Goal: Task Accomplishment & Management: Use online tool/utility

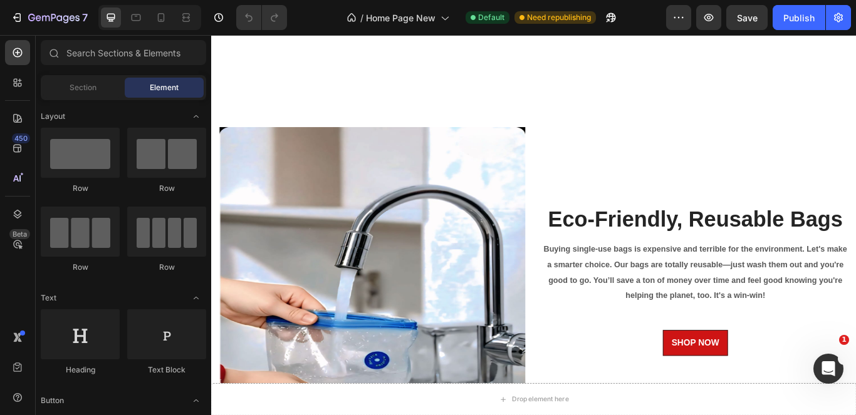
scroll to position [2849, 0]
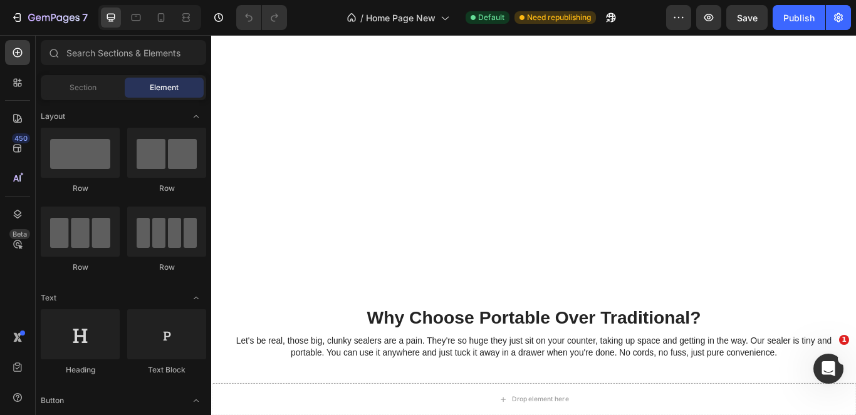
drag, startPoint x: 961, startPoint y: 335, endPoint x: 1052, endPoint y: 389, distance: 106.2
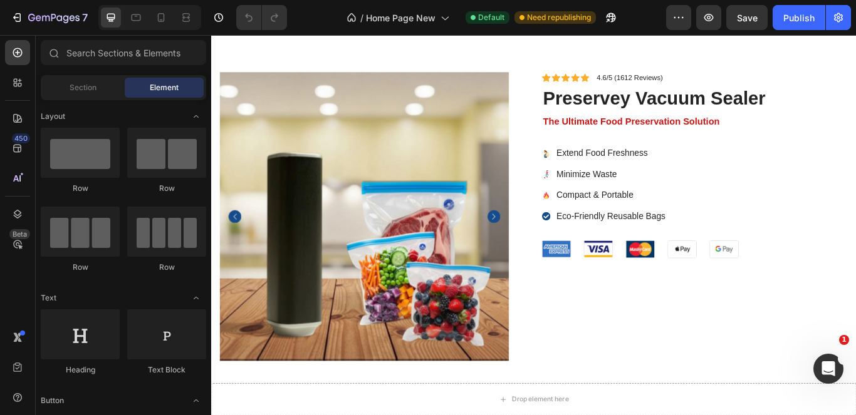
scroll to position [3787, 0]
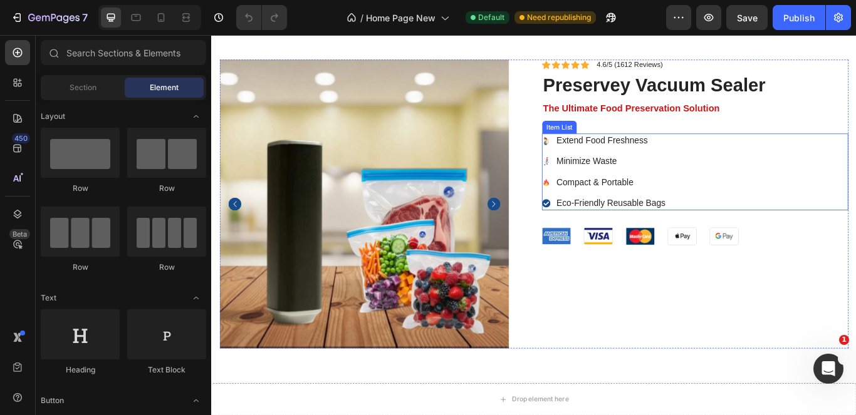
click at [789, 185] on div "Extend Food Freshness Minimize Waste Compact & Portable Eco-Friendly Reusable B…" at bounding box center [774, 195] width 357 height 90
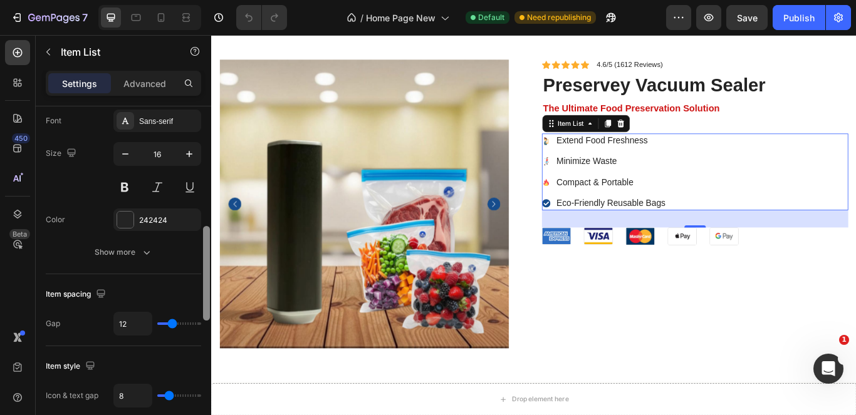
scroll to position [442, 0]
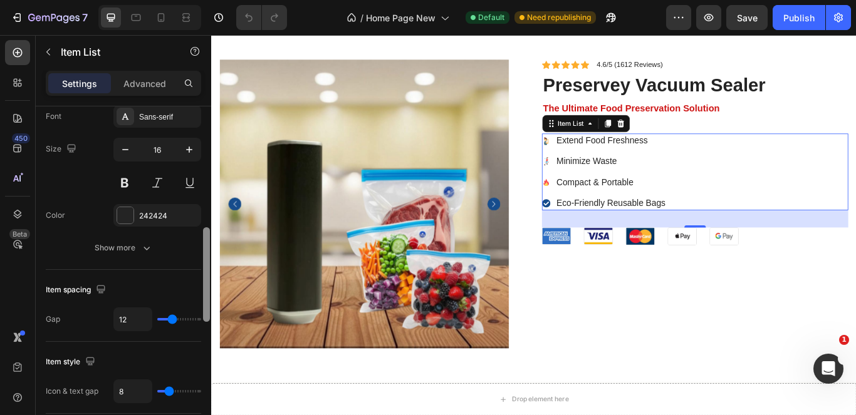
drag, startPoint x: 203, startPoint y: 195, endPoint x: 192, endPoint y: 295, distance: 100.8
click at [192, 295] on div "Item management Order 4 items Icon style Icon type Icon 1 Icon Icon 2 Icon Icon…" at bounding box center [123, 279] width 175 height 345
type input "2"
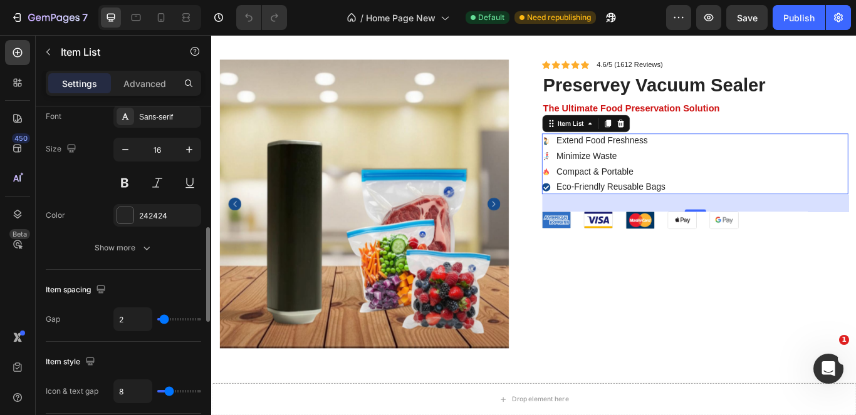
type input "13"
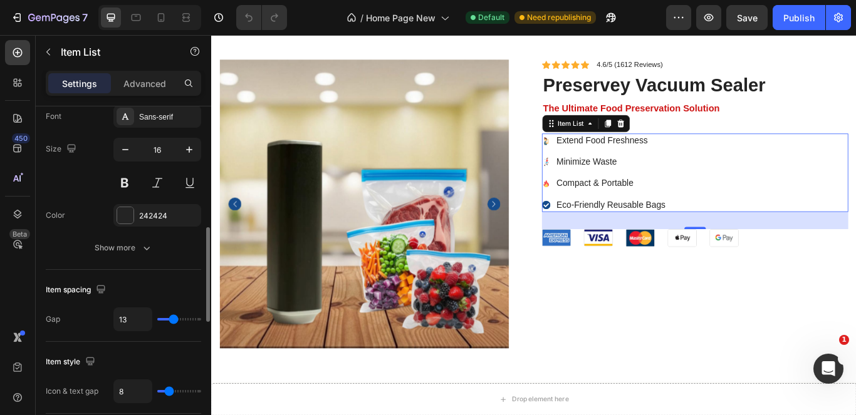
type input "10"
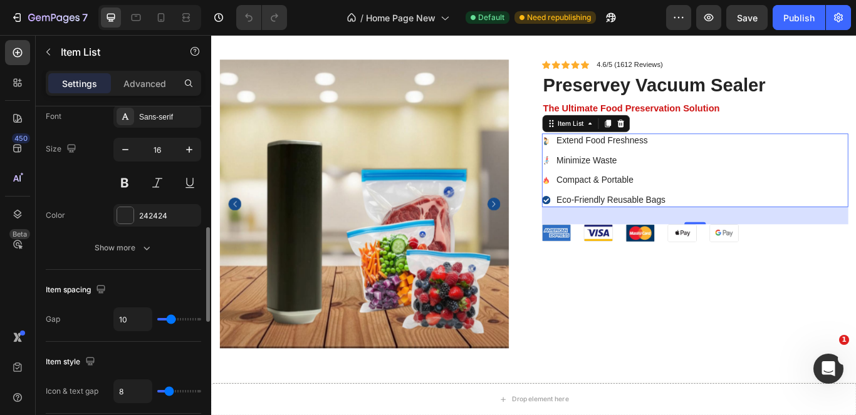
type input "8"
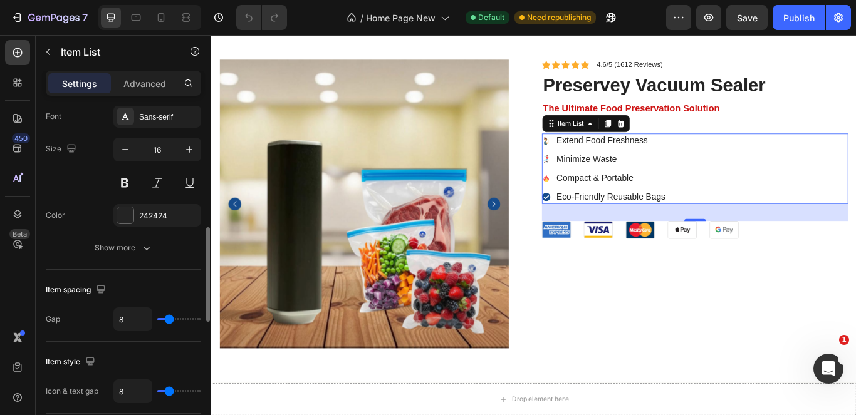
drag, startPoint x: 167, startPoint y: 318, endPoint x: 393, endPoint y: 280, distance: 229.3
click at [169, 321] on input "range" at bounding box center [179, 319] width 44 height 3
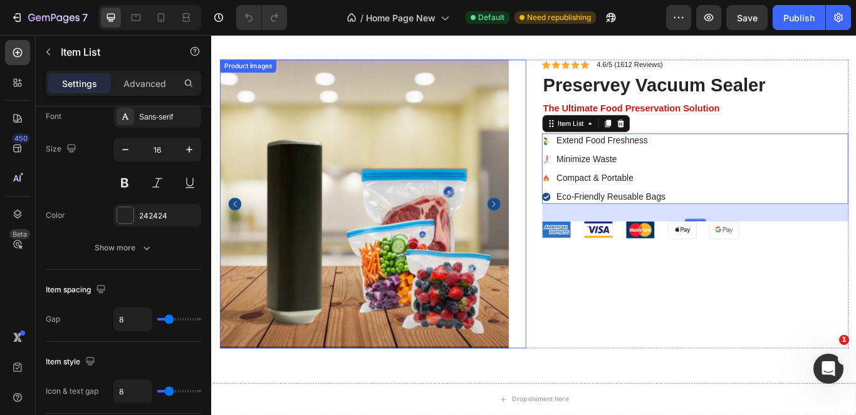
click at [605, 315] on div "Icon Icon Icon Icon Icon Icon List 4.6/5 (1612 Reviews) Text Block Row preserve…" at bounding box center [774, 231] width 357 height 337
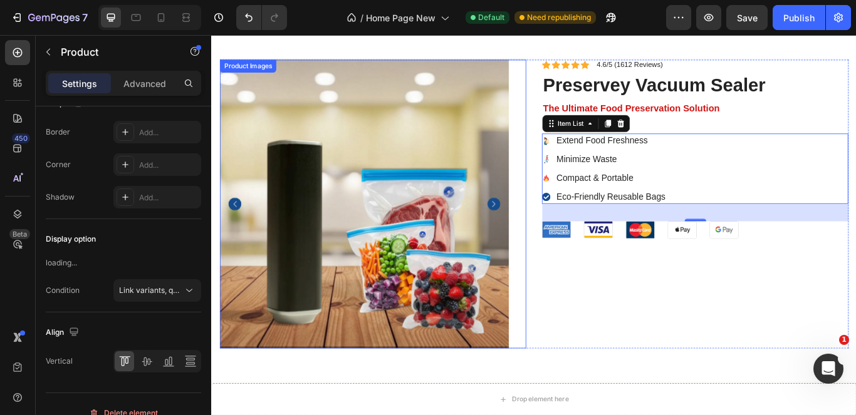
click at [855, 271] on div "Image Image Image Image Image Row" at bounding box center [774, 262] width 357 height 21
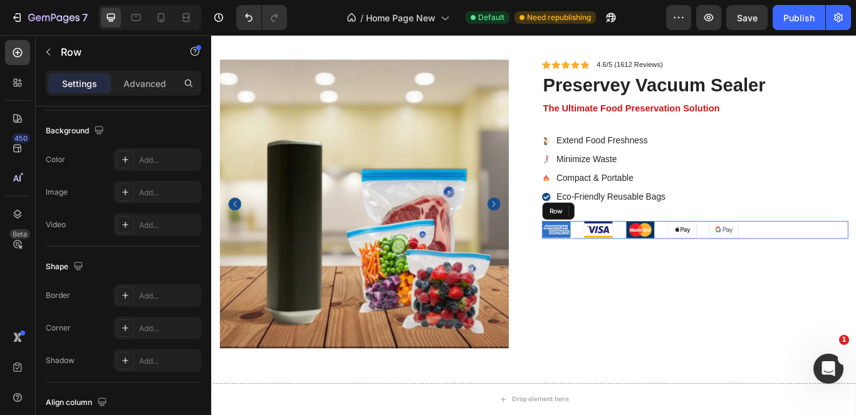
click at [855, 258] on div "Image Image Image Image Image Row" at bounding box center [774, 262] width 357 height 21
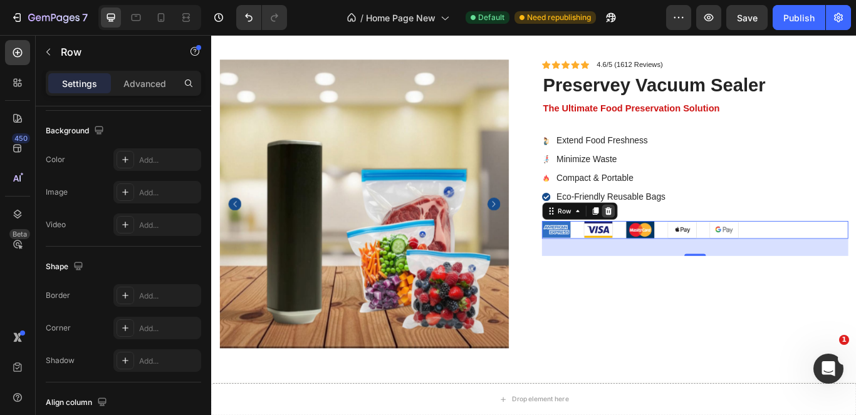
scroll to position [0, 0]
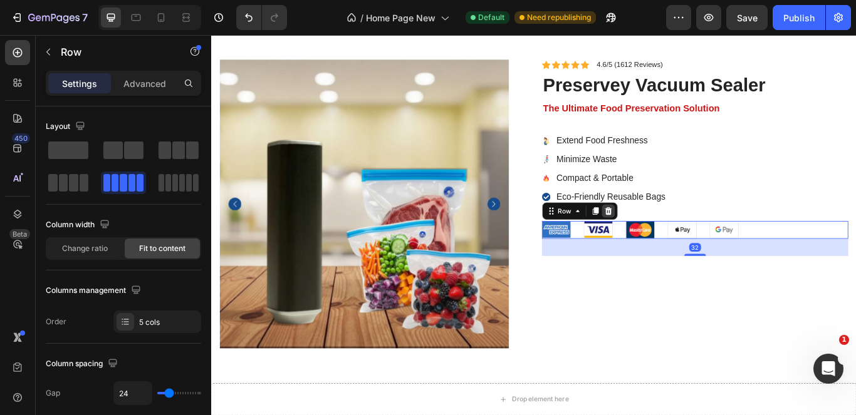
click at [669, 241] on icon at bounding box center [674, 240] width 10 height 10
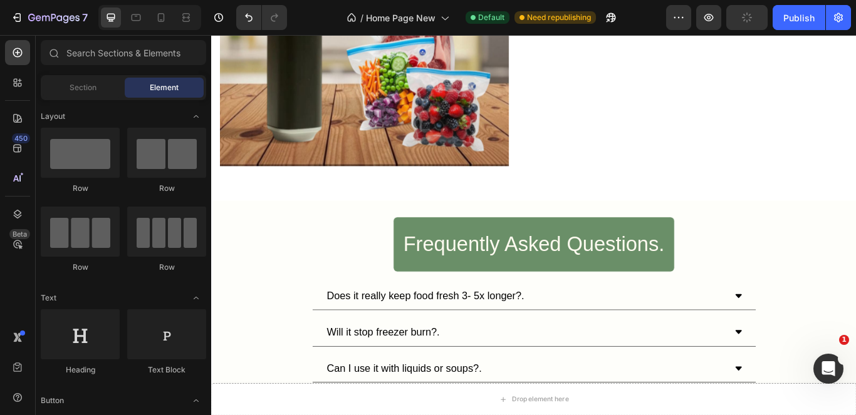
scroll to position [4029, 0]
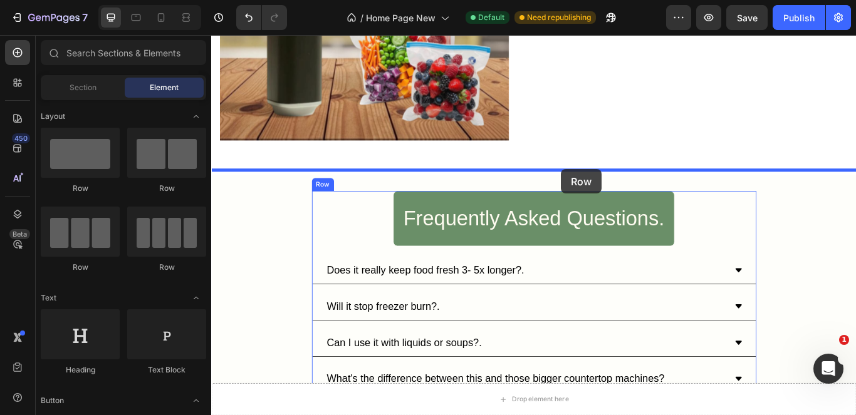
drag, startPoint x: 583, startPoint y: 242, endPoint x: 619, endPoint y: 192, distance: 62.4
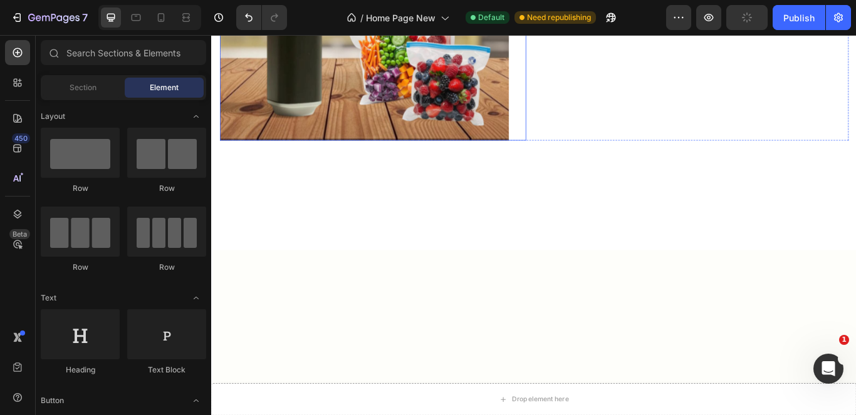
scroll to position [3659, 0]
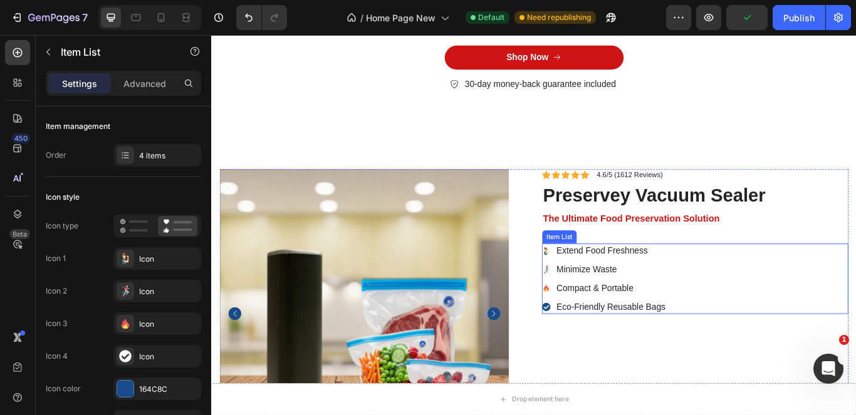
click at [756, 306] on div "Extend Food Freshness Minimize Waste Compact & Portable Eco-Friendly Reusable B…" at bounding box center [774, 319] width 357 height 82
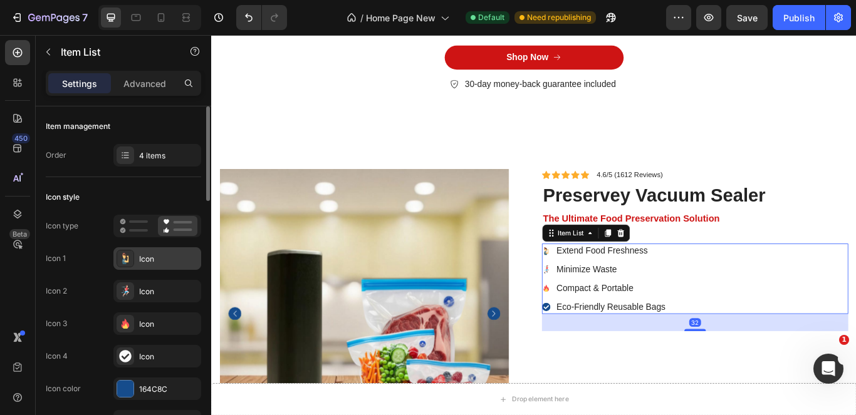
click at [160, 258] on div "Icon" at bounding box center [168, 259] width 59 height 11
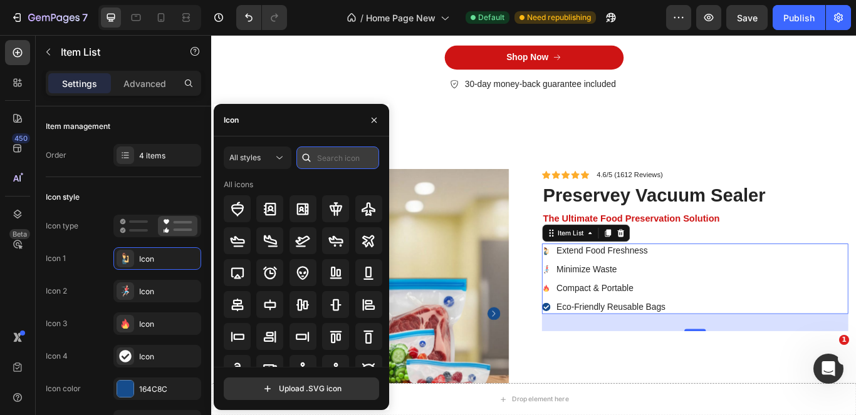
click at [328, 154] on input "text" at bounding box center [337, 158] width 83 height 23
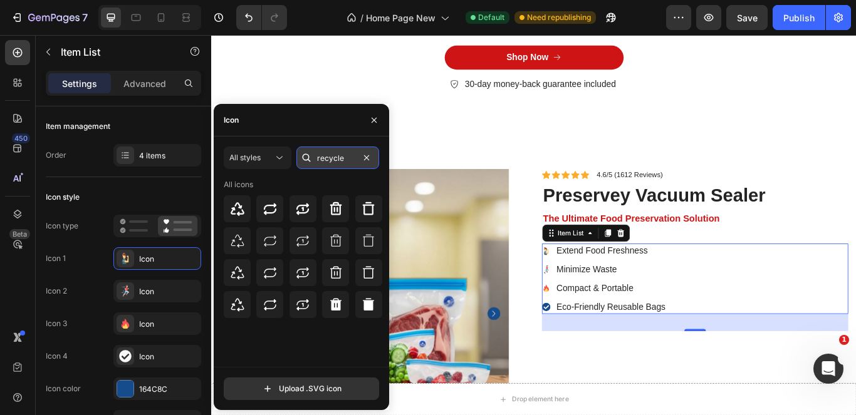
drag, startPoint x: 352, startPoint y: 157, endPoint x: 317, endPoint y: 159, distance: 35.1
click at [317, 159] on input "recycle" at bounding box center [337, 158] width 83 height 23
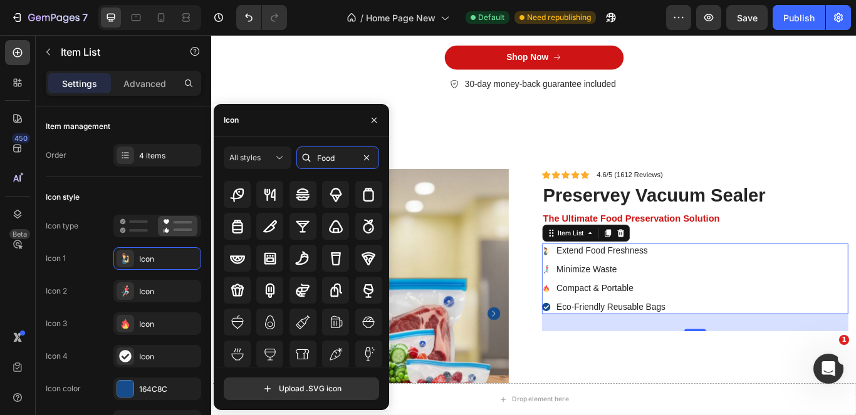
scroll to position [138, 0]
type input "Food"
click at [229, 355] on div at bounding box center [237, 353] width 27 height 27
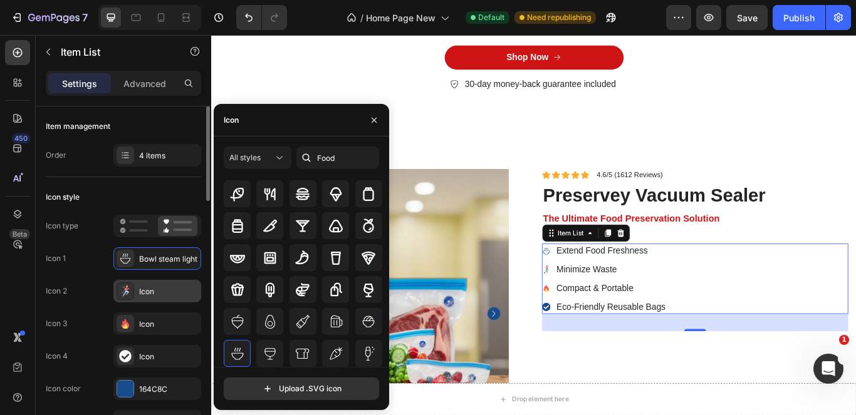
click at [180, 286] on div "Icon" at bounding box center [168, 291] width 59 height 11
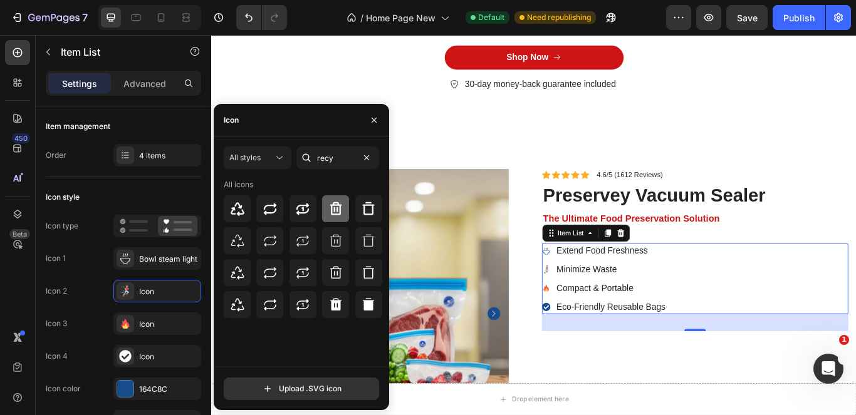
click at [340, 206] on icon at bounding box center [336, 208] width 12 height 13
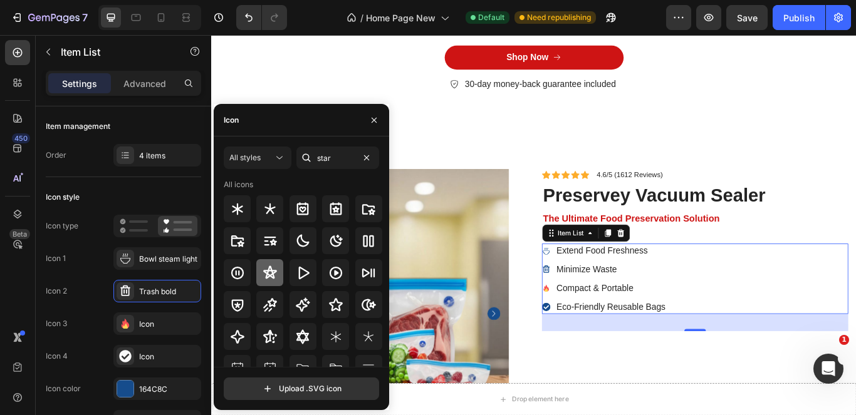
click at [266, 272] on icon at bounding box center [270, 273] width 15 height 15
type input "s"
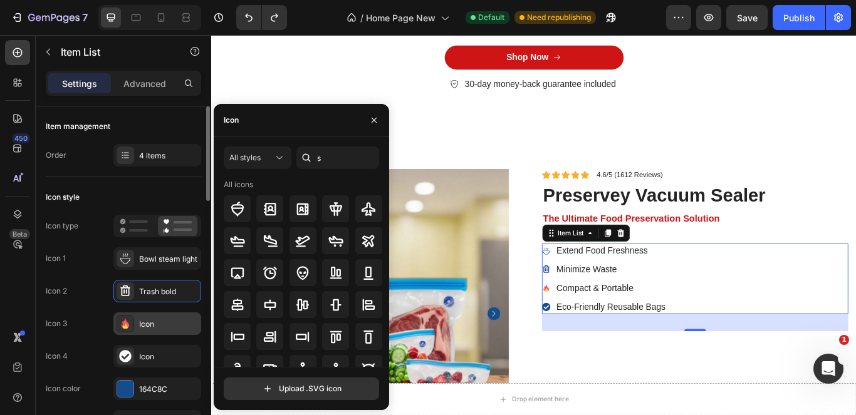
click at [146, 315] on div "Icon" at bounding box center [157, 324] width 88 height 23
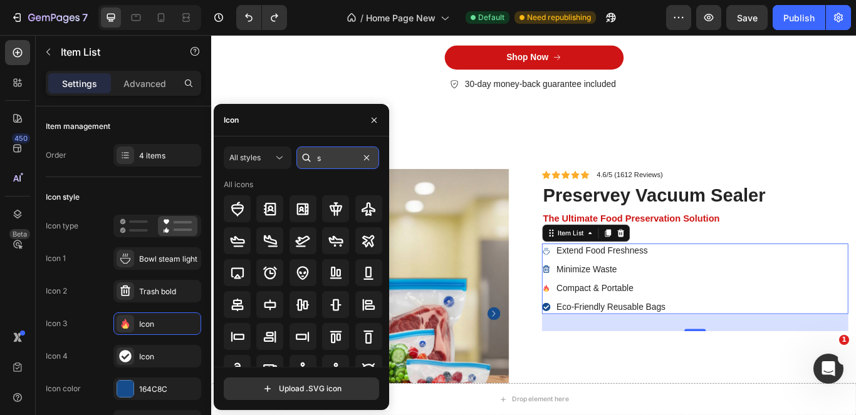
click at [331, 165] on input "s" at bounding box center [337, 158] width 83 height 23
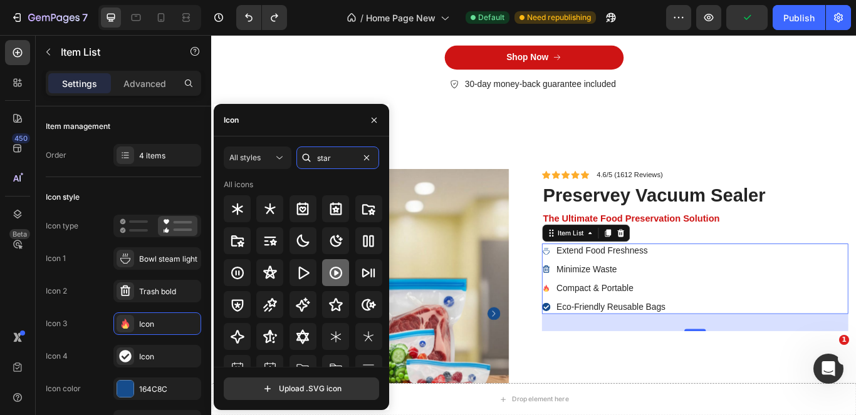
type input "star"
click at [266, 279] on icon at bounding box center [270, 273] width 15 height 15
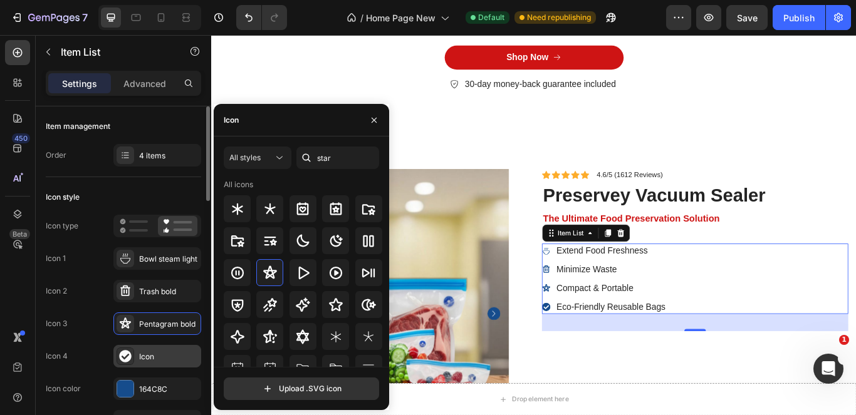
click at [174, 361] on div "Icon" at bounding box center [168, 357] width 59 height 11
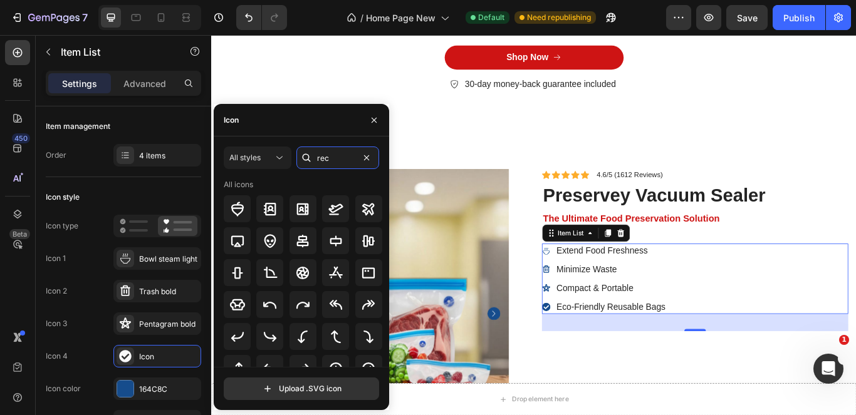
type input "recy"
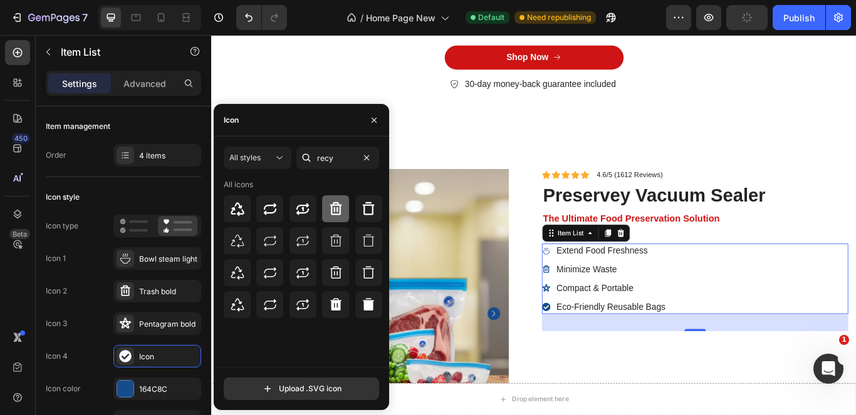
click at [331, 206] on icon at bounding box center [336, 208] width 12 height 13
click at [662, 415] on div "Icon Icon Icon Icon Icon Icon List 4.6/5 (1612 Reviews) Text Block Row preserve…" at bounding box center [774, 360] width 357 height 337
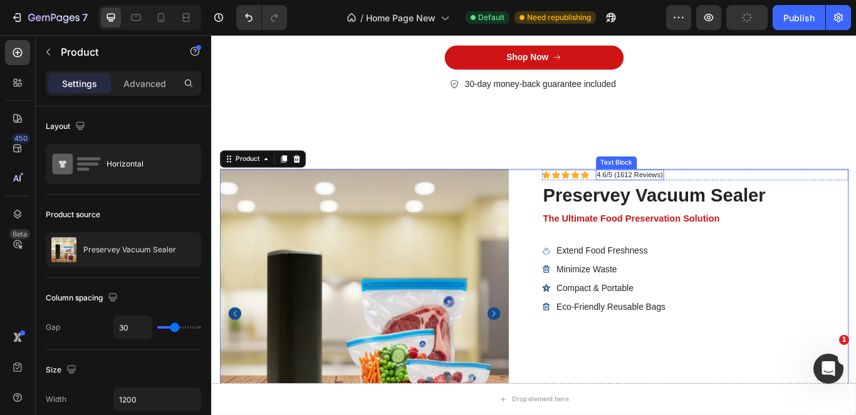
click at [692, 198] on p "4.6/5 (1612 Reviews)" at bounding box center [698, 198] width 77 height 11
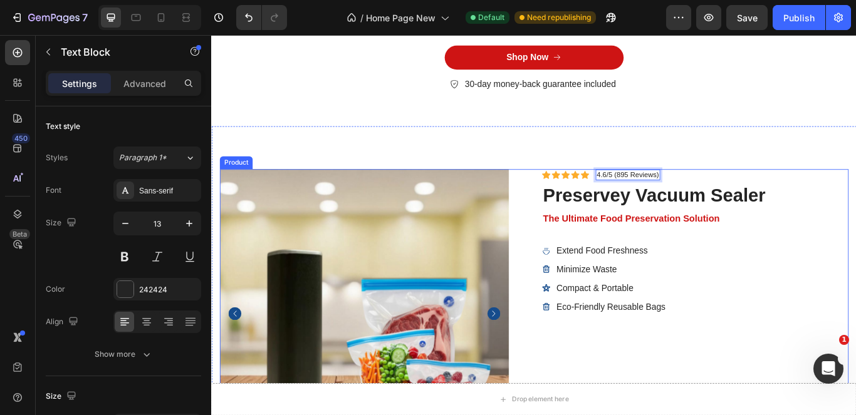
click at [808, 397] on div "Icon Icon Icon Icon Icon Icon List 4.6/5 (895 Reviews) Text Block 0 Row preserv…" at bounding box center [774, 360] width 357 height 337
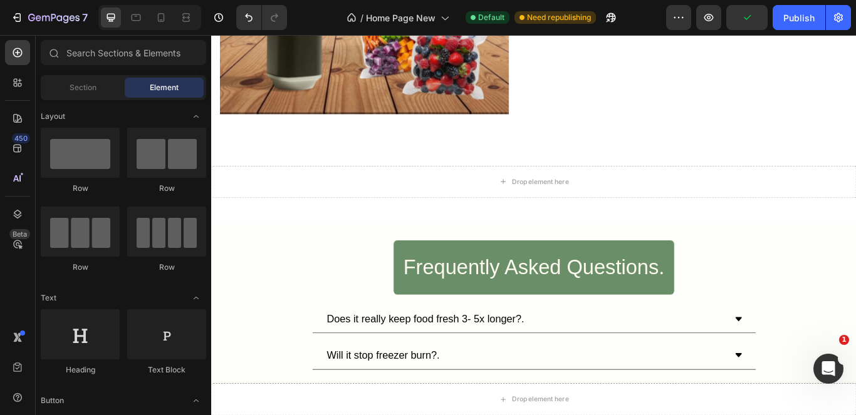
scroll to position [4060, 0]
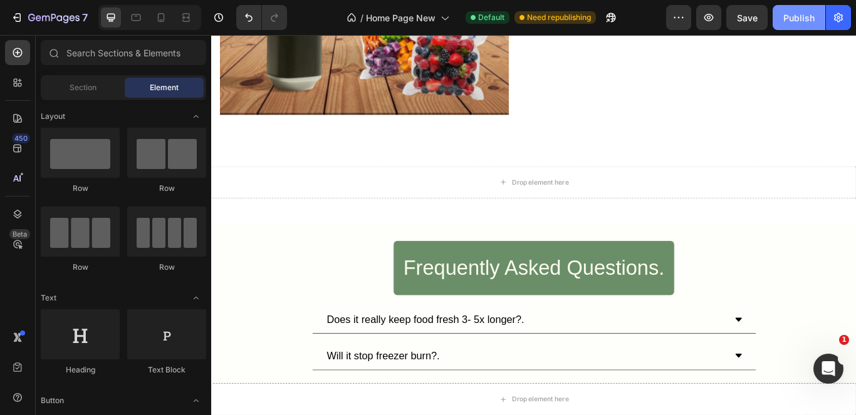
click at [783, 14] on button "Publish" at bounding box center [799, 17] width 53 height 25
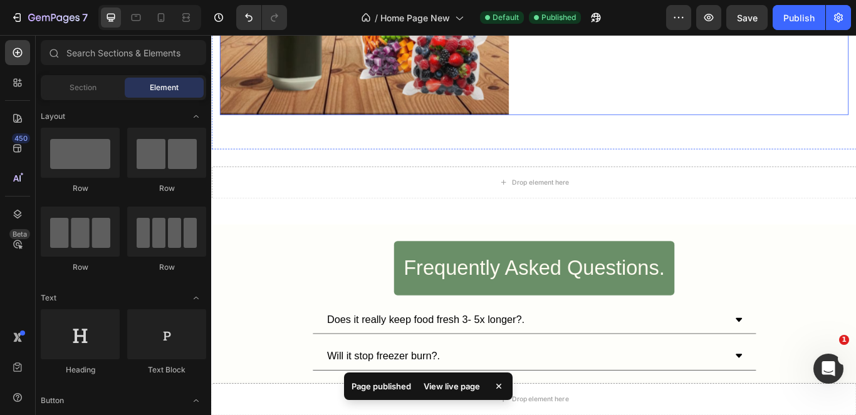
drag, startPoint x: 927, startPoint y: 59, endPoint x: 725, endPoint y: 67, distance: 202.5
click at [711, 18] on icon "button" at bounding box center [708, 17] width 13 height 13
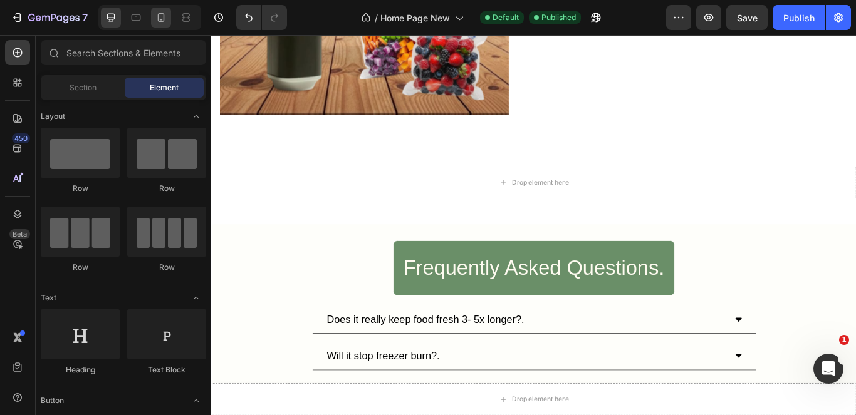
click at [163, 14] on icon at bounding box center [161, 17] width 13 height 13
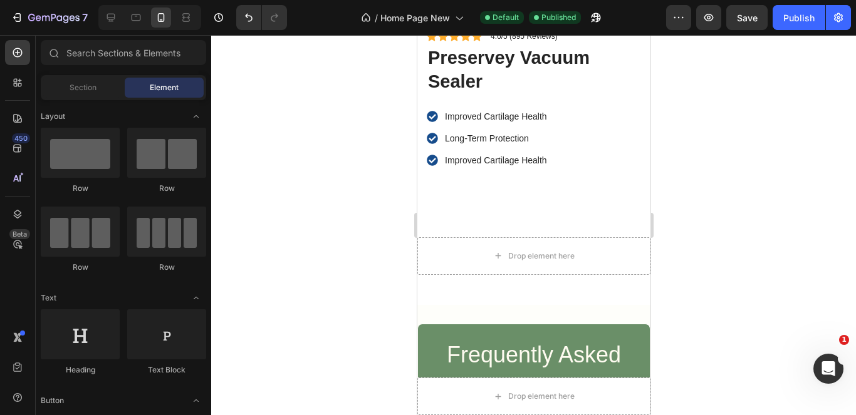
scroll to position [3959, 0]
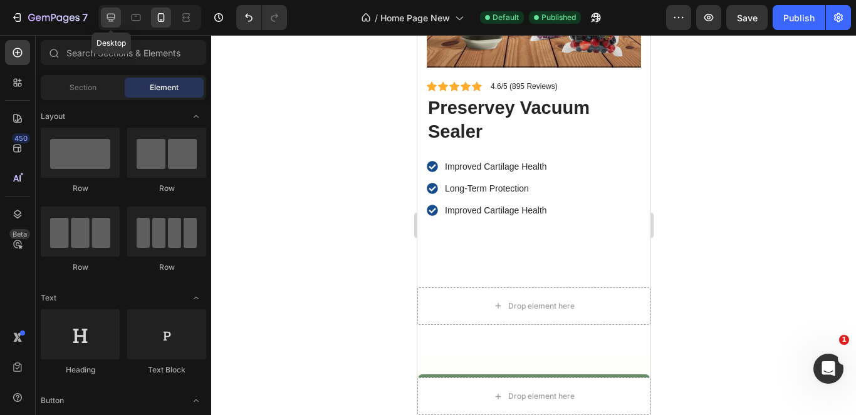
click at [106, 21] on icon at bounding box center [111, 17] width 13 height 13
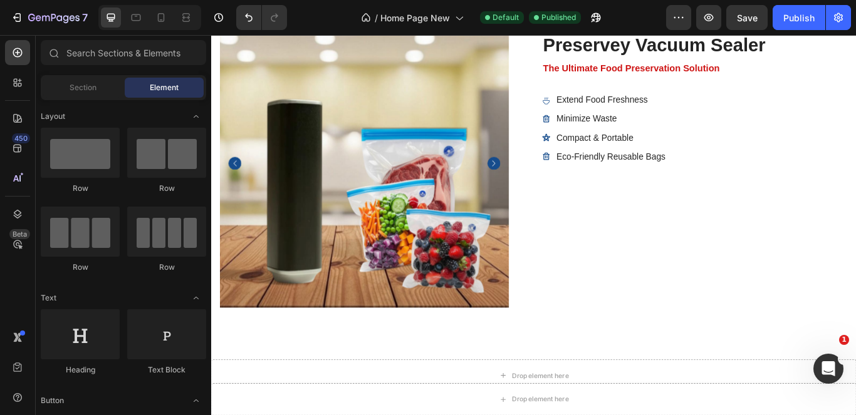
scroll to position [3784, 0]
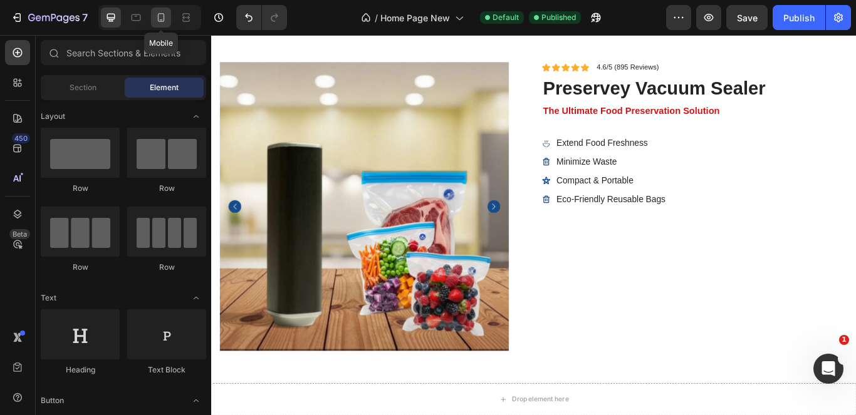
click at [158, 12] on icon at bounding box center [161, 17] width 13 height 13
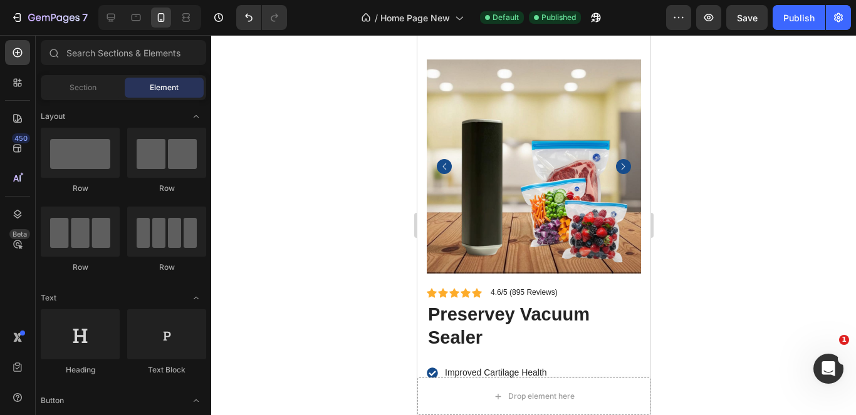
scroll to position [3888, 0]
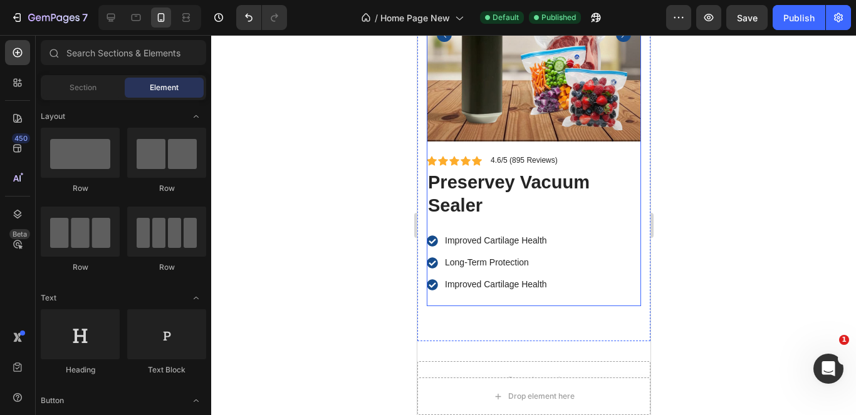
click at [519, 210] on div "Icon Icon Icon Icon Icon Icon List 4.6/5 (895 Reviews) Text Block Row preservey…" at bounding box center [533, 231] width 214 height 152
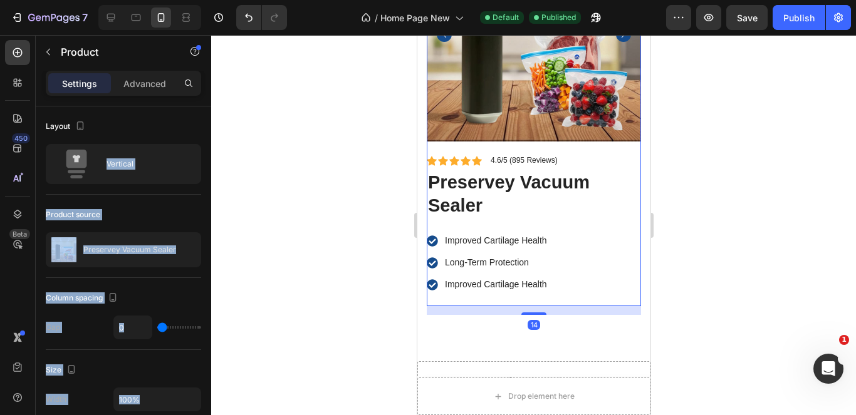
drag, startPoint x: 496, startPoint y: 194, endPoint x: 492, endPoint y: 211, distance: 17.5
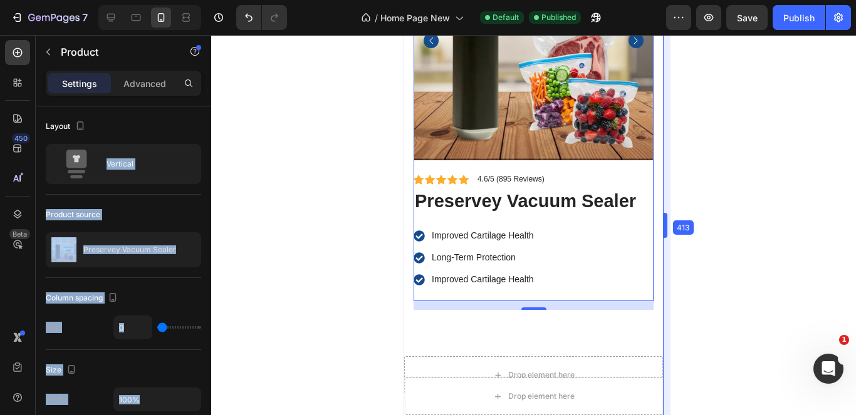
scroll to position [3900, 0]
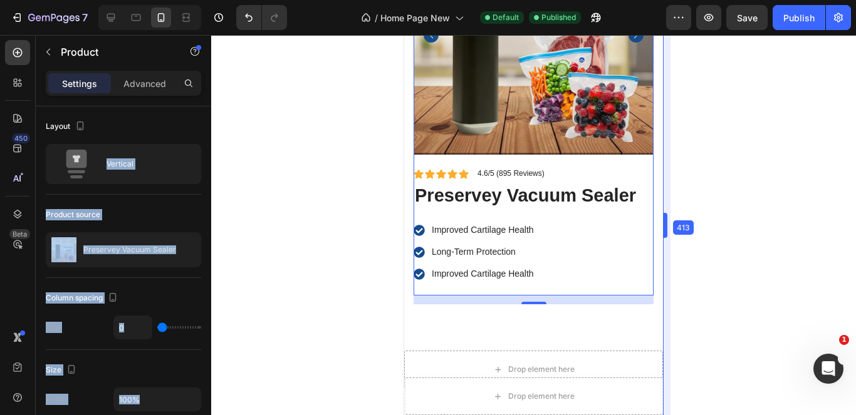
drag, startPoint x: 650, startPoint y: 206, endPoint x: 675, endPoint y: 213, distance: 26.6
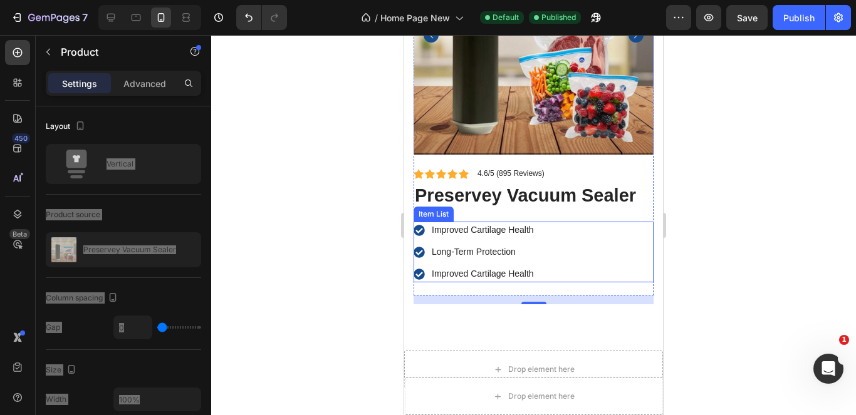
click at [576, 244] on div "Improved Cartilage Health Long-Term Protection Improved Cartilage Health" at bounding box center [534, 252] width 240 height 61
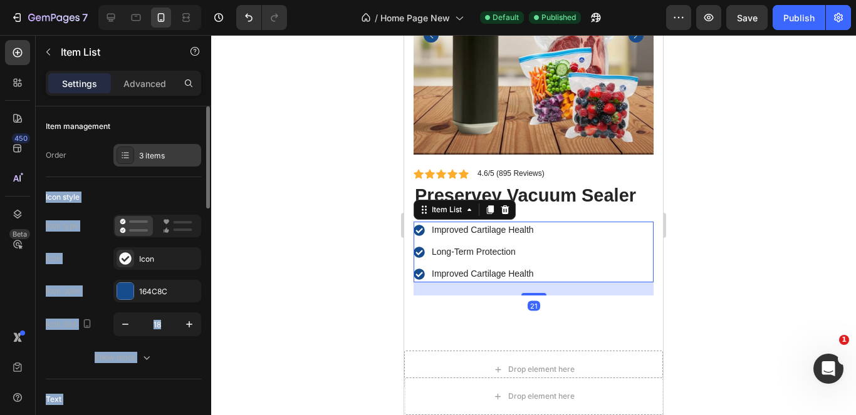
click at [182, 156] on div "3 items" at bounding box center [168, 155] width 59 height 11
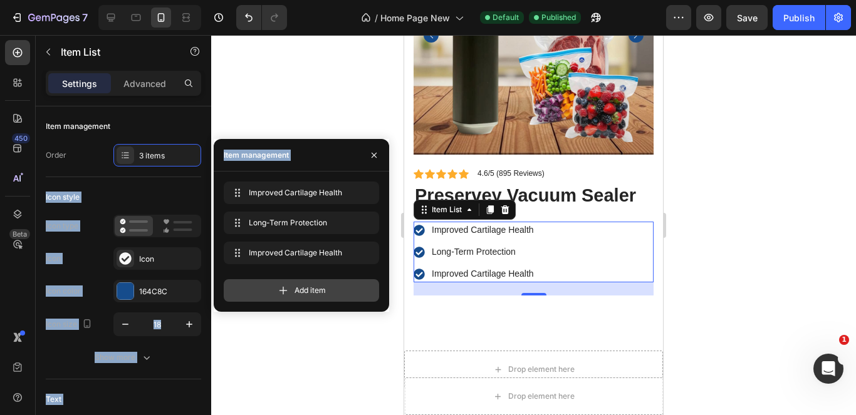
drag, startPoint x: 271, startPoint y: 289, endPoint x: 77, endPoint y: 190, distance: 217.7
click at [271, 289] on div "Add item" at bounding box center [301, 290] width 155 height 23
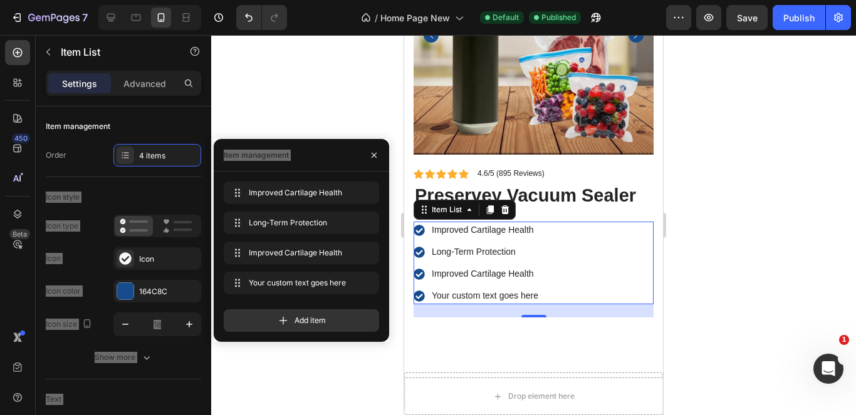
click at [496, 224] on p "Improved Cartilage Health" at bounding box center [485, 230] width 107 height 13
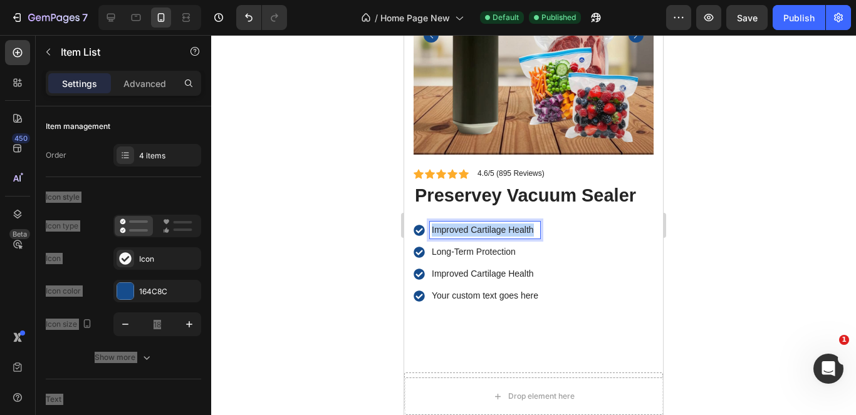
drag, startPoint x: 536, startPoint y: 222, endPoint x: 429, endPoint y: 222, distance: 107.8
click at [429, 222] on div "Improved Cartilage Health" at bounding box center [477, 230] width 127 height 17
click at [472, 247] on p "Long-Term Protection" at bounding box center [485, 252] width 107 height 13
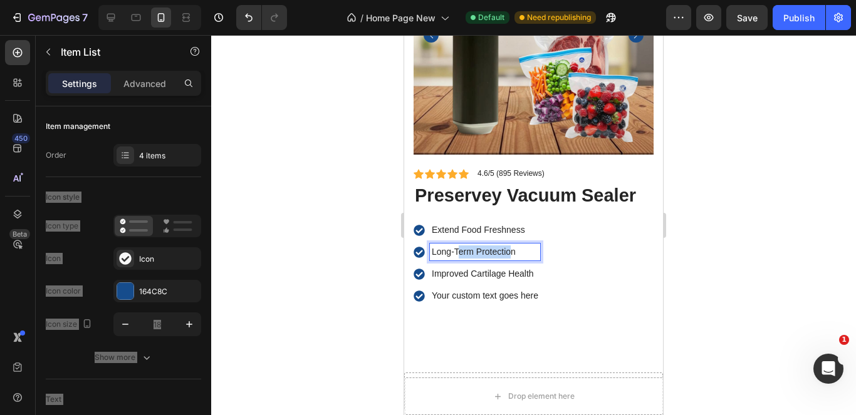
drag, startPoint x: 512, startPoint y: 239, endPoint x: 457, endPoint y: 244, distance: 55.3
click at [457, 246] on p "Long-Term Protection" at bounding box center [485, 252] width 107 height 13
drag, startPoint x: 524, startPoint y: 242, endPoint x: 426, endPoint y: 249, distance: 98.7
click at [426, 249] on div "Long-Term Protection" at bounding box center [477, 252] width 127 height 17
click at [473, 268] on p "Improved Cartilage Health" at bounding box center [485, 274] width 107 height 13
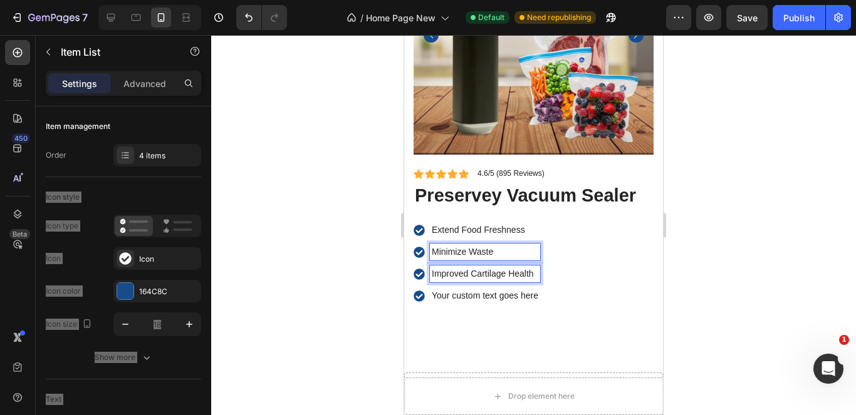
click at [473, 268] on p "Improved Cartilage Health" at bounding box center [485, 274] width 107 height 13
drag, startPoint x: 536, startPoint y: 263, endPoint x: 415, endPoint y: 266, distance: 121.6
click at [415, 266] on div "Improved Cartilage Health" at bounding box center [477, 274] width 127 height 17
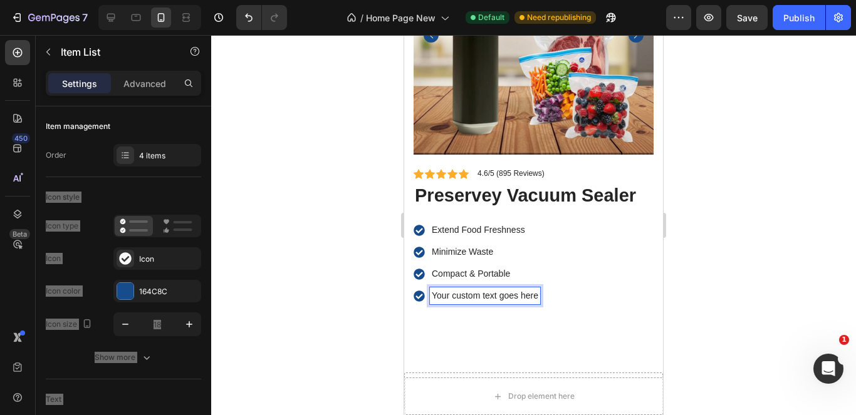
click at [510, 289] on p "Your custom text goes here" at bounding box center [485, 295] width 107 height 13
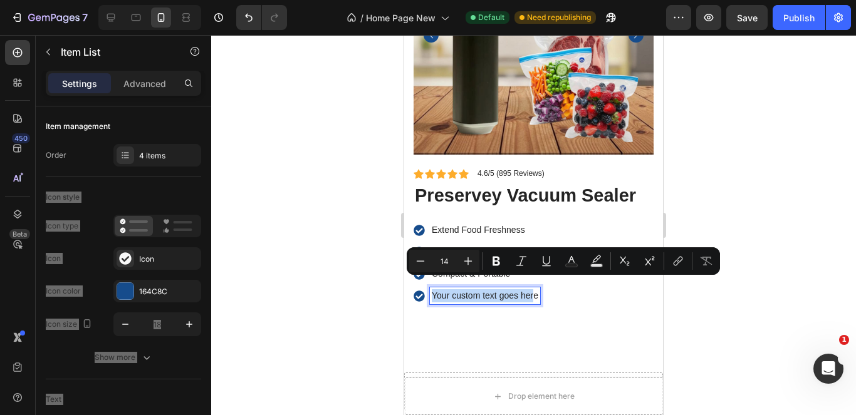
drag, startPoint x: 534, startPoint y: 288, endPoint x: 429, endPoint y: 290, distance: 105.3
click at [429, 290] on div "Your custom text goes here" at bounding box center [477, 296] width 127 height 17
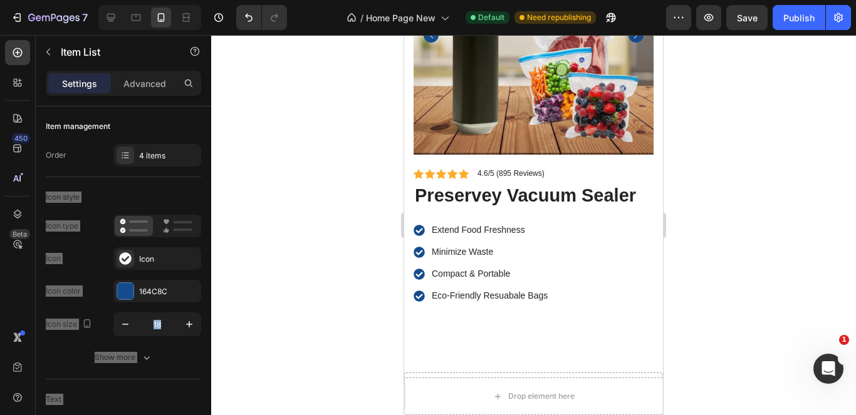
click at [757, 283] on div at bounding box center [533, 225] width 645 height 380
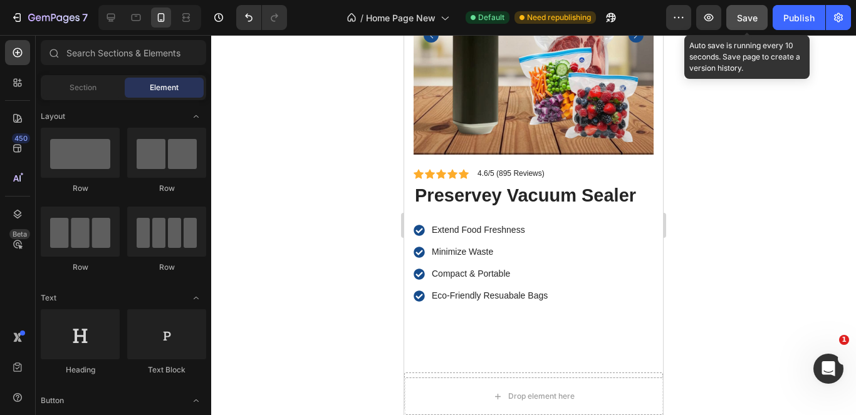
click at [741, 18] on span "Save" at bounding box center [747, 18] width 21 height 11
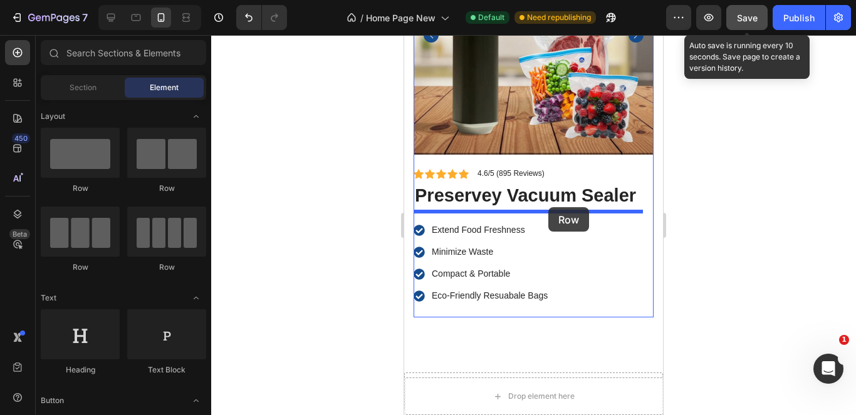
drag, startPoint x: 479, startPoint y: 202, endPoint x: 548, endPoint y: 207, distance: 69.8
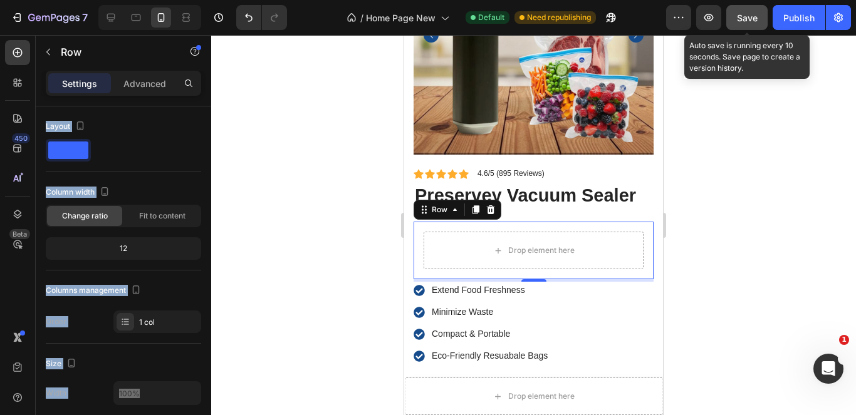
click at [543, 222] on div "Drop element here Row 4" at bounding box center [534, 251] width 240 height 58
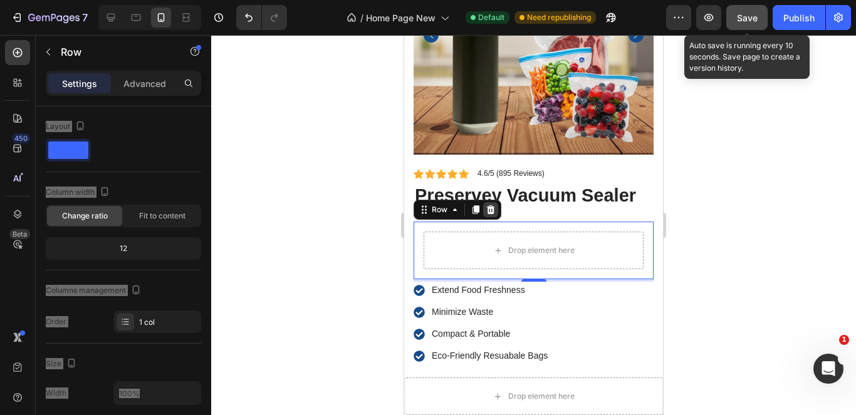
click at [488, 205] on icon at bounding box center [491, 210] width 10 height 10
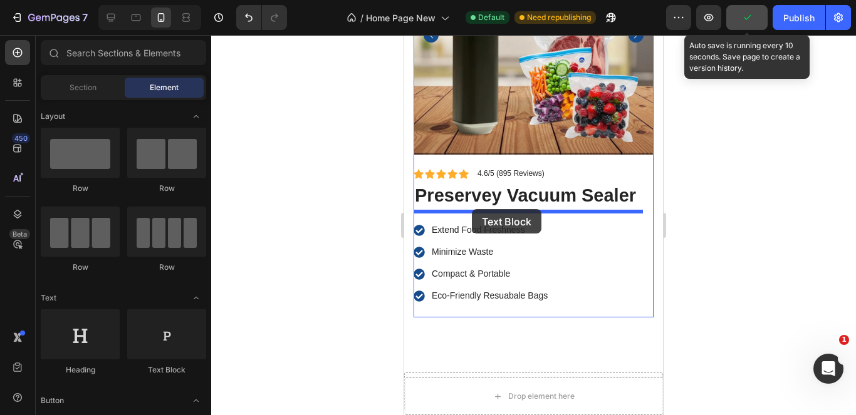
drag, startPoint x: 558, startPoint y: 355, endPoint x: 472, endPoint y: 209, distance: 169.4
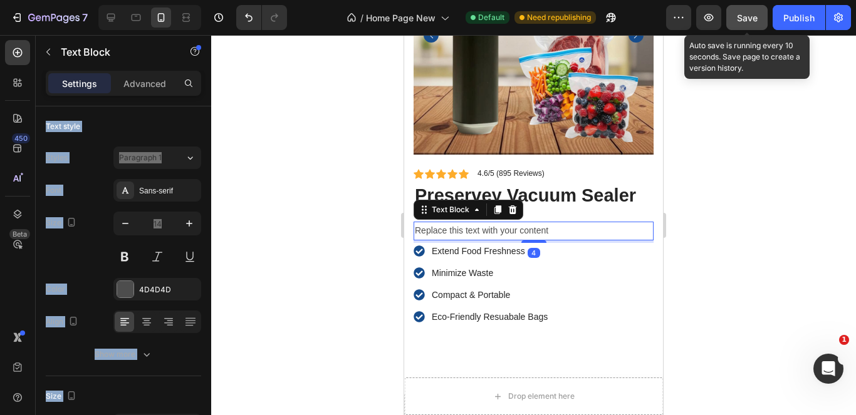
click at [555, 222] on div "Replace this text with your content" at bounding box center [534, 231] width 240 height 18
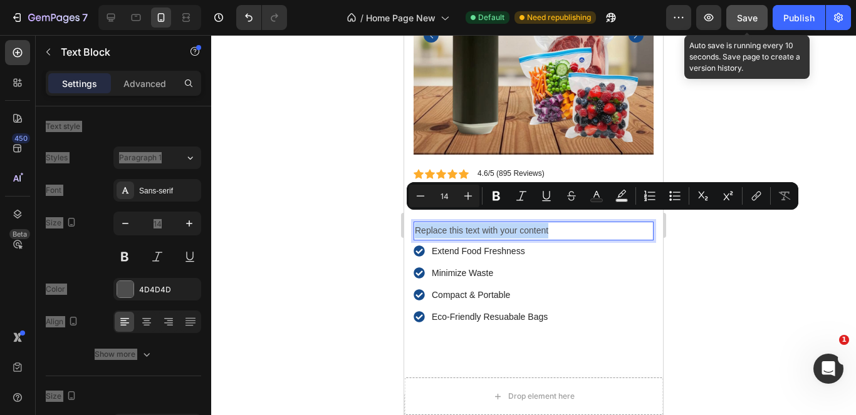
drag, startPoint x: 553, startPoint y: 217, endPoint x: 397, endPoint y: 212, distance: 156.7
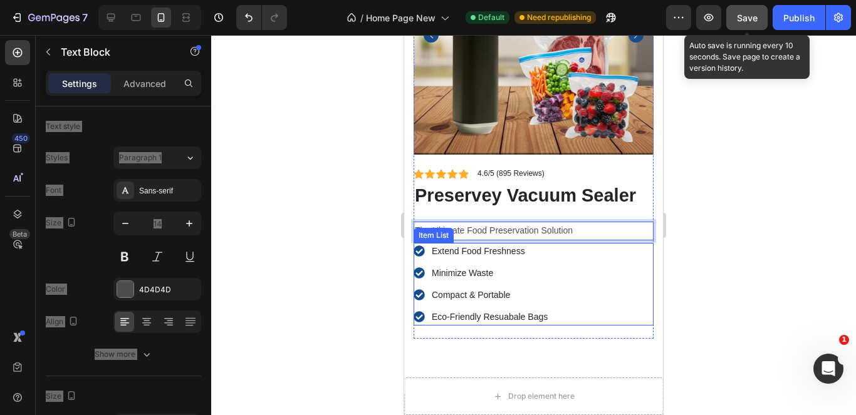
click at [590, 247] on div "Extend Food Freshness Minimize Waste Compact & Portable Eco-Friendly Resuabale …" at bounding box center [534, 284] width 240 height 83
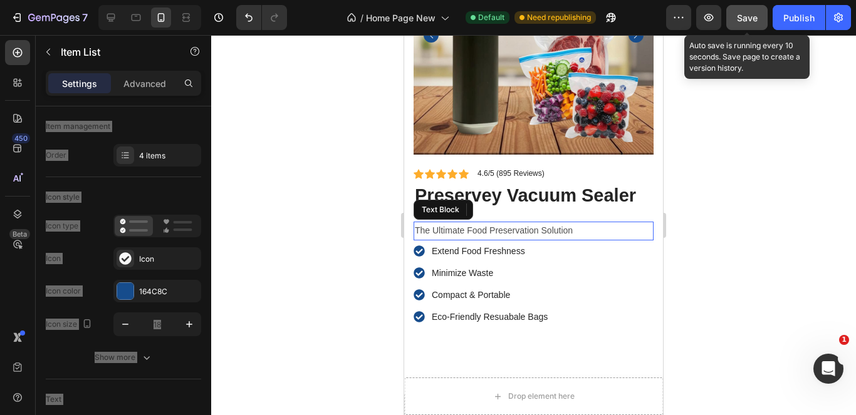
drag, startPoint x: 582, startPoint y: 224, endPoint x: 550, endPoint y: 222, distance: 32.0
click at [550, 223] on p "The Ultimate Food Preservation Solution" at bounding box center [533, 231] width 237 height 16
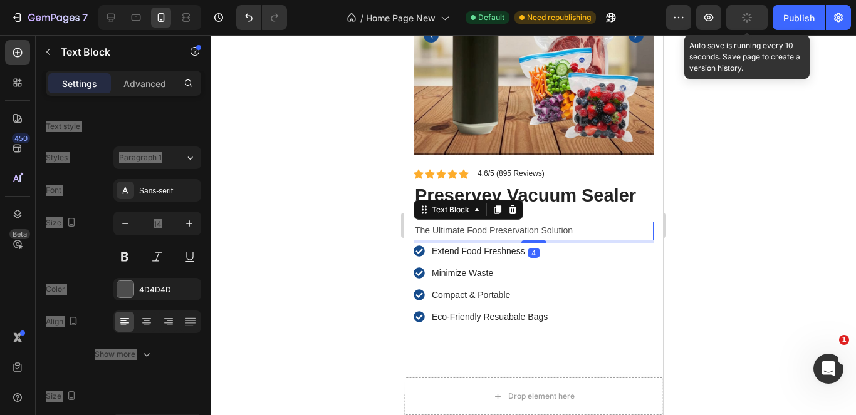
drag, startPoint x: 572, startPoint y: 221, endPoint x: 422, endPoint y: 214, distance: 150.5
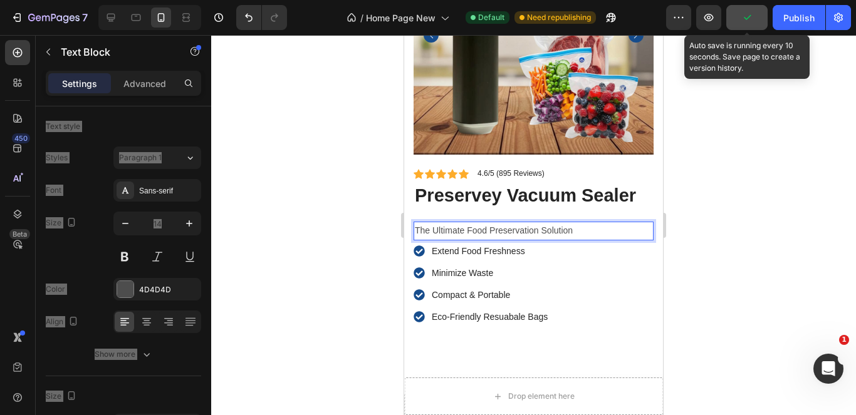
click at [434, 223] on p "The Ultimate Food Preservation Solution" at bounding box center [533, 231] width 237 height 16
click at [605, 223] on p "The Ultimate Food Preservation Solution" at bounding box center [533, 231] width 237 height 16
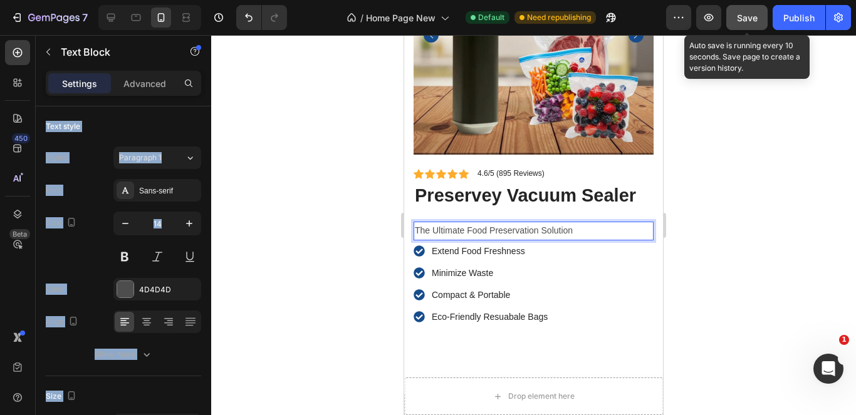
click at [375, 249] on div at bounding box center [533, 225] width 645 height 380
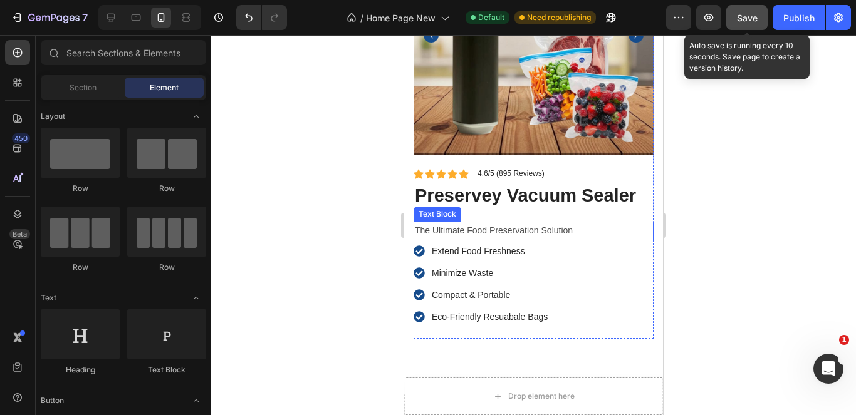
click at [526, 226] on p "The Ultimate Food Preservation Solution" at bounding box center [533, 231] width 237 height 16
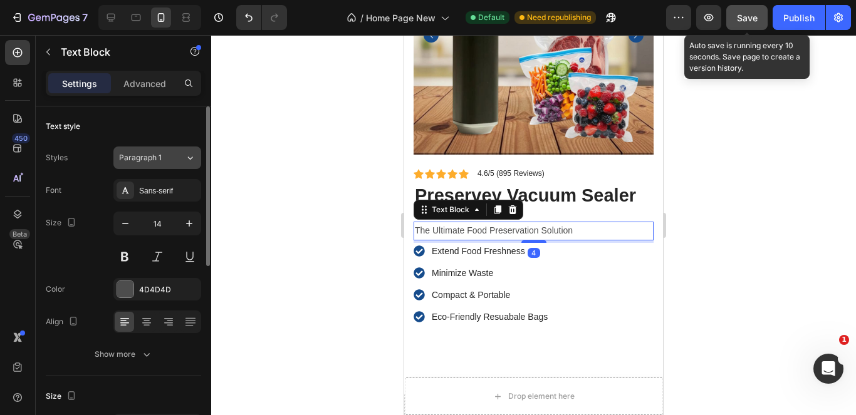
click at [184, 162] on div "Paragraph 1" at bounding box center [152, 157] width 66 height 11
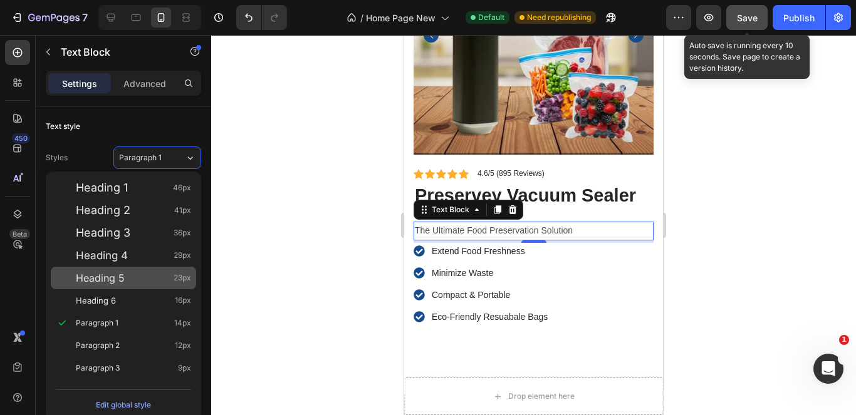
click at [142, 278] on div "Heading 5 23px" at bounding box center [133, 278] width 115 height 13
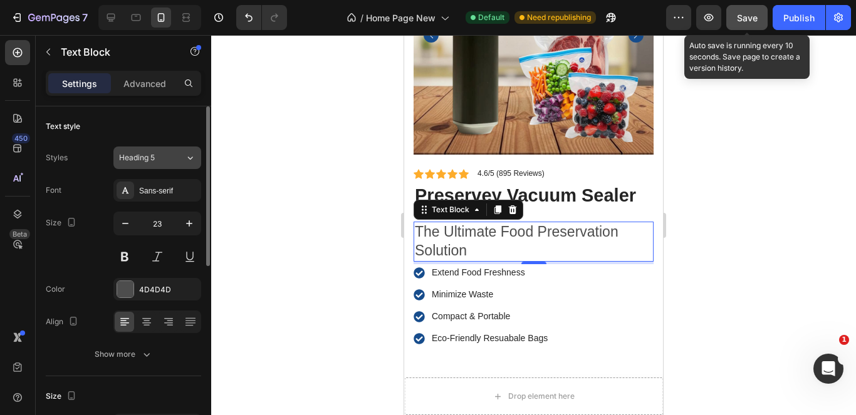
click at [180, 157] on div "Heading 5" at bounding box center [152, 157] width 66 height 11
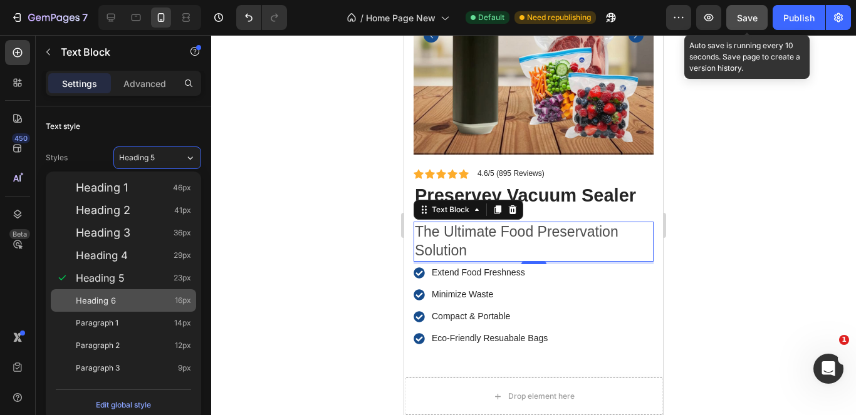
click at [132, 299] on div "Heading 6 16px" at bounding box center [133, 300] width 115 height 13
type input "16"
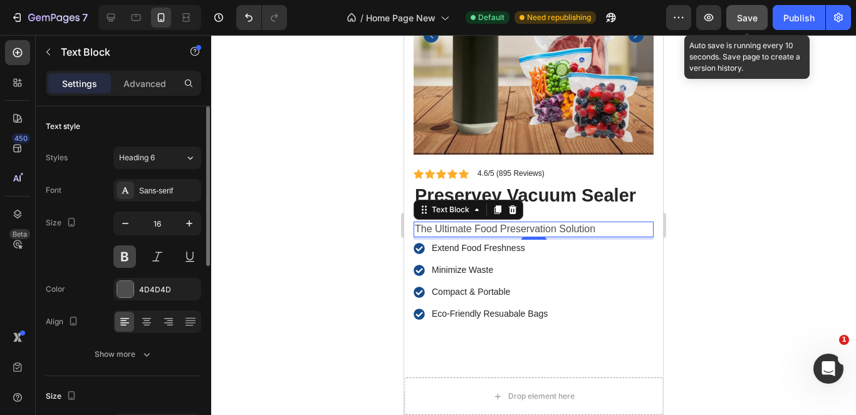
click at [124, 259] on button at bounding box center [124, 257] width 23 height 23
click at [151, 284] on div "4D4D4D" at bounding box center [157, 289] width 36 height 11
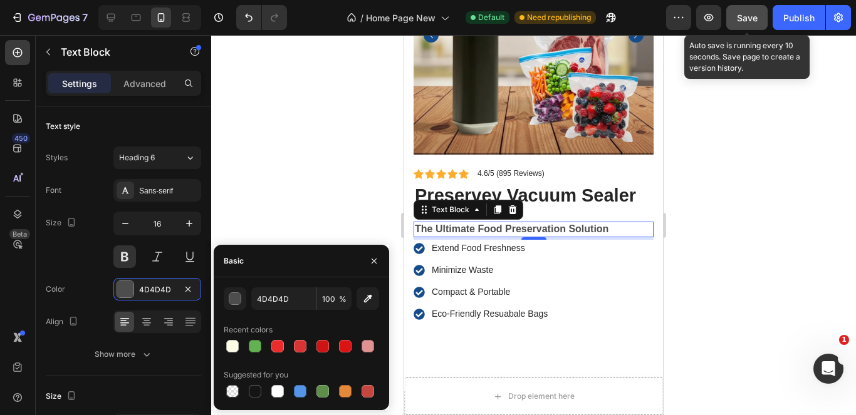
click at [325, 350] on div at bounding box center [322, 346] width 13 height 13
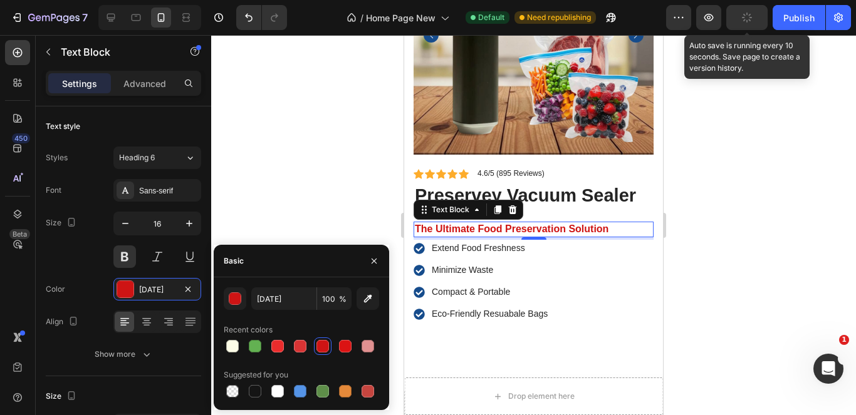
click at [268, 181] on div at bounding box center [533, 225] width 645 height 380
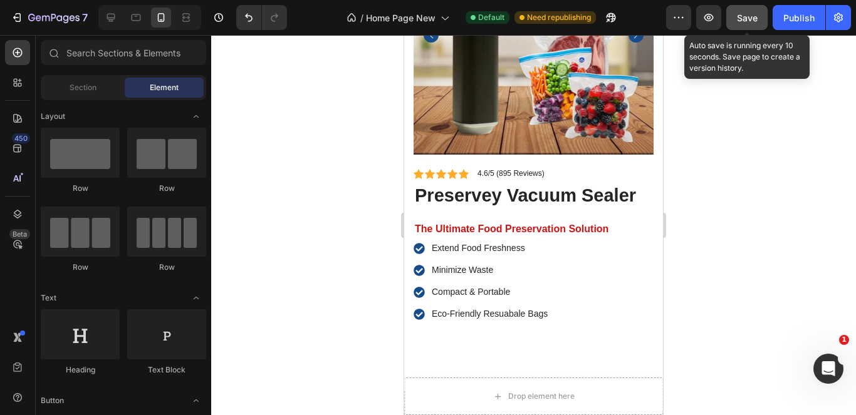
click at [756, 26] on button "Save" at bounding box center [746, 17] width 41 height 25
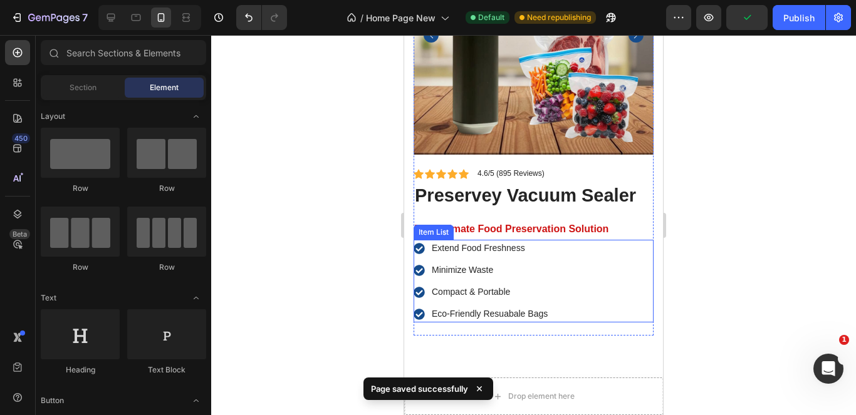
click at [456, 242] on p "Extend Food Freshness" at bounding box center [490, 248] width 116 height 13
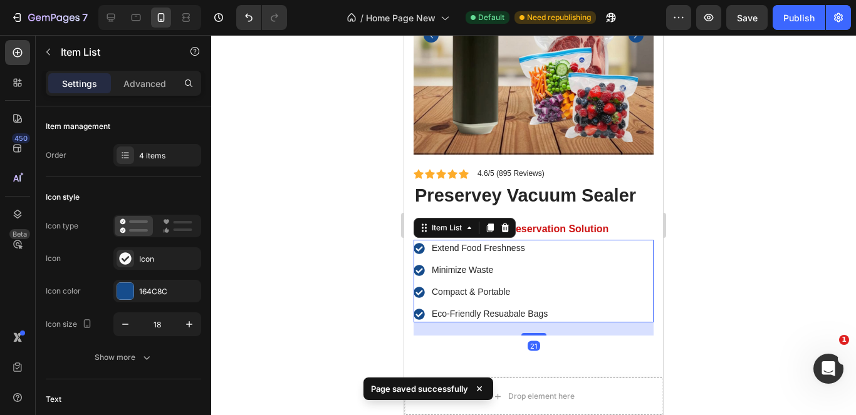
click at [743, 190] on div at bounding box center [533, 225] width 645 height 380
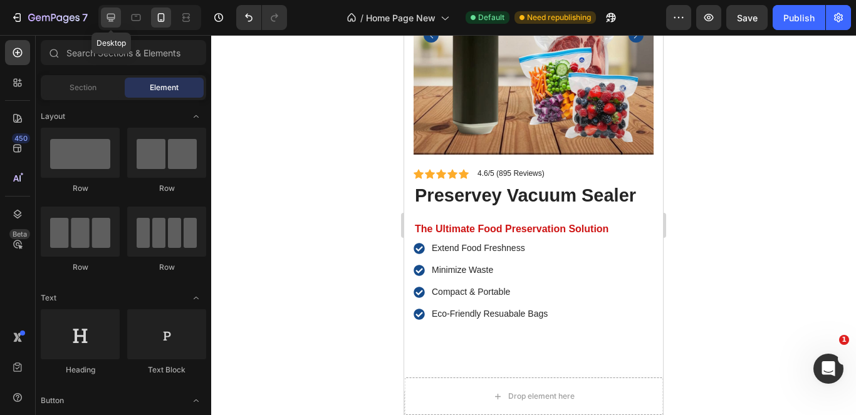
click at [105, 17] on icon at bounding box center [111, 17] width 13 height 13
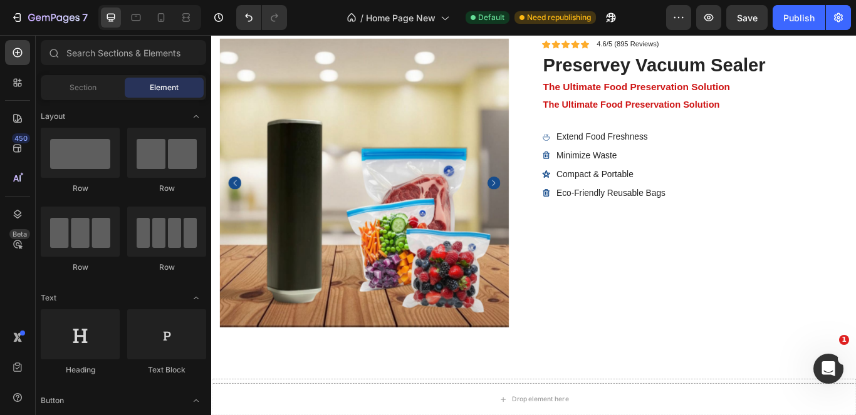
scroll to position [3781, 0]
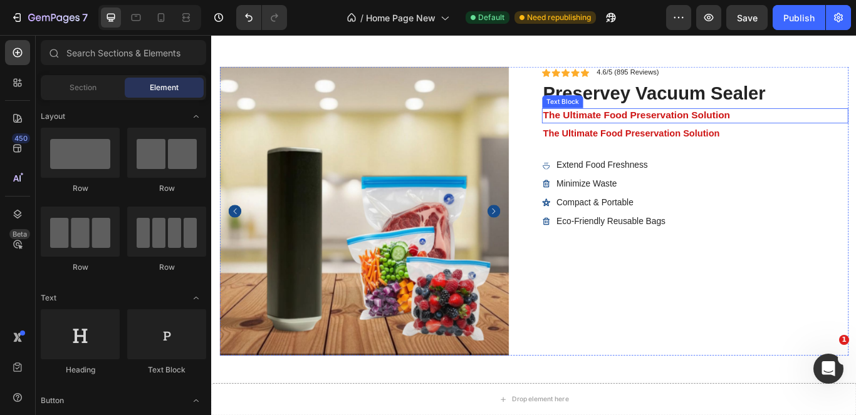
click at [806, 130] on p "The Ultimate Food Preservation Solution" at bounding box center [775, 129] width 355 height 14
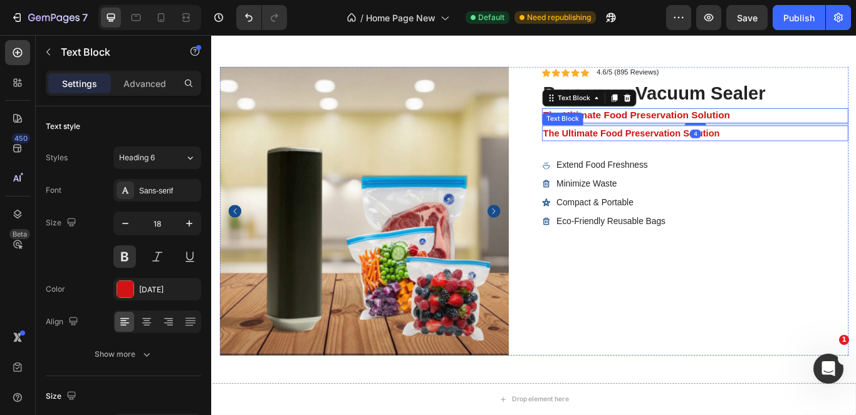
click at [804, 156] on p "The Ultimate Food Preservation Solution" at bounding box center [775, 150] width 355 height 16
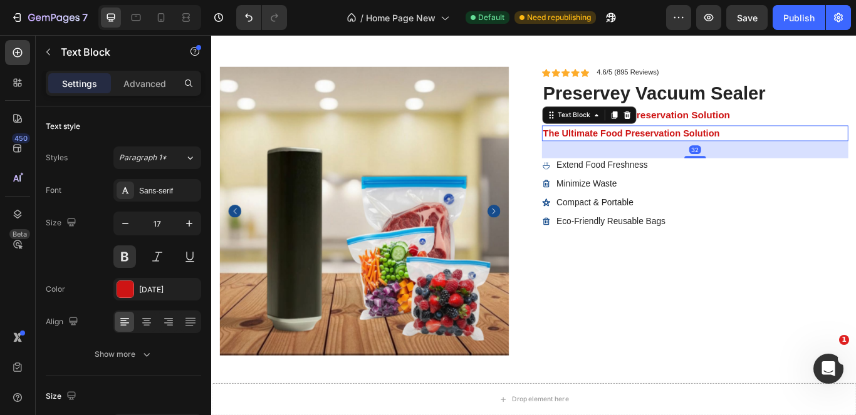
click at [815, 146] on p "The Ultimate Food Preservation Solution" at bounding box center [775, 150] width 355 height 16
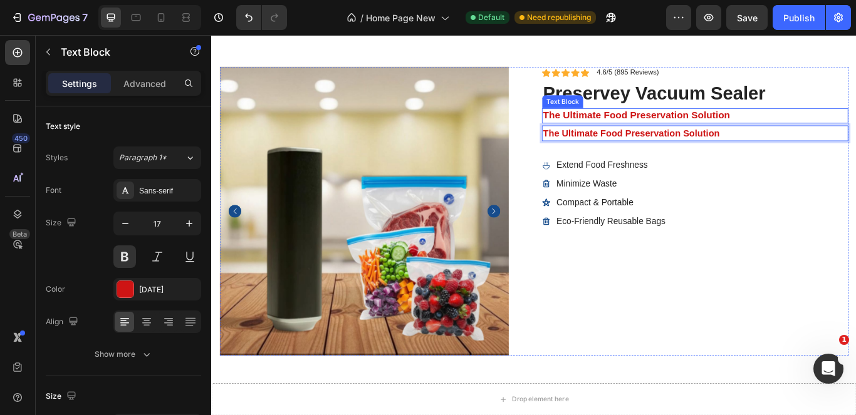
click at [808, 129] on p "The Ultimate Food Preservation Solution" at bounding box center [775, 129] width 355 height 14
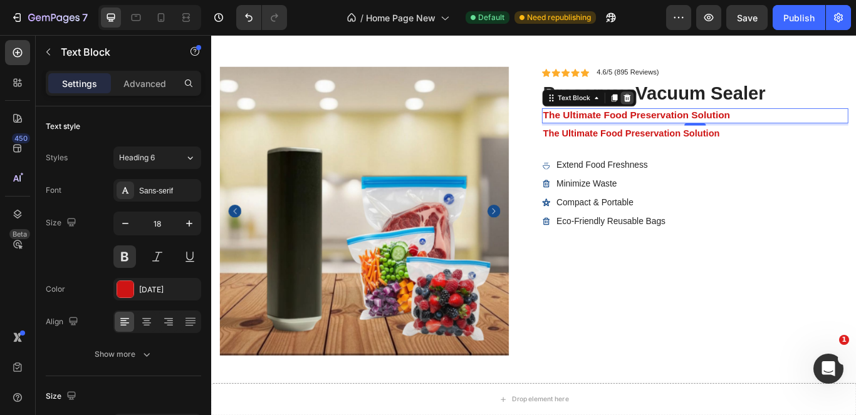
click at [695, 113] on div at bounding box center [695, 108] width 15 height 15
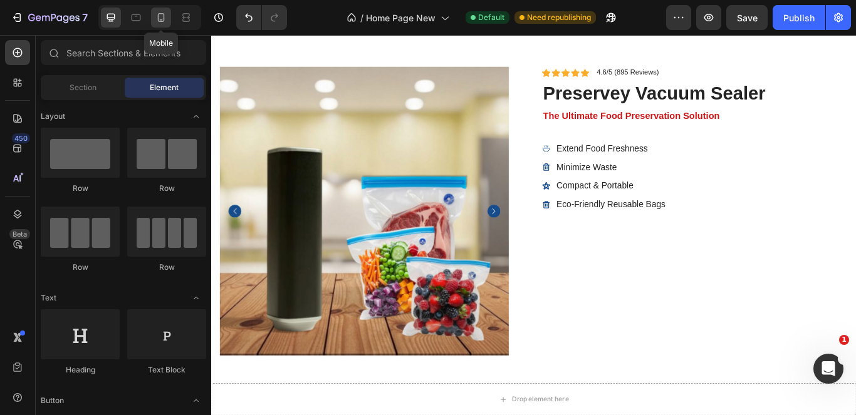
click at [162, 18] on icon at bounding box center [161, 17] width 13 height 13
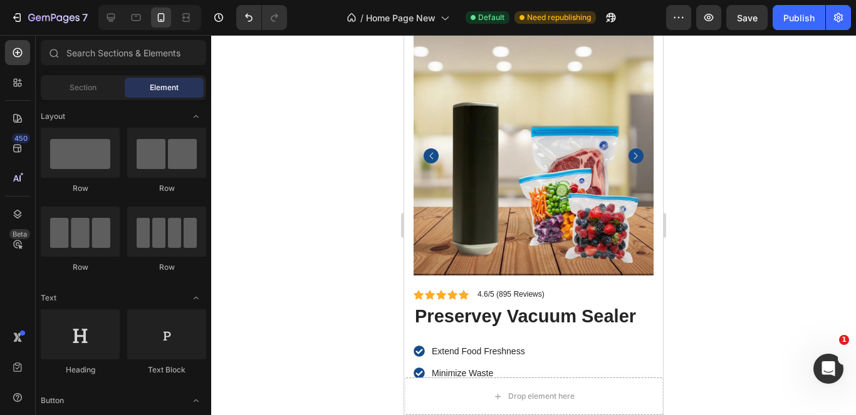
scroll to position [3793, 0]
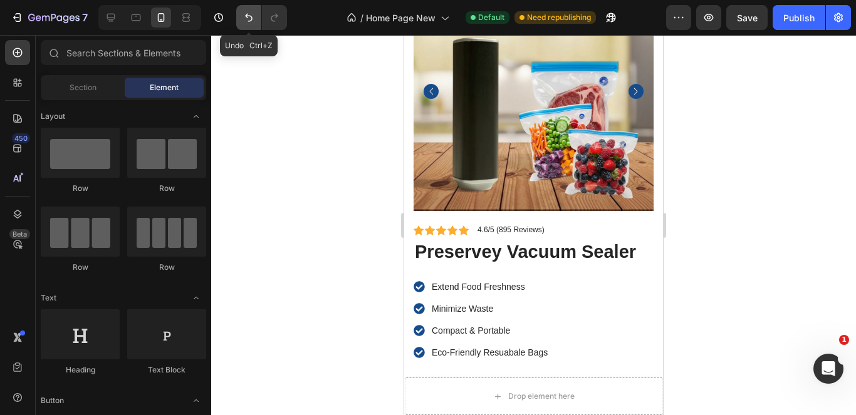
click at [247, 23] on icon "Undo/Redo" at bounding box center [248, 17] width 13 height 13
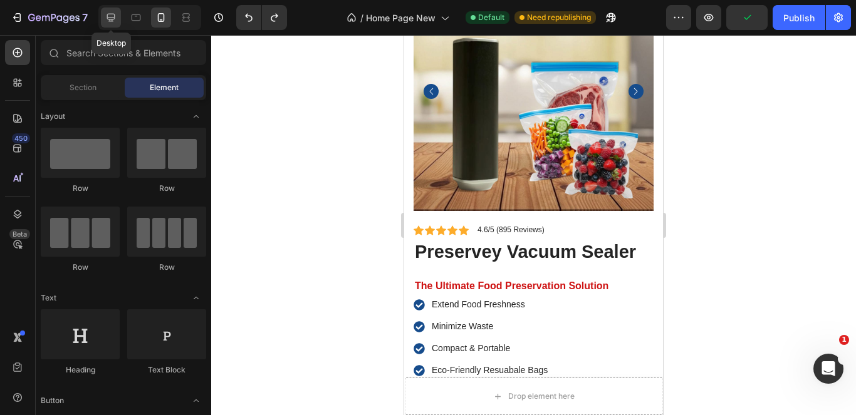
click at [112, 24] on div at bounding box center [111, 18] width 20 height 20
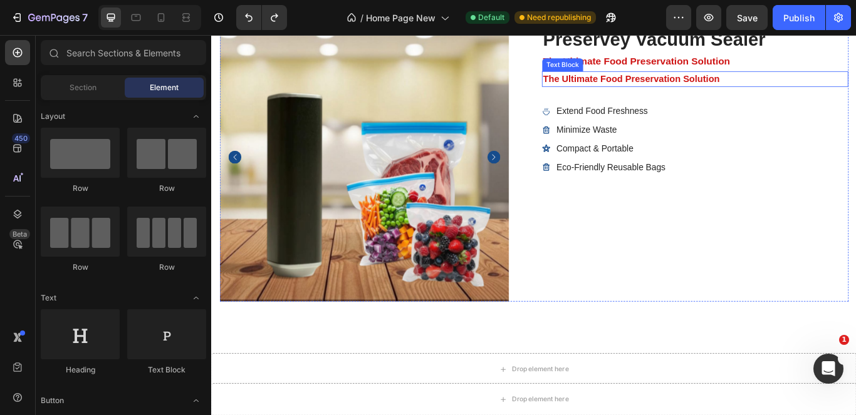
click at [665, 86] on p "The Ultimate Food Preservation Solution" at bounding box center [775, 86] width 355 height 16
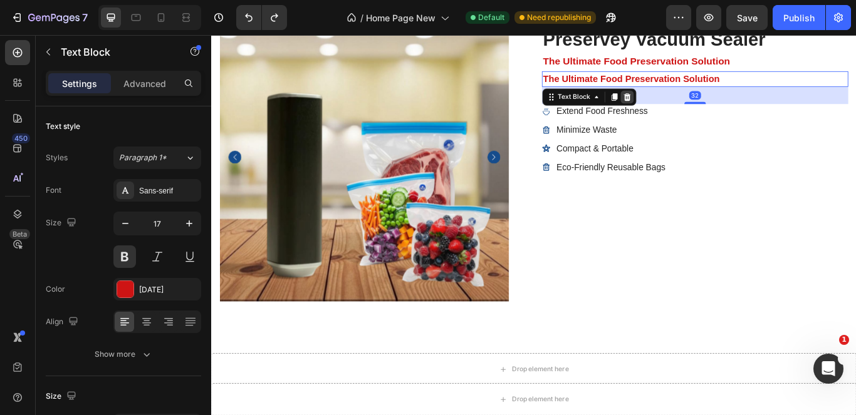
click at [692, 106] on icon at bounding box center [696, 107] width 8 height 9
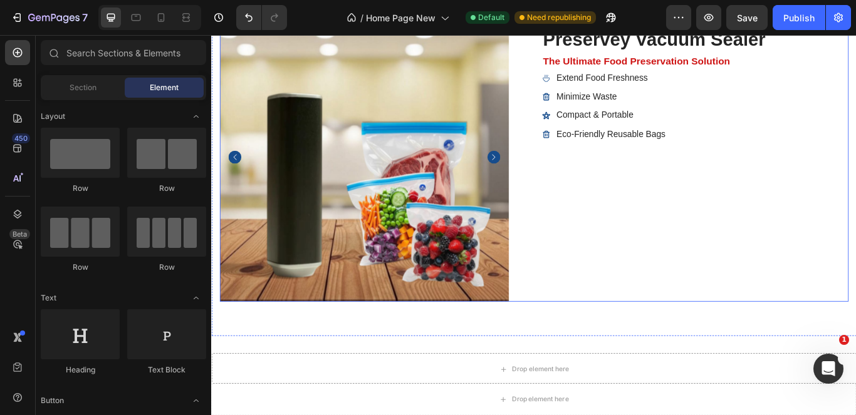
click at [746, 237] on div "Icon Icon Icon Icon Icon Icon List 4.6/5 (895 Reviews) Text Block Row preservey…" at bounding box center [774, 177] width 357 height 337
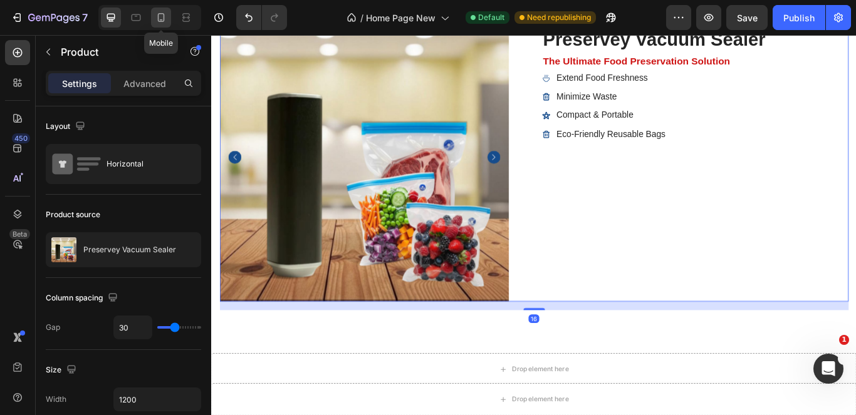
click at [162, 22] on icon at bounding box center [161, 17] width 7 height 9
type input "0"
type input "100%"
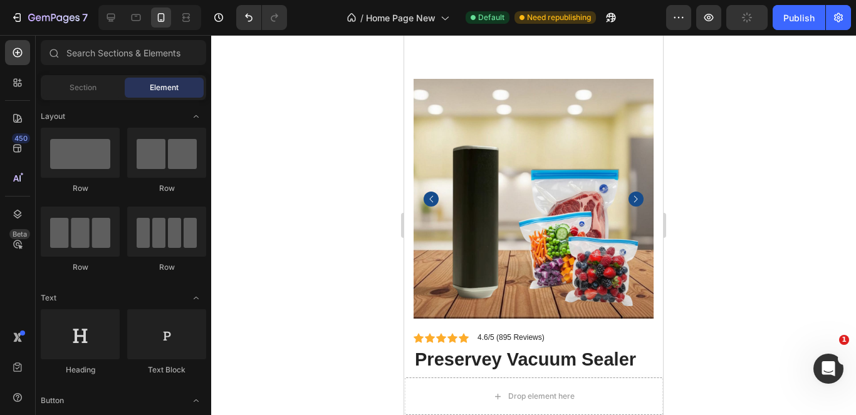
scroll to position [3890, 0]
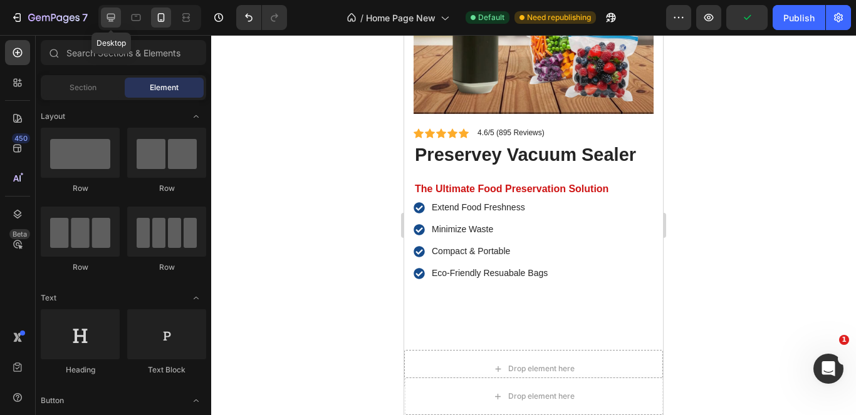
click at [119, 18] on div at bounding box center [111, 18] width 20 height 20
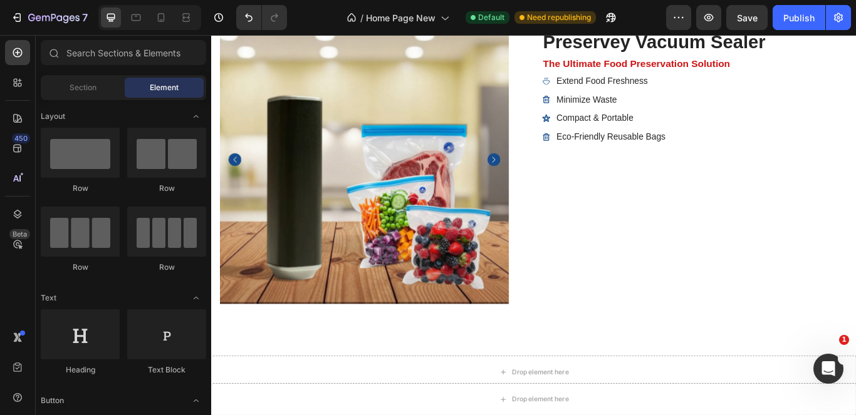
scroll to position [3790, 0]
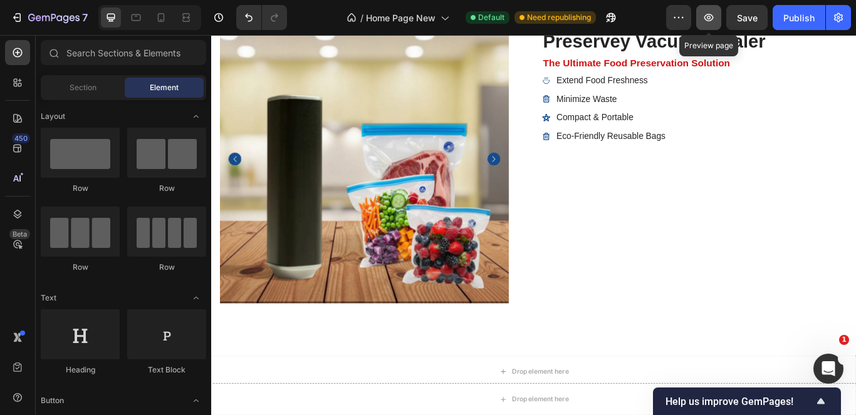
click at [704, 21] on icon "button" at bounding box center [708, 17] width 13 height 13
click at [165, 21] on icon at bounding box center [161, 17] width 13 height 13
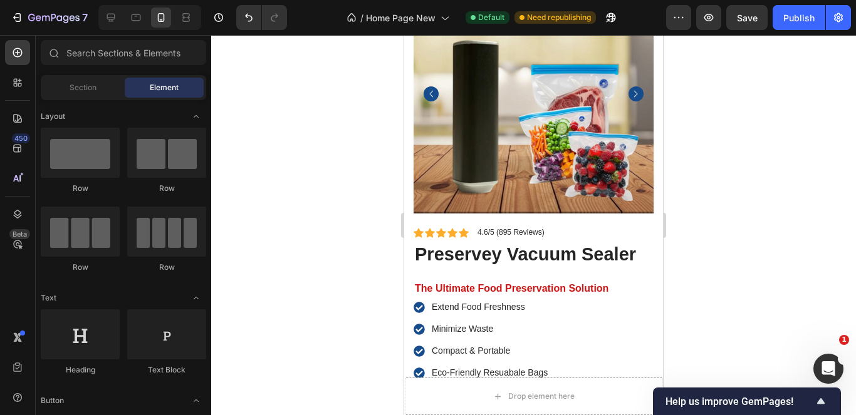
scroll to position [3773, 0]
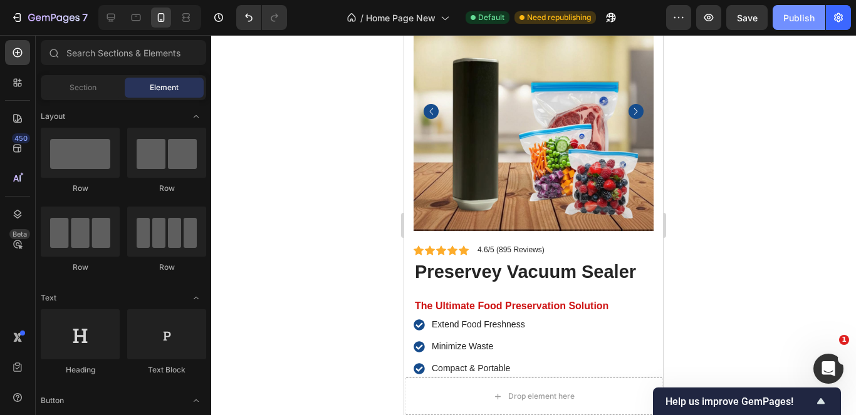
click at [796, 19] on div "Publish" at bounding box center [798, 17] width 31 height 13
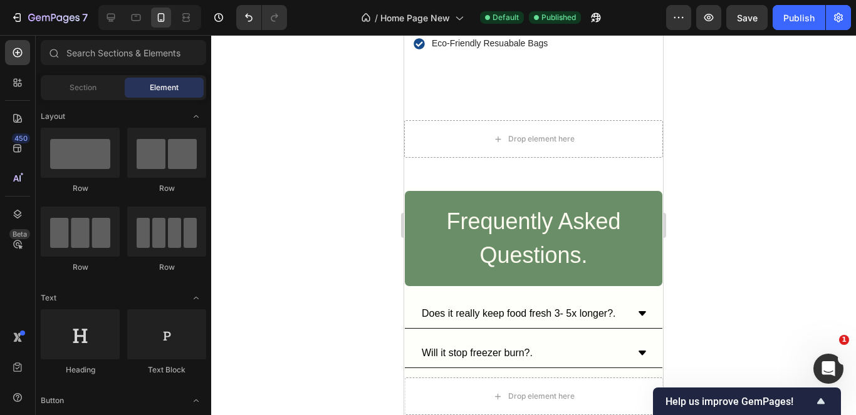
scroll to position [4073, 0]
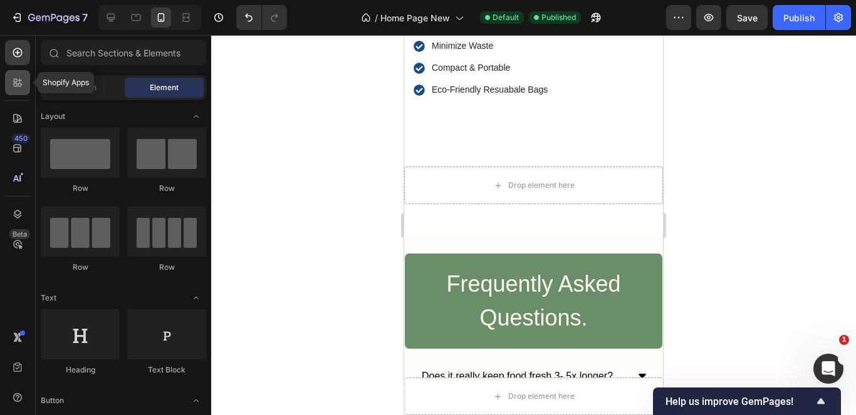
click at [23, 87] on icon at bounding box center [17, 82] width 13 height 13
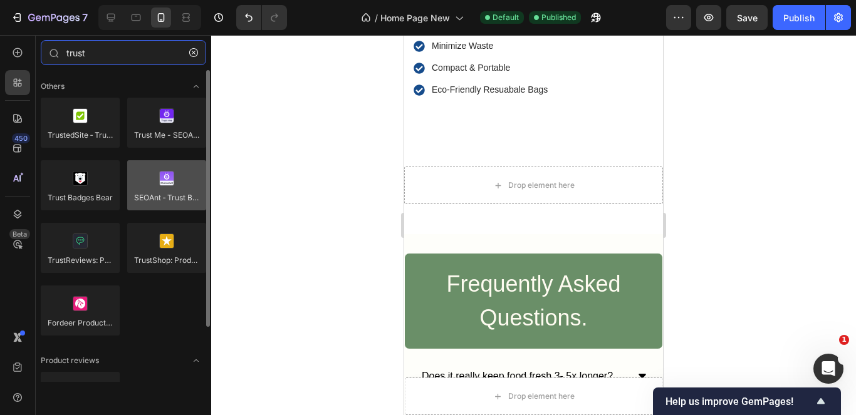
type input "trust"
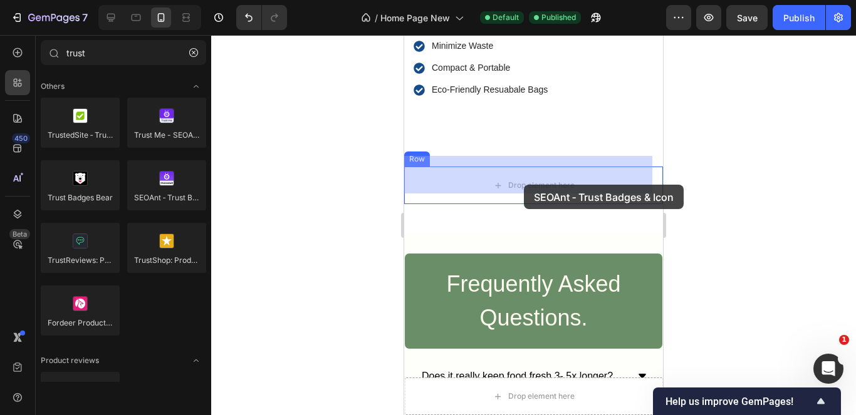
drag, startPoint x: 544, startPoint y: 219, endPoint x: 524, endPoint y: 185, distance: 40.2
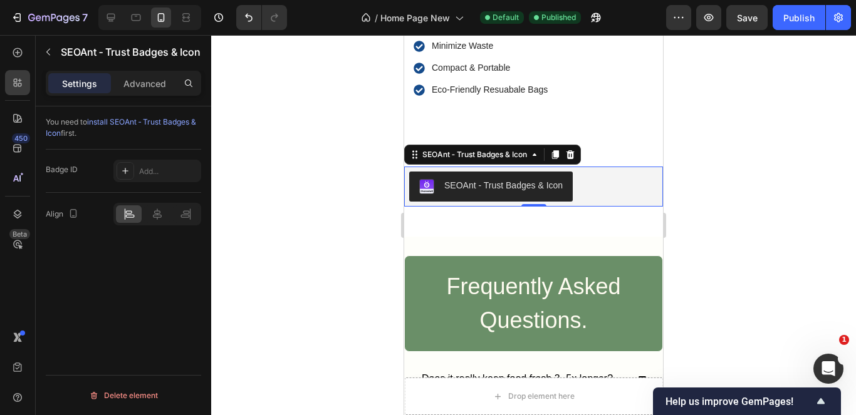
click at [160, 118] on span "install SEOAnt ‑ Trust Badges & Icon" at bounding box center [121, 127] width 150 height 21
click at [781, 18] on button "Publish" at bounding box center [799, 17] width 53 height 25
click at [692, 175] on div at bounding box center [533, 225] width 645 height 380
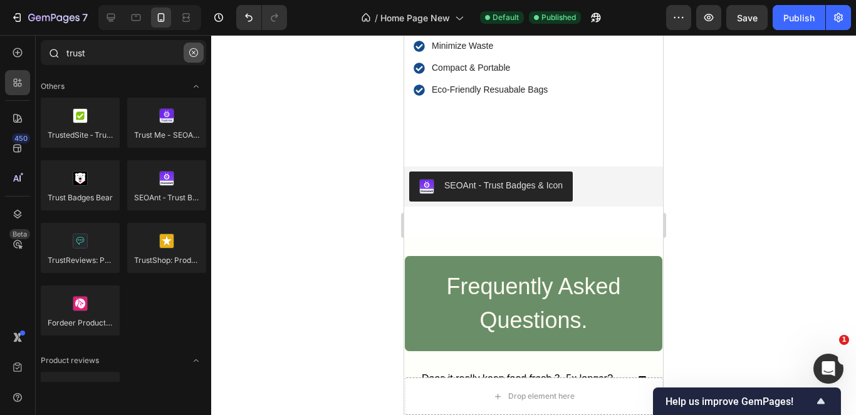
click at [189, 57] on button "button" at bounding box center [194, 53] width 20 height 20
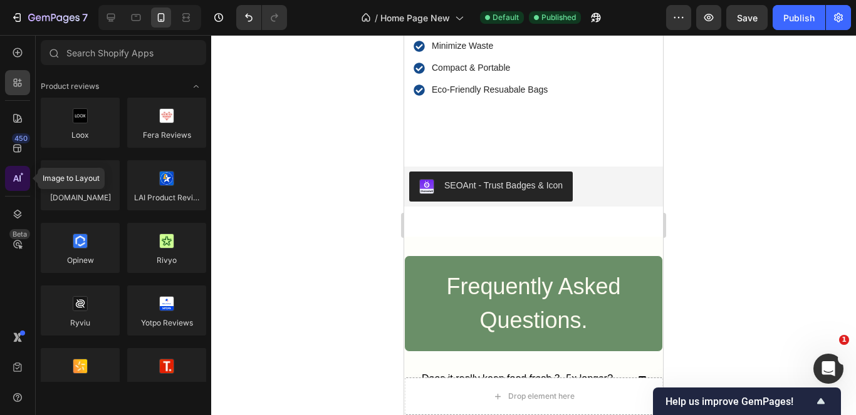
click at [9, 175] on div at bounding box center [17, 178] width 25 height 25
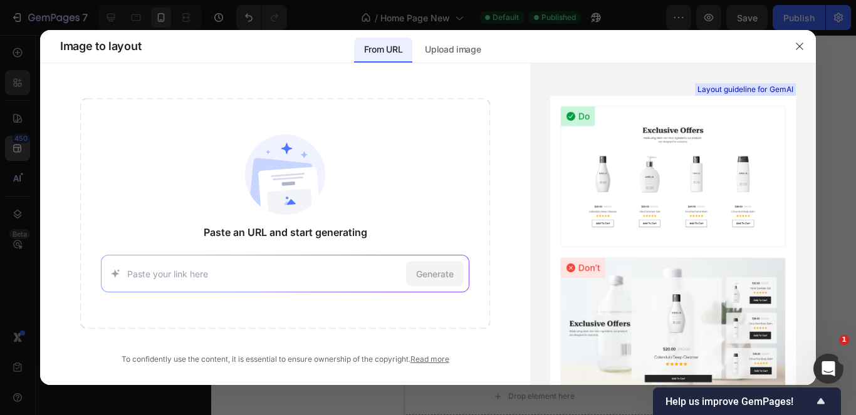
click at [12, 152] on div at bounding box center [428, 207] width 856 height 415
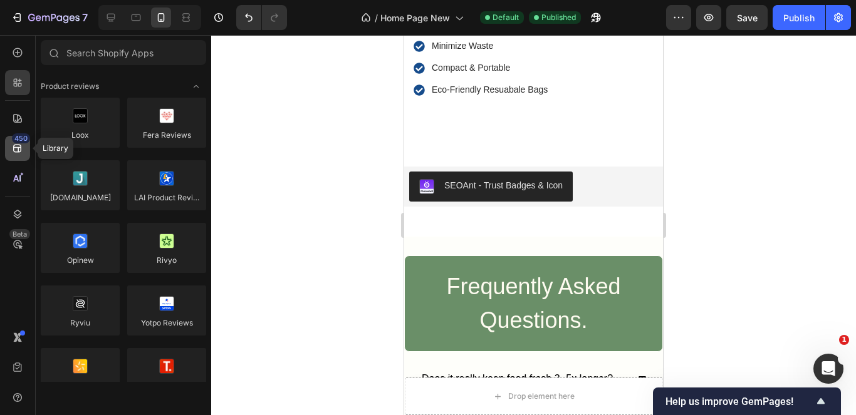
click at [12, 152] on icon at bounding box center [17, 148] width 13 height 13
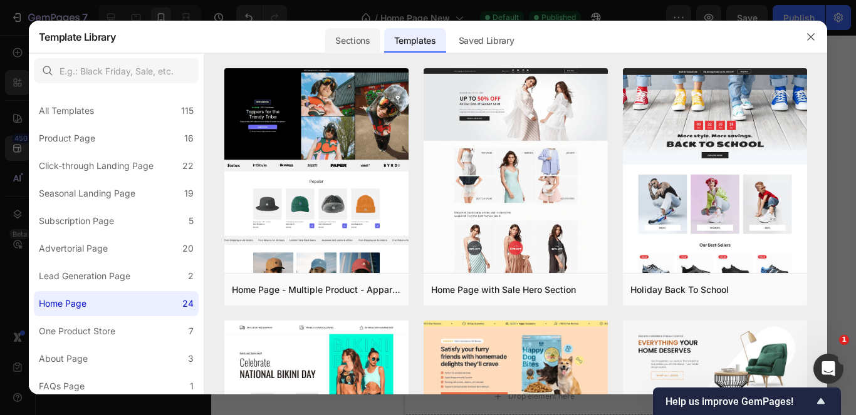
click at [362, 29] on div "Sections" at bounding box center [352, 40] width 55 height 25
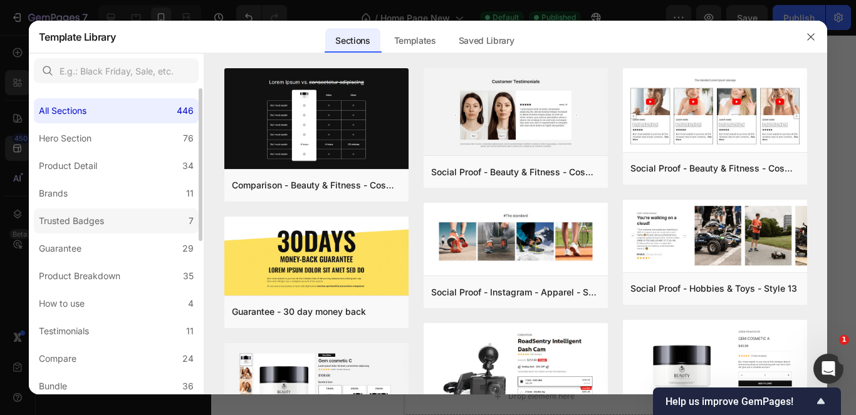
click at [91, 222] on div "Trusted Badges" at bounding box center [71, 221] width 65 height 15
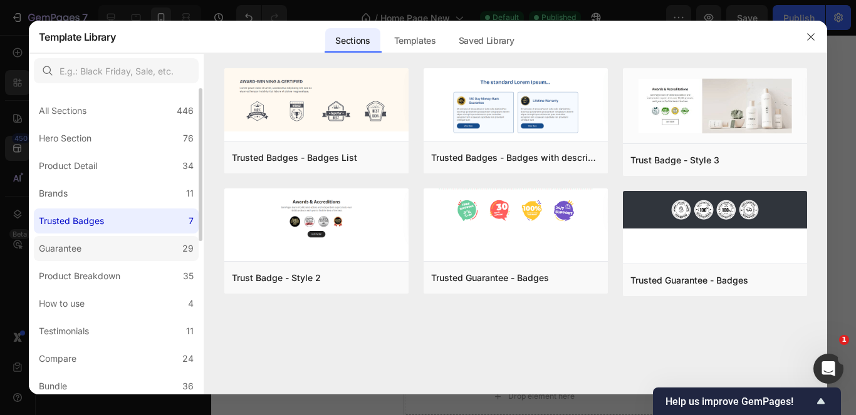
click at [90, 251] on label "Guarantee 29" at bounding box center [116, 248] width 165 height 25
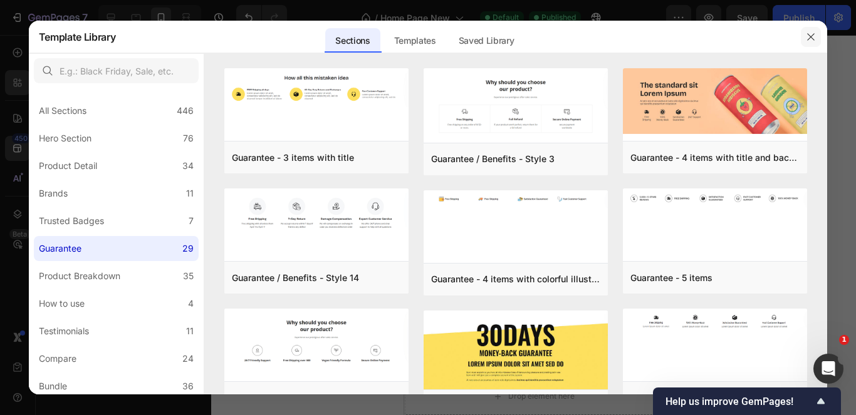
click at [813, 36] on icon "button" at bounding box center [811, 37] width 10 height 10
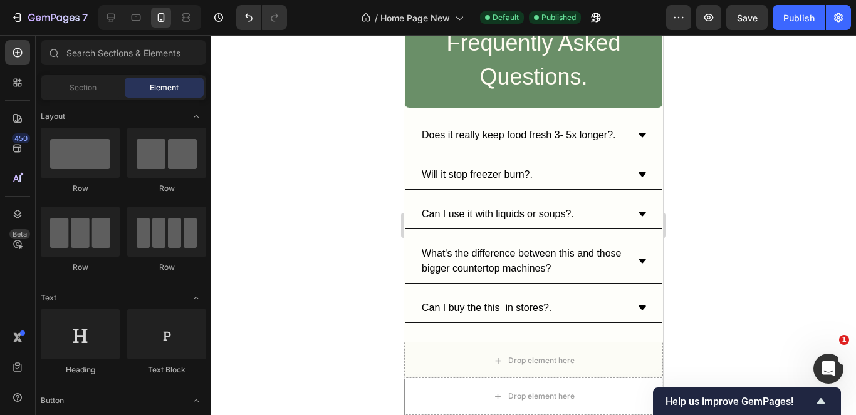
scroll to position [3943, 0]
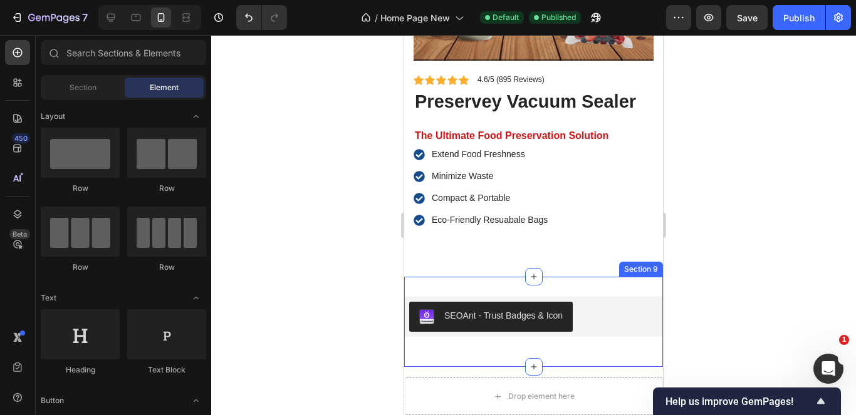
click at [531, 337] on div "SEOAnt ‑ Trust Badges & Icon SEOAnt ‑ Trust Badges & Icon Row Section 9" at bounding box center [533, 322] width 259 height 90
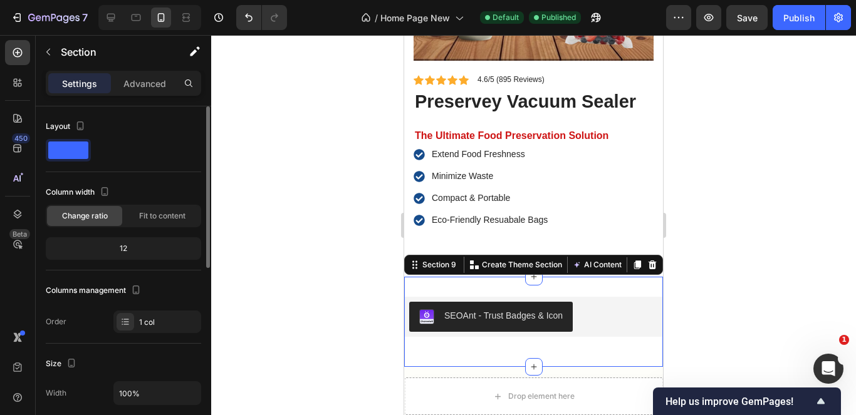
scroll to position [0, 0]
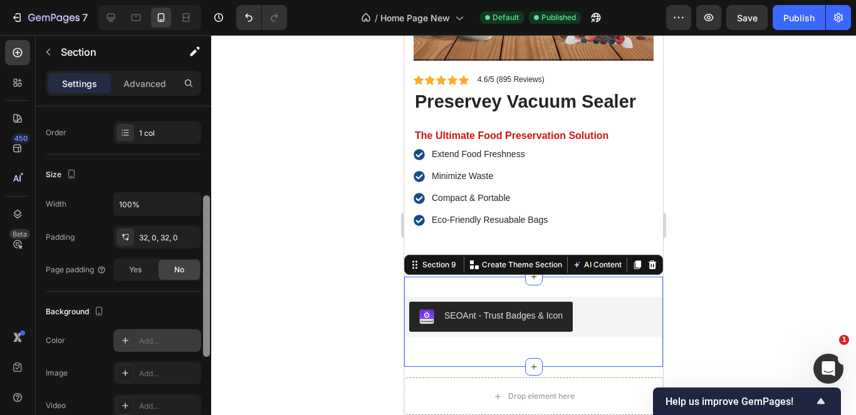
drag, startPoint x: 199, startPoint y: 269, endPoint x: 184, endPoint y: 333, distance: 65.7
click at [184, 333] on div "Layout Column width Change ratio Fit to content 12 Columns management Order 1 c…" at bounding box center [123, 279] width 175 height 345
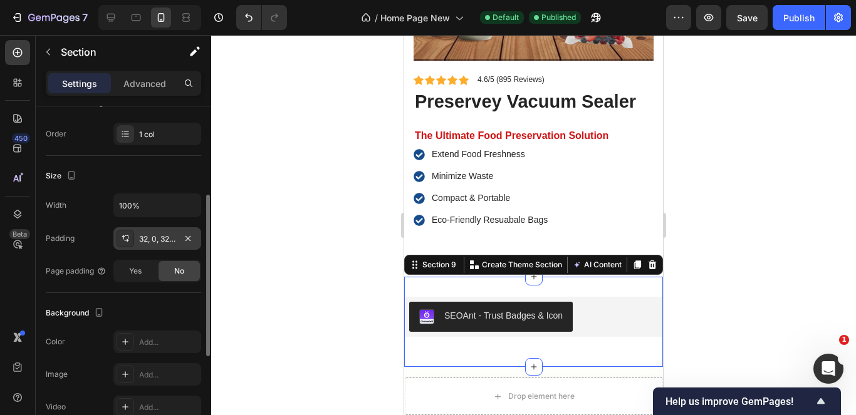
click at [169, 242] on div "32, 0, 32, 0" at bounding box center [157, 239] width 36 height 11
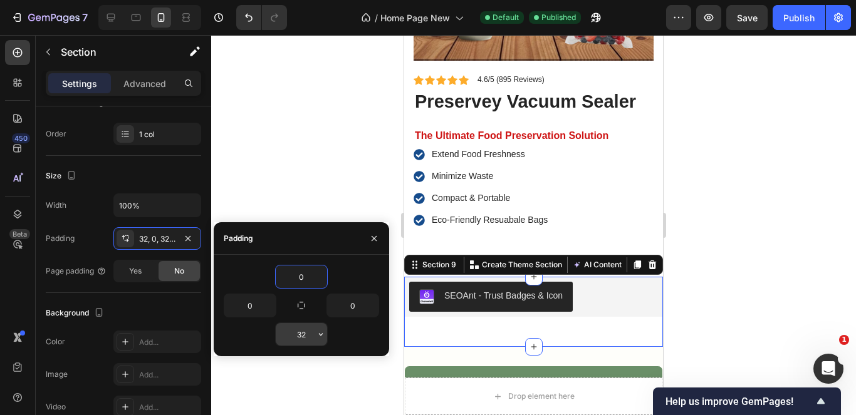
type input "0"
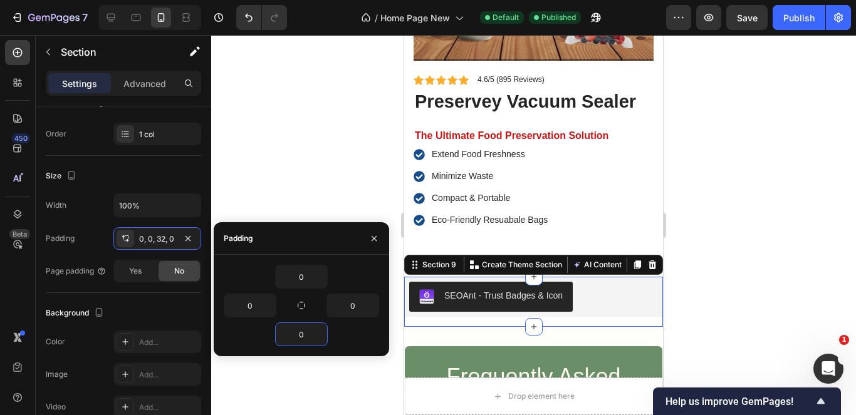
type input "0"
click at [370, 237] on icon "button" at bounding box center [374, 239] width 10 height 10
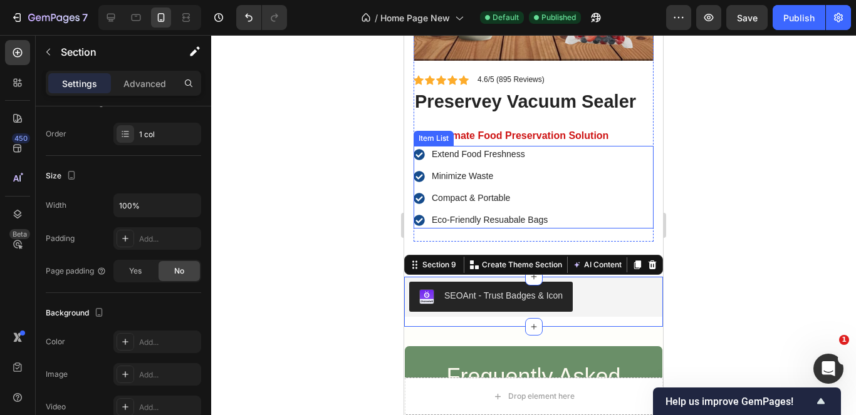
click at [584, 187] on div "Extend Food Freshness Minimize Waste Compact & Portable Eco-Friendly Resuabale …" at bounding box center [534, 187] width 240 height 83
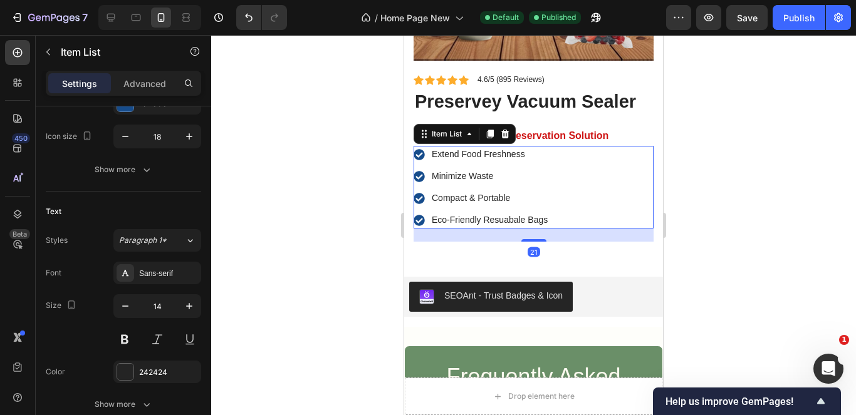
scroll to position [0, 0]
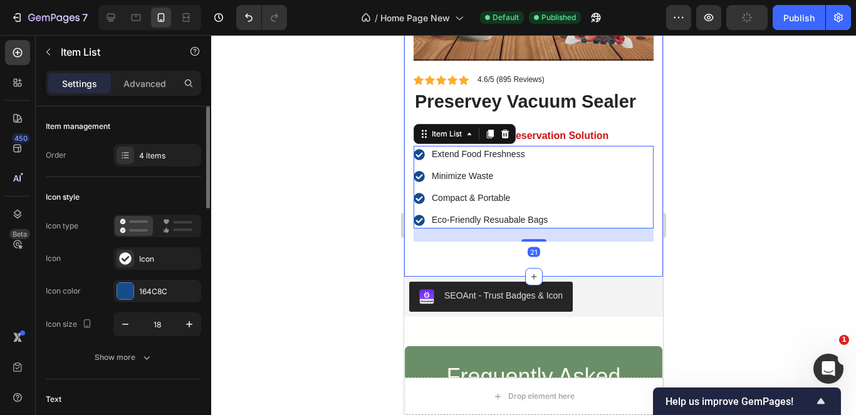
click at [444, 247] on div "Product Images Icon Icon Icon Icon Icon Icon List 4.6/5 (895 Reviews) Text Bloc…" at bounding box center [533, 42] width 259 height 469
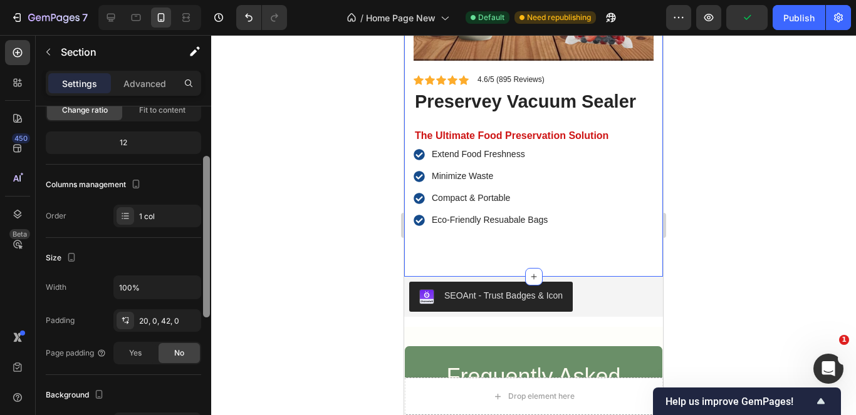
scroll to position [112, 0]
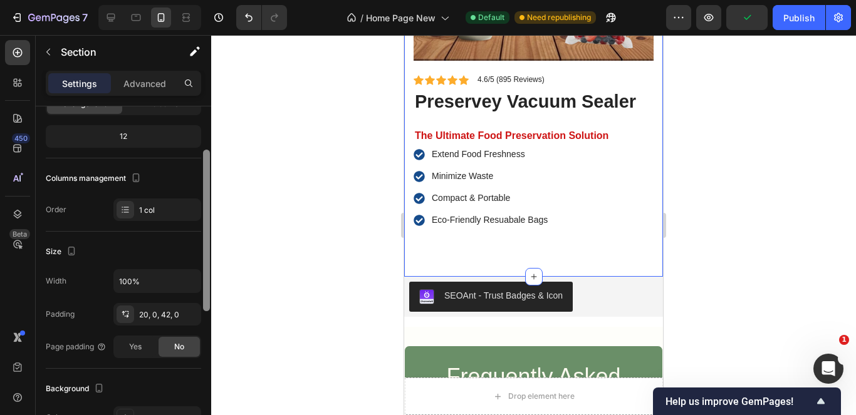
drag, startPoint x: 209, startPoint y: 242, endPoint x: 209, endPoint y: 295, distance: 53.3
click at [209, 295] on div at bounding box center [206, 231] width 7 height 162
click at [182, 312] on button "button" at bounding box center [187, 314] width 15 height 15
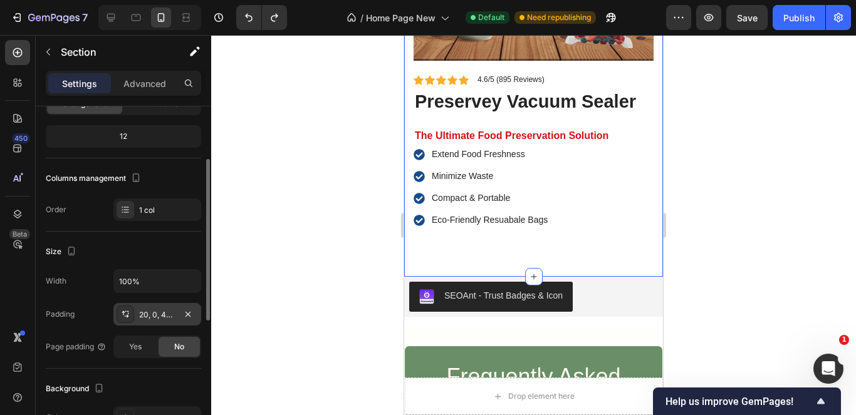
click at [162, 310] on div "20, 0, 42, 0" at bounding box center [157, 315] width 36 height 11
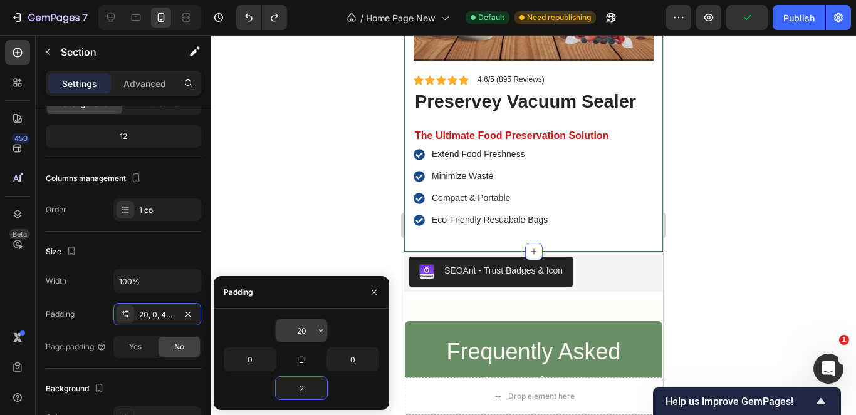
type input "2"
click at [308, 337] on input "20" at bounding box center [301, 331] width 51 height 23
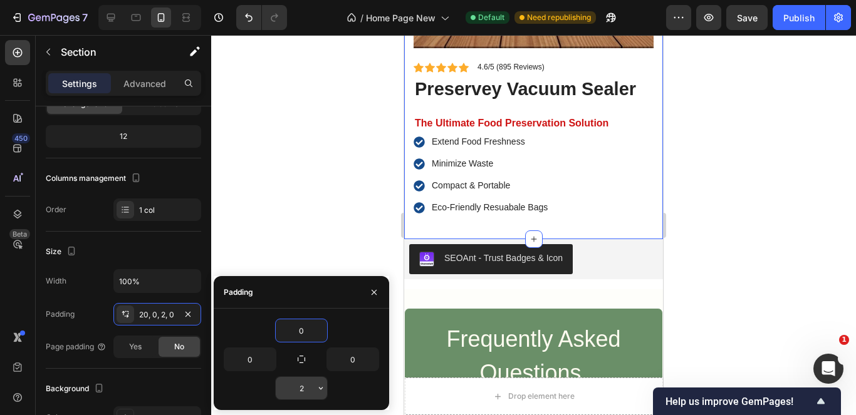
type input "0"
click at [288, 387] on input "2" at bounding box center [301, 388] width 51 height 23
drag, startPoint x: 296, startPoint y: 386, endPoint x: 311, endPoint y: 392, distance: 16.1
click at [311, 392] on input "2" at bounding box center [301, 388] width 51 height 23
type input "0"
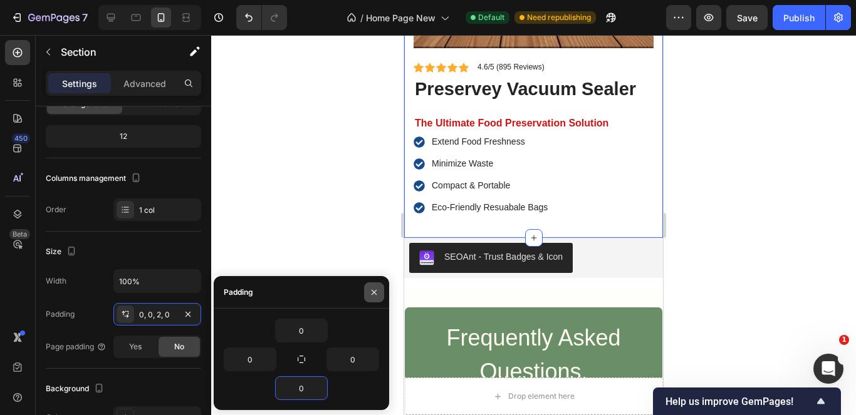
click at [379, 296] on button "button" at bounding box center [374, 293] width 20 height 20
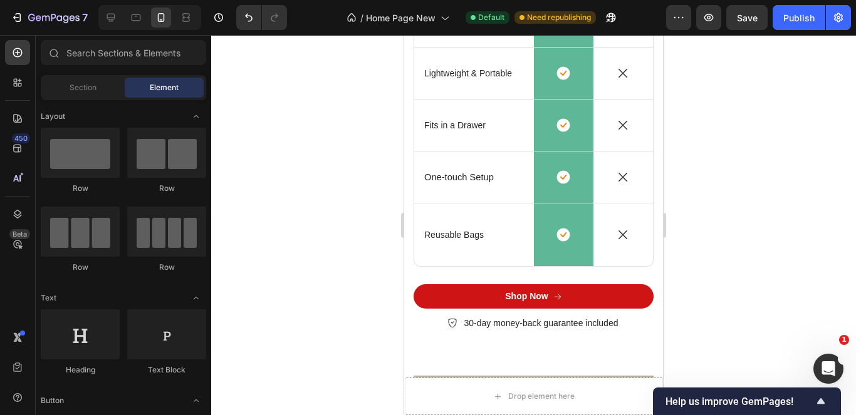
scroll to position [3541, 0]
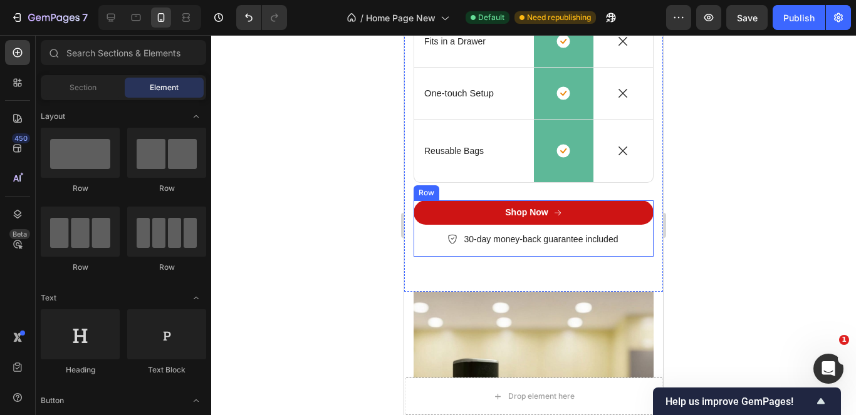
click at [610, 247] on div "Shop Now Button 30-day money-back guarantee included Item List" at bounding box center [534, 229] width 240 height 56
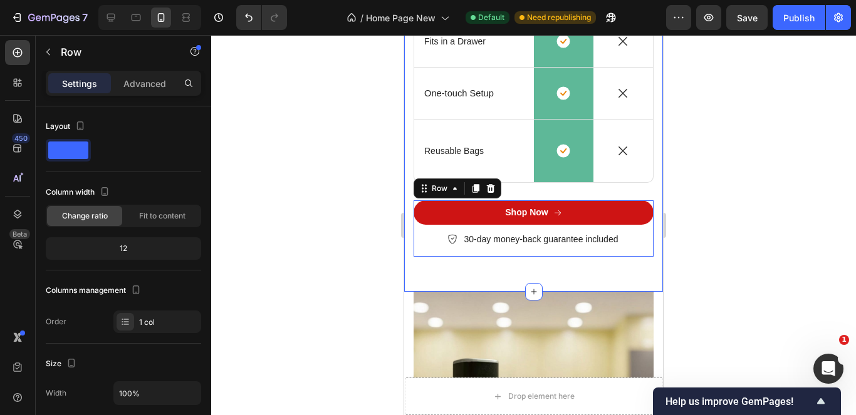
click at [627, 240] on div "30-day money-back guarantee included" at bounding box center [534, 239] width 240 height 17
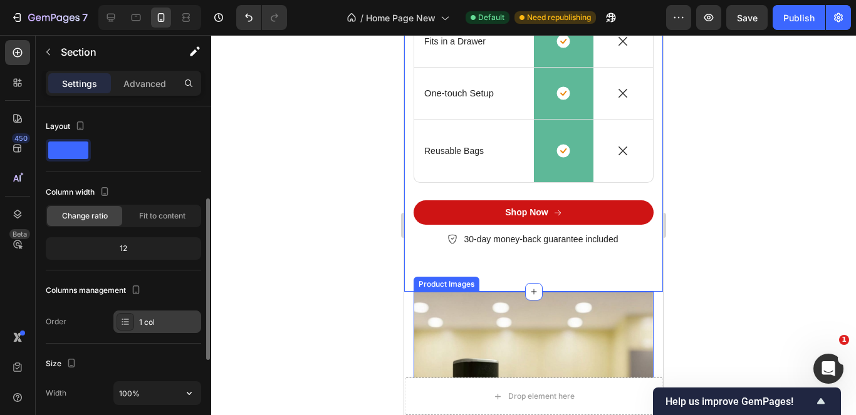
scroll to position [125, 0]
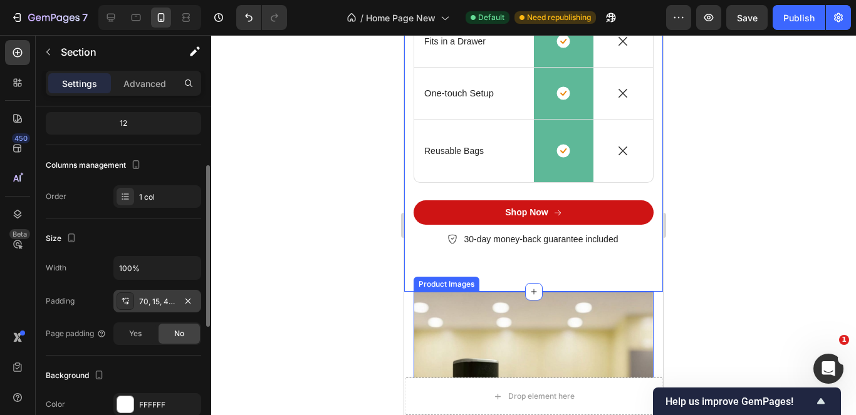
click at [164, 307] on div "70, 15, 42, 15" at bounding box center [157, 301] width 36 height 11
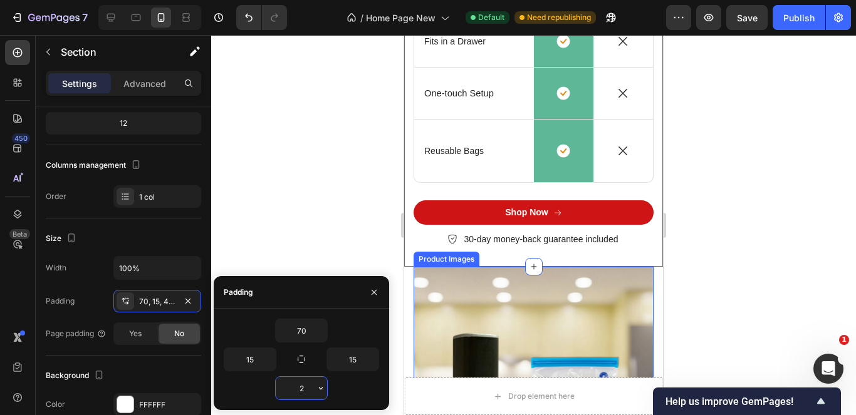
type input "20"
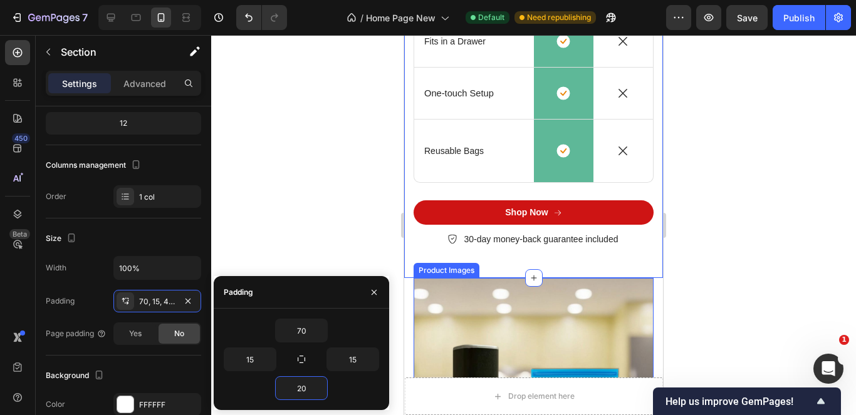
click at [301, 154] on div at bounding box center [533, 225] width 645 height 380
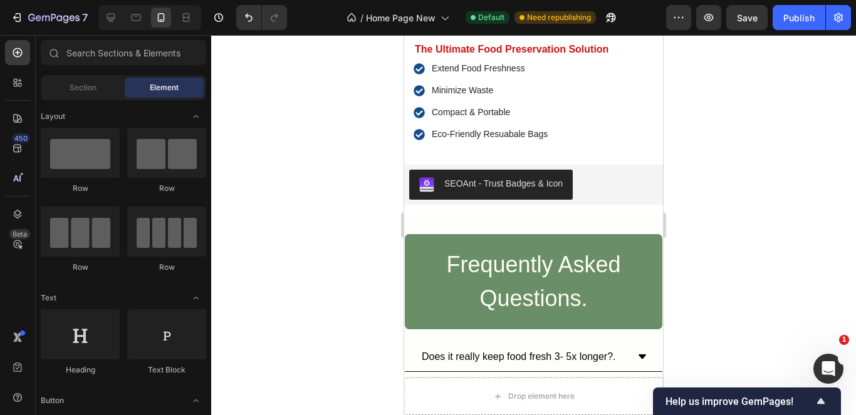
scroll to position [4088, 0]
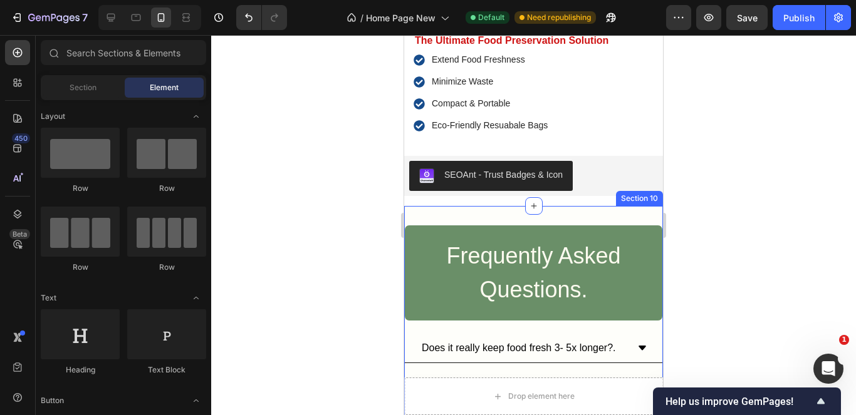
click at [608, 206] on div "Frequently Asked Questions. Heading Row Does it really keep food fresh 3- 5x lo…" at bounding box center [533, 380] width 259 height 349
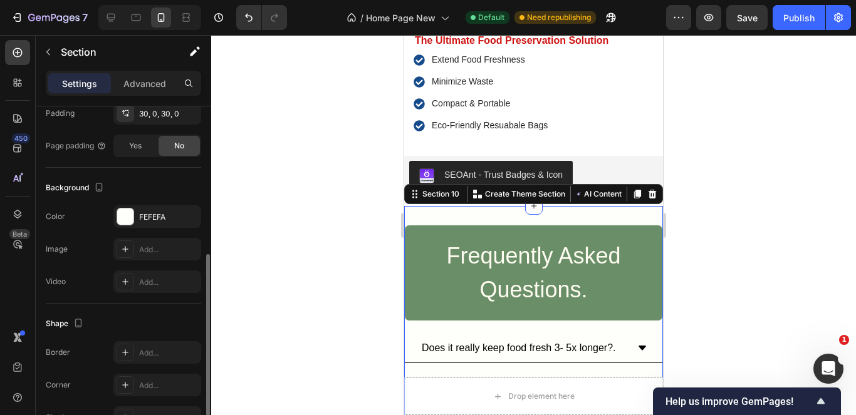
scroll to position [387, 0]
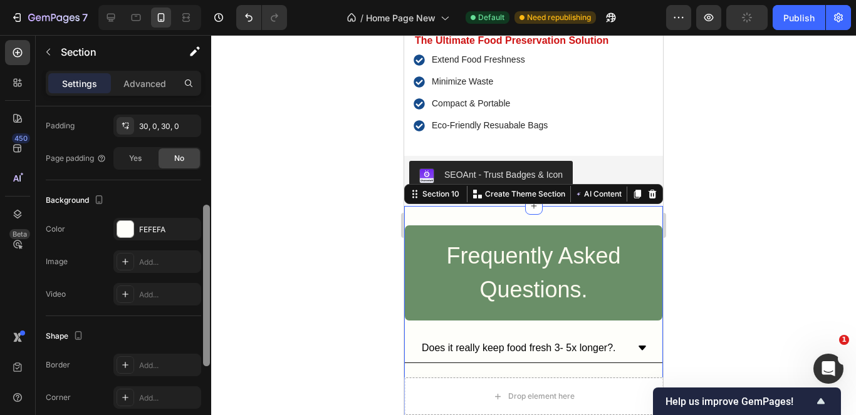
drag, startPoint x: 206, startPoint y: 296, endPoint x: 214, endPoint y: 223, distance: 73.2
click at [214, 0] on div "7 / Home Page New Default Need republishing Preview Publish 450 Beta Sections(1…" at bounding box center [428, 0] width 856 height 0
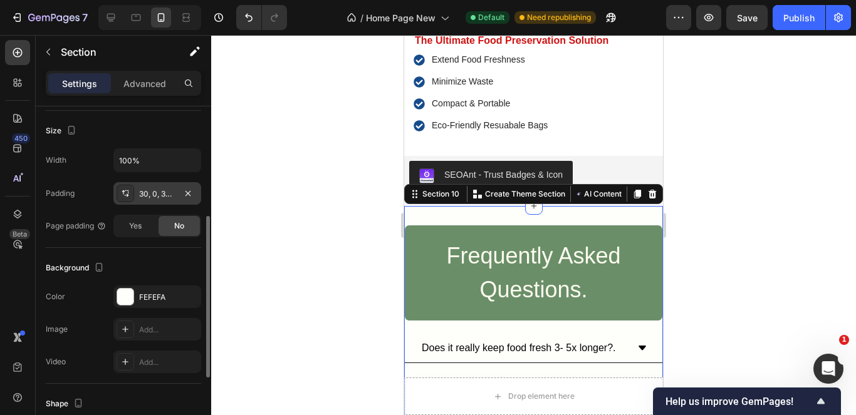
click at [162, 192] on div "30, 0, 30, 0" at bounding box center [157, 194] width 36 height 11
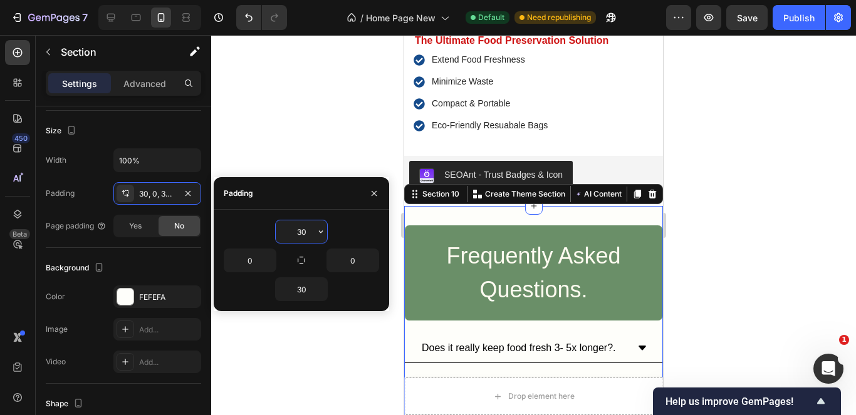
click at [313, 236] on input "30" at bounding box center [301, 232] width 51 height 23
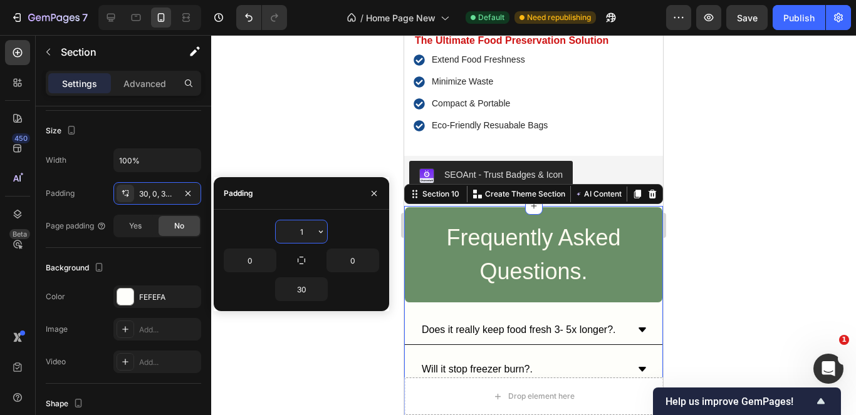
type input "15"
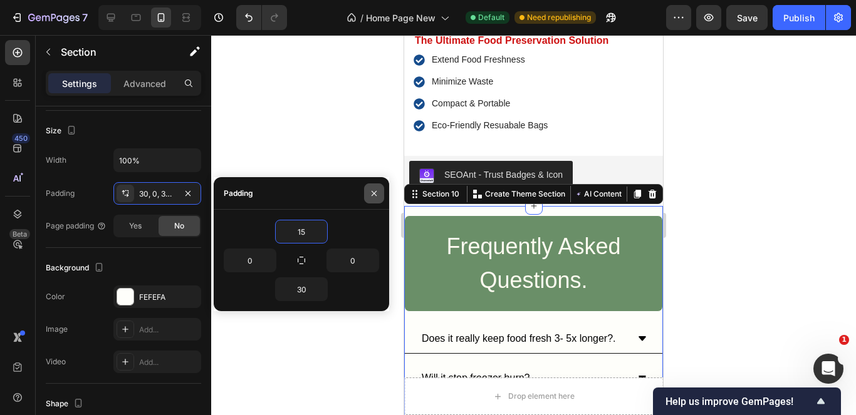
click at [375, 187] on button "button" at bounding box center [374, 194] width 20 height 20
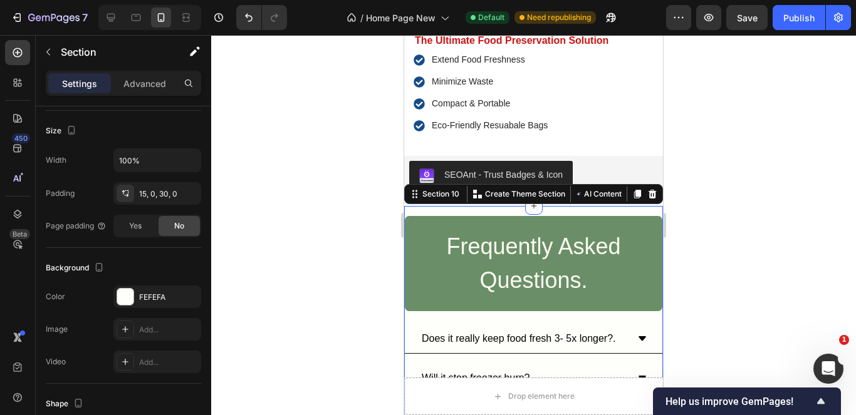
click at [747, 283] on div at bounding box center [533, 225] width 645 height 380
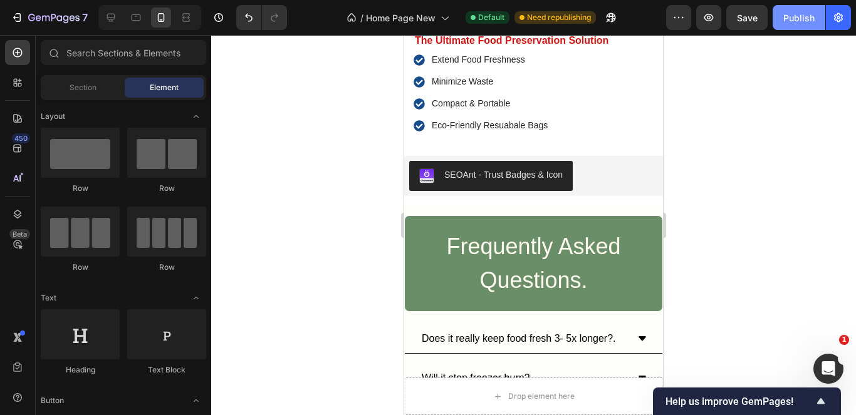
click at [802, 26] on button "Publish" at bounding box center [799, 17] width 53 height 25
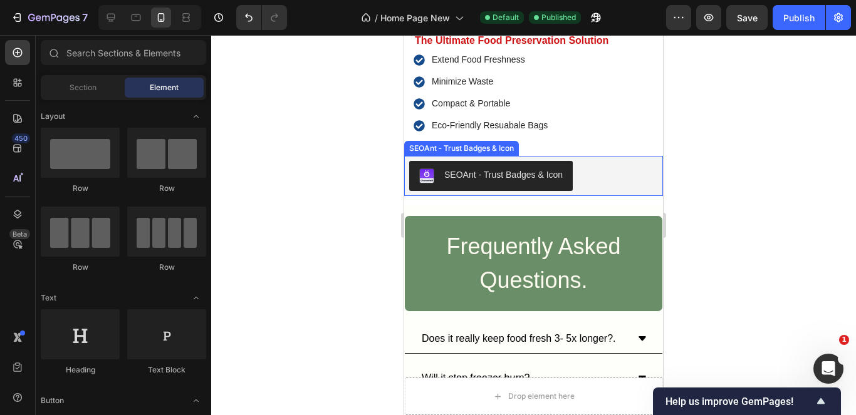
click at [595, 179] on div "SEOAnt ‑ Trust Badges & Icon" at bounding box center [533, 176] width 249 height 30
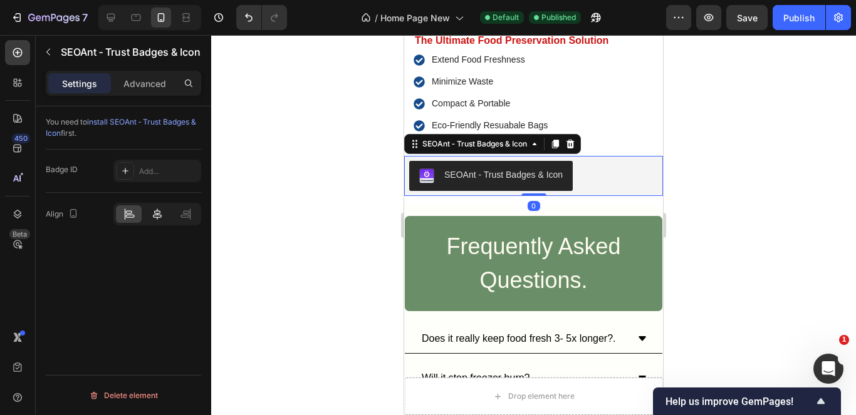
click at [156, 212] on icon at bounding box center [157, 214] width 13 height 13
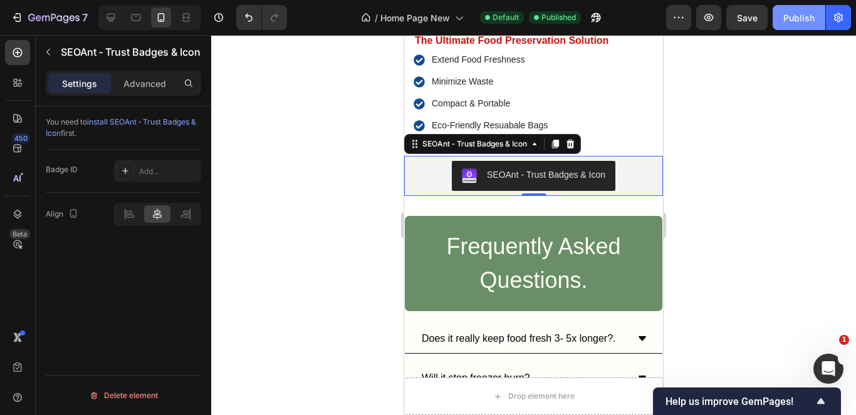
click at [795, 15] on div "Publish" at bounding box center [798, 17] width 31 height 13
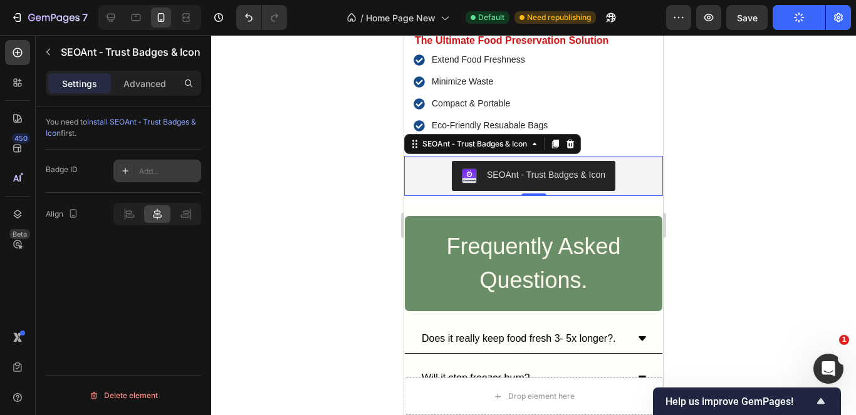
click at [129, 177] on div at bounding box center [126, 171] width 18 height 18
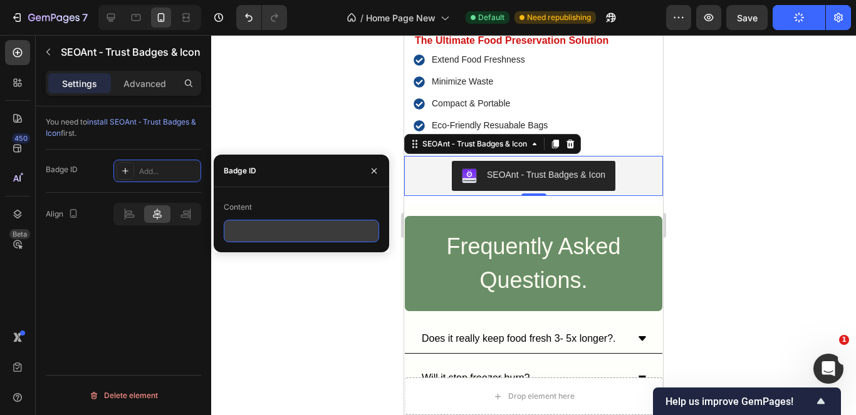
click at [276, 225] on input "text" at bounding box center [301, 231] width 155 height 23
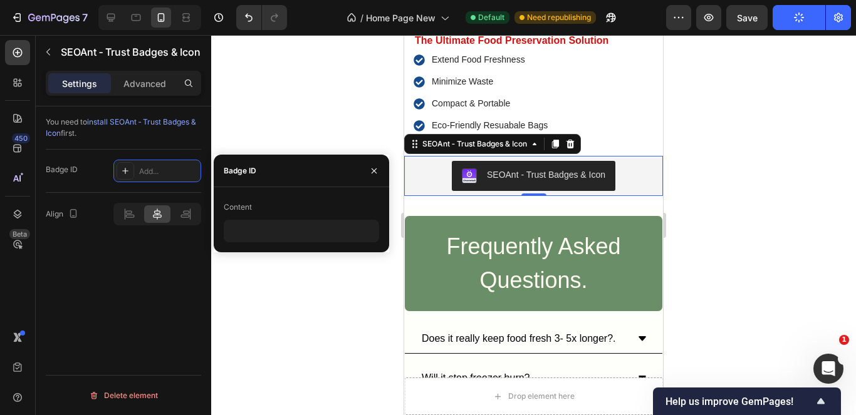
click at [283, 244] on div "Content" at bounding box center [301, 219] width 175 height 65
click at [373, 175] on icon "button" at bounding box center [374, 171] width 10 height 10
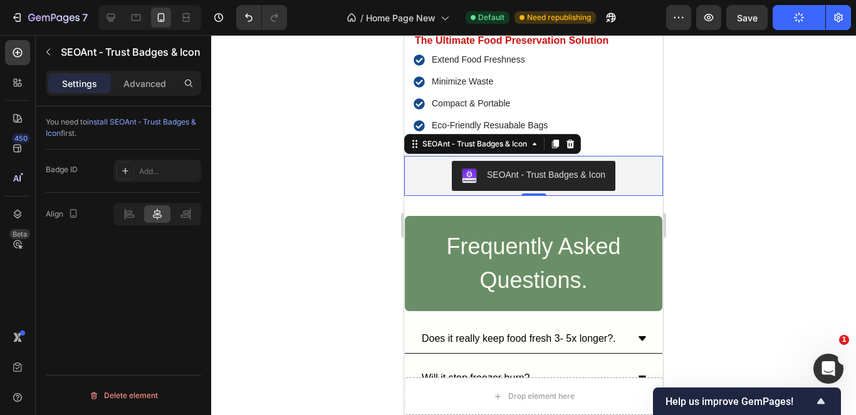
click at [335, 241] on div at bounding box center [533, 225] width 645 height 380
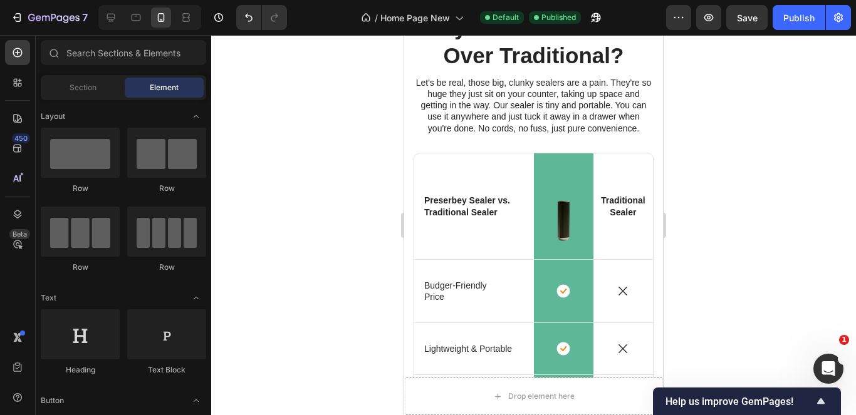
scroll to position [3172, 0]
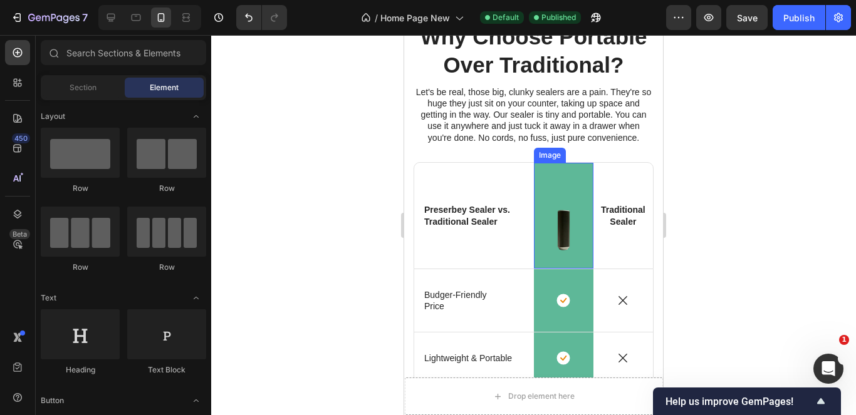
click at [562, 187] on img at bounding box center [564, 216] width 60 height 107
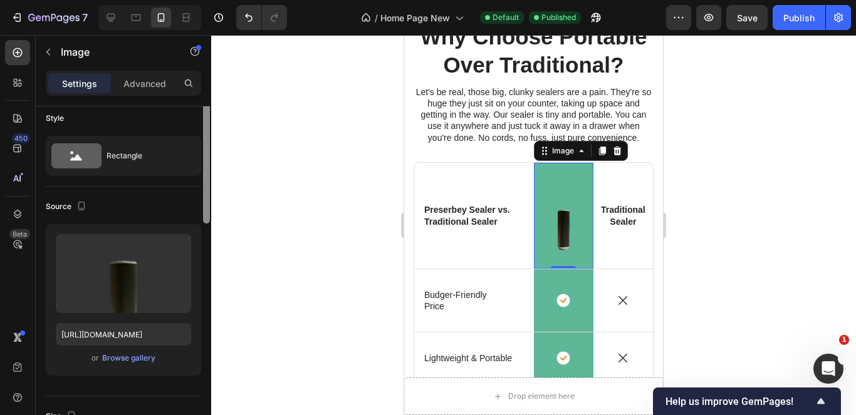
scroll to position [0, 0]
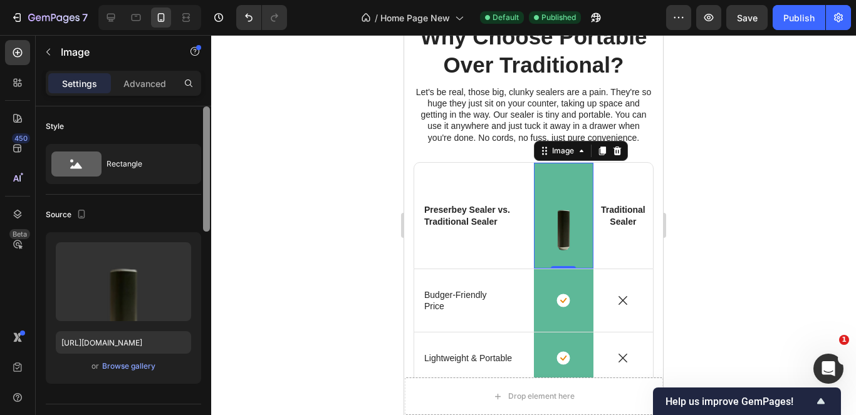
drag, startPoint x: 207, startPoint y: 187, endPoint x: 202, endPoint y: 130, distance: 56.6
click at [204, 144] on div at bounding box center [206, 169] width 7 height 125
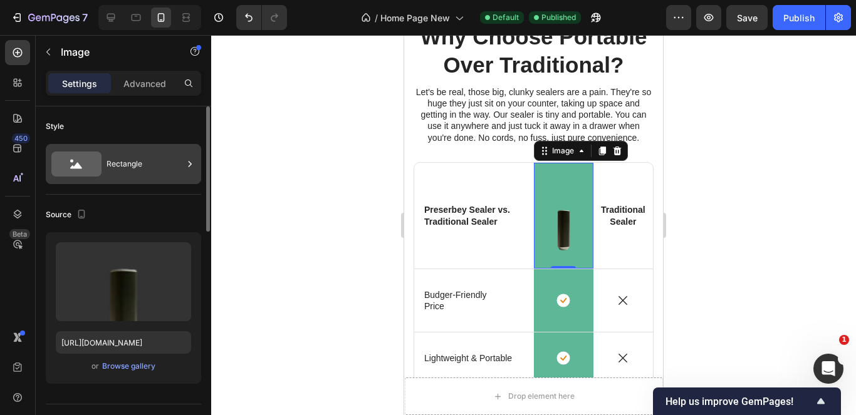
click at [141, 155] on div "Rectangle" at bounding box center [145, 164] width 76 height 29
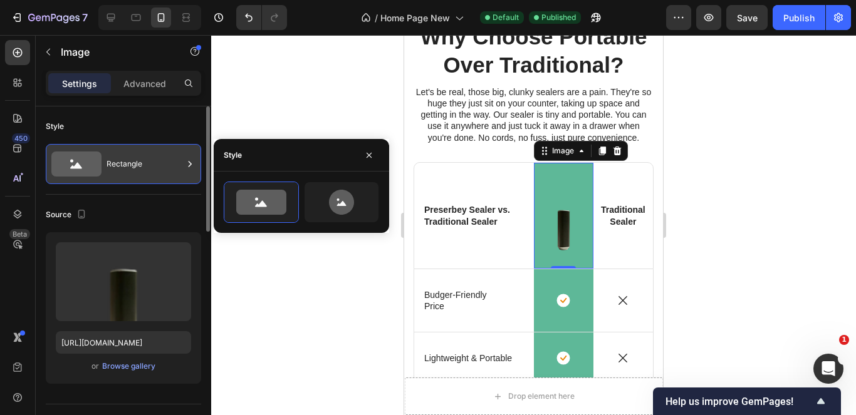
click at [141, 155] on div "Rectangle" at bounding box center [145, 164] width 76 height 29
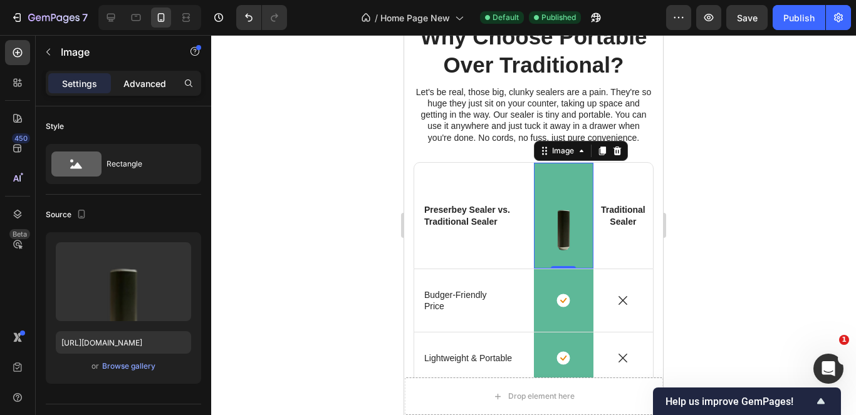
click at [155, 86] on p "Advanced" at bounding box center [144, 83] width 43 height 13
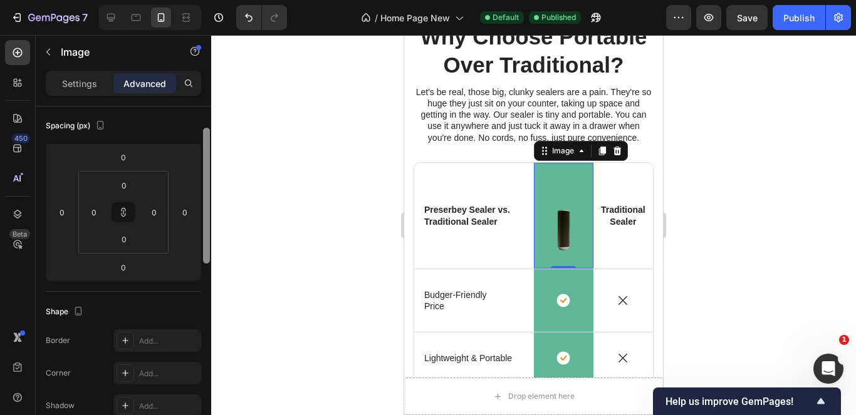
scroll to position [110, 0]
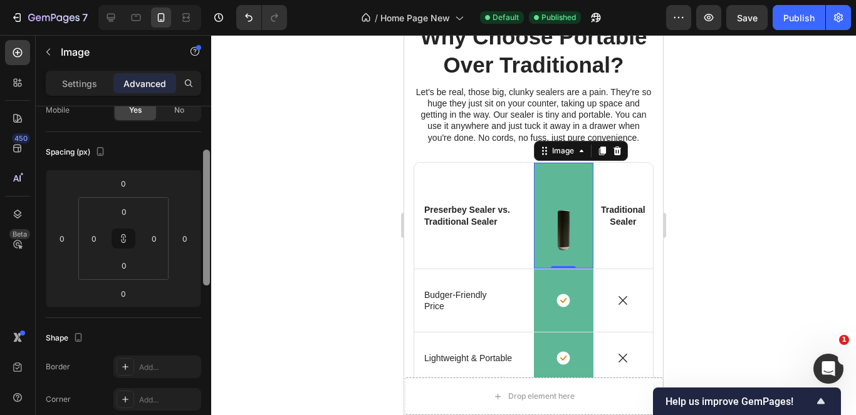
drag, startPoint x: 206, startPoint y: 201, endPoint x: 223, endPoint y: 244, distance: 47.0
click at [223, 0] on div "7 / Home Page New Default Published Preview Save Publish 450 Beta Sections(15) …" at bounding box center [428, 0] width 856 height 0
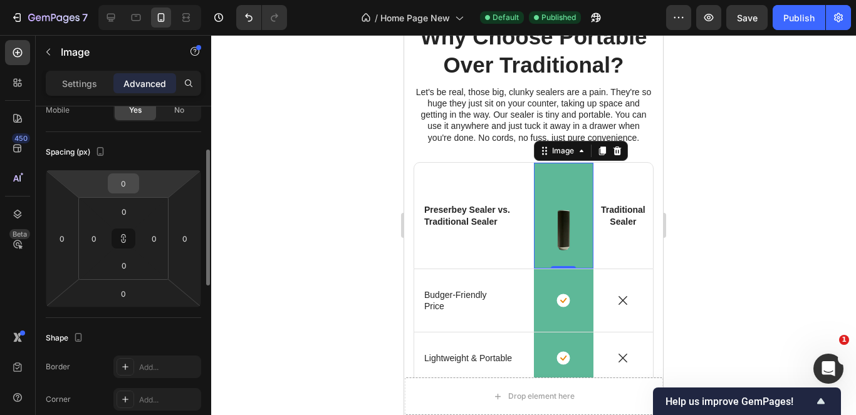
click at [129, 184] on input "0" at bounding box center [123, 183] width 25 height 19
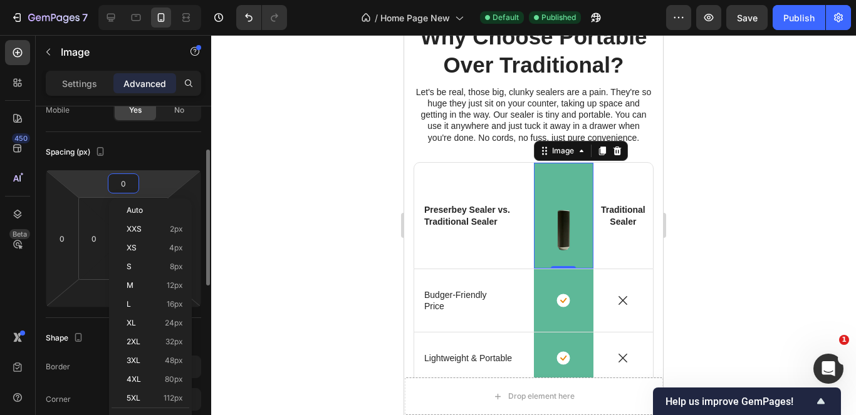
type input "2"
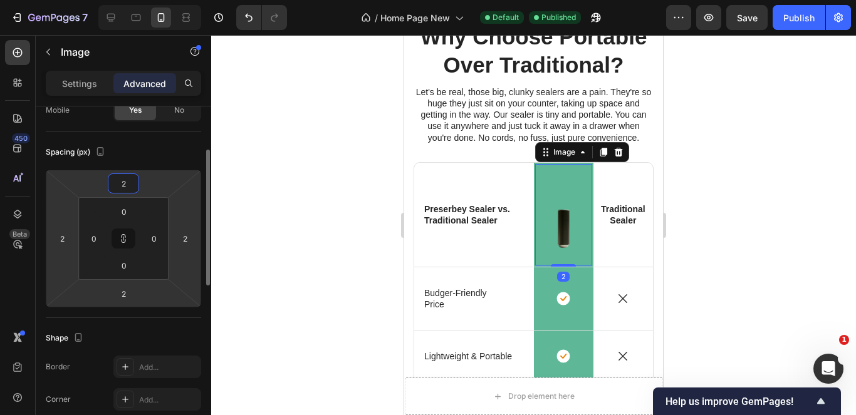
type input "25"
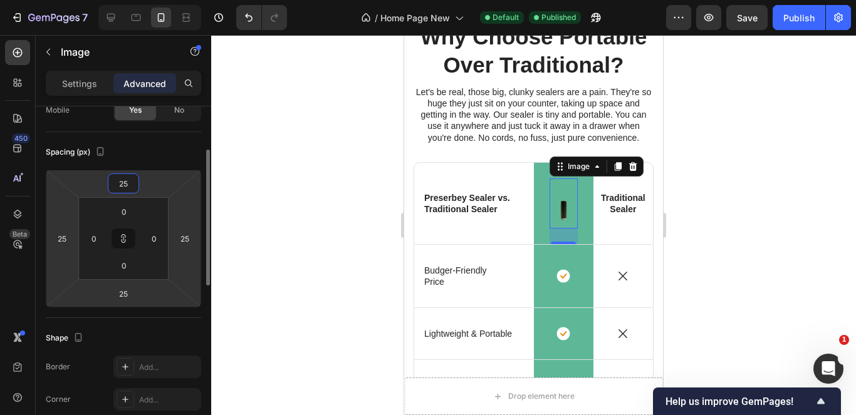
type input "2"
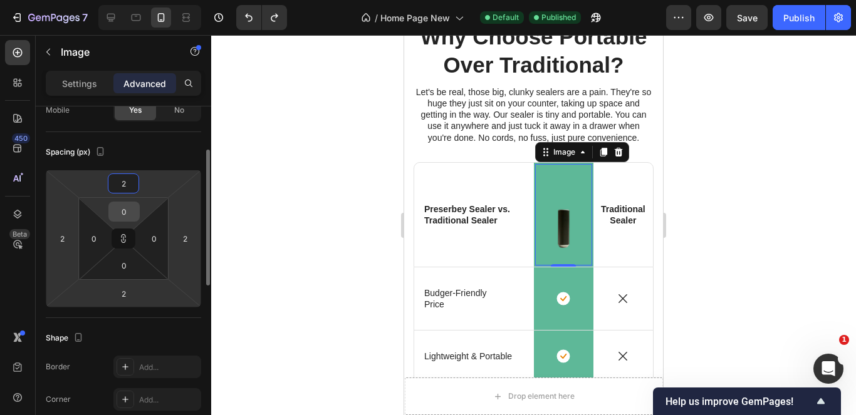
type input "2"
click at [126, 214] on input "0" at bounding box center [124, 211] width 25 height 19
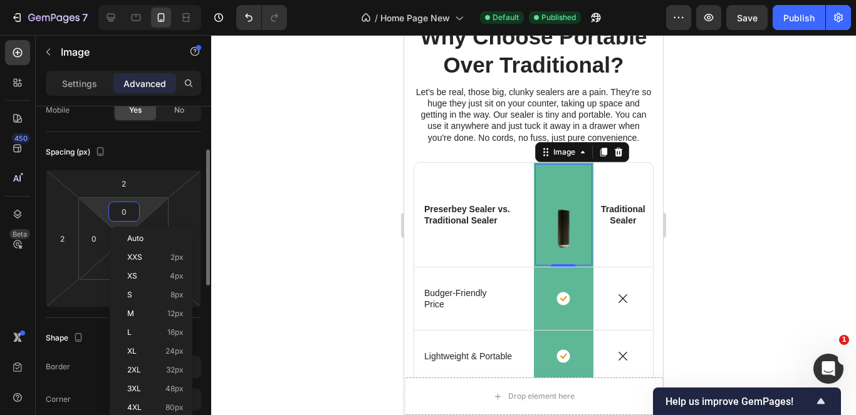
type input "2"
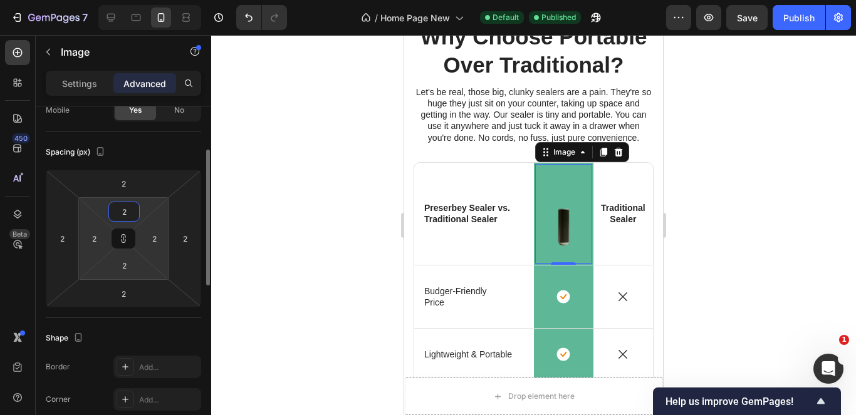
type input "25"
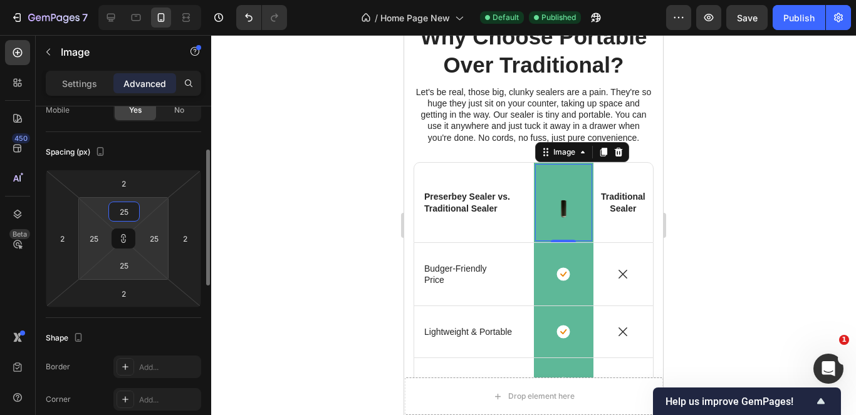
type input "2"
type input "0"
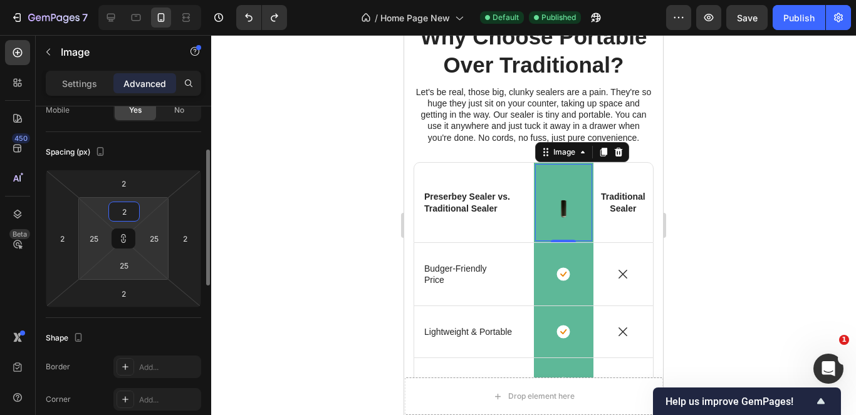
type input "2"
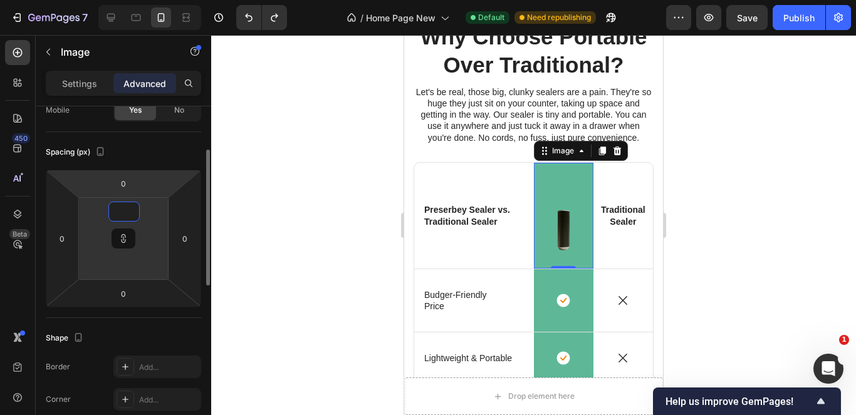
type input "0"
click at [90, 241] on input "0" at bounding box center [94, 238] width 19 height 19
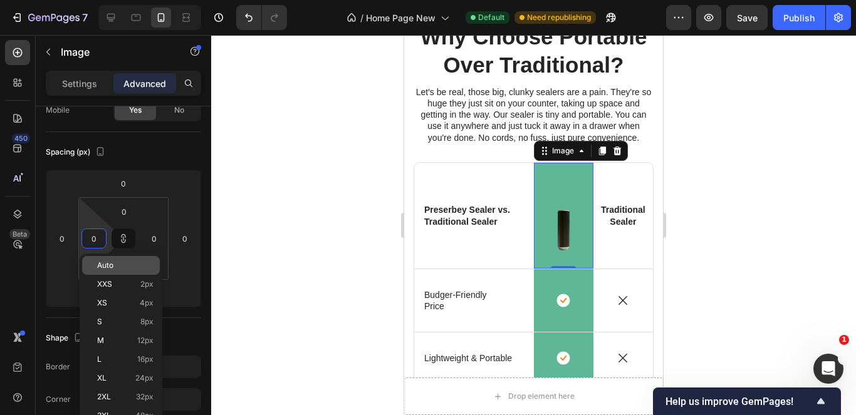
click at [103, 263] on span "Auto" at bounding box center [105, 265] width 16 height 9
type input "Auto"
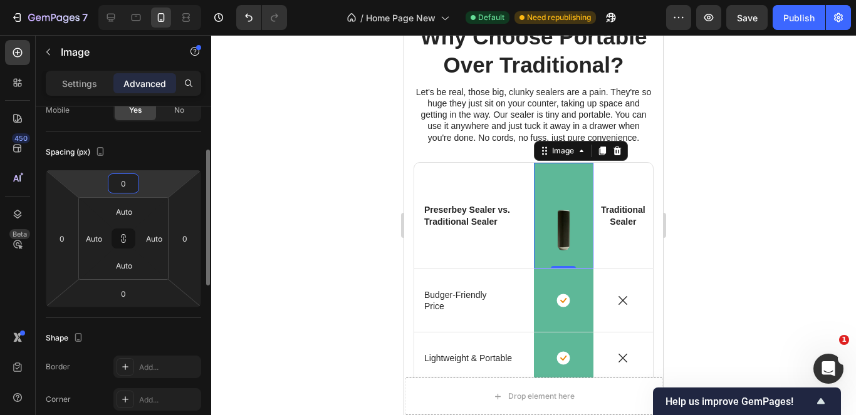
click at [125, 189] on input "0" at bounding box center [123, 183] width 25 height 19
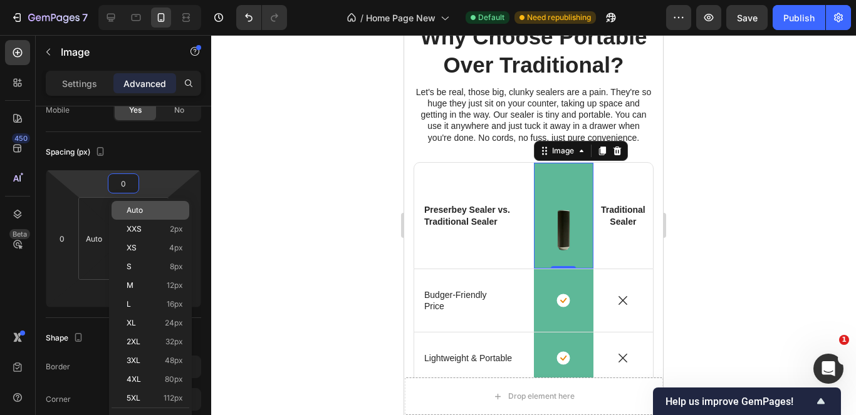
click at [135, 211] on span "Auto" at bounding box center [135, 210] width 16 height 9
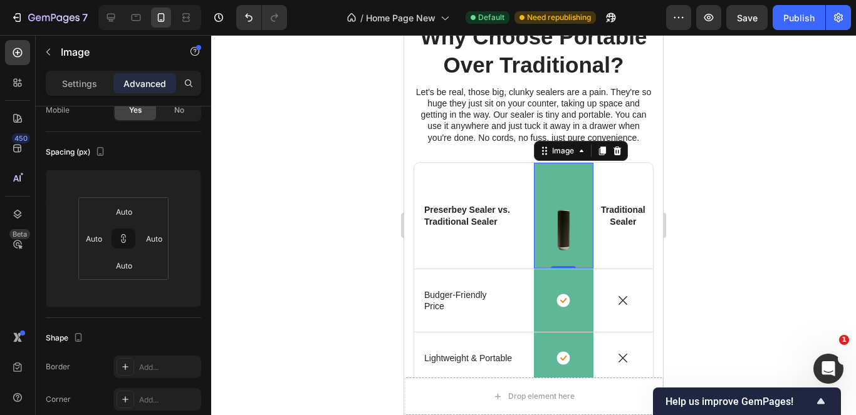
click at [563, 219] on img at bounding box center [564, 216] width 60 height 107
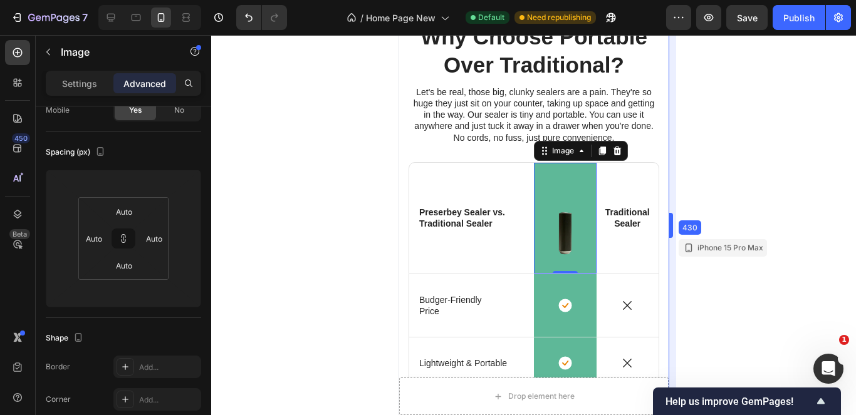
drag, startPoint x: 664, startPoint y: 209, endPoint x: 674, endPoint y: 214, distance: 11.8
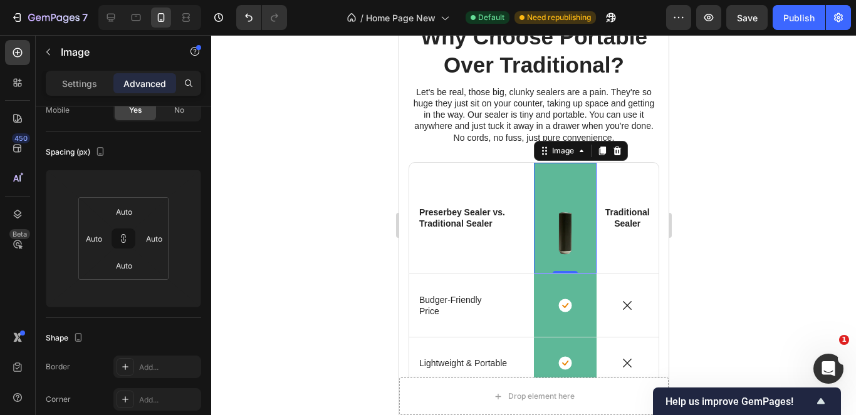
click at [548, 187] on img at bounding box center [564, 218] width 63 height 111
click at [508, 181] on div "Preserbey Sealer vs. Traditional Sealer Text Block" at bounding box center [471, 218] width 125 height 111
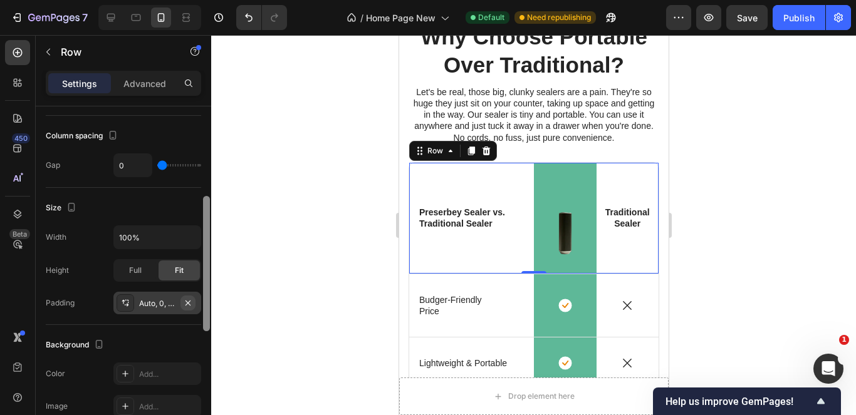
scroll to position [237, 0]
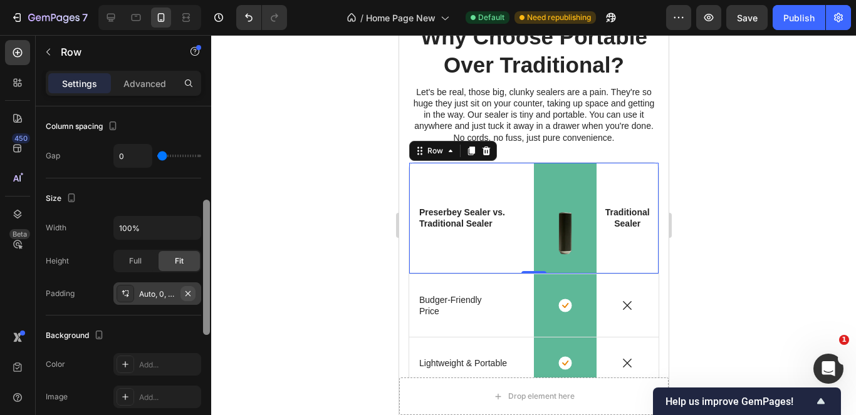
drag, startPoint x: 209, startPoint y: 204, endPoint x: 187, endPoint y: 298, distance: 96.4
click at [187, 298] on div "Layout Column width Change ratio Fit to content 6 3 3 Columns management Order …" at bounding box center [123, 279] width 175 height 345
click at [175, 291] on div "Auto, 0, 0, 0" at bounding box center [157, 294] width 36 height 11
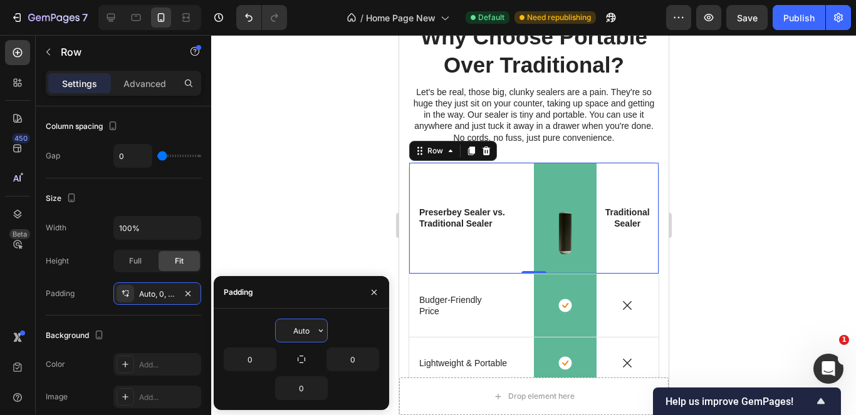
click at [308, 336] on input "Auto" at bounding box center [301, 331] width 51 height 23
type input "2"
type input "1"
click at [323, 337] on button "button" at bounding box center [321, 331] width 13 height 23
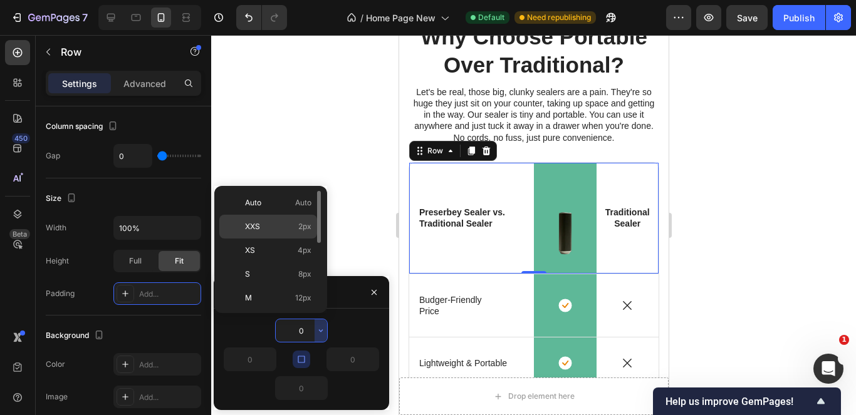
click at [312, 226] on div "XXS 2px" at bounding box center [268, 227] width 98 height 24
type input "2"
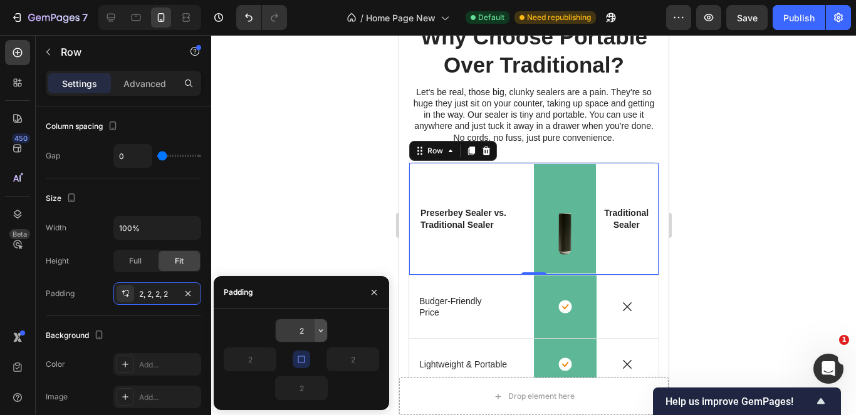
click at [318, 328] on icon "button" at bounding box center [321, 331] width 10 height 10
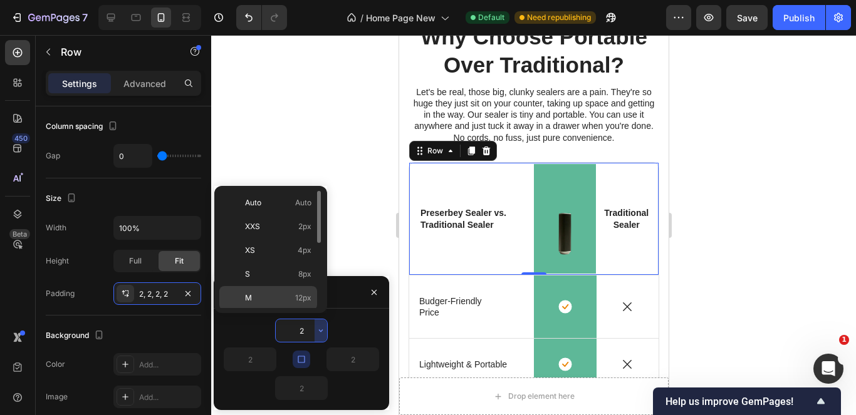
click at [310, 293] on span "12px" at bounding box center [303, 298] width 16 height 11
type input "12"
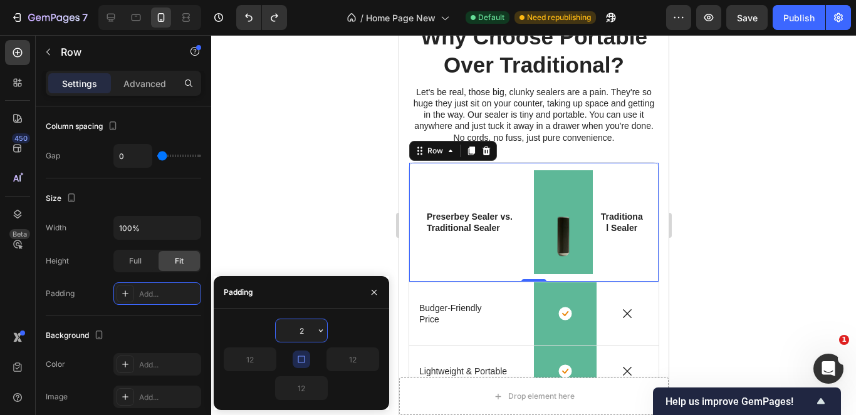
type input "02"
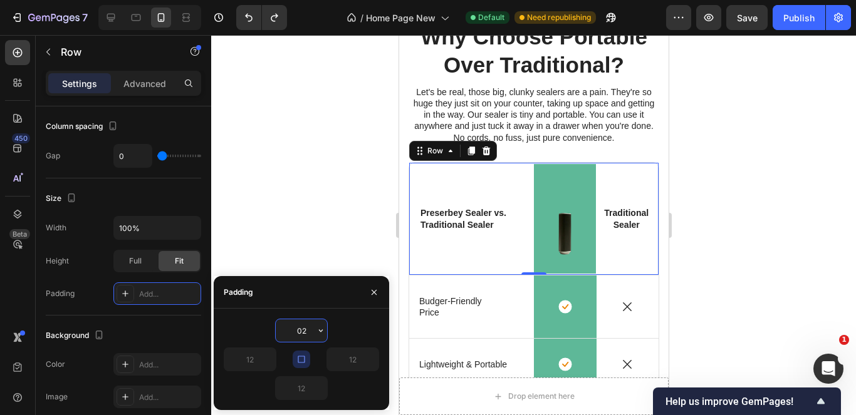
type input "0"
type input "Auto"
click at [348, 149] on div at bounding box center [533, 225] width 645 height 380
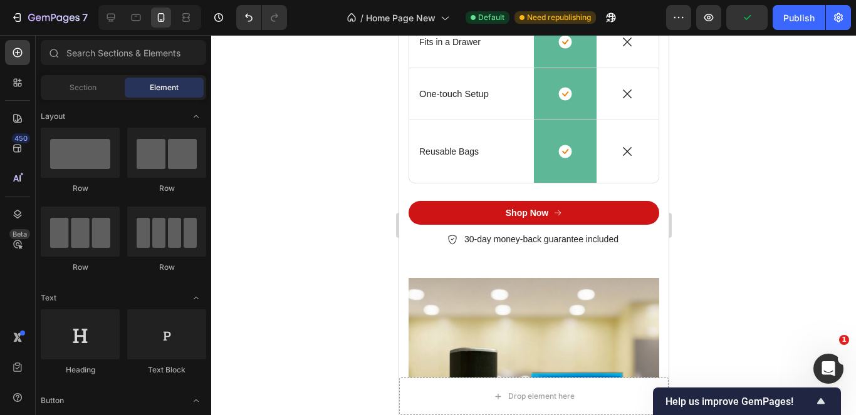
scroll to position [3214, 0]
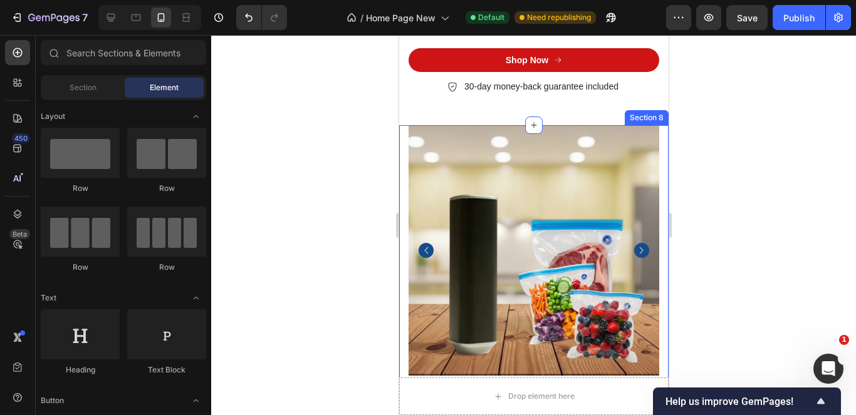
click at [655, 133] on div "Product Images Icon Icon Icon Icon Icon Icon List 4.6/5 (895 Reviews) Text Bloc…" at bounding box center [532, 345] width 269 height 440
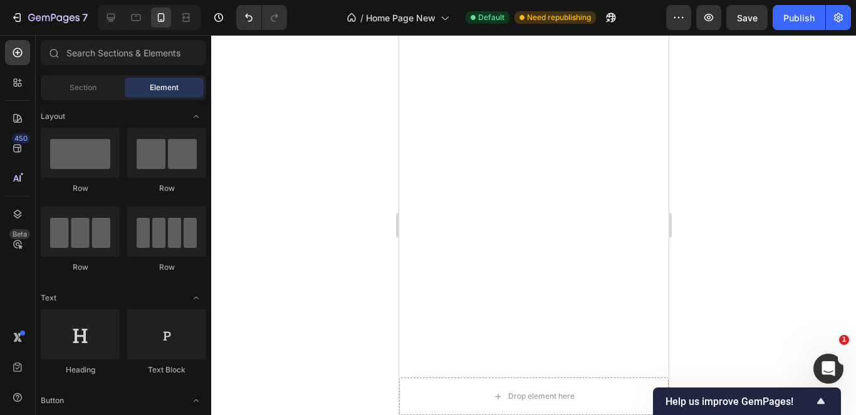
scroll to position [0, 0]
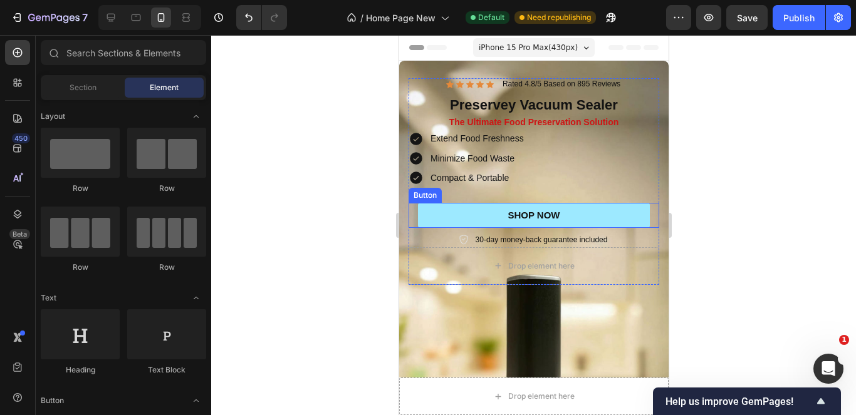
click at [578, 206] on link "SHOP NOW" at bounding box center [533, 215] width 232 height 25
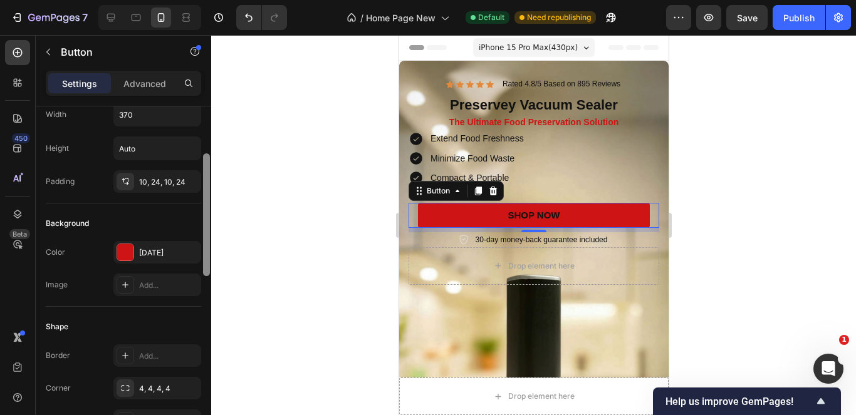
scroll to position [65, 0]
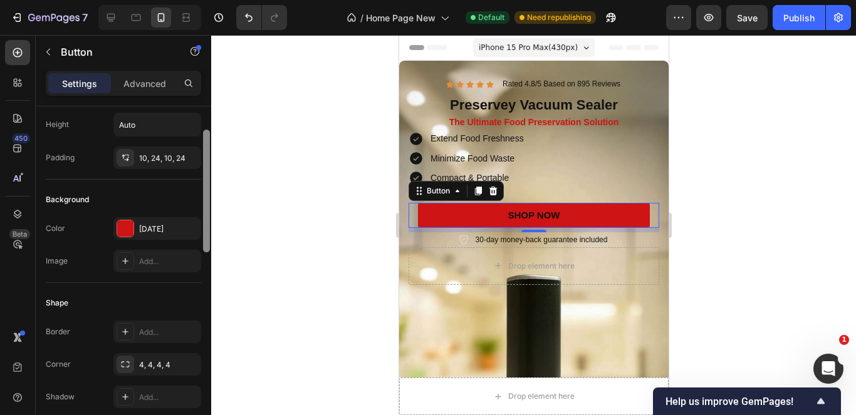
drag, startPoint x: 206, startPoint y: 169, endPoint x: 206, endPoint y: 192, distance: 22.6
click at [206, 192] on div at bounding box center [206, 191] width 7 height 123
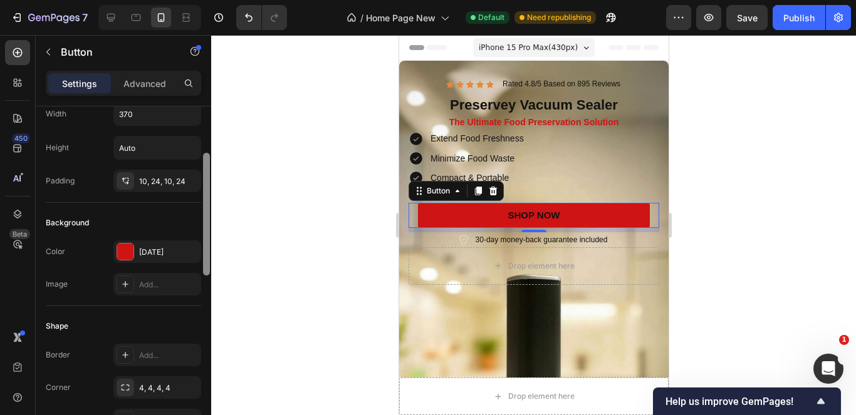
drag, startPoint x: 206, startPoint y: 192, endPoint x: 206, endPoint y: 182, distance: 9.4
click at [206, 182] on div at bounding box center [206, 214] width 7 height 123
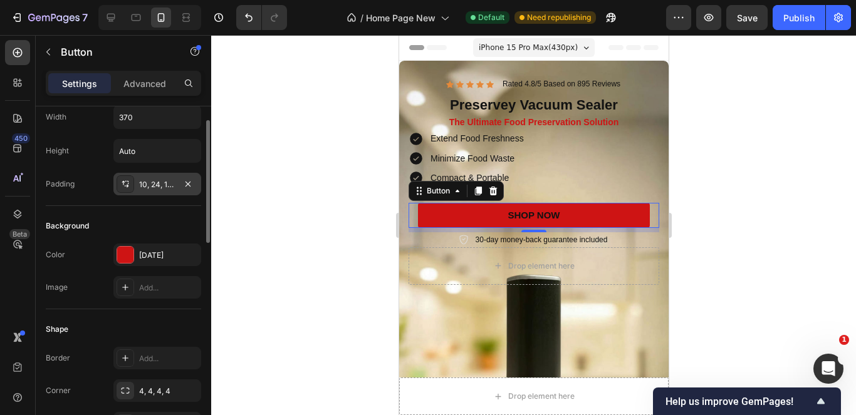
click at [177, 187] on div "10, 24, 10, 24" at bounding box center [157, 184] width 88 height 23
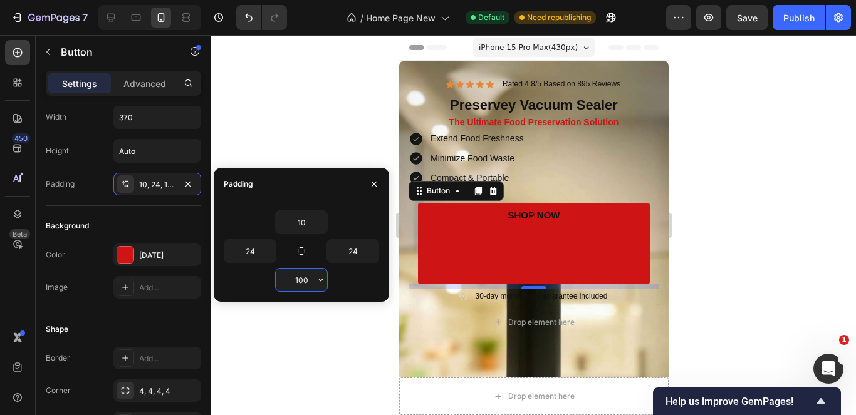
type input "10"
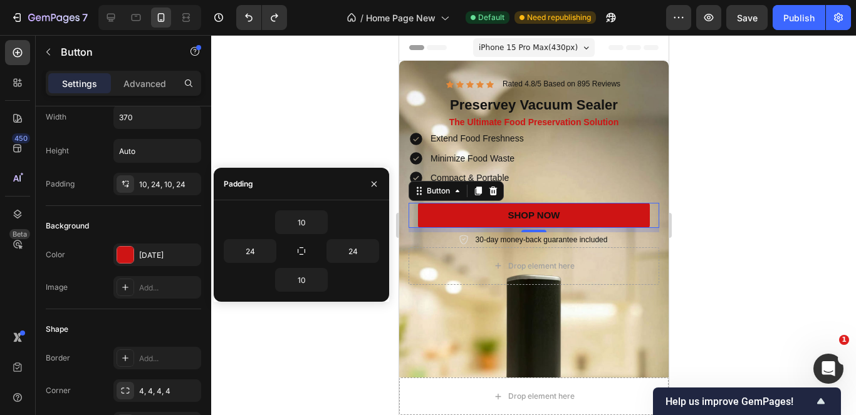
click at [295, 338] on div at bounding box center [533, 225] width 645 height 380
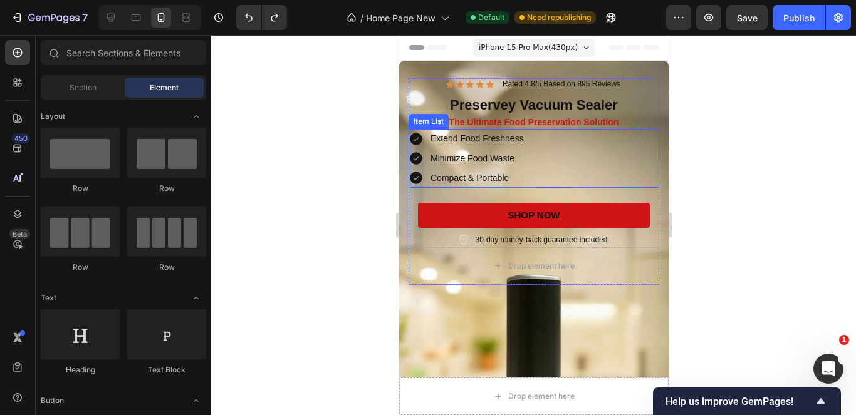
click at [539, 175] on div "Extend Food Freshness Minimize Food Waste Compact & Portable" at bounding box center [533, 158] width 251 height 59
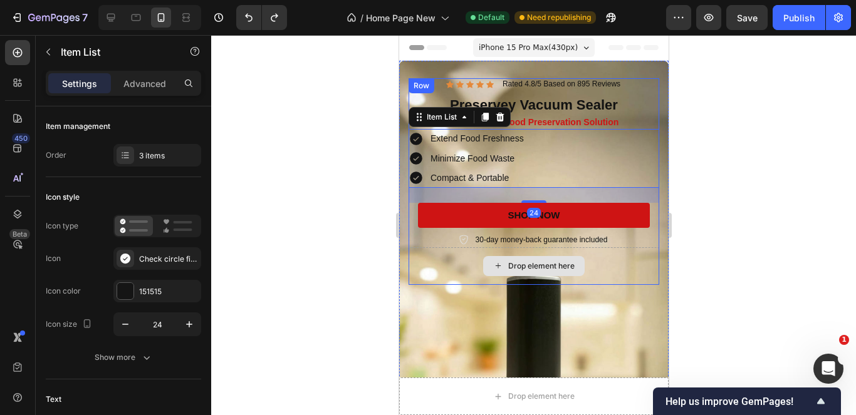
click at [615, 249] on div "Drop element here" at bounding box center [533, 266] width 251 height 38
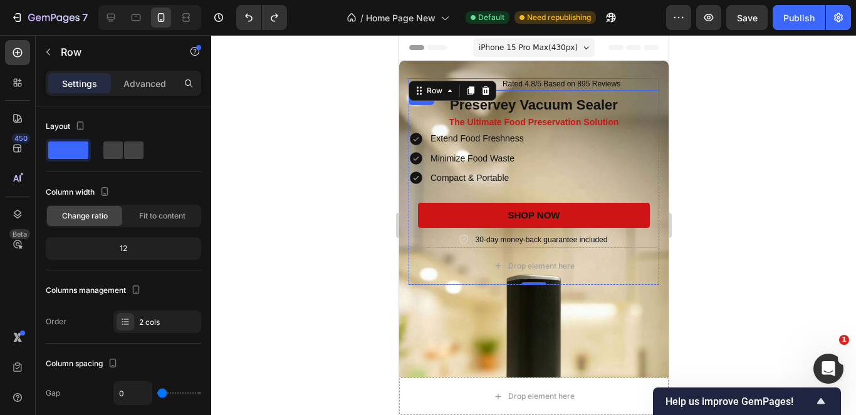
click at [632, 85] on div "Icon Icon Icon Icon Icon Icon List Rated 4.8/5 Based on 895 Reviews Text Block …" at bounding box center [533, 84] width 251 height 13
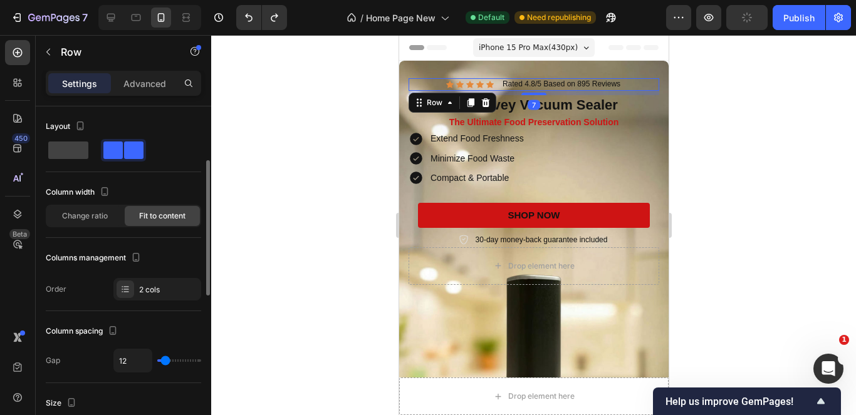
scroll to position [333, 0]
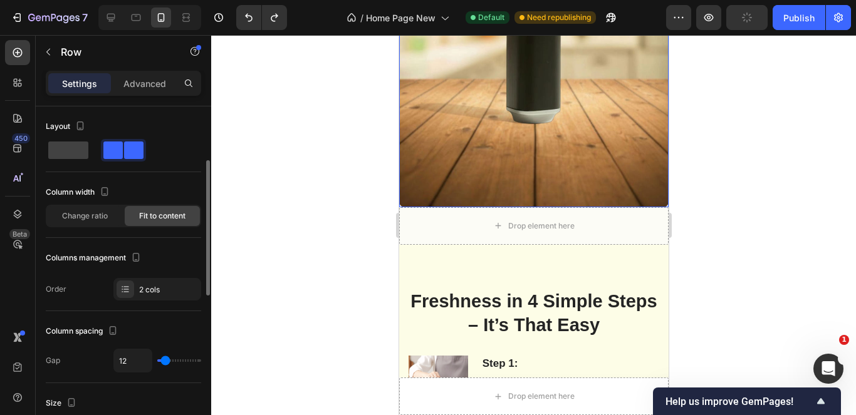
click at [783, 140] on div at bounding box center [533, 225] width 645 height 380
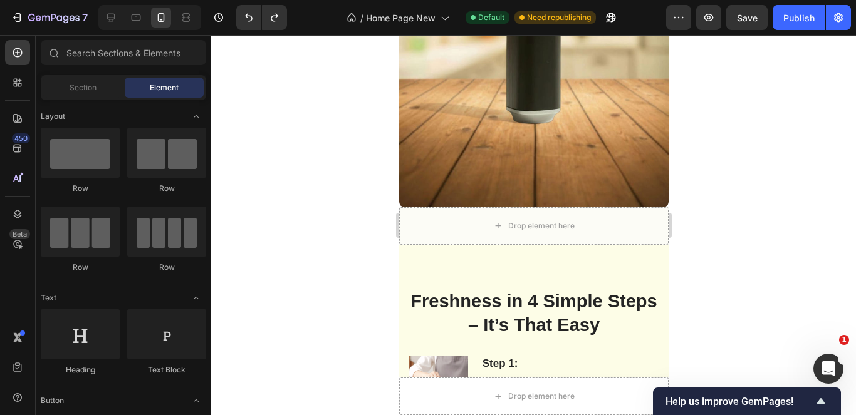
scroll to position [26, 0]
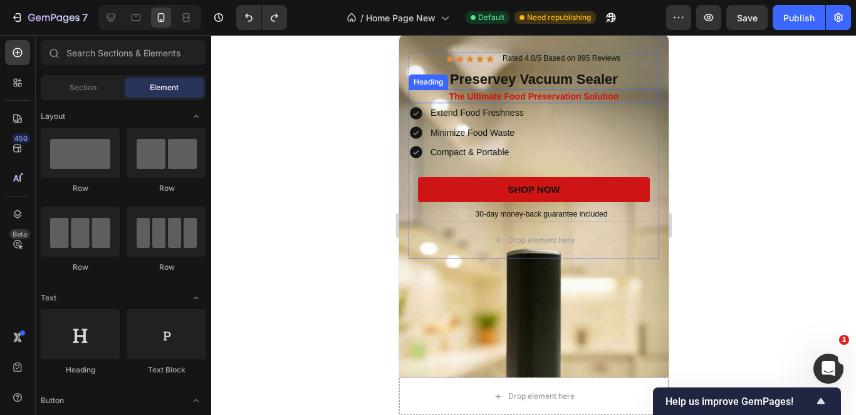
click at [642, 103] on h2 "The Ultimate Food Preservation Solution" at bounding box center [533, 97] width 251 height 14
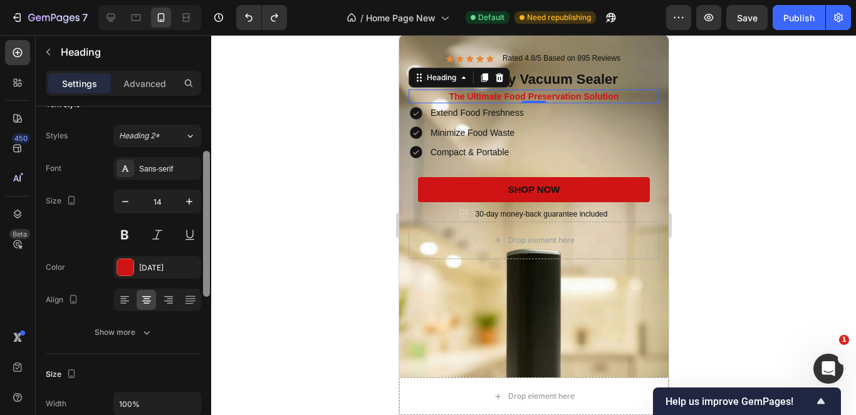
scroll to position [0, 0]
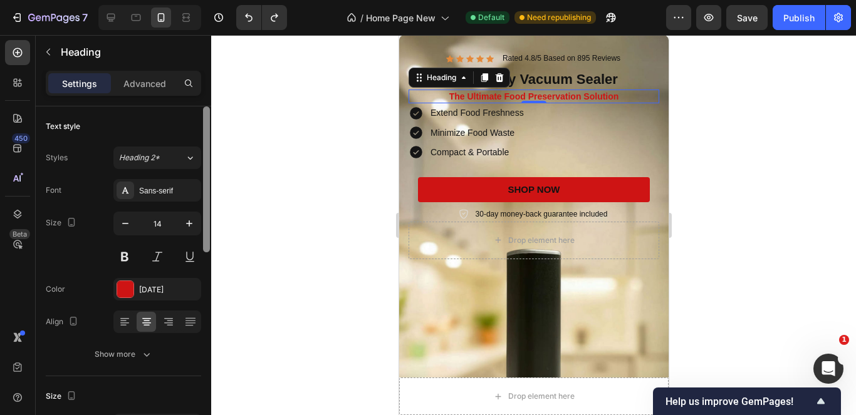
drag, startPoint x: 204, startPoint y: 155, endPoint x: 215, endPoint y: 120, distance: 37.3
click at [215, 0] on div "7 / Home Page New Default Need republishing Preview Save Publish 450 Beta Secti…" at bounding box center [428, 0] width 856 height 0
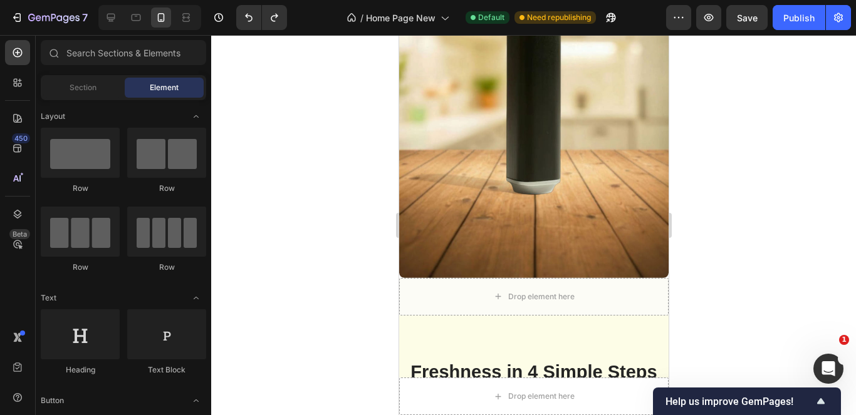
scroll to position [152, 0]
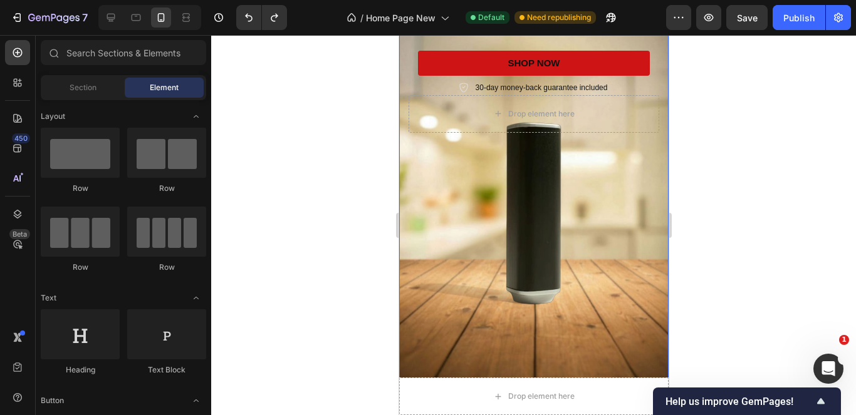
click at [531, 336] on div "Icon Icon Icon Icon Icon Icon List Rated 4.8/5 Based on 895 Reviews Text Block …" at bounding box center [533, 148] width 251 height 444
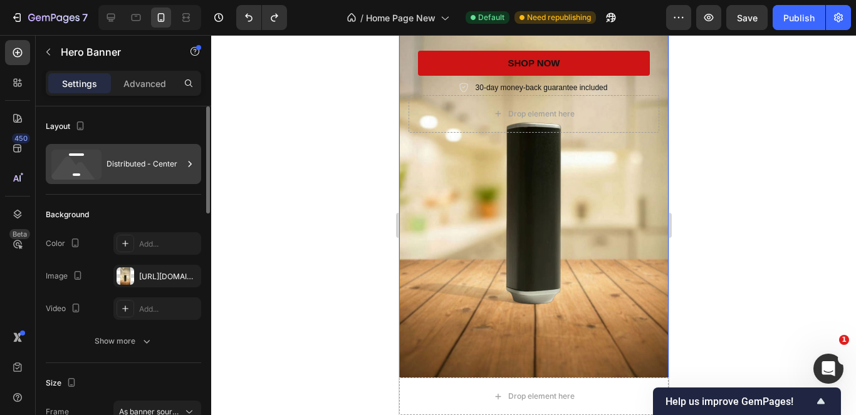
click at [91, 169] on icon at bounding box center [76, 165] width 50 height 30
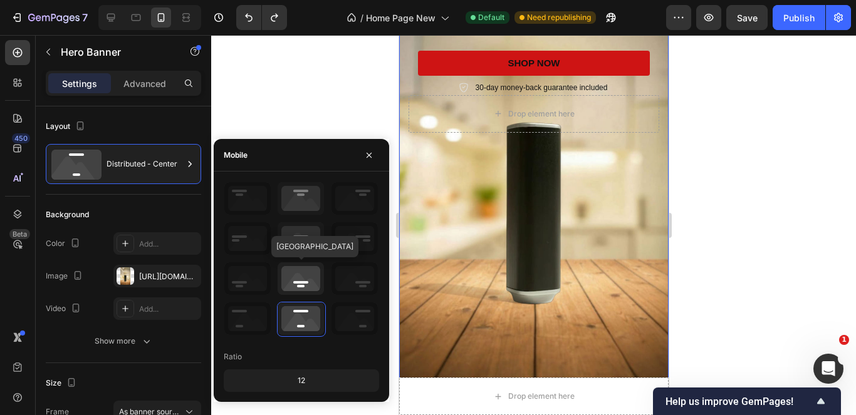
click at [294, 273] on icon at bounding box center [301, 279] width 46 height 33
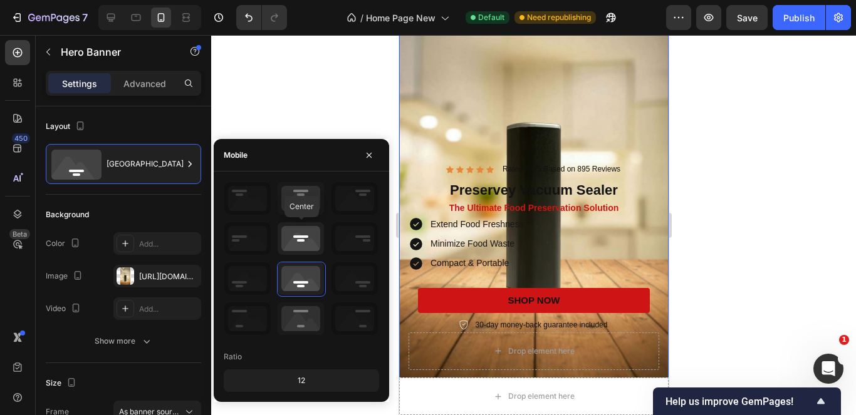
click at [304, 239] on icon at bounding box center [301, 238] width 46 height 33
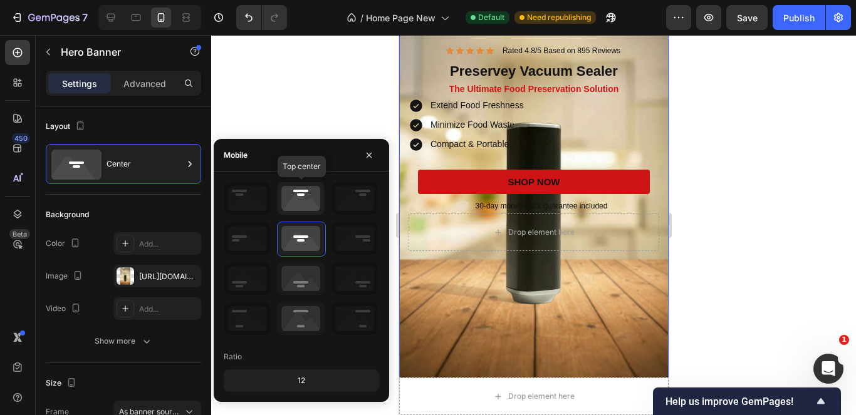
click at [304, 209] on icon at bounding box center [301, 198] width 46 height 33
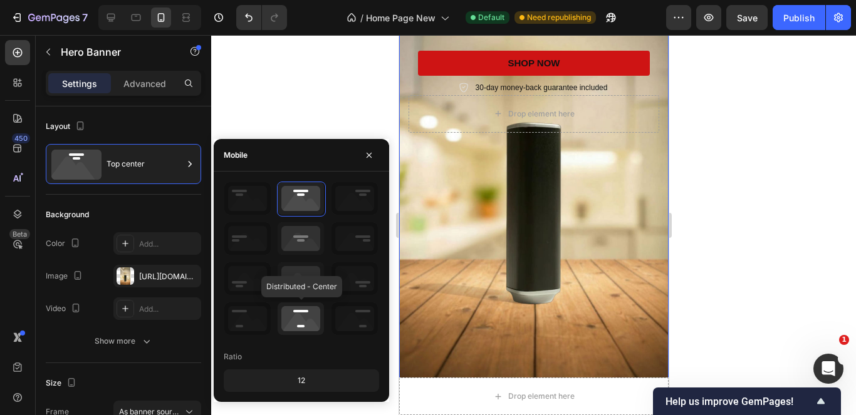
click at [308, 321] on icon at bounding box center [301, 319] width 46 height 33
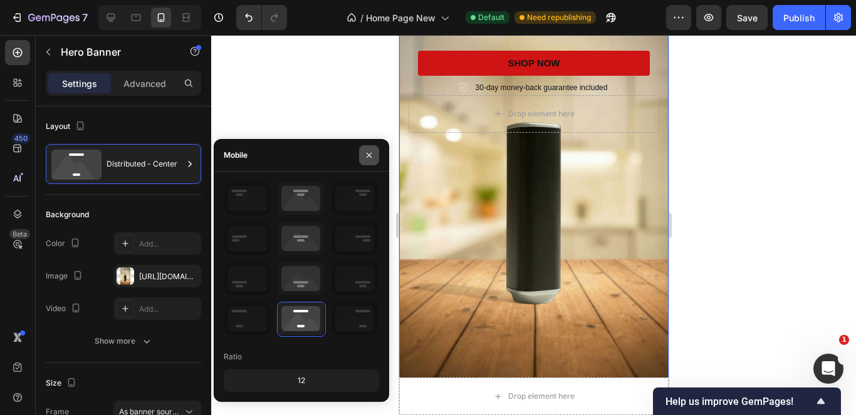
click at [368, 155] on icon "button" at bounding box center [369, 155] width 10 height 10
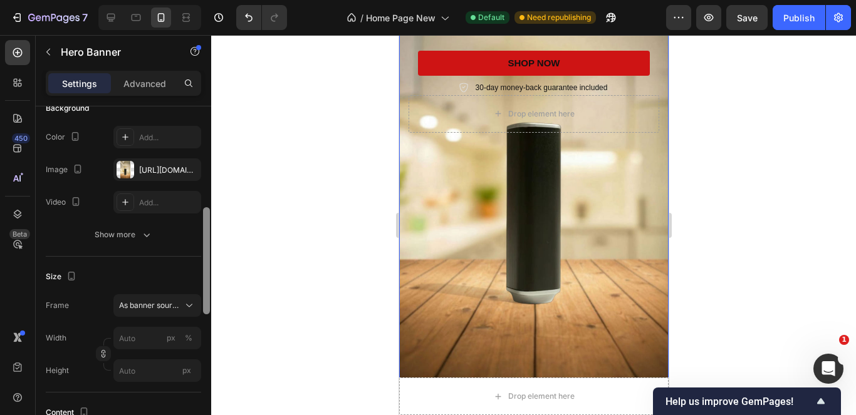
scroll to position [169, 0]
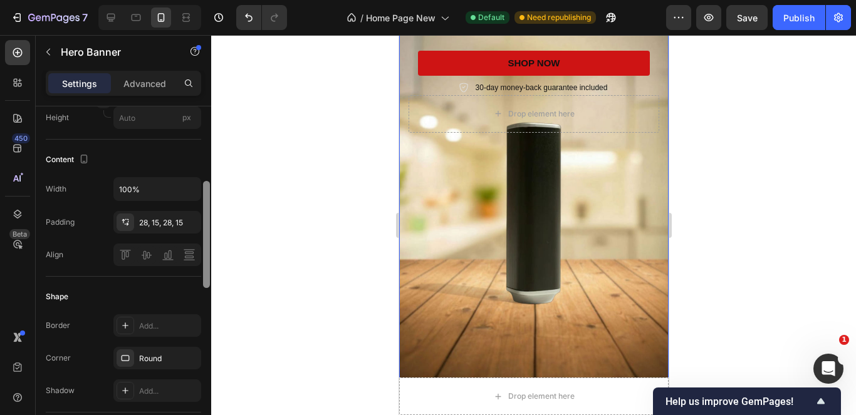
drag, startPoint x: 205, startPoint y: 199, endPoint x: 205, endPoint y: 310, distance: 110.3
click at [205, 288] on div at bounding box center [206, 234] width 7 height 107
click at [176, 226] on div "28, 15, 28, 15" at bounding box center [157, 220] width 88 height 23
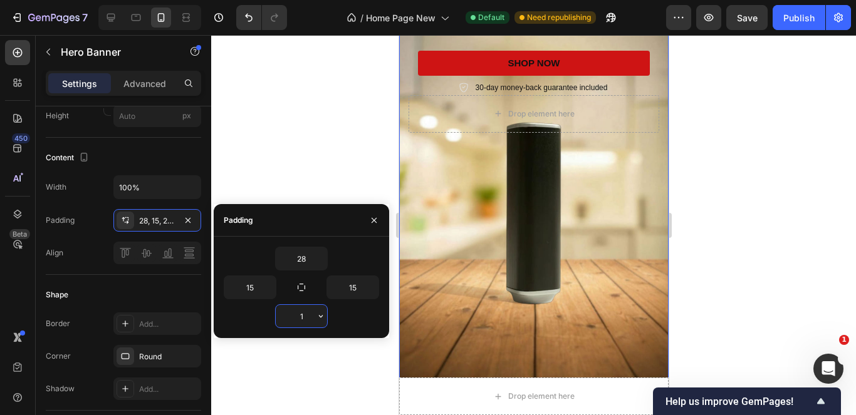
type input "12"
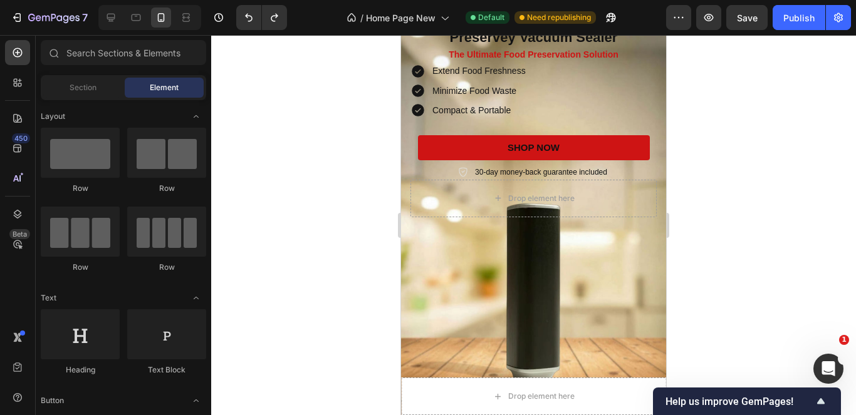
scroll to position [244, 0]
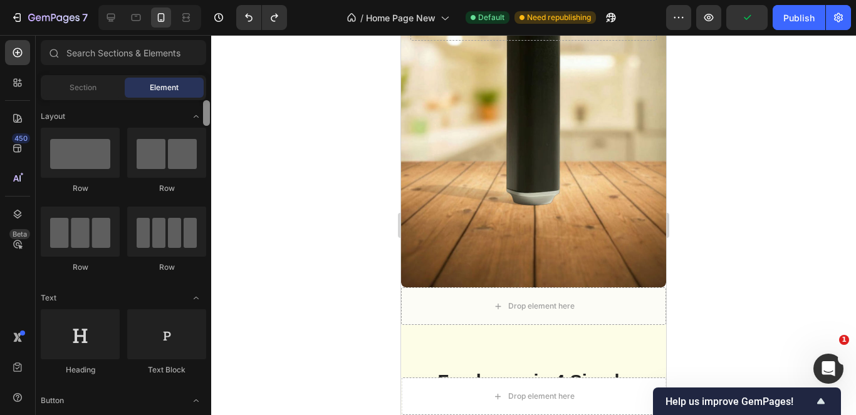
click at [205, 114] on div at bounding box center [206, 113] width 7 height 26
click at [168, 52] on input "text" at bounding box center [123, 52] width 165 height 25
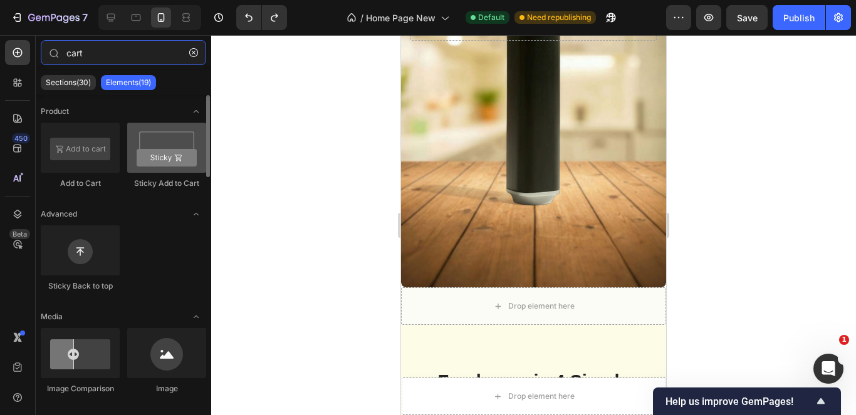
type input "cart"
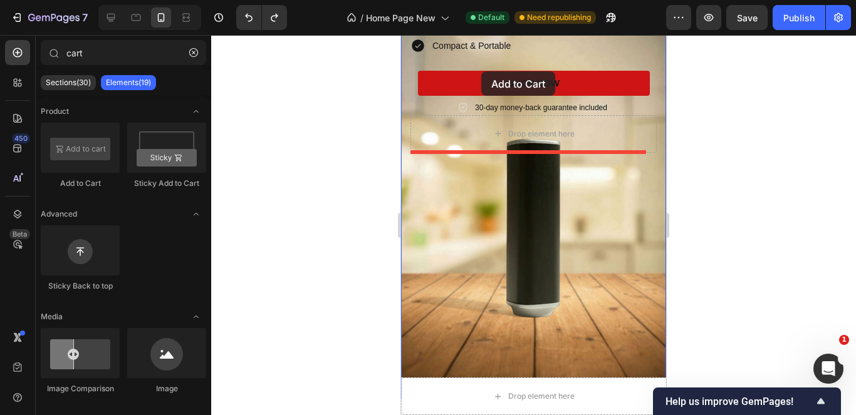
scroll to position [117, 0]
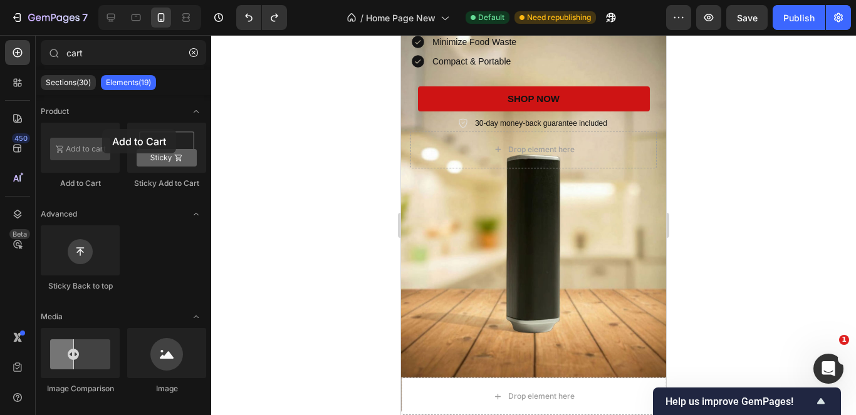
drag, startPoint x: 201, startPoint y: 172, endPoint x: 338, endPoint y: 187, distance: 138.0
click at [89, 130] on div at bounding box center [80, 148] width 79 height 50
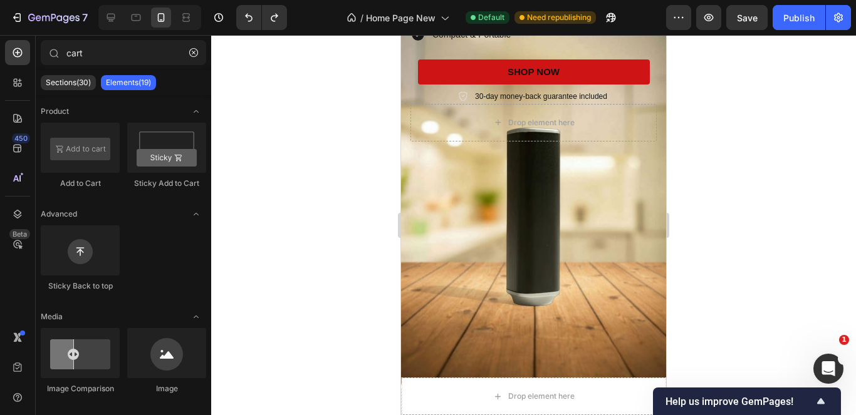
scroll to position [127, 0]
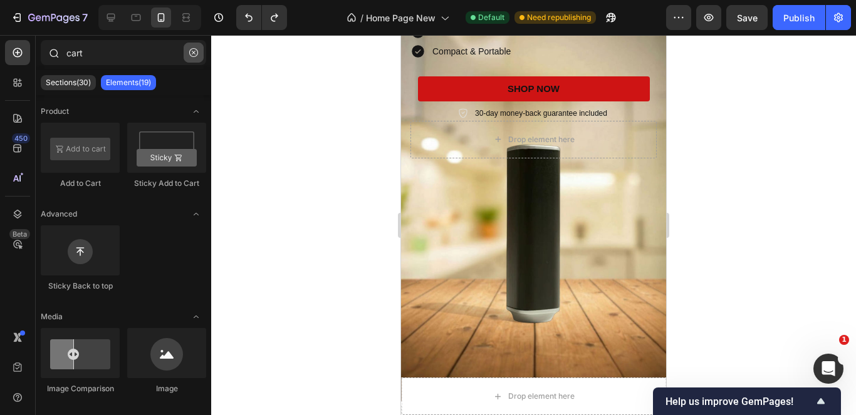
click at [189, 55] on button "button" at bounding box center [194, 53] width 20 height 20
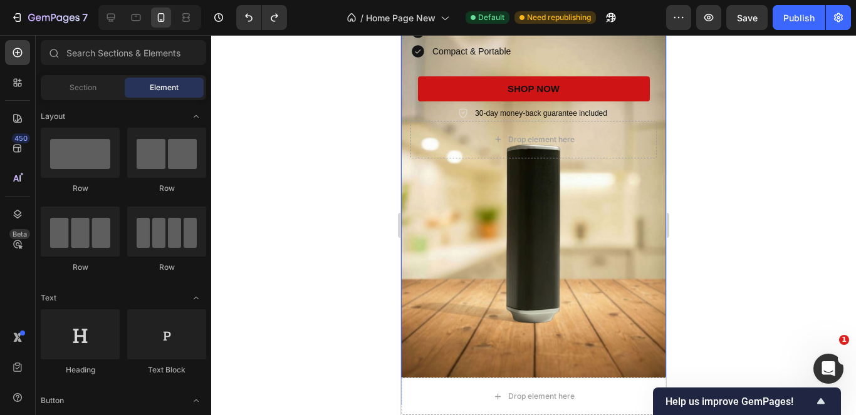
click at [442, 177] on div "Icon Icon Icon Icon Icon Icon List Rated 4.8/5 Based on 895 Reviews Text Block …" at bounding box center [533, 170] width 246 height 436
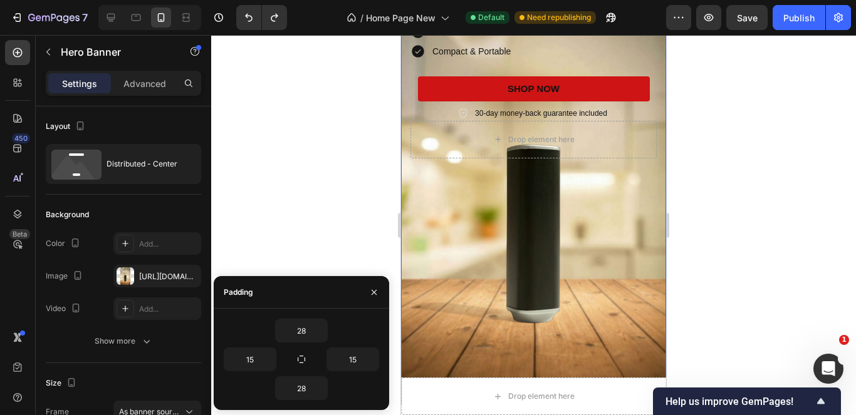
click at [407, 79] on div "Icon Icon Icon Icon Icon Icon List Rated 4.8/5 Based on 895 Reviews Text Block …" at bounding box center [533, 169] width 265 height 471
click at [614, 62] on div "Icon Icon Icon Icon Icon Icon List Rated 4.8/5 Based on 895 Reviews Text Block …" at bounding box center [533, 36] width 246 height 169
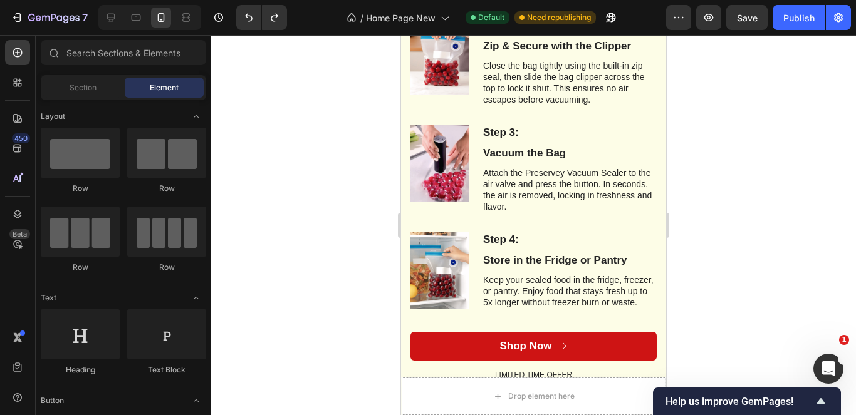
scroll to position [878, 0]
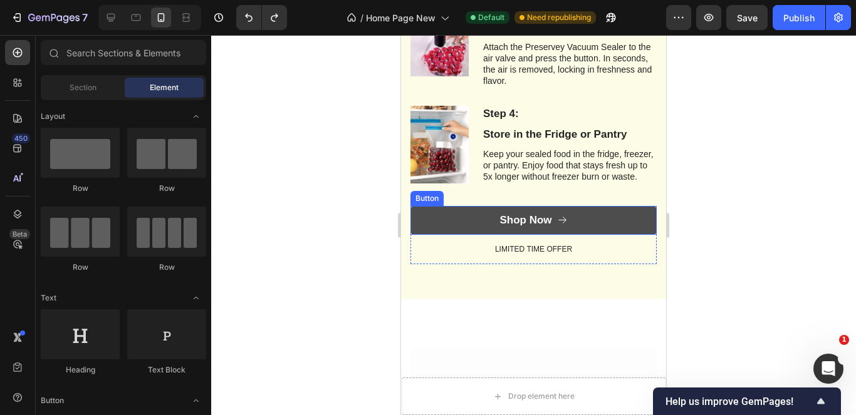
click at [558, 226] on icon "Shop Now" at bounding box center [562, 220] width 11 height 11
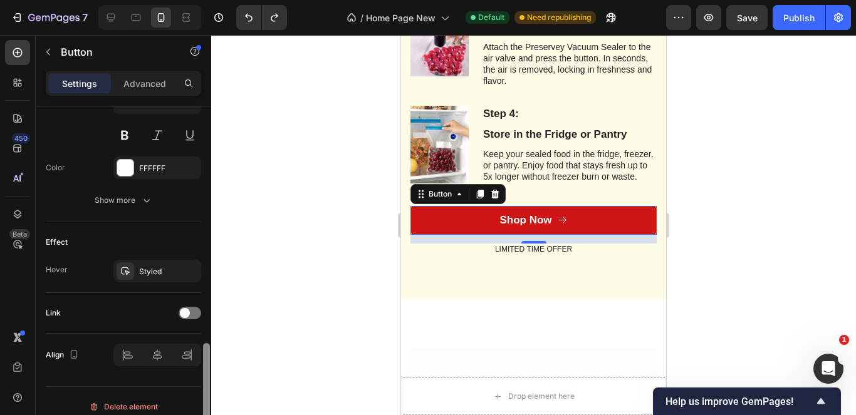
scroll to position [653, 0]
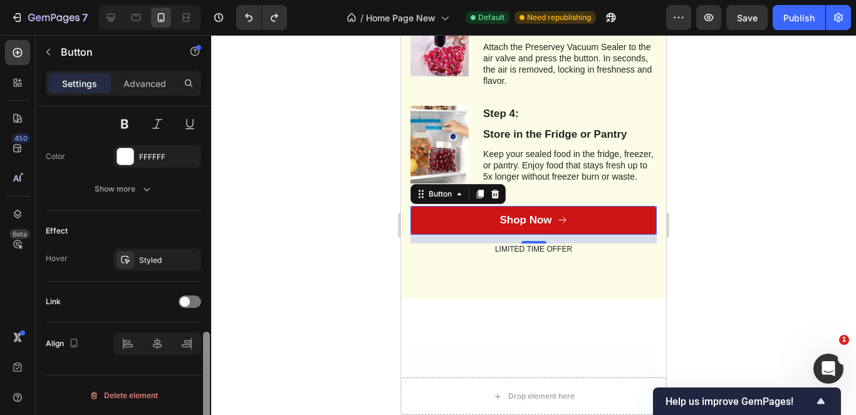
drag, startPoint x: 205, startPoint y: 179, endPoint x: 195, endPoint y: 416, distance: 237.7
click at [195, 0] on html "7 / Home Page New Default Need republishing Preview Save Publish 450 Beta Secti…" at bounding box center [428, 0] width 856 height 0
click at [189, 300] on span at bounding box center [185, 302] width 10 height 10
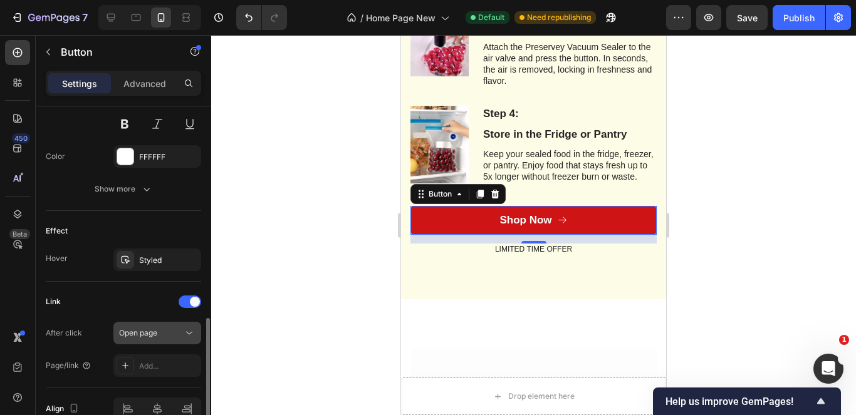
click at [188, 335] on icon at bounding box center [189, 333] width 13 height 13
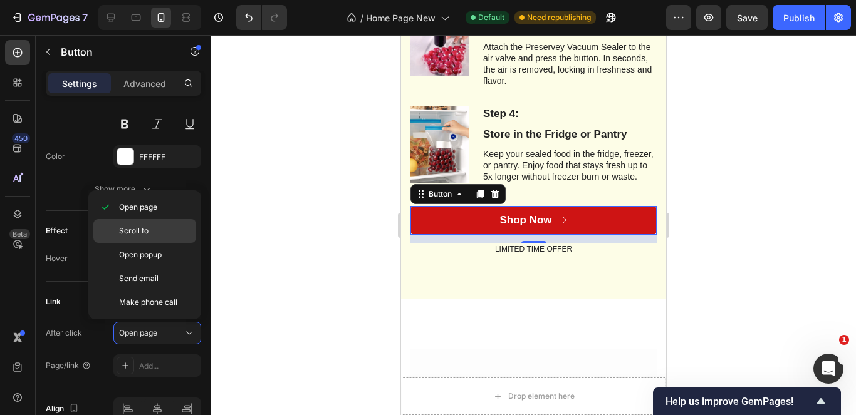
click at [166, 235] on p "Scroll to" at bounding box center [154, 231] width 71 height 11
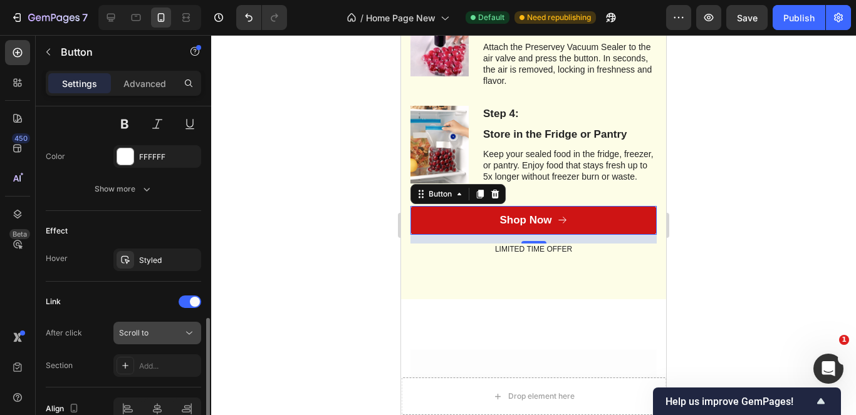
click at [189, 335] on icon at bounding box center [189, 333] width 13 height 13
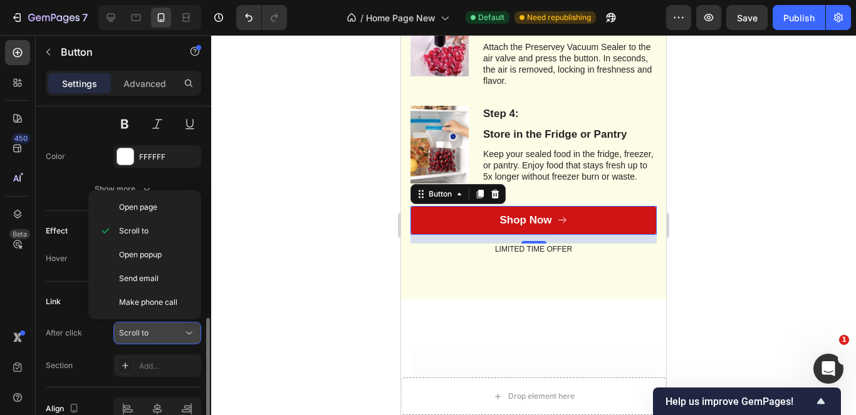
drag, startPoint x: 173, startPoint y: 234, endPoint x: 175, endPoint y: 335, distance: 100.9
click at [173, 234] on p "Scroll to" at bounding box center [154, 231] width 71 height 11
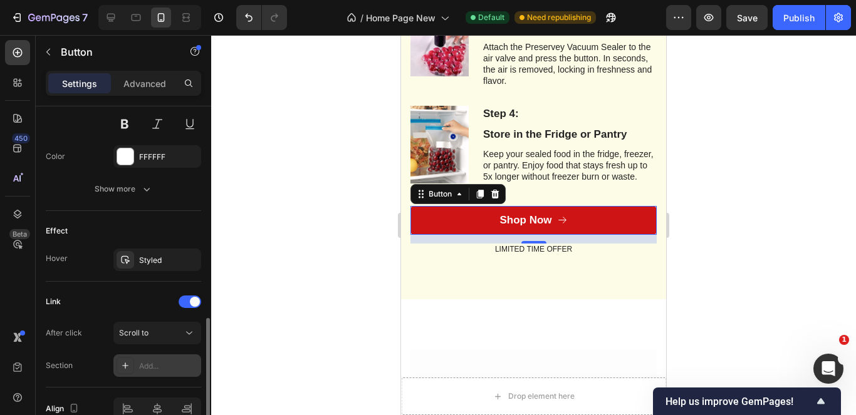
click at [168, 361] on div "Add..." at bounding box center [168, 366] width 59 height 11
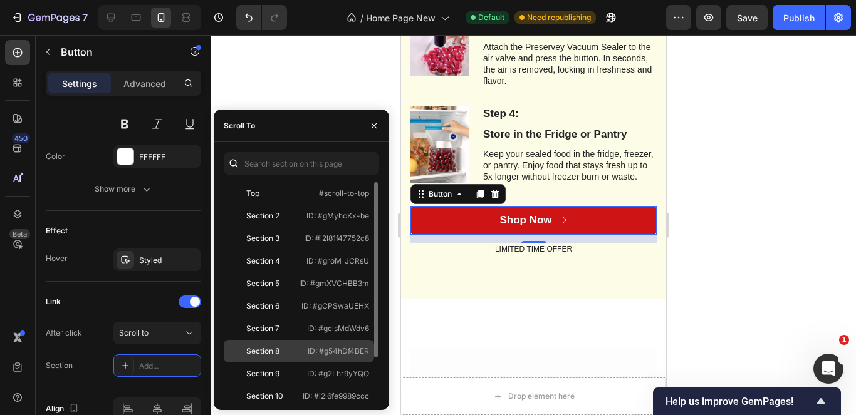
click at [258, 346] on div "Section 8" at bounding box center [262, 351] width 33 height 11
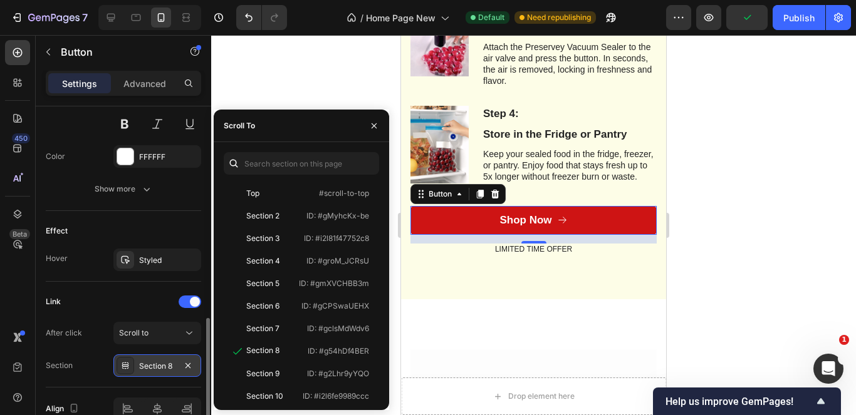
click at [155, 361] on div "Section 8" at bounding box center [157, 366] width 36 height 11
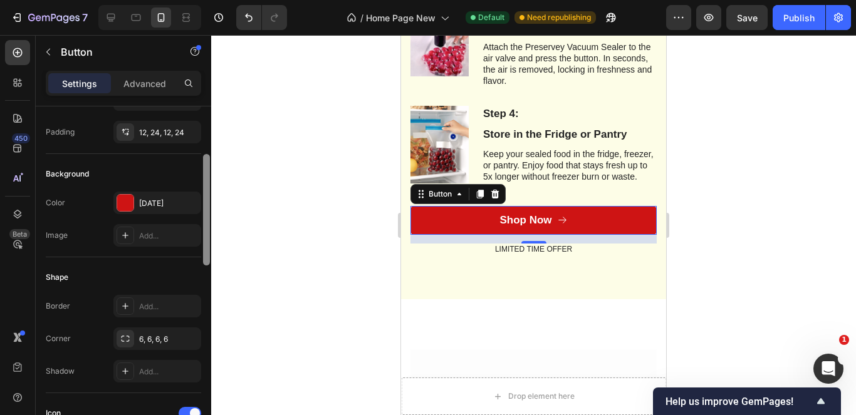
scroll to position [0, 0]
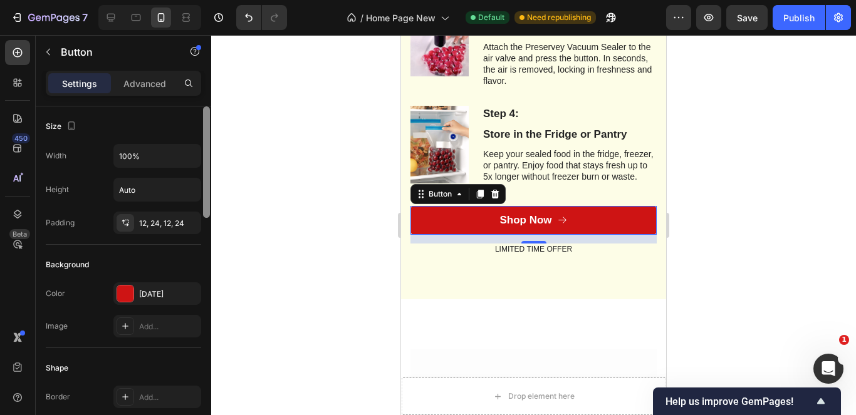
drag, startPoint x: 205, startPoint y: 338, endPoint x: 200, endPoint y: 64, distance: 273.9
click at [202, 73] on div "Settings Advanced Size Width 100% Height Auto Padding 12, 24, 12, 24 Background…" at bounding box center [123, 261] width 175 height 380
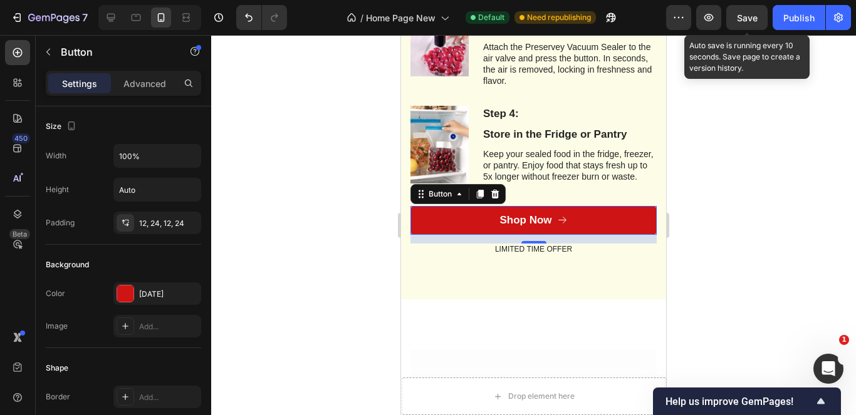
click at [738, 10] on button "Save" at bounding box center [746, 17] width 41 height 25
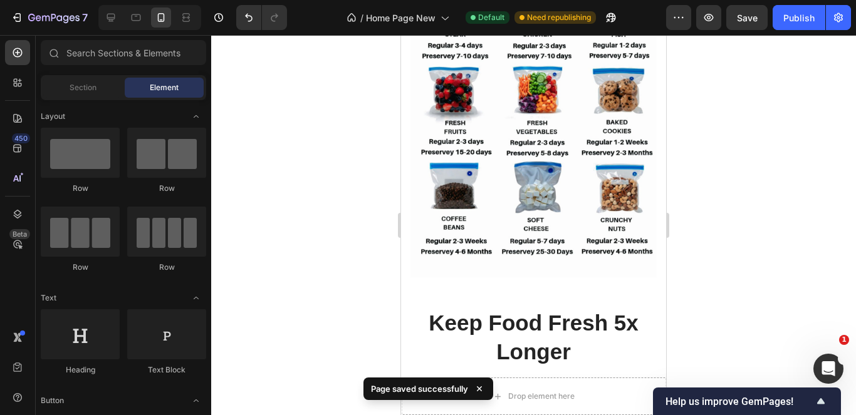
scroll to position [1534, 0]
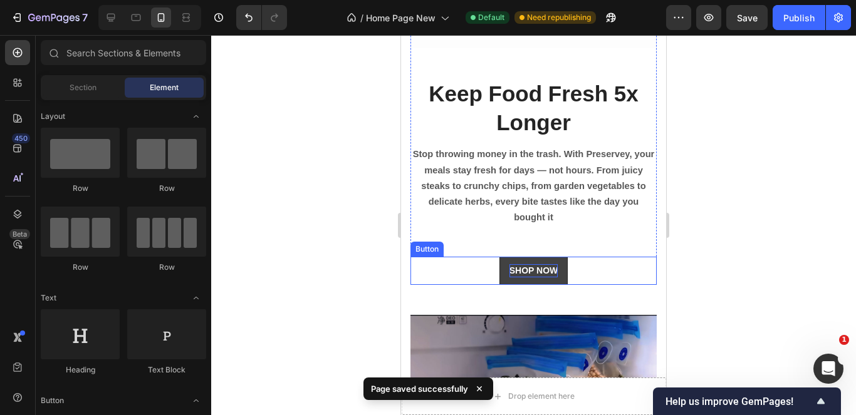
click at [543, 266] on span "SHOP NOW" at bounding box center [533, 271] width 49 height 10
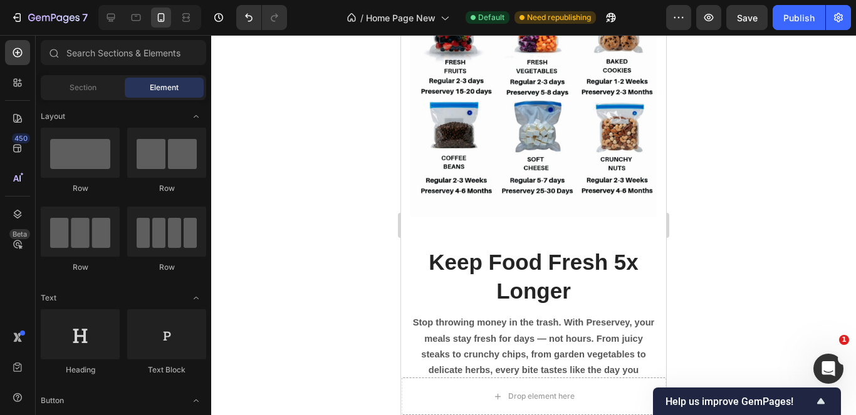
scroll to position [996, 0]
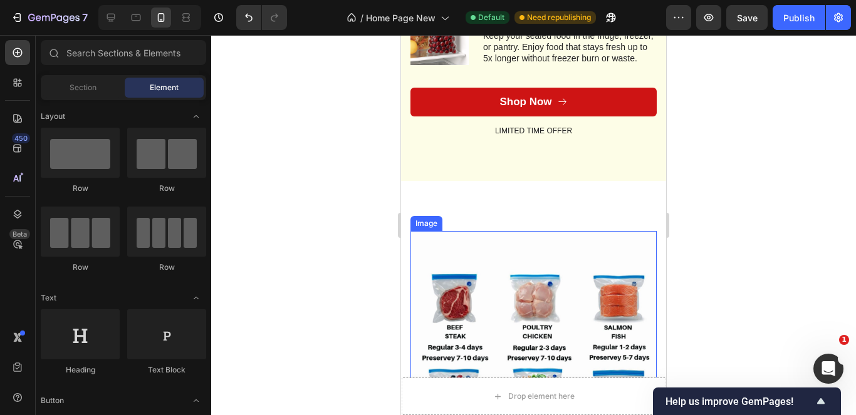
click at [548, 239] on img at bounding box center [533, 405] width 246 height 348
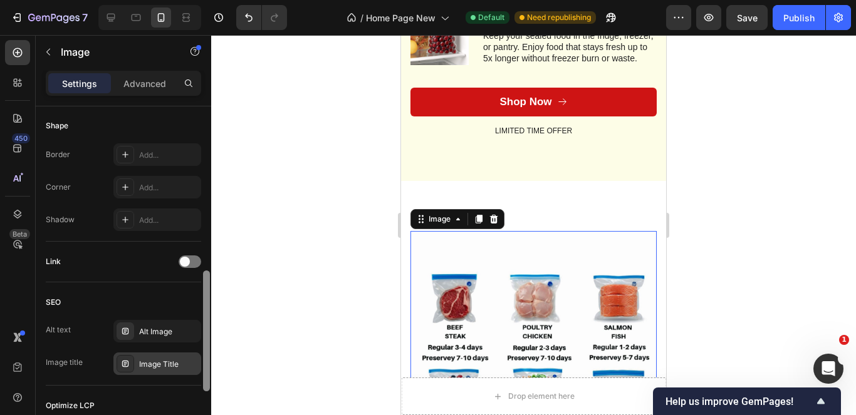
scroll to position [464, 0]
drag, startPoint x: 206, startPoint y: 198, endPoint x: 185, endPoint y: 362, distance: 165.4
click at [185, 362] on div "Style Rectangle Source Upload Image [URL][DOMAIN_NAME] or Browse gallery Scale …" at bounding box center [123, 279] width 175 height 345
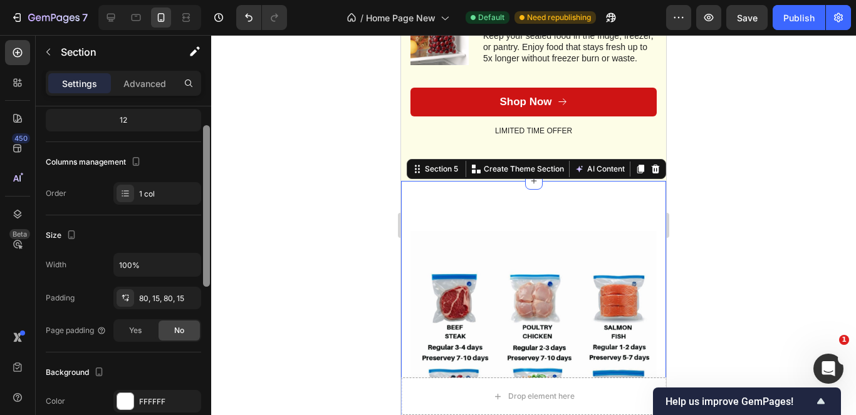
scroll to position [154, 0]
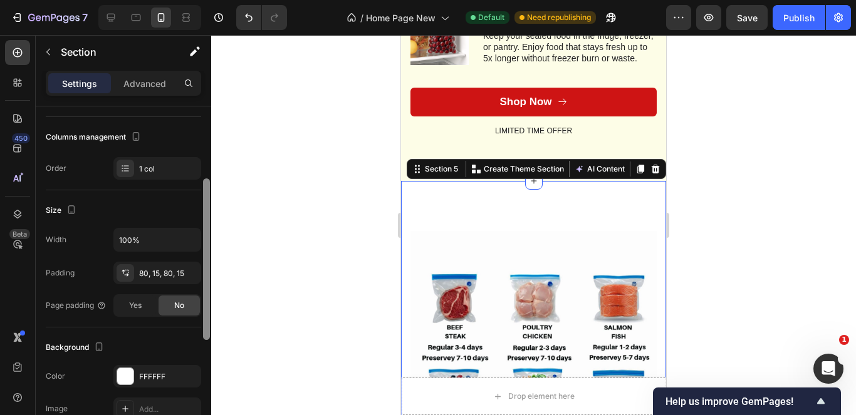
drag, startPoint x: 205, startPoint y: 229, endPoint x: 195, endPoint y: 302, distance: 73.3
click at [195, 302] on div "Layout Column width Change ratio Fit to content 12 Columns management Order 1 c…" at bounding box center [123, 279] width 175 height 345
click at [167, 273] on div "80, 15, 80, 15" at bounding box center [157, 273] width 36 height 11
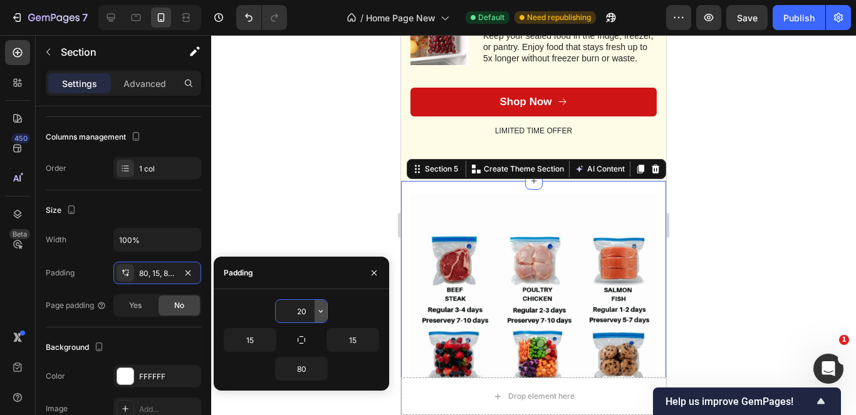
type input "2"
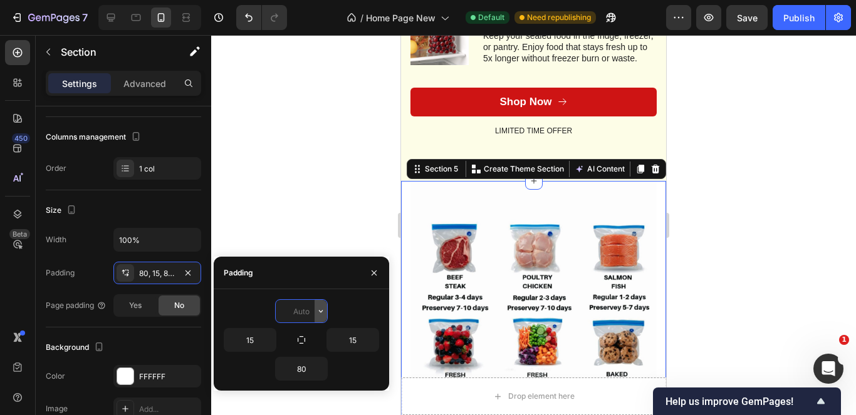
type input "0"
click at [372, 172] on div at bounding box center [533, 225] width 645 height 380
click at [352, 177] on div at bounding box center [533, 225] width 645 height 380
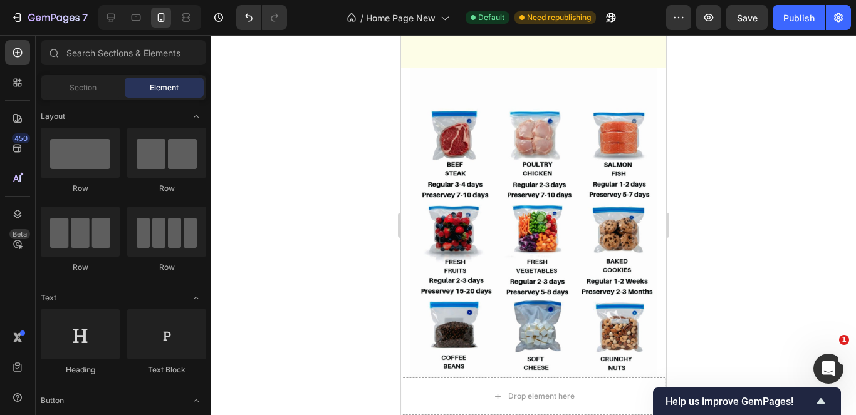
scroll to position [1345, 0]
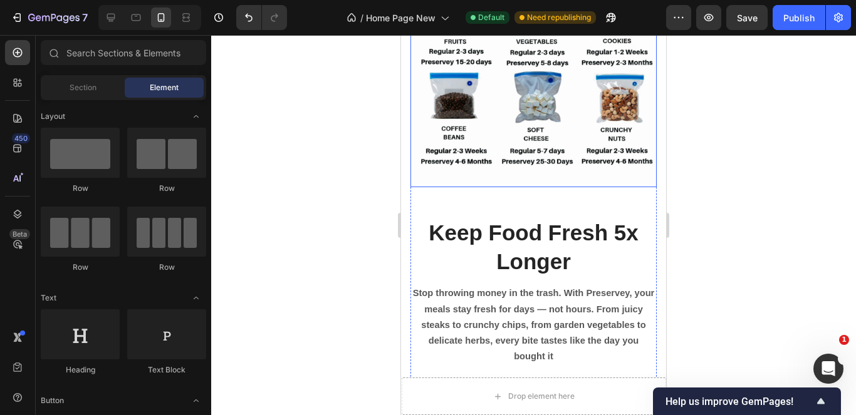
click at [588, 164] on img at bounding box center [533, 13] width 246 height 348
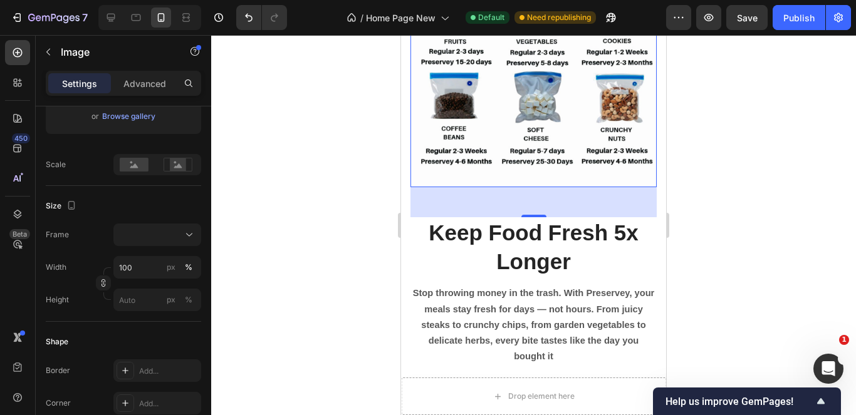
scroll to position [0, 0]
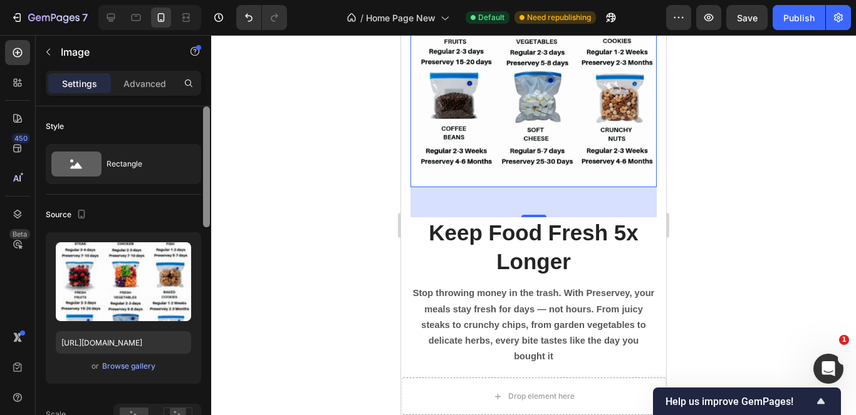
drag, startPoint x: 207, startPoint y: 222, endPoint x: 183, endPoint y: 124, distance: 100.6
click at [184, 130] on div "Style Rectangle Source Upload Image [URL][DOMAIN_NAME] or Browse gallery Scale …" at bounding box center [123, 279] width 175 height 345
click at [151, 89] on p "Advanced" at bounding box center [144, 83] width 43 height 13
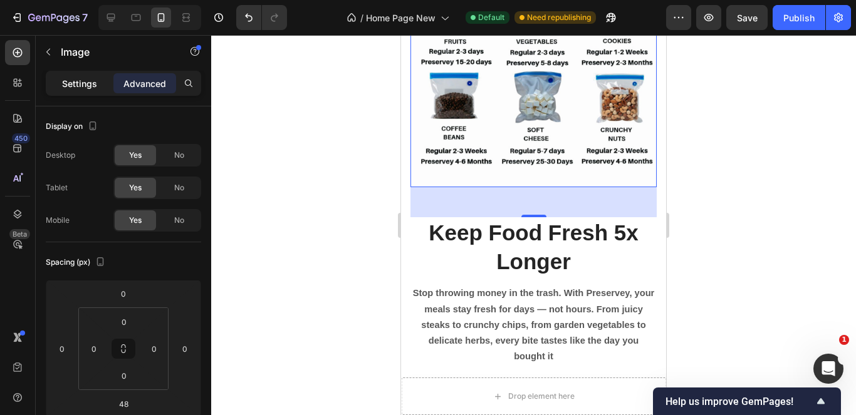
click at [86, 86] on p "Settings" at bounding box center [79, 83] width 35 height 13
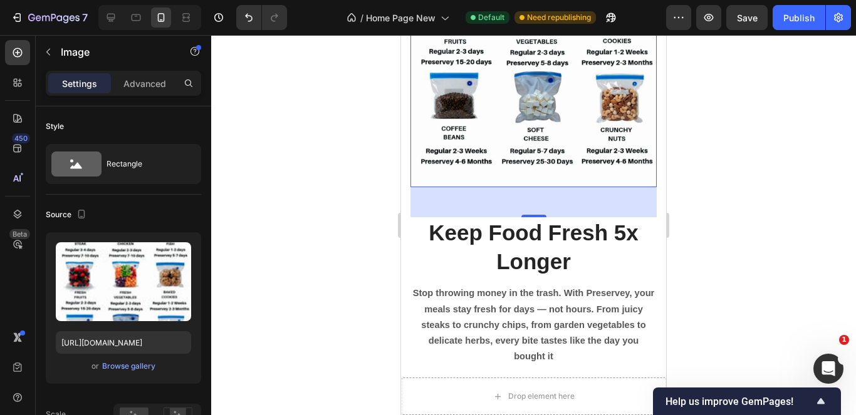
scroll to position [1033, 0]
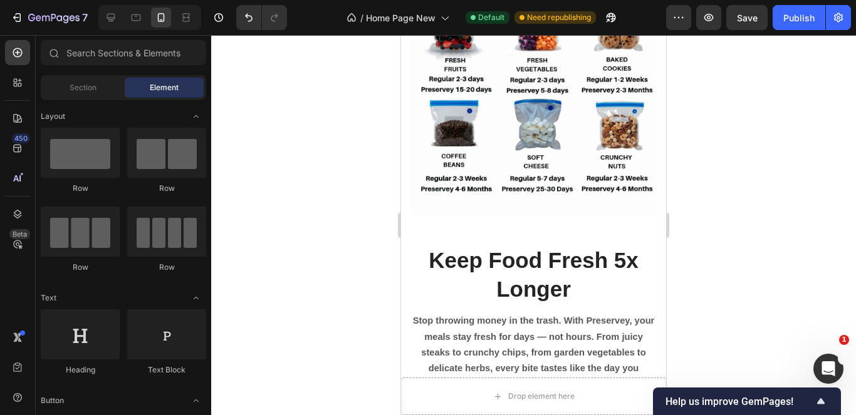
scroll to position [1437, 0]
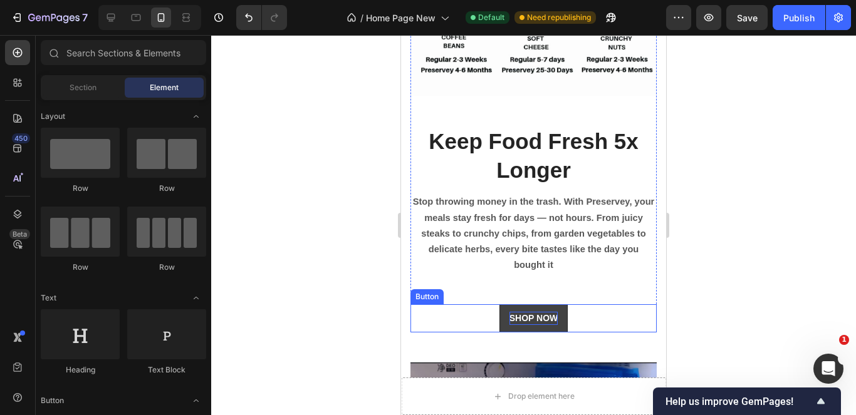
click at [523, 313] on span "SHOP NOW" at bounding box center [533, 318] width 49 height 10
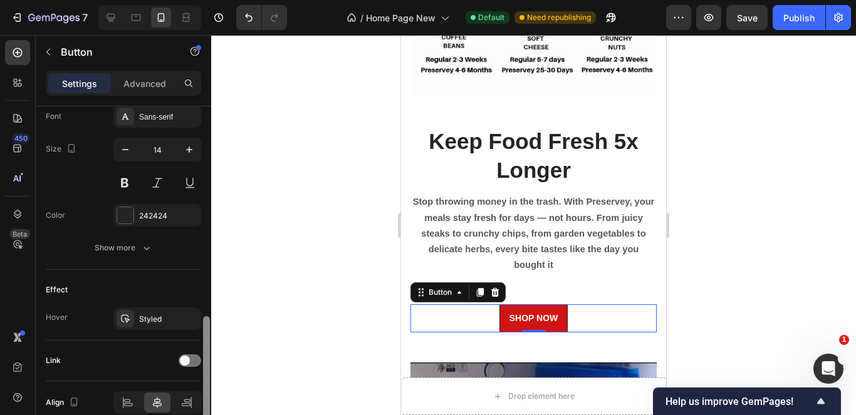
scroll to position [529, 0]
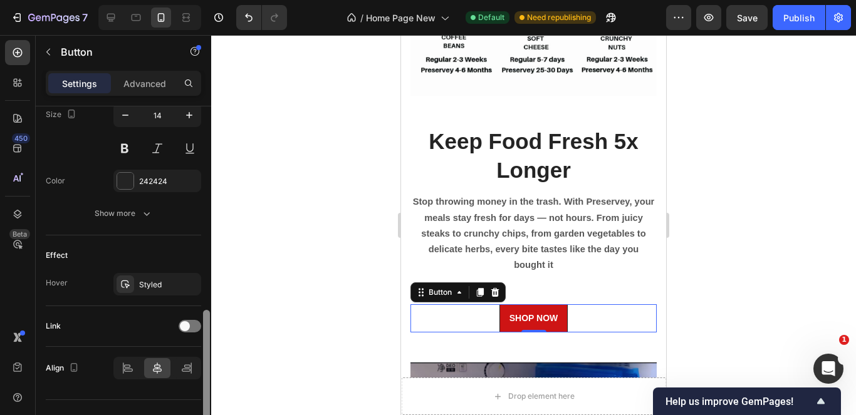
drag, startPoint x: 206, startPoint y: 212, endPoint x: 177, endPoint y: 392, distance: 181.6
click at [173, 0] on html "7 / Home Page New Default Need republishing Preview Save Publish 450 Beta Secti…" at bounding box center [428, 0] width 856 height 0
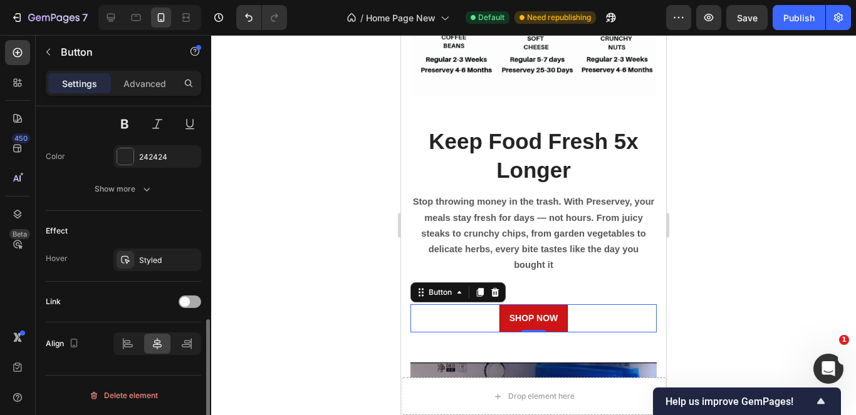
click at [183, 299] on span at bounding box center [185, 302] width 10 height 10
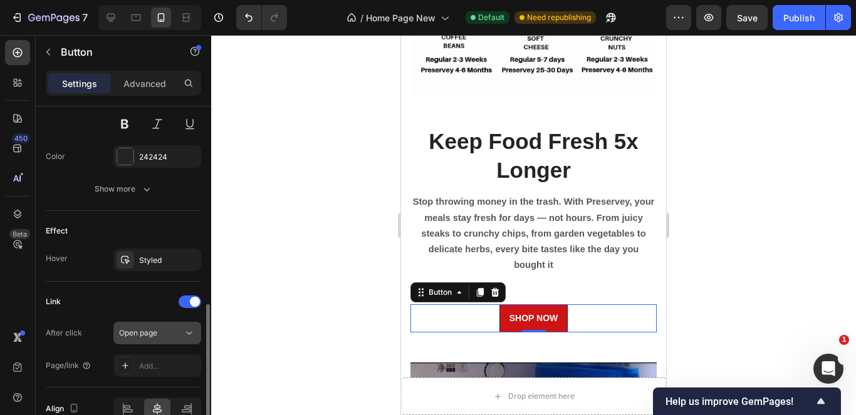
click at [175, 336] on div "Open page" at bounding box center [151, 333] width 64 height 11
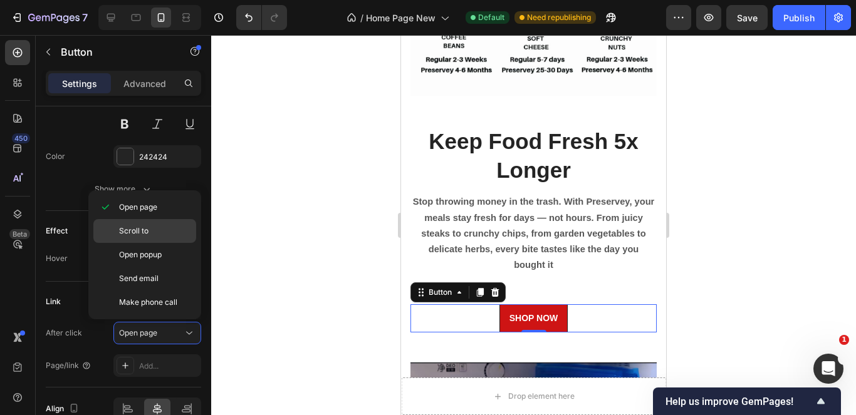
click at [155, 231] on p "Scroll to" at bounding box center [154, 231] width 71 height 11
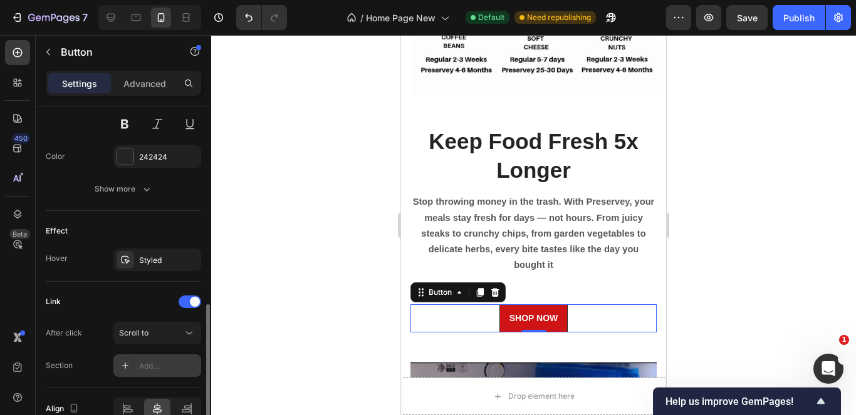
click at [169, 361] on div "Add..." at bounding box center [168, 366] width 59 height 11
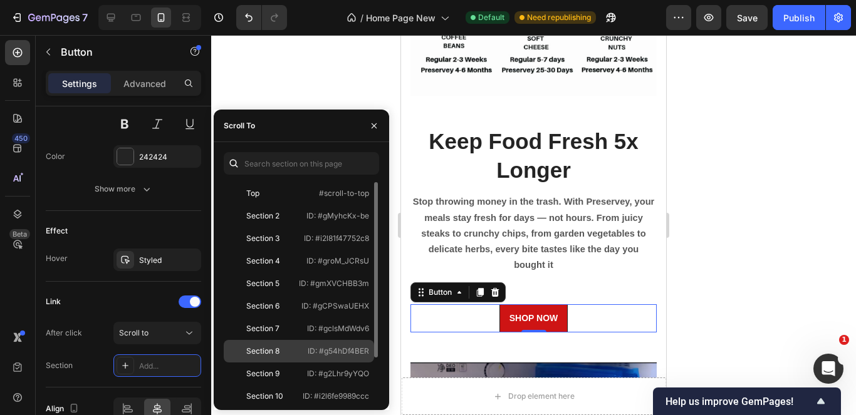
click at [263, 354] on div "Section 8" at bounding box center [262, 351] width 33 height 11
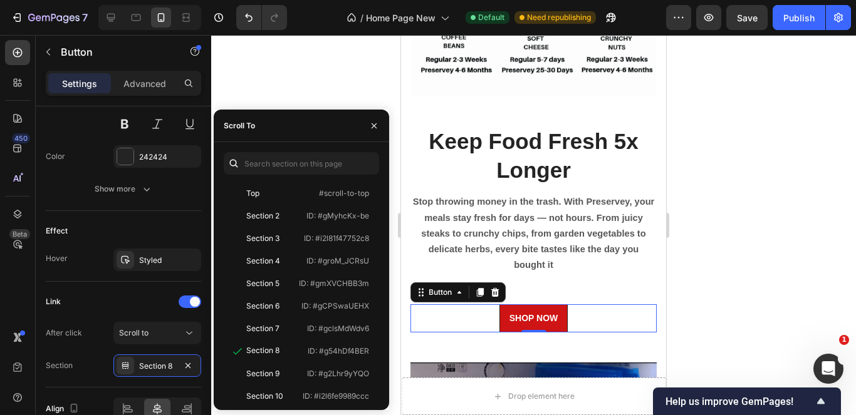
drag, startPoint x: 367, startPoint y: 58, endPoint x: 288, endPoint y: 123, distance: 102.8
click at [367, 57] on div at bounding box center [533, 225] width 645 height 380
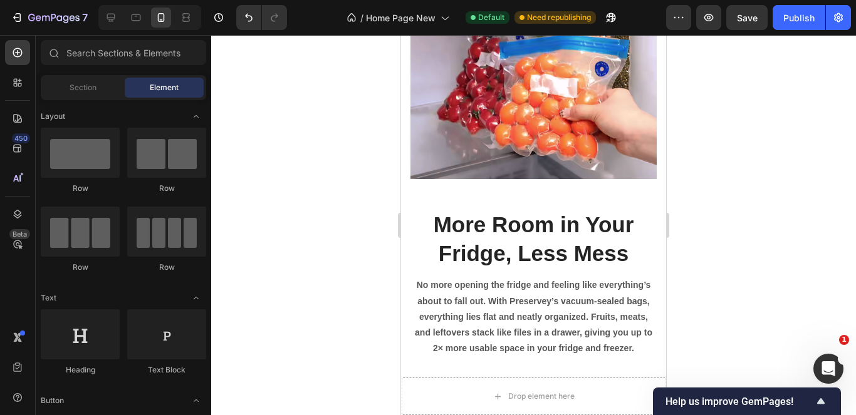
scroll to position [2068, 0]
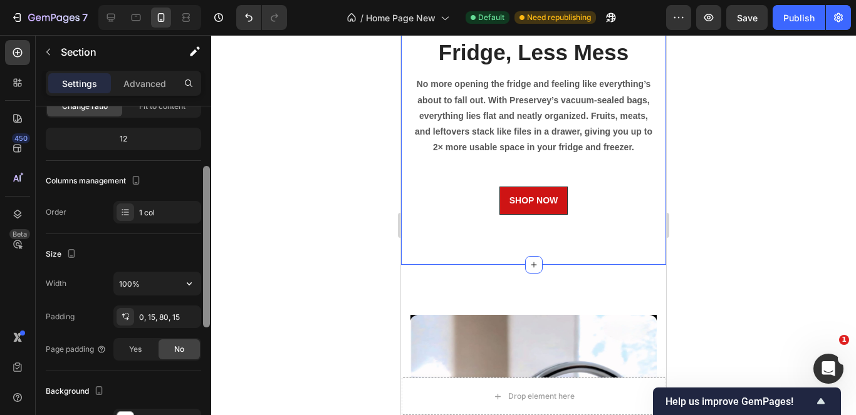
scroll to position [117, 0]
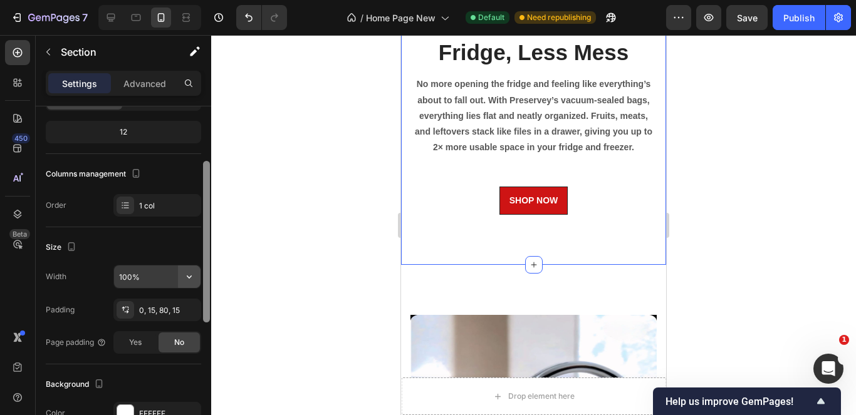
drag, startPoint x: 204, startPoint y: 219, endPoint x: 198, endPoint y: 274, distance: 55.4
click at [198, 274] on div "Layout Column width Change ratio Fit to content 12 Columns management Order 1 c…" at bounding box center [123, 279] width 175 height 345
click at [165, 307] on div "0, 15, 80, 15" at bounding box center [157, 310] width 36 height 11
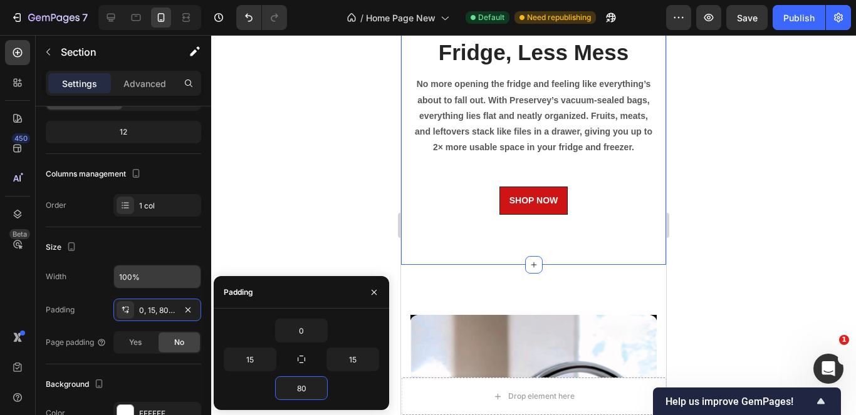
type input "0"
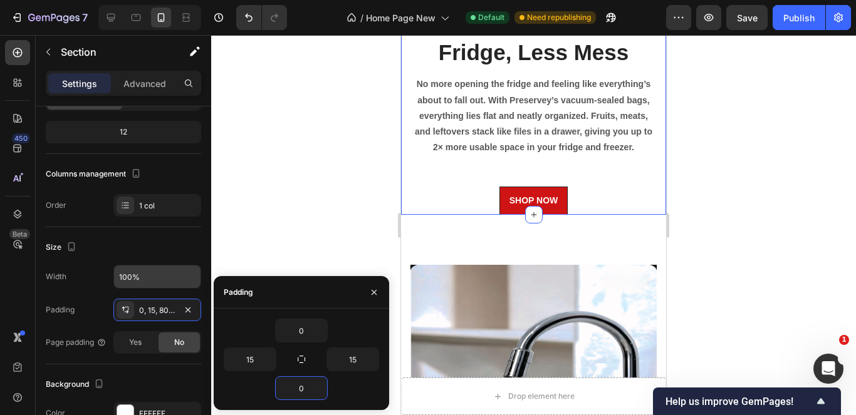
click at [291, 221] on div at bounding box center [533, 225] width 645 height 380
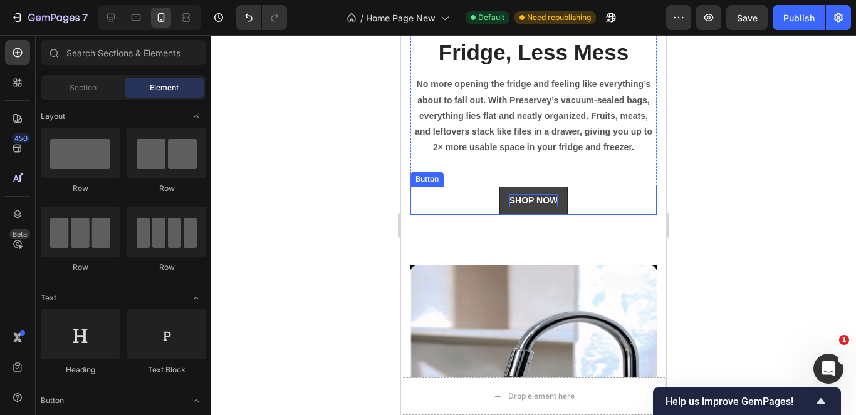
click at [531, 195] on span "SHOP NOW" at bounding box center [533, 200] width 49 height 10
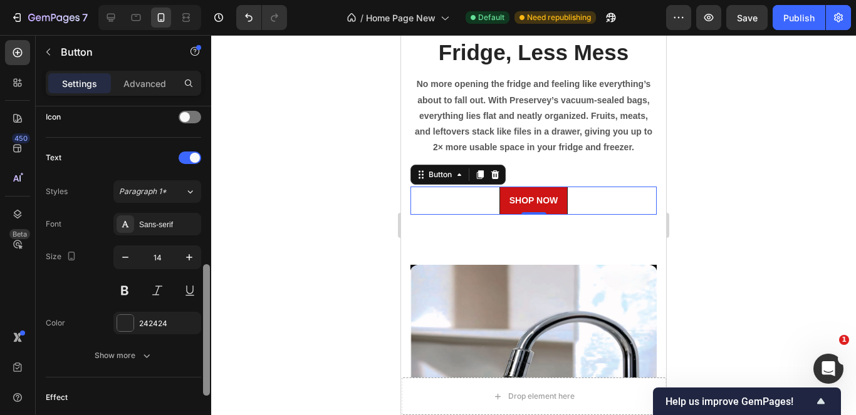
scroll to position [394, 0]
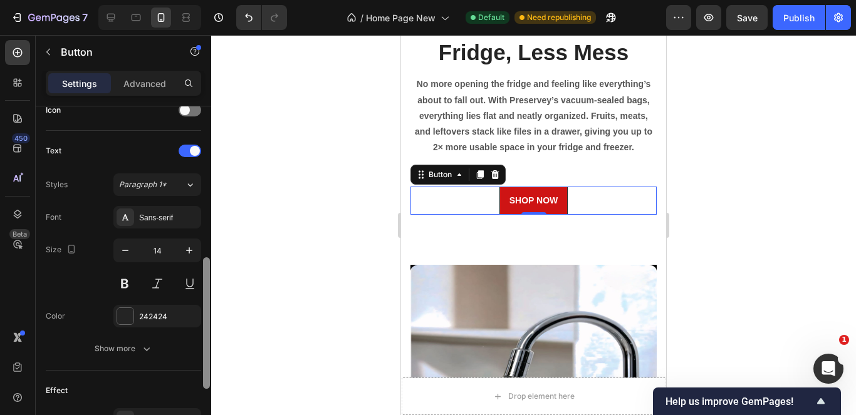
drag, startPoint x: 204, startPoint y: 219, endPoint x: 191, endPoint y: 371, distance: 152.1
click at [191, 371] on div "Size Width Auto Height Auto Padding 12, 16, 12, 16 Background Color CE1414 Imag…" at bounding box center [123, 279] width 175 height 345
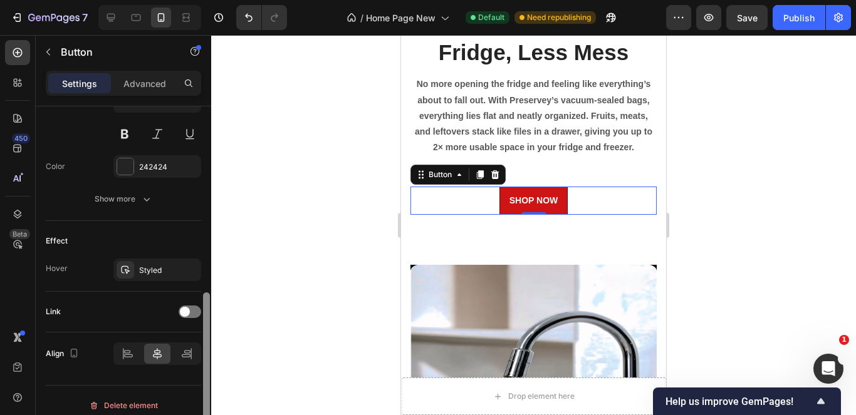
scroll to position [549, 0]
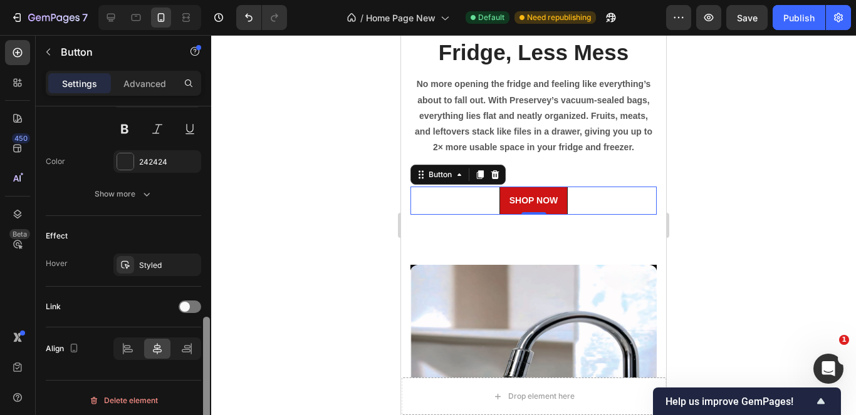
drag, startPoint x: 206, startPoint y: 333, endPoint x: 204, endPoint y: 393, distance: 59.6
click at [204, 393] on div at bounding box center [206, 383] width 7 height 132
click at [182, 307] on span at bounding box center [185, 307] width 10 height 10
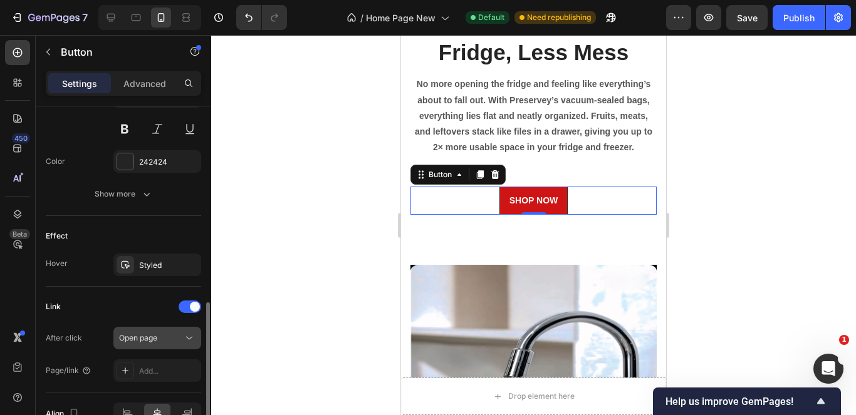
click at [166, 341] on div "Open page" at bounding box center [151, 338] width 64 height 11
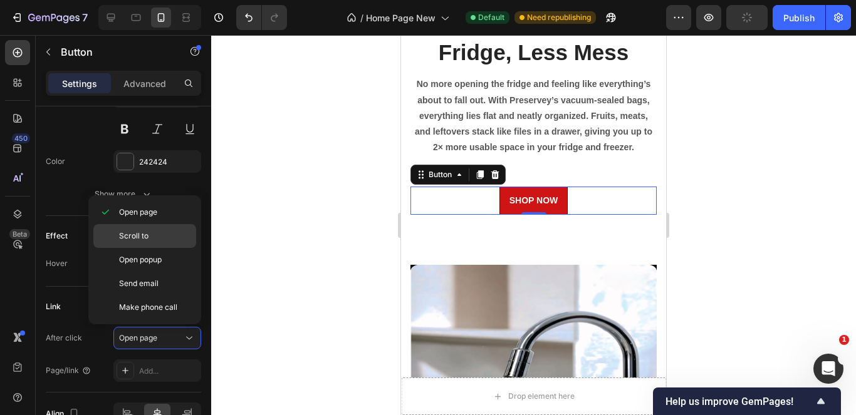
click at [165, 243] on div "Scroll to" at bounding box center [144, 236] width 103 height 24
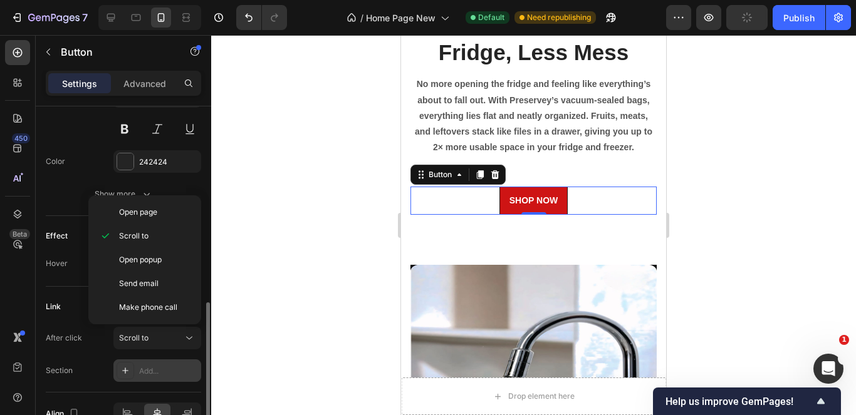
click at [170, 366] on div "Add..." at bounding box center [168, 371] width 59 height 11
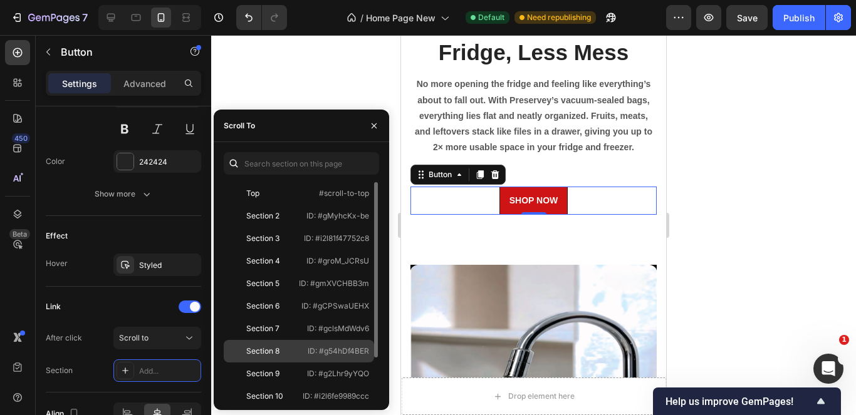
click at [281, 353] on div "Section 8" at bounding box center [265, 351] width 73 height 11
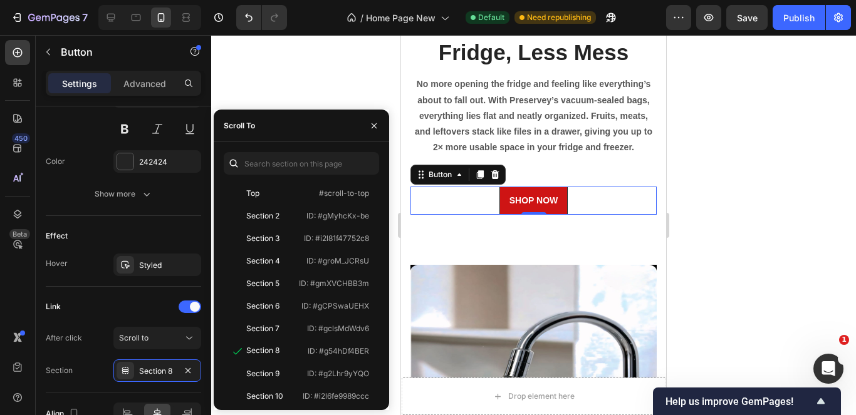
click at [279, 59] on div at bounding box center [533, 225] width 645 height 380
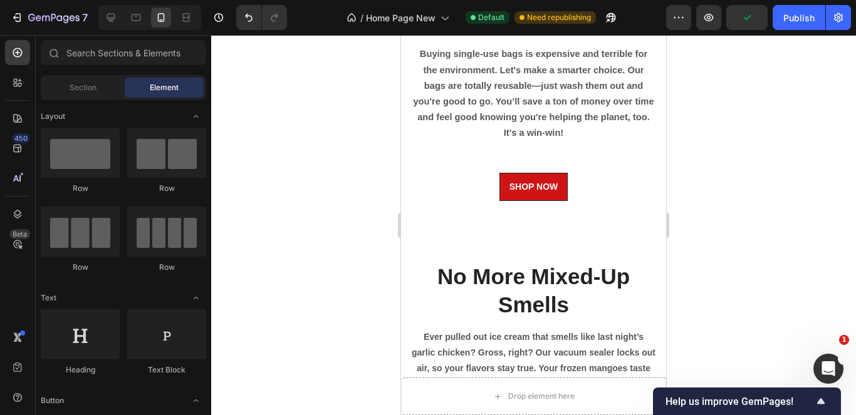
scroll to position [2659, 0]
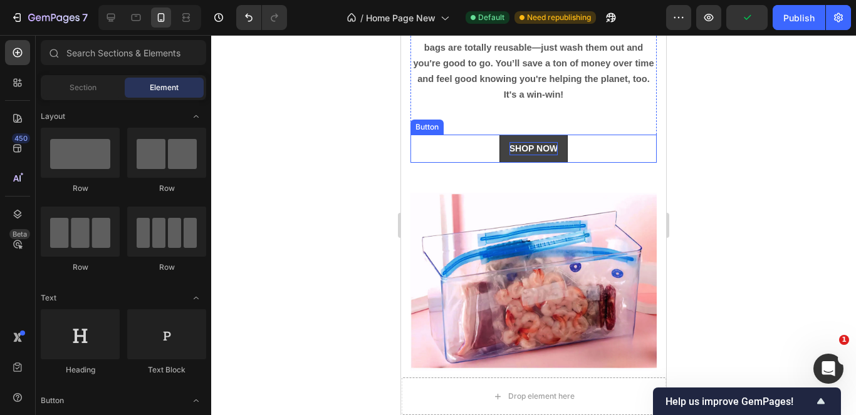
drag, startPoint x: 705, startPoint y: 306, endPoint x: 546, endPoint y: 139, distance: 230.0
click at [546, 143] on span "SHOP NOW" at bounding box center [533, 148] width 49 height 10
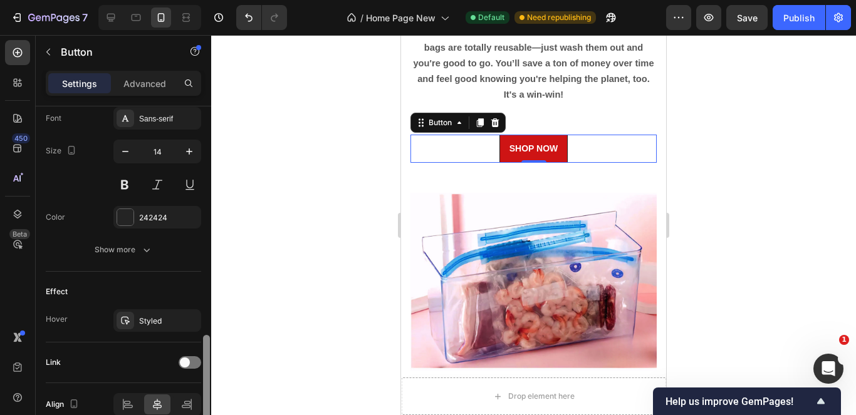
scroll to position [521, 0]
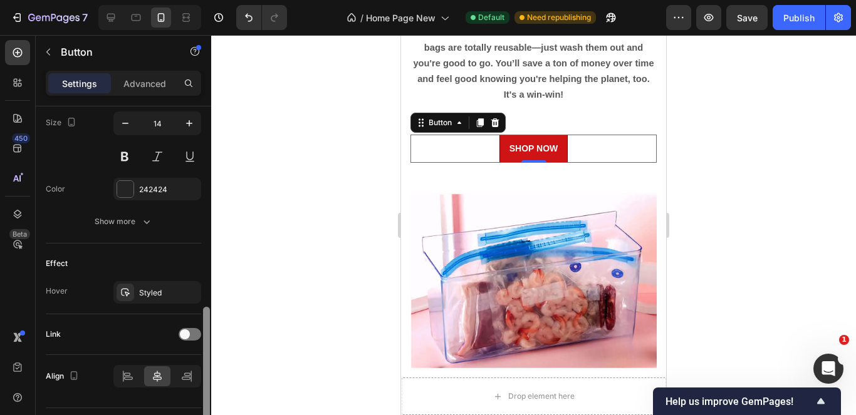
drag, startPoint x: 204, startPoint y: 216, endPoint x: 179, endPoint y: 416, distance: 202.0
click at [179, 0] on html "7 / Home Page New Default Need republishing Preview Save Publish 450 Beta Secti…" at bounding box center [428, 0] width 856 height 0
click at [184, 335] on span at bounding box center [185, 335] width 10 height 10
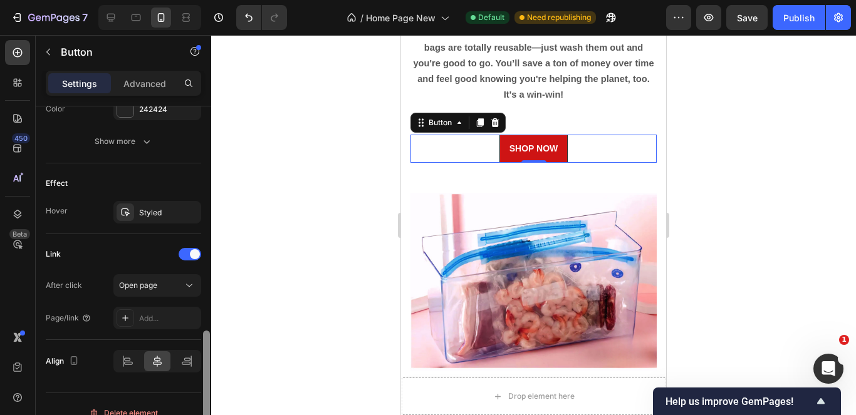
scroll to position [619, 0]
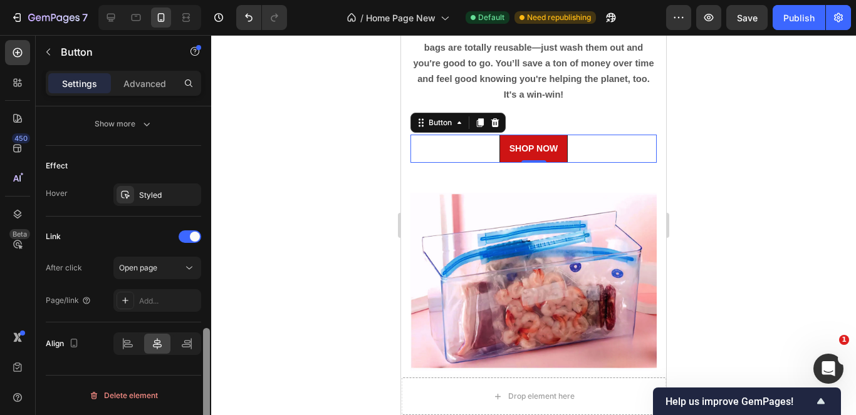
drag, startPoint x: 203, startPoint y: 337, endPoint x: 202, endPoint y: 374, distance: 37.0
click at [202, 374] on div at bounding box center [206, 279] width 9 height 345
click at [184, 274] on button "Open page" at bounding box center [157, 268] width 88 height 23
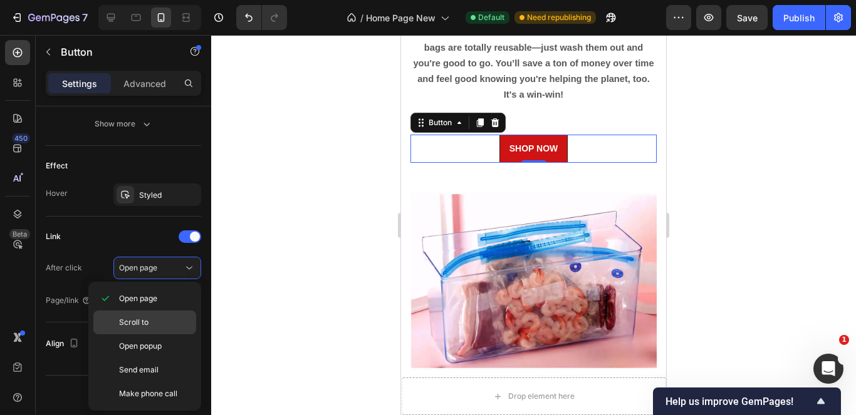
click at [157, 320] on p "Scroll to" at bounding box center [154, 322] width 71 height 11
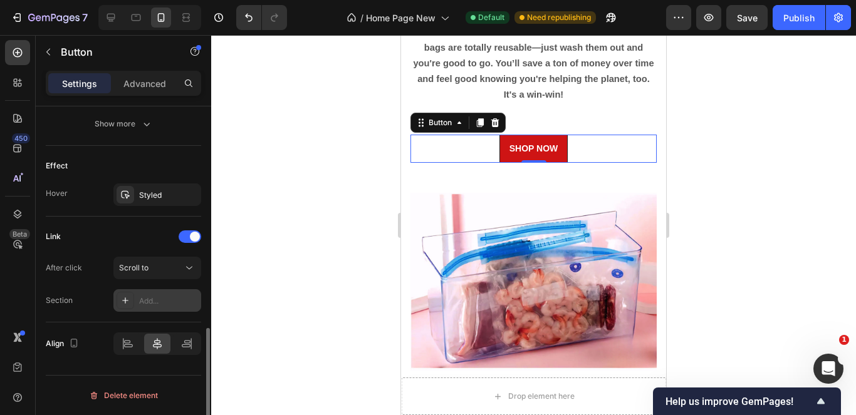
click at [176, 296] on div "Add..." at bounding box center [168, 301] width 59 height 11
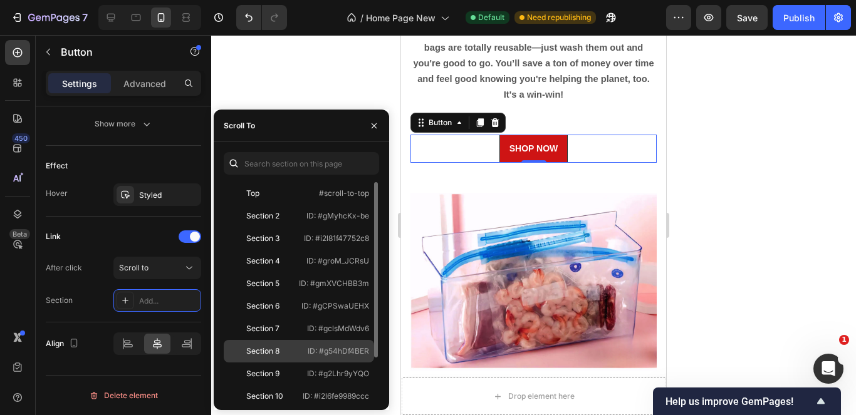
click at [257, 345] on div "Section 8 ID: #g54hDf4BER" at bounding box center [299, 351] width 150 height 23
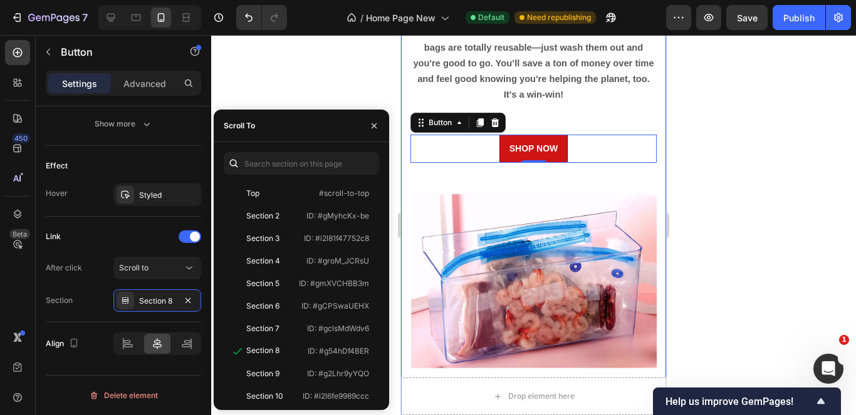
click at [311, 91] on div at bounding box center [533, 225] width 645 height 380
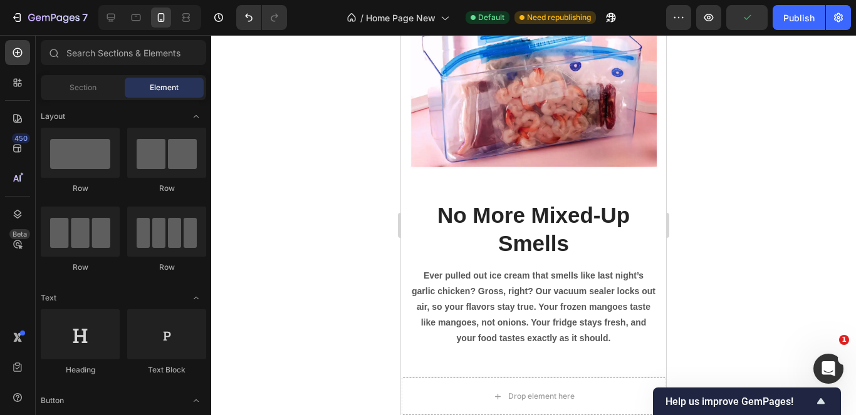
scroll to position [2966, 0]
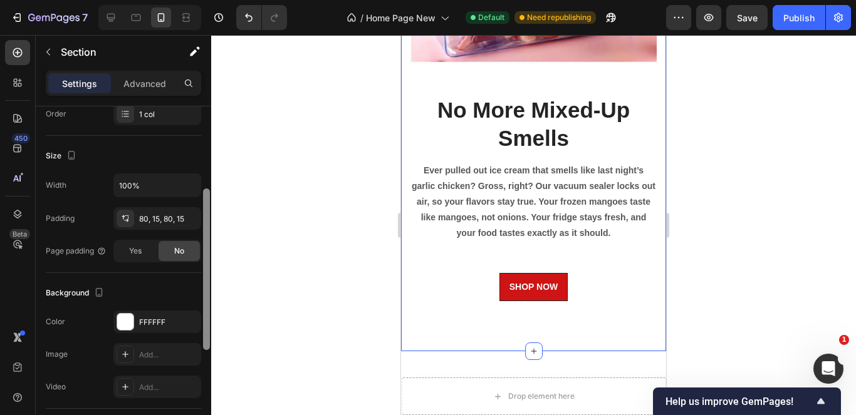
scroll to position [217, 0]
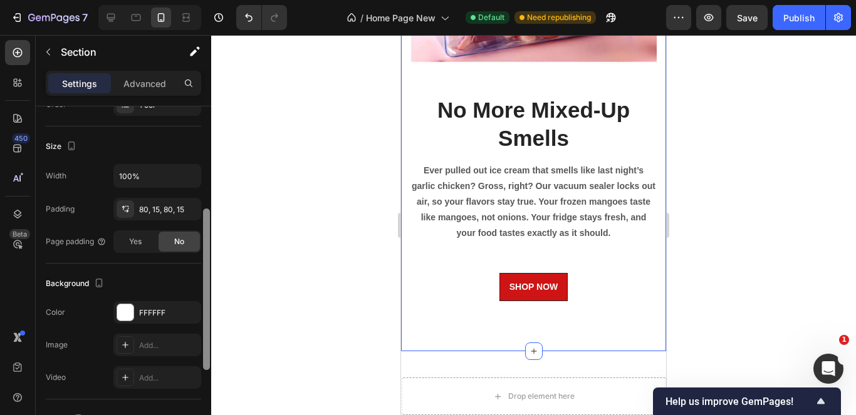
drag, startPoint x: 198, startPoint y: 204, endPoint x: 200, endPoint y: 275, distance: 71.5
click at [200, 275] on div "Layout Column width Change ratio Fit to content 12 Columns management Order 1 c…" at bounding box center [123, 279] width 175 height 345
click at [176, 211] on div "80, 15, 80, 15" at bounding box center [157, 209] width 88 height 23
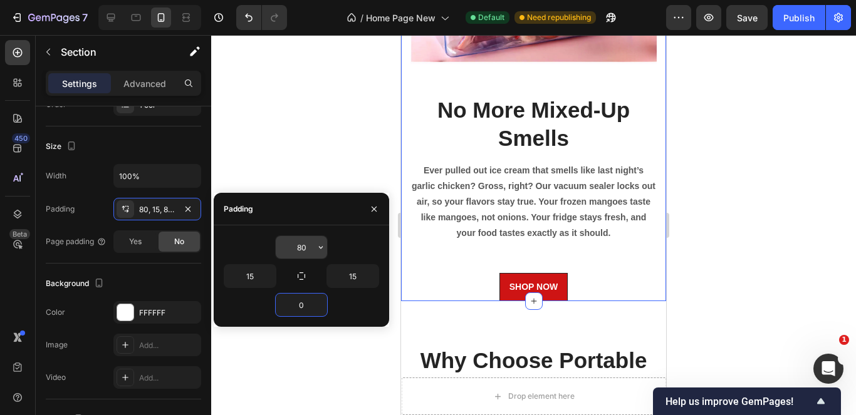
type input "0"
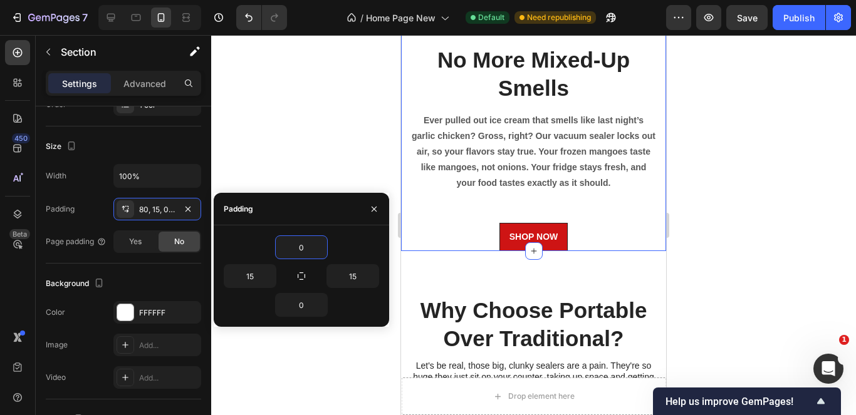
click at [314, 183] on div at bounding box center [533, 225] width 645 height 380
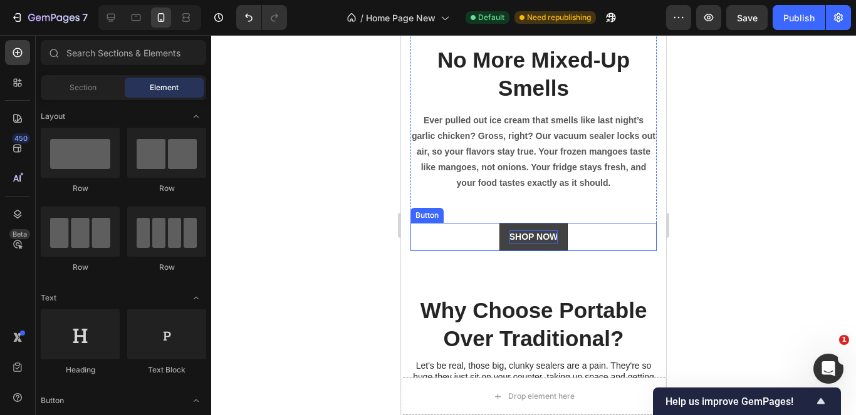
click at [542, 232] on span "SHOP NOW" at bounding box center [533, 237] width 49 height 10
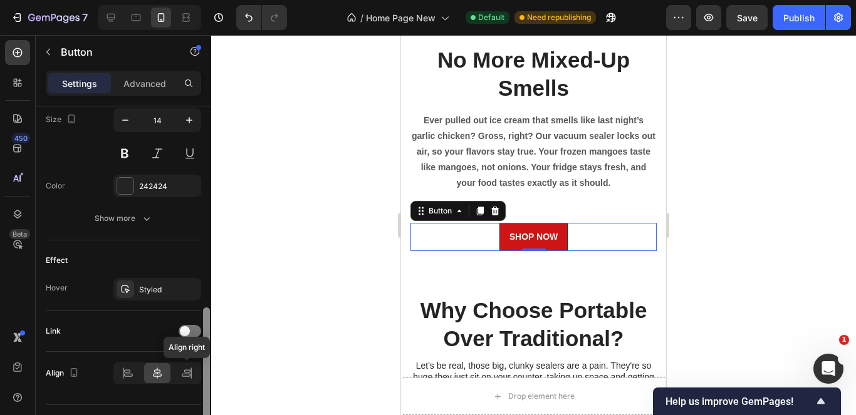
scroll to position [554, 0]
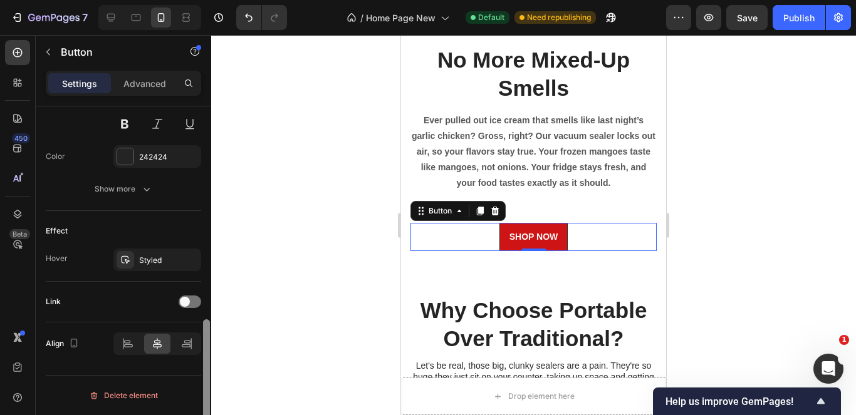
drag, startPoint x: 204, startPoint y: 179, endPoint x: 180, endPoint y: 407, distance: 229.9
click at [180, 407] on div "Size Width Auto Height Auto Padding 12, 16, 12, 16 Background Color CE1414 Imag…" at bounding box center [123, 279] width 175 height 345
click at [179, 302] on div at bounding box center [190, 302] width 23 height 13
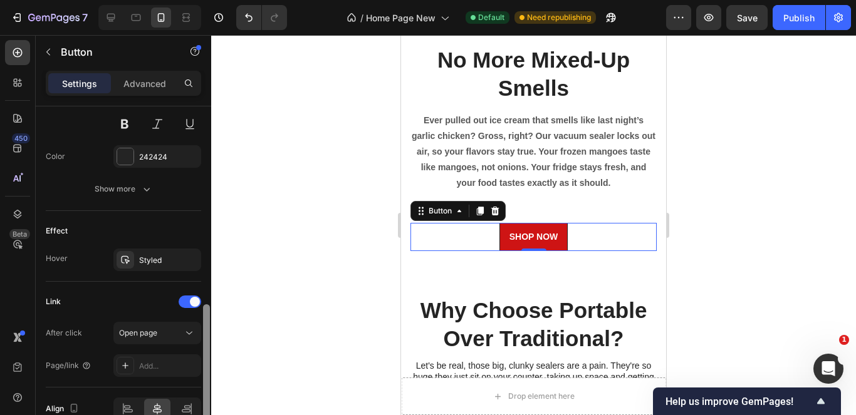
scroll to position [619, 0]
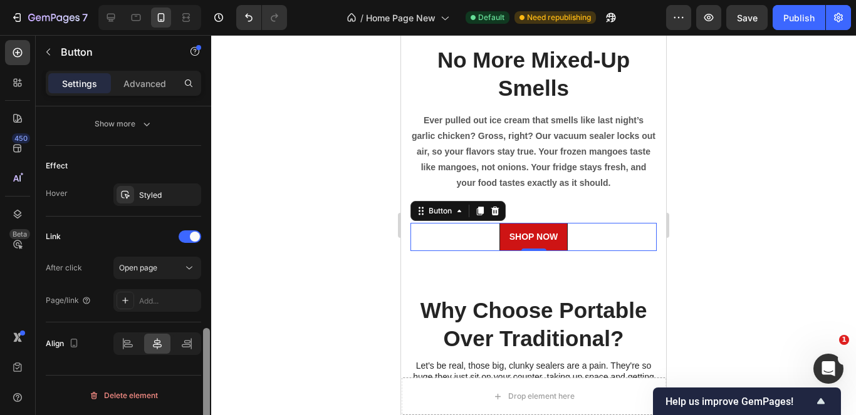
drag, startPoint x: 206, startPoint y: 310, endPoint x: 204, endPoint y: 344, distance: 33.9
click at [204, 344] on div at bounding box center [206, 389] width 7 height 123
click at [189, 269] on icon at bounding box center [189, 268] width 6 height 3
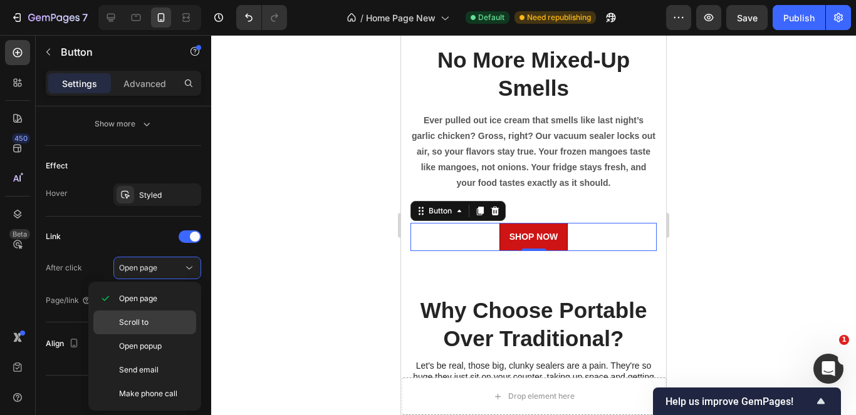
click at [162, 323] on p "Scroll to" at bounding box center [154, 322] width 71 height 11
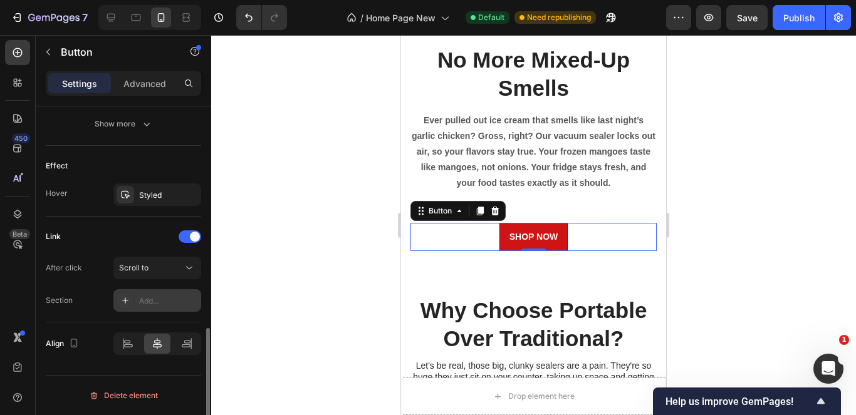
click at [167, 303] on div "Add..." at bounding box center [168, 301] width 59 height 11
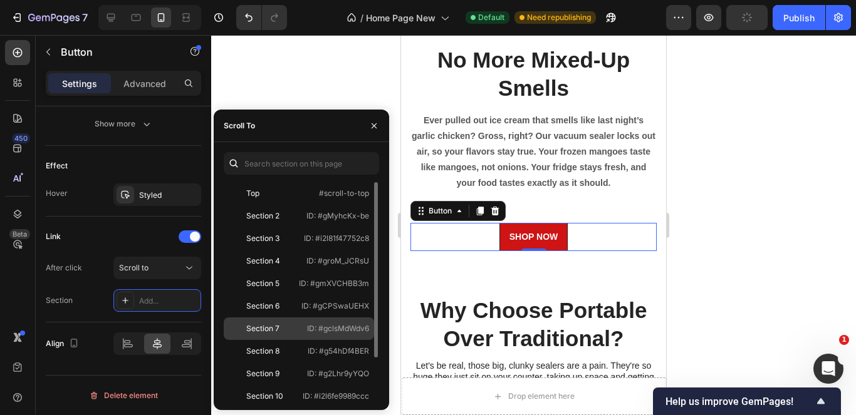
click at [277, 342] on div "Section 8 ID: #g54hDf4BER" at bounding box center [299, 351] width 150 height 23
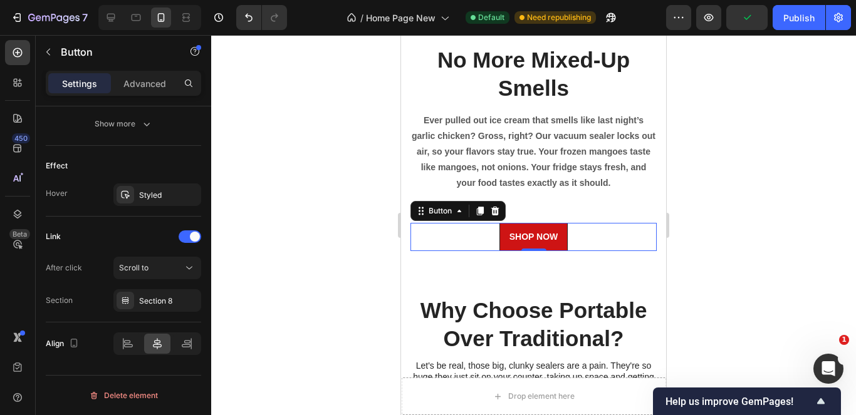
click at [297, 70] on div at bounding box center [533, 225] width 645 height 380
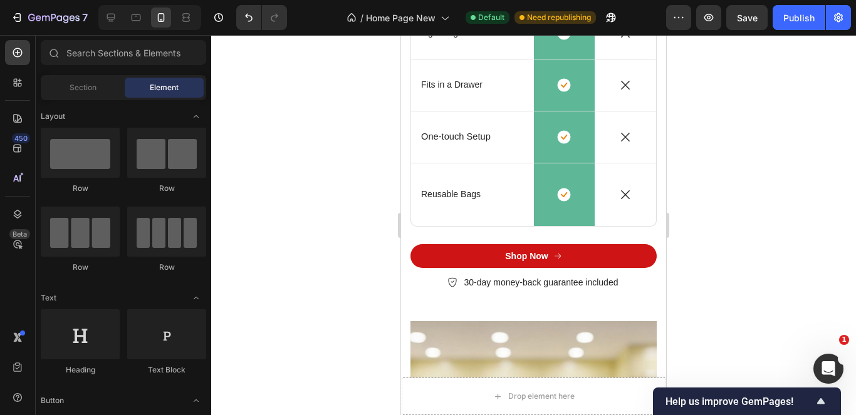
scroll to position [3541, 0]
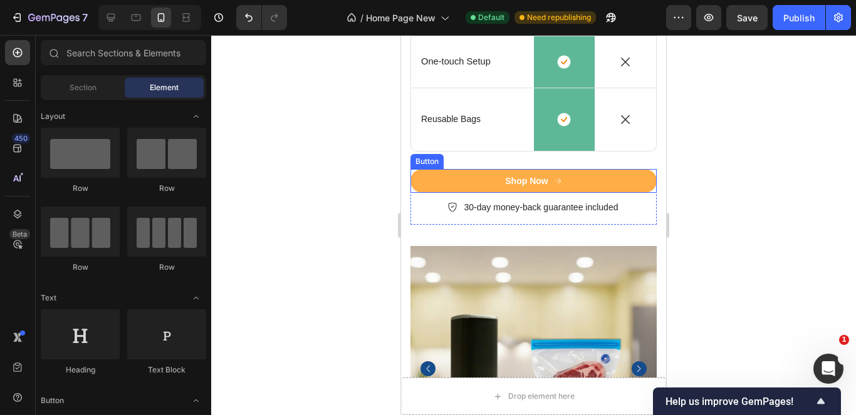
click at [596, 193] on button "Shop Now" at bounding box center [533, 181] width 246 height 24
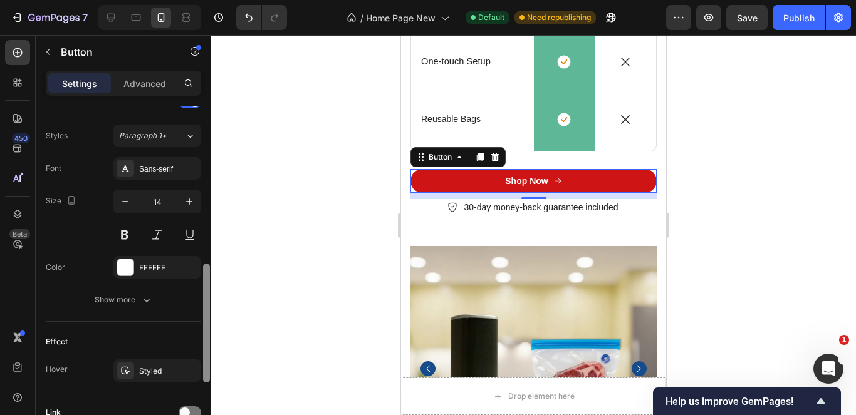
scroll to position [544, 0]
drag, startPoint x: 206, startPoint y: 211, endPoint x: 188, endPoint y: 399, distance: 188.8
click at [188, 399] on div "Size Width 100% Height Auto Padding 10, 24, 10, 24 Background Color CE1414 Imag…" at bounding box center [123, 279] width 175 height 345
click at [190, 407] on div at bounding box center [190, 411] width 23 height 13
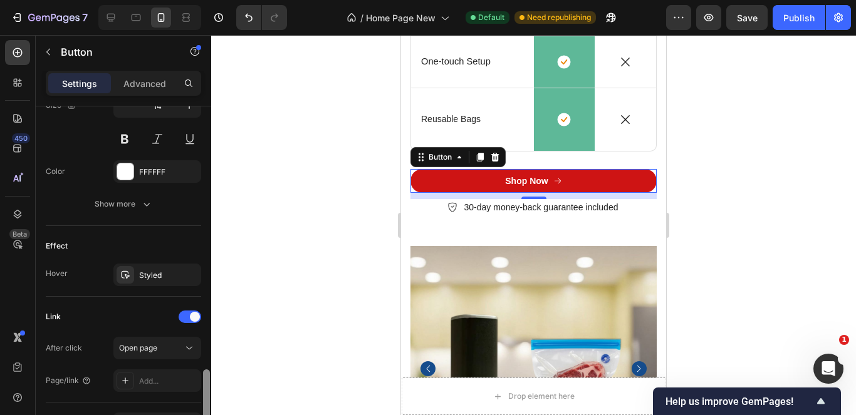
scroll to position [680, 0]
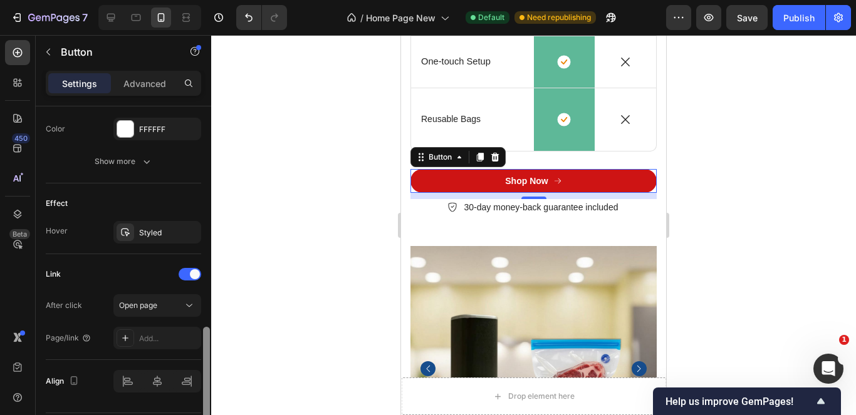
drag, startPoint x: 203, startPoint y: 364, endPoint x: 206, endPoint y: 409, distance: 44.6
click at [206, 409] on div at bounding box center [206, 383] width 7 height 112
click at [183, 310] on icon at bounding box center [189, 305] width 13 height 13
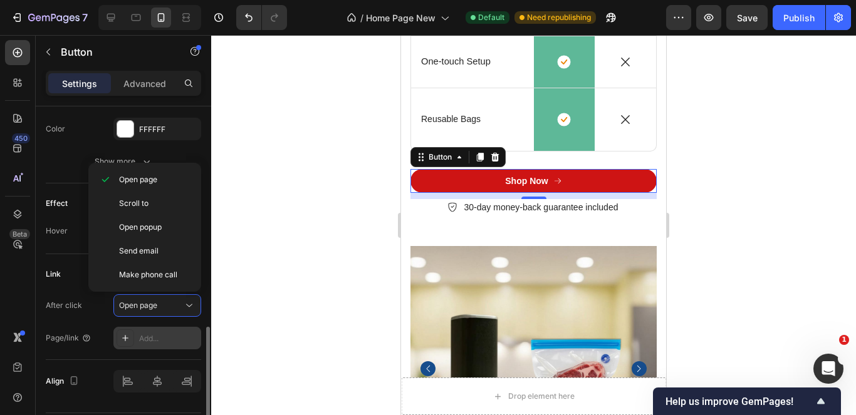
click at [172, 202] on p "Scroll to" at bounding box center [154, 203] width 71 height 11
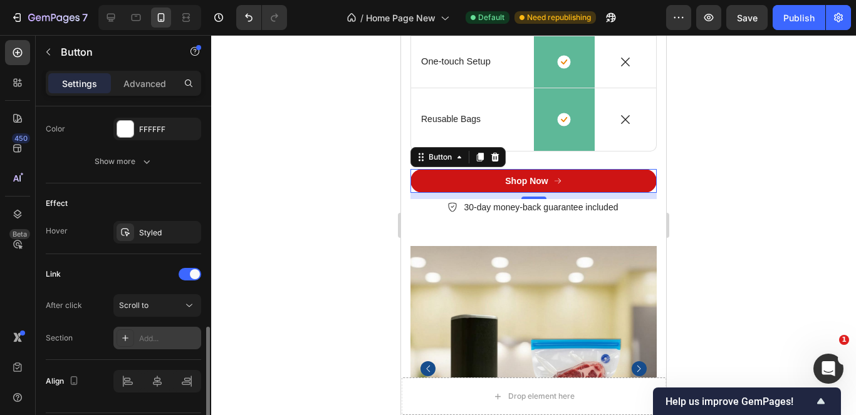
click at [157, 336] on div "Add..." at bounding box center [168, 338] width 59 height 11
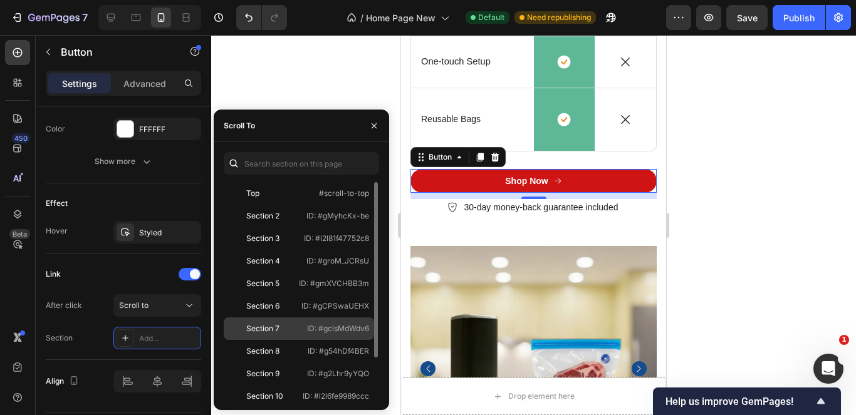
drag, startPoint x: 289, startPoint y: 356, endPoint x: 229, endPoint y: 330, distance: 65.7
click at [289, 355] on div "Section 8" at bounding box center [265, 351] width 73 height 11
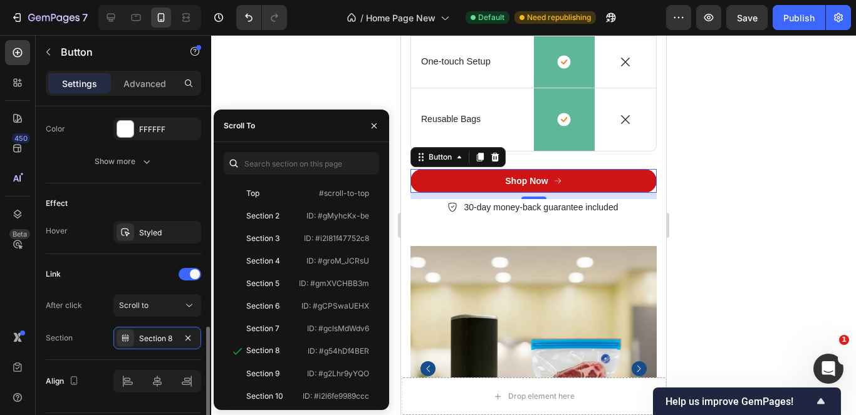
click at [141, 270] on div "Link" at bounding box center [123, 274] width 155 height 20
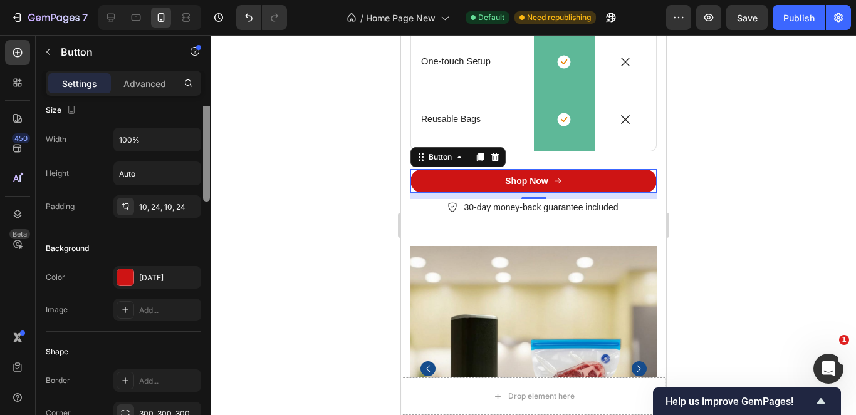
scroll to position [0, 0]
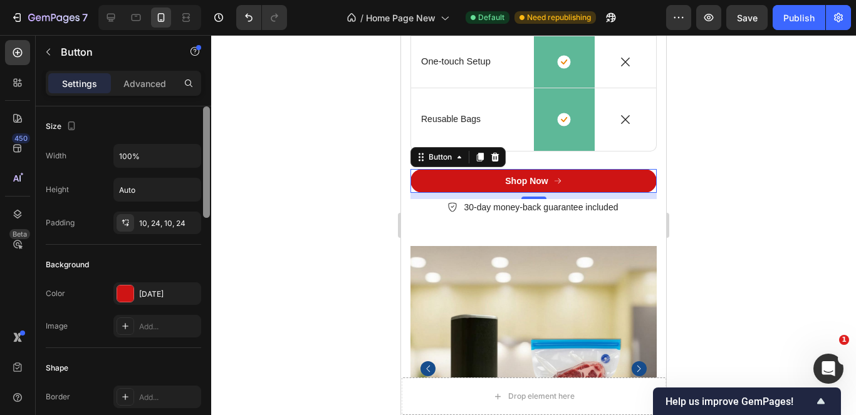
drag, startPoint x: 207, startPoint y: 335, endPoint x: 198, endPoint y: 71, distance: 263.9
click at [198, 71] on div "Settings Advanced Size Width 100% Height Auto Padding 10, 24, 10, 24 Background…" at bounding box center [123, 261] width 175 height 380
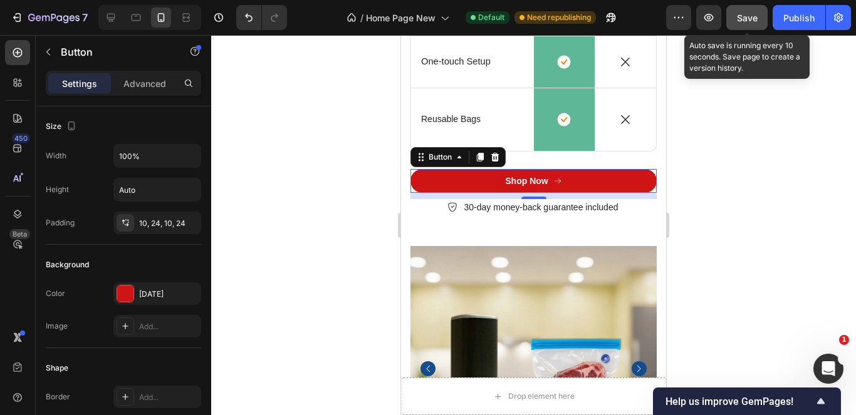
click at [751, 17] on span "Save" at bounding box center [747, 18] width 21 height 11
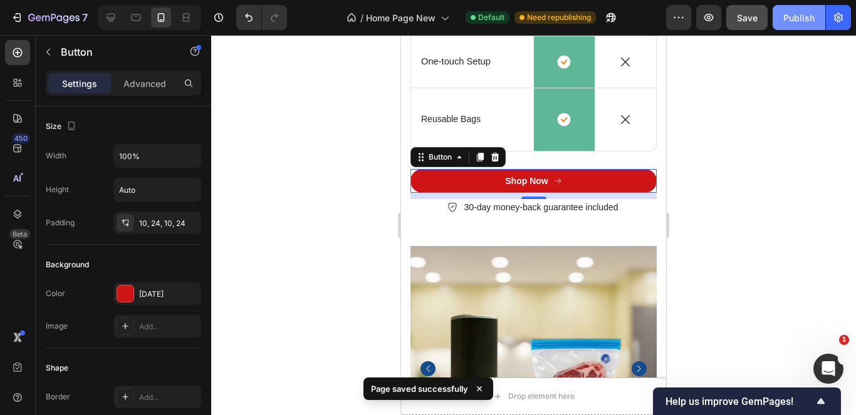
click at [796, 11] on div "Publish" at bounding box center [798, 17] width 31 height 13
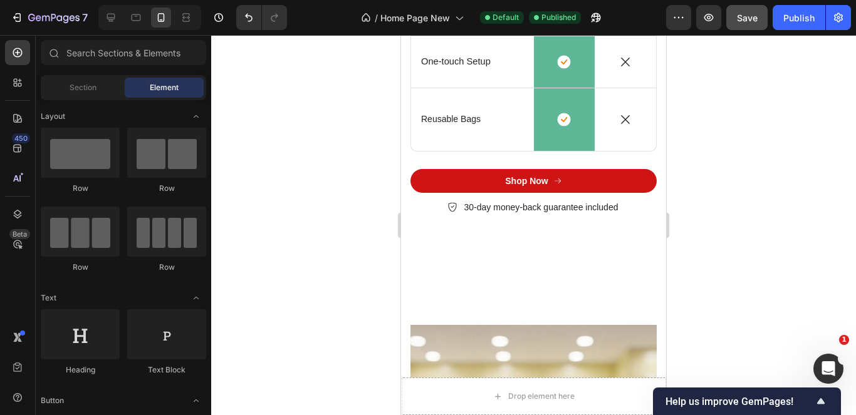
scroll to position [4072, 0]
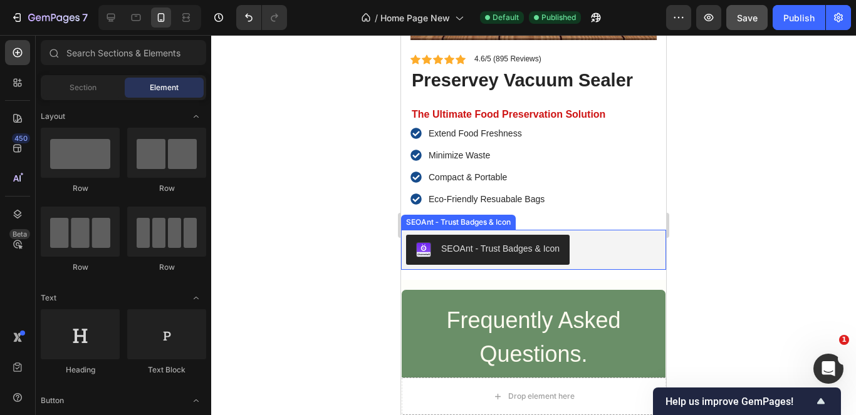
click at [615, 241] on div "SEOAnt ‑ Trust Badges & Icon" at bounding box center [533, 250] width 255 height 30
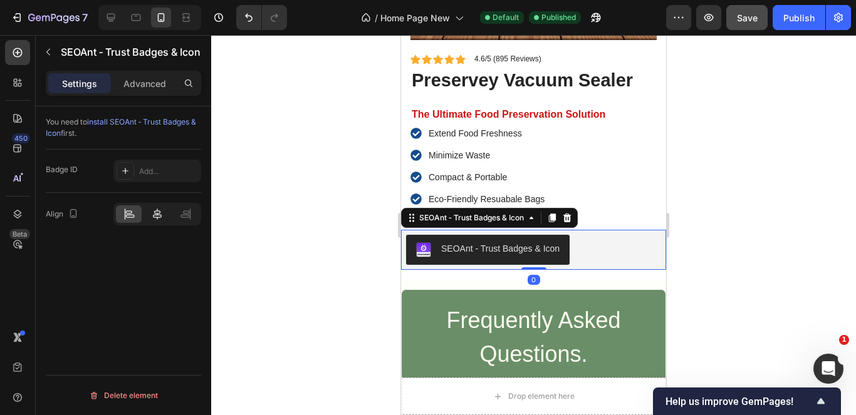
click at [160, 214] on icon at bounding box center [157, 214] width 13 height 13
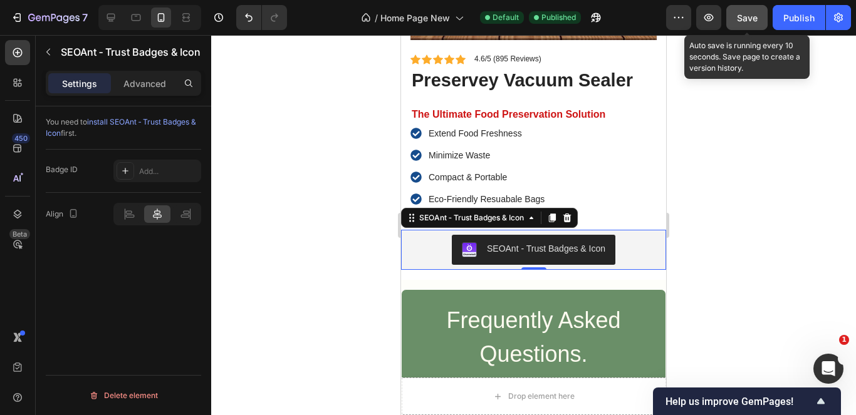
drag, startPoint x: 751, startPoint y: 23, endPoint x: 249, endPoint y: 376, distance: 613.5
click at [753, 23] on div "Save" at bounding box center [747, 17] width 21 height 13
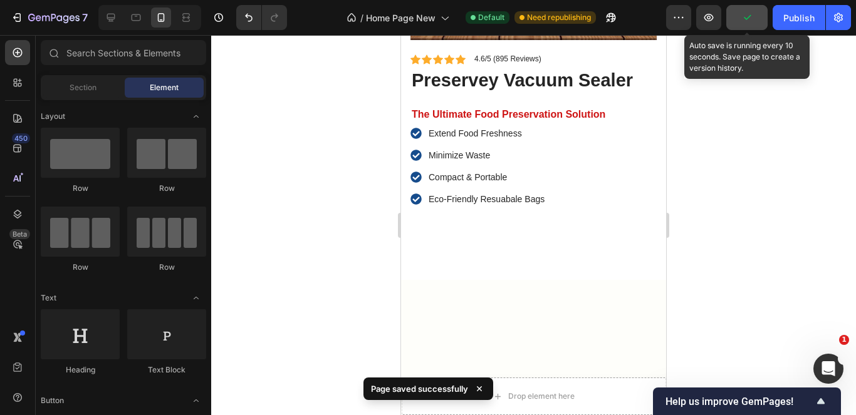
drag, startPoint x: 659, startPoint y: 329, endPoint x: 1067, endPoint y: 315, distance: 408.8
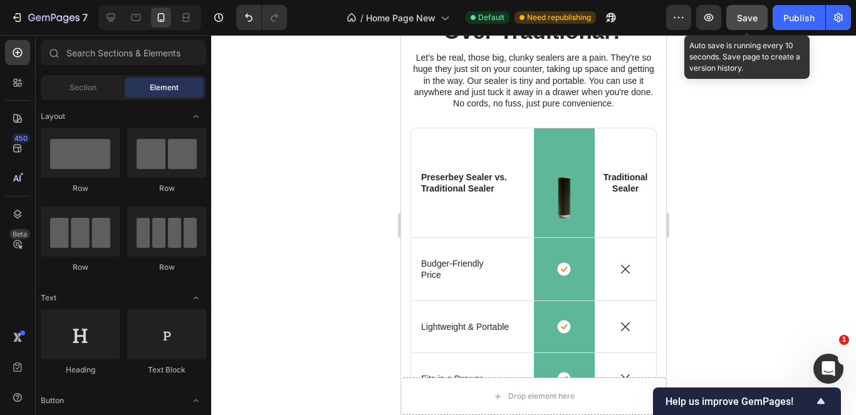
scroll to position [3143, 0]
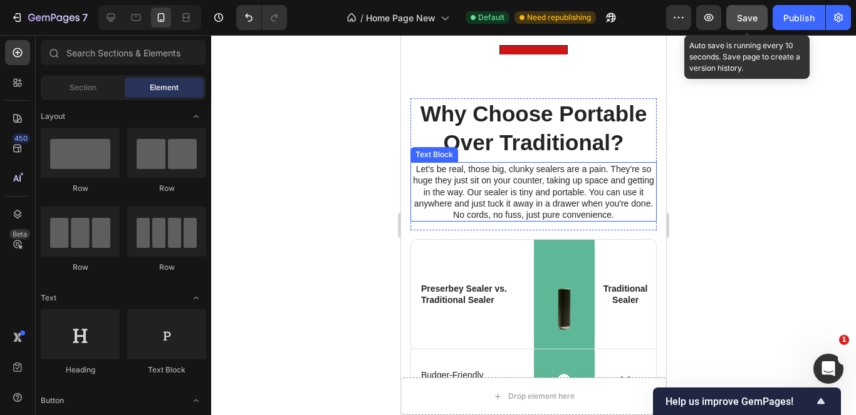
click at [580, 201] on p "Let's be real, those big, clunky sealers are a pain. They're so huge they just …" at bounding box center [534, 192] width 244 height 57
click at [581, 201] on p "Let's be real, those big, clunky sealers are a pain. They're so huge they just …" at bounding box center [534, 192] width 244 height 57
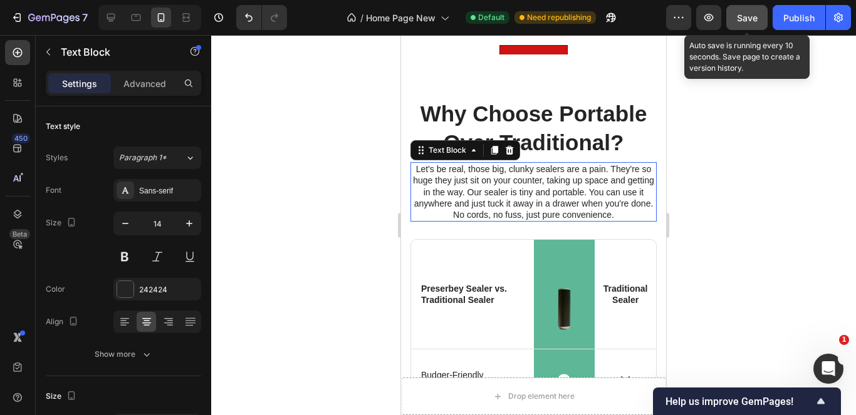
scroll to position [2973, 0]
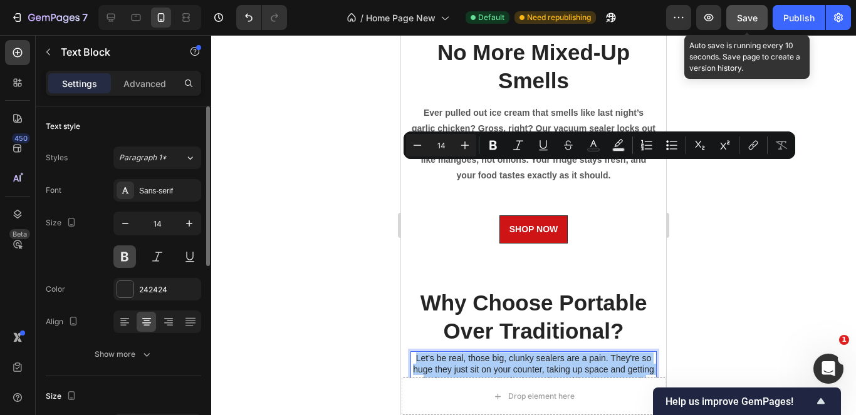
click at [118, 252] on button at bounding box center [124, 257] width 23 height 23
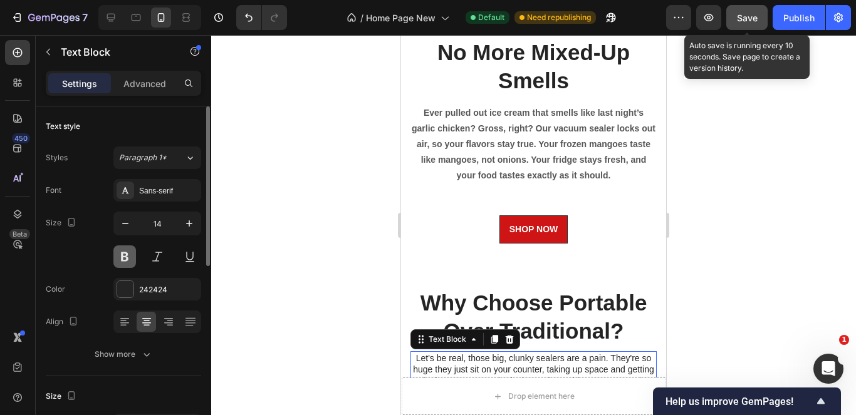
click at [126, 262] on button at bounding box center [124, 257] width 23 height 23
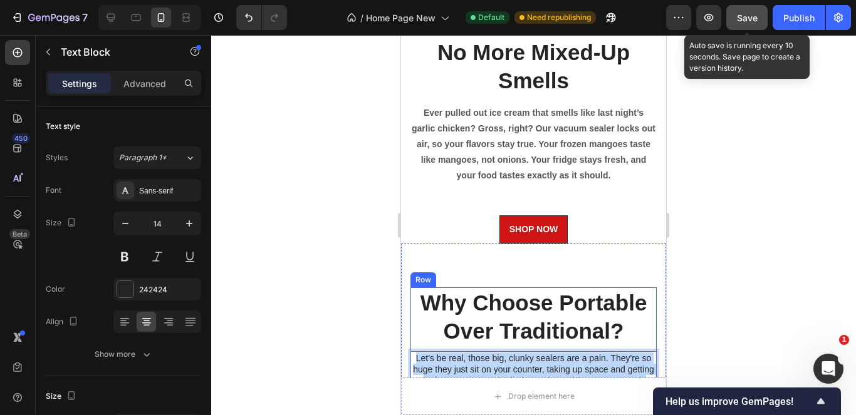
drag, startPoint x: 635, startPoint y: 213, endPoint x: 413, endPoint y: 159, distance: 228.9
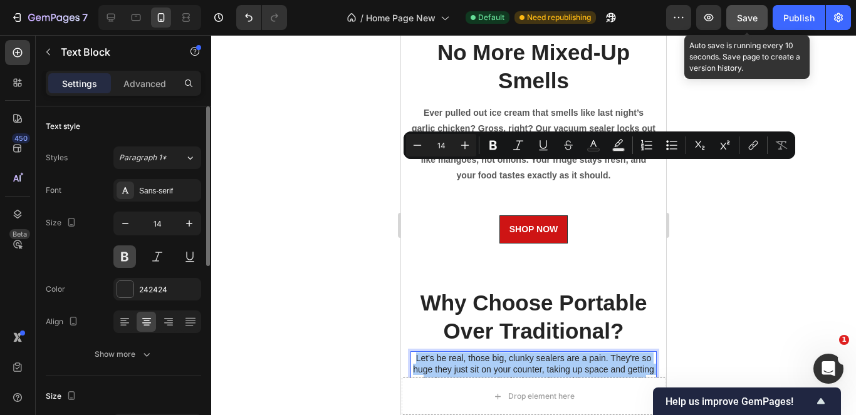
click at [126, 258] on button at bounding box center [124, 257] width 23 height 23
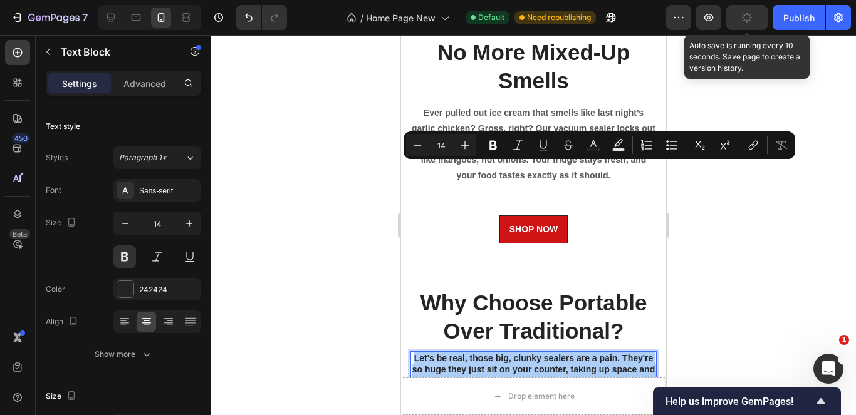
click at [268, 244] on div at bounding box center [533, 225] width 645 height 380
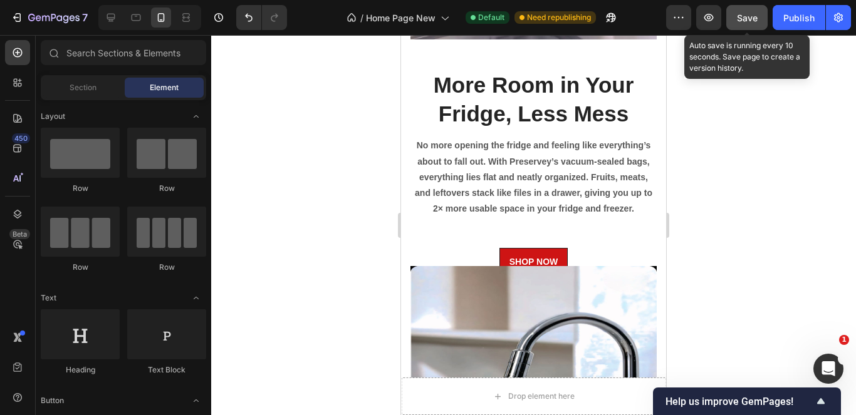
scroll to position [1997, 0]
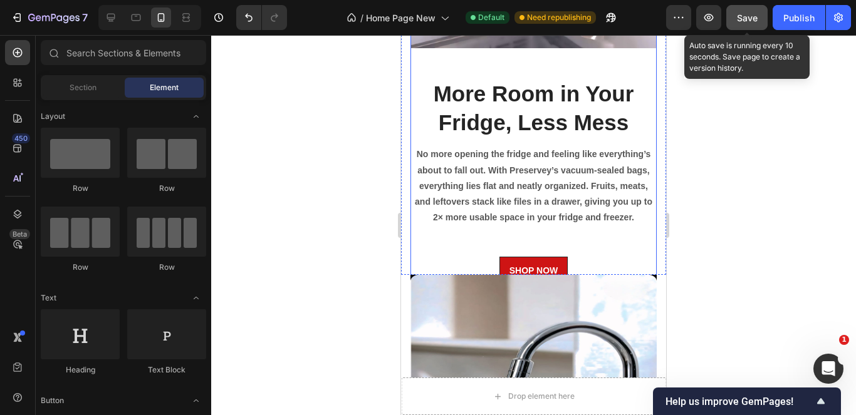
click at [618, 246] on div "More Room in Your Fridge, Less Mess Heading No more opening the fridge and feel…" at bounding box center [533, 181] width 246 height 207
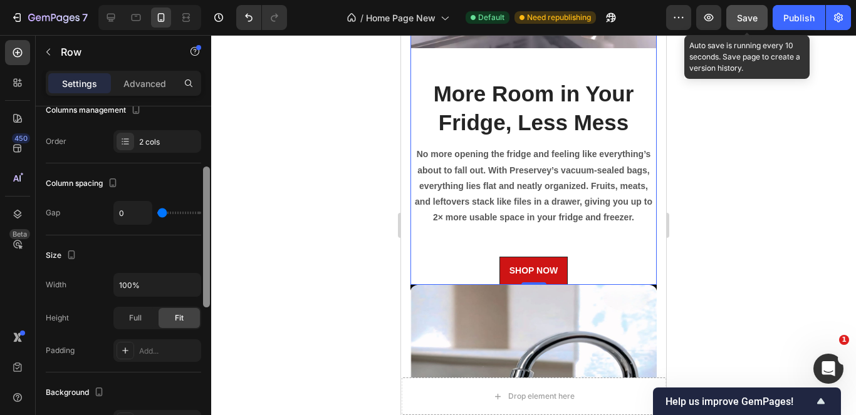
scroll to position [0, 0]
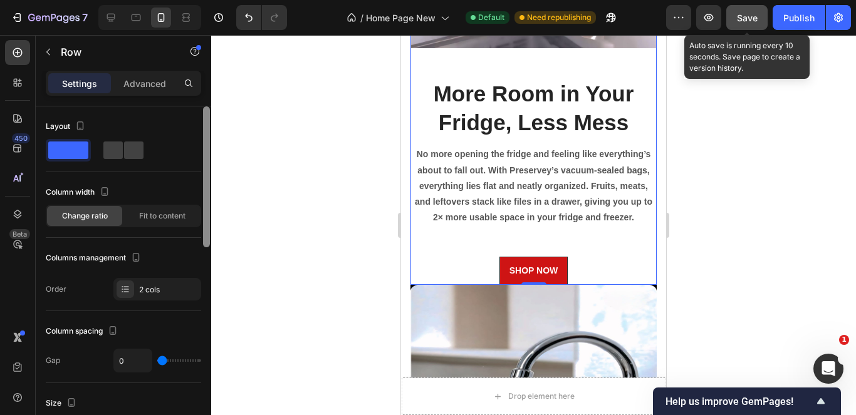
drag, startPoint x: 206, startPoint y: 238, endPoint x: 246, endPoint y: 224, distance: 42.4
click at [246, 0] on div "7 / Home Page New Default Need republishing Preview Save Auto save is running e…" at bounding box center [428, 0] width 856 height 0
click at [469, 226] on div "More Room in Your Fridge, Less Mess Heading No more opening the fridge and feel…" at bounding box center [533, 181] width 246 height 207
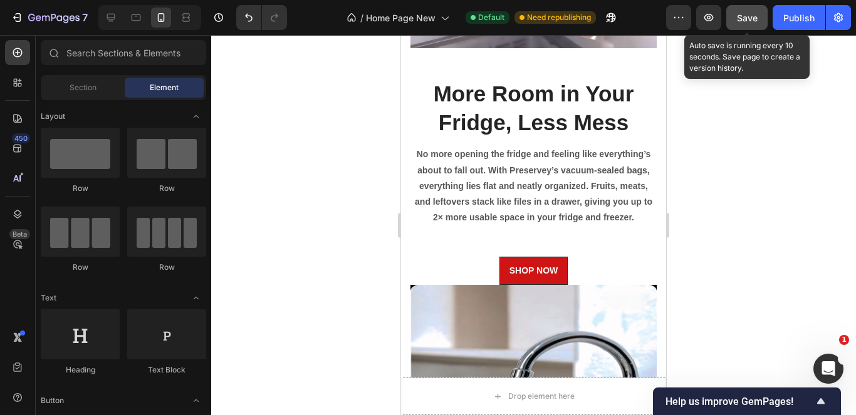
scroll to position [2175, 0]
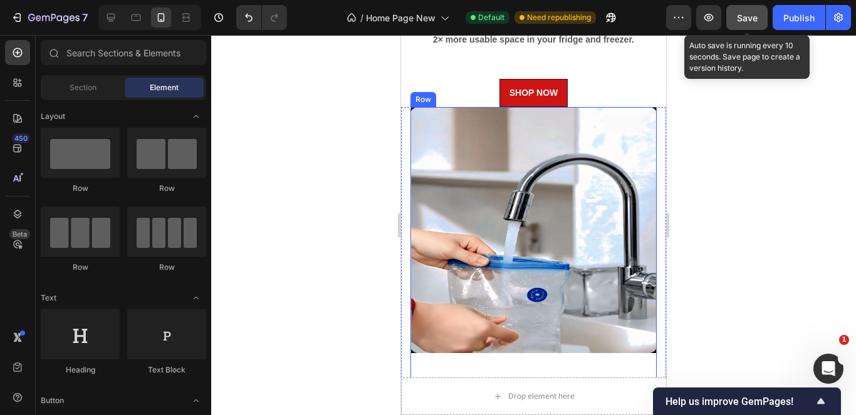
click at [578, 348] on div "Image" at bounding box center [533, 245] width 246 height 276
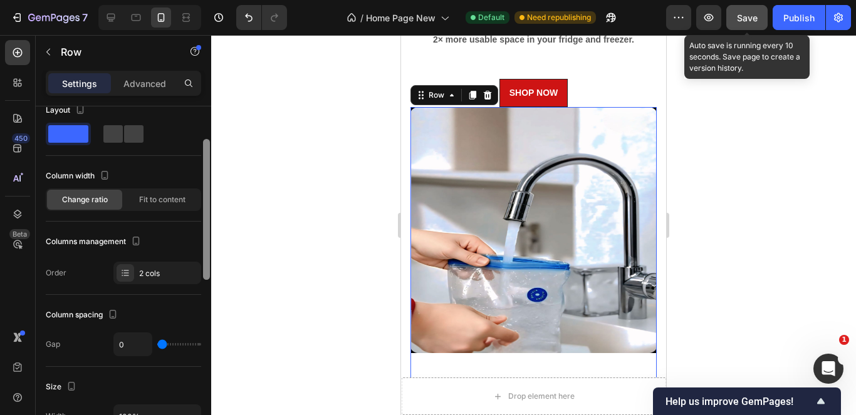
scroll to position [0, 0]
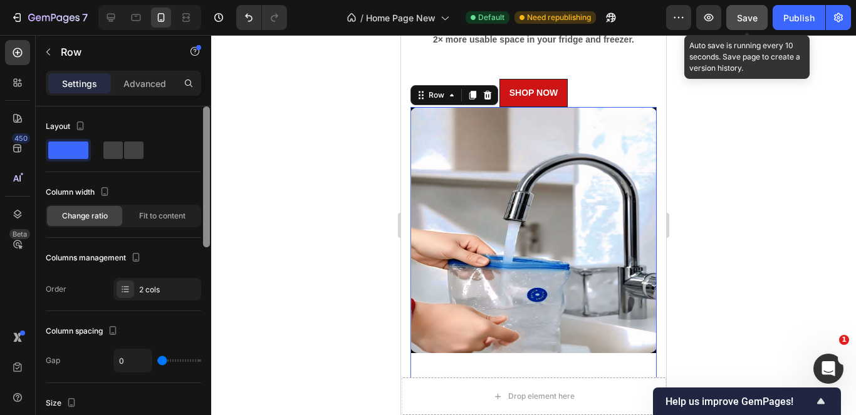
drag, startPoint x: 204, startPoint y: 225, endPoint x: 181, endPoint y: 149, distance: 79.1
click at [207, 184] on div at bounding box center [206, 177] width 7 height 141
click at [139, 93] on div "Settings Advanced" at bounding box center [123, 83] width 155 height 25
click at [140, 83] on p "Advanced" at bounding box center [144, 83] width 43 height 13
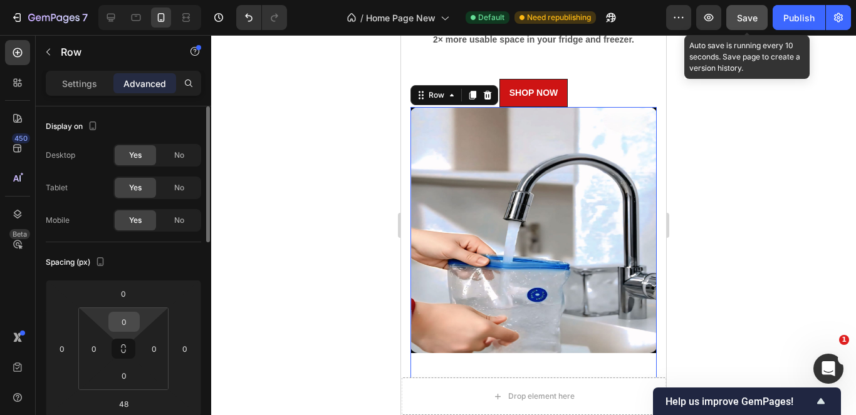
click at [120, 324] on input "0" at bounding box center [124, 322] width 25 height 19
click at [123, 325] on input "0" at bounding box center [124, 322] width 25 height 19
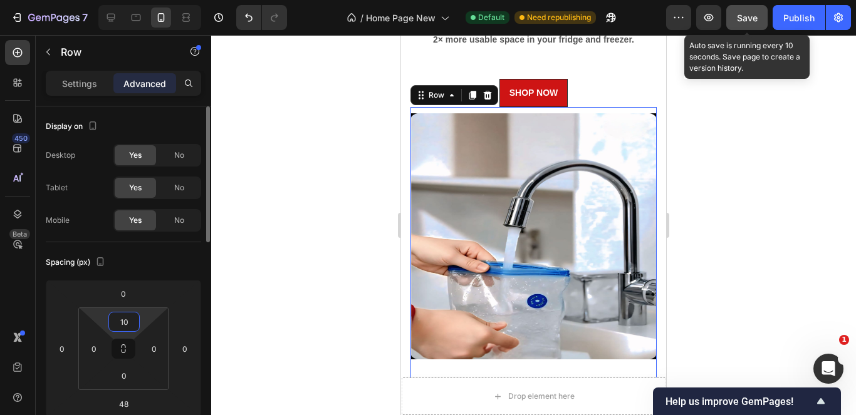
drag, startPoint x: 126, startPoint y: 323, endPoint x: 120, endPoint y: 320, distance: 7.0
click at [120, 320] on input "10" at bounding box center [124, 322] width 25 height 19
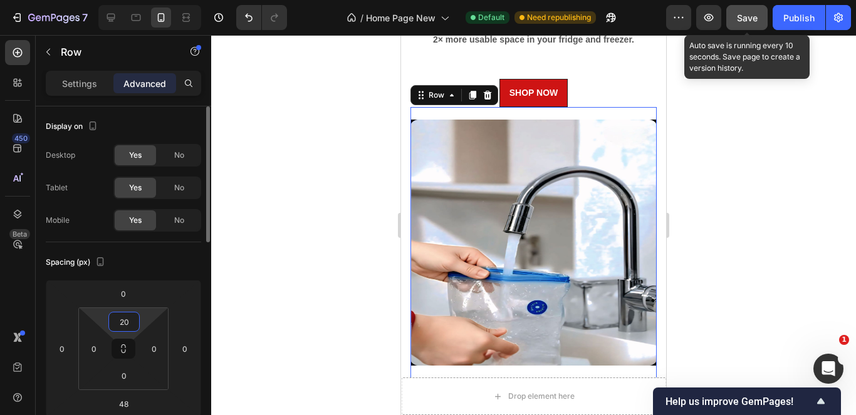
drag, startPoint x: 133, startPoint y: 323, endPoint x: 116, endPoint y: 323, distance: 16.9
click at [116, 323] on input "20" at bounding box center [124, 322] width 25 height 19
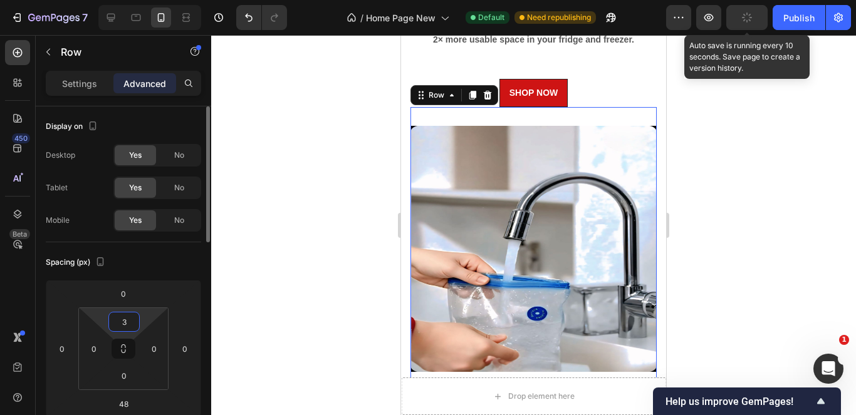
type input "30"
click at [274, 320] on div at bounding box center [533, 225] width 645 height 380
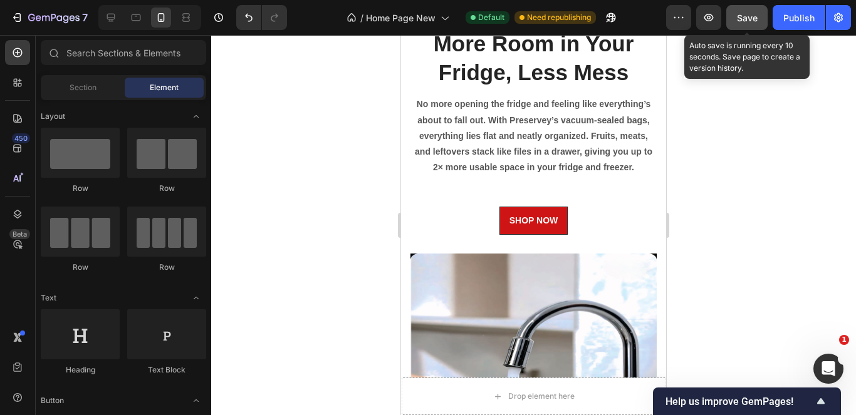
scroll to position [2085, 0]
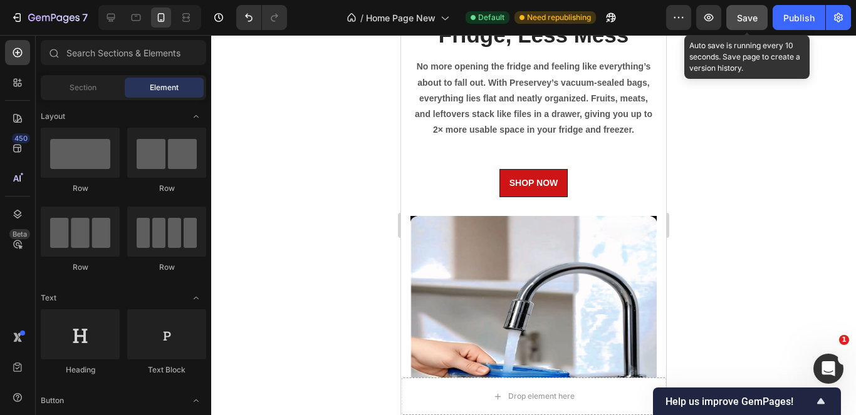
drag, startPoint x: 660, startPoint y: 212, endPoint x: 742, endPoint y: 269, distance: 100.3
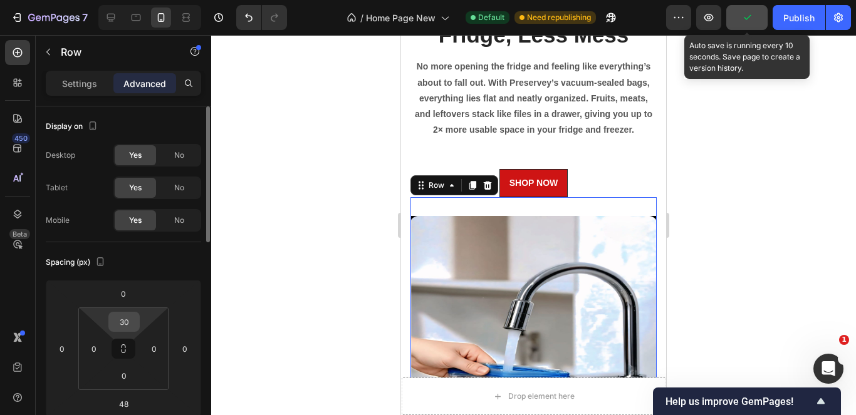
click at [127, 325] on input "30" at bounding box center [124, 322] width 25 height 19
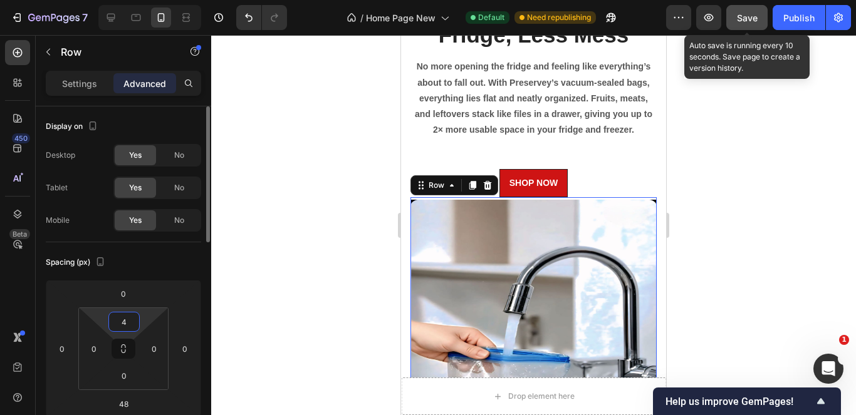
type input "40"
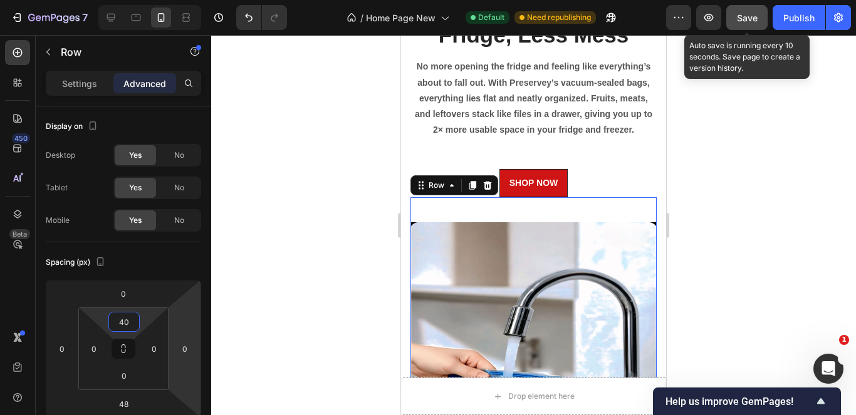
click at [256, 299] on div at bounding box center [533, 225] width 645 height 380
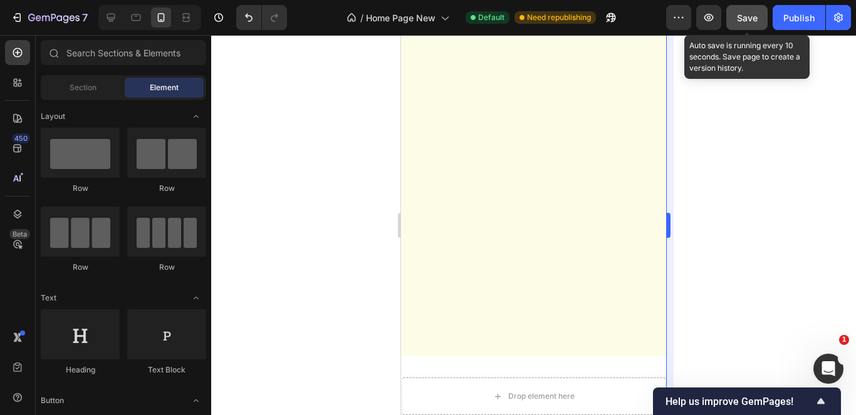
scroll to position [0, 0]
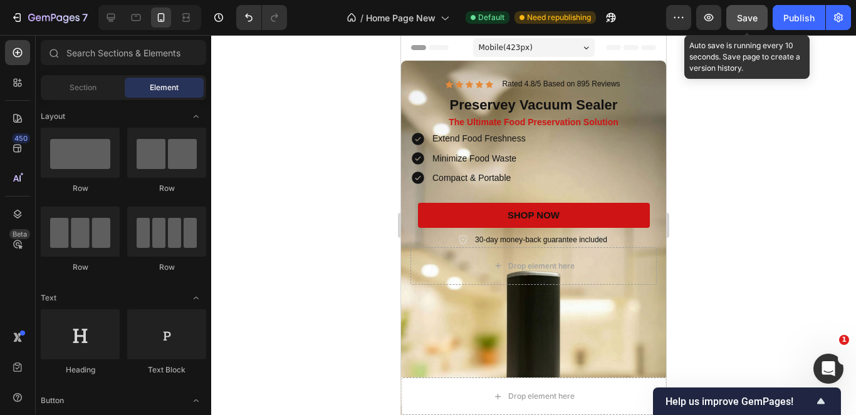
click at [737, 18] on span "Save" at bounding box center [747, 18] width 21 height 11
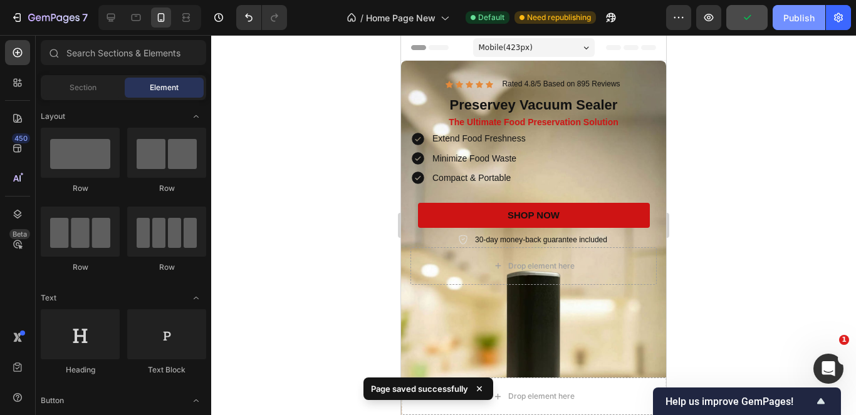
click at [791, 21] on div "Publish" at bounding box center [798, 17] width 31 height 13
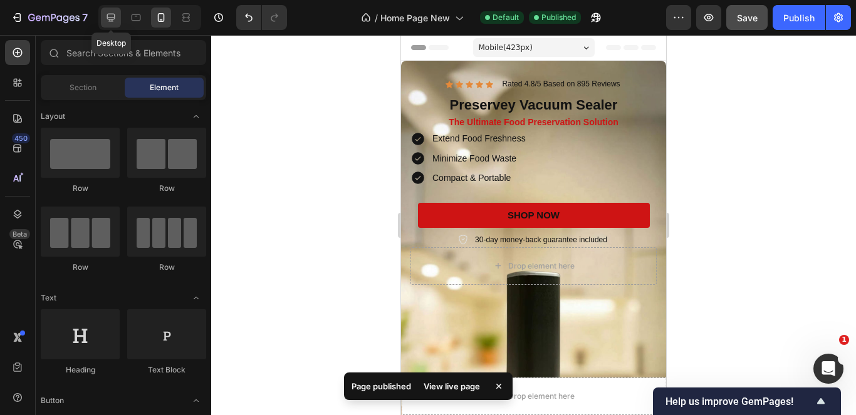
click at [117, 19] on div at bounding box center [111, 18] width 20 height 20
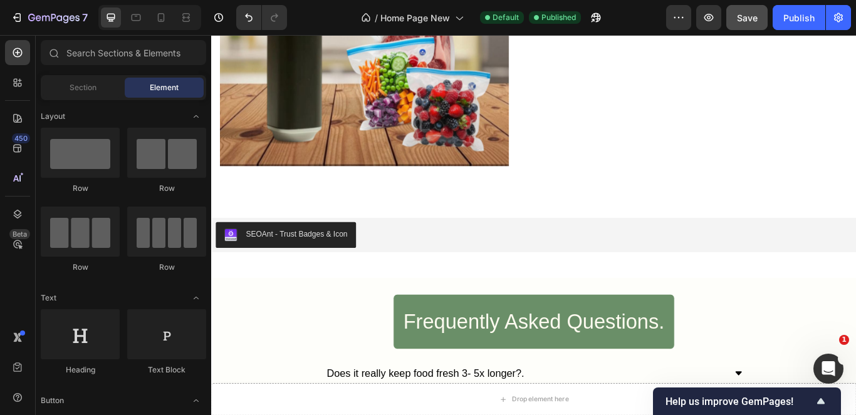
scroll to position [4145, 0]
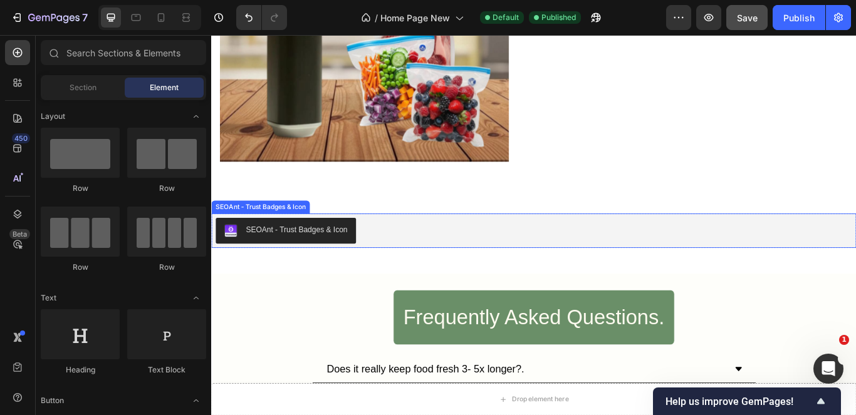
click at [786, 264] on div "SEOAnt ‑ Trust Badges & Icon" at bounding box center [587, 263] width 742 height 30
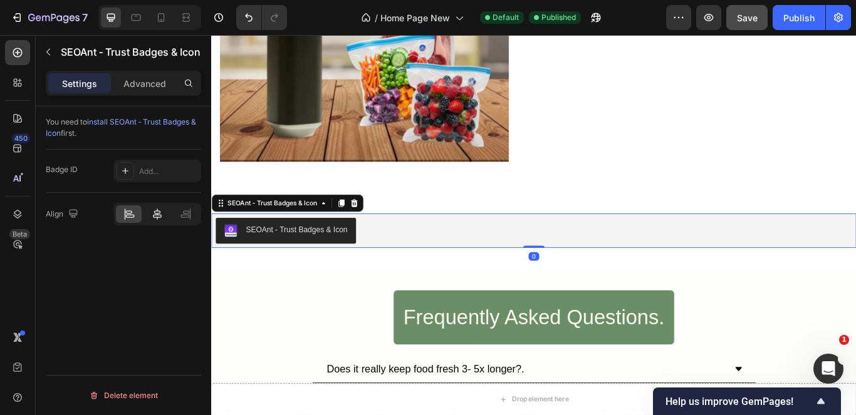
click at [154, 209] on icon at bounding box center [157, 214] width 13 height 13
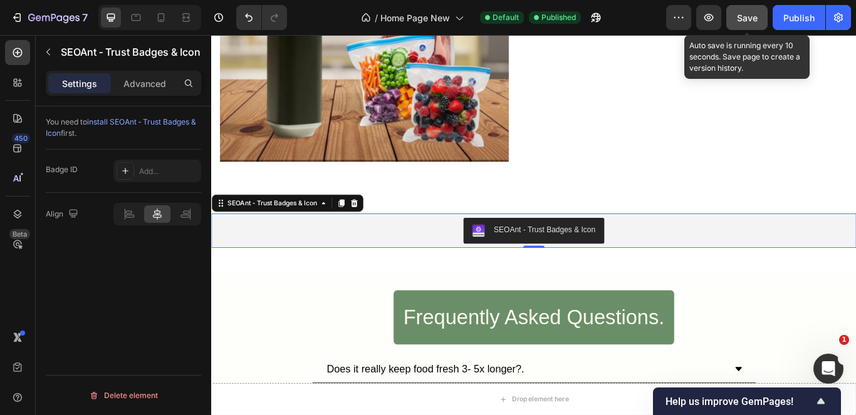
drag, startPoint x: 753, startPoint y: 23, endPoint x: 751, endPoint y: 324, distance: 300.8
click at [753, 23] on div "Save" at bounding box center [747, 17] width 21 height 13
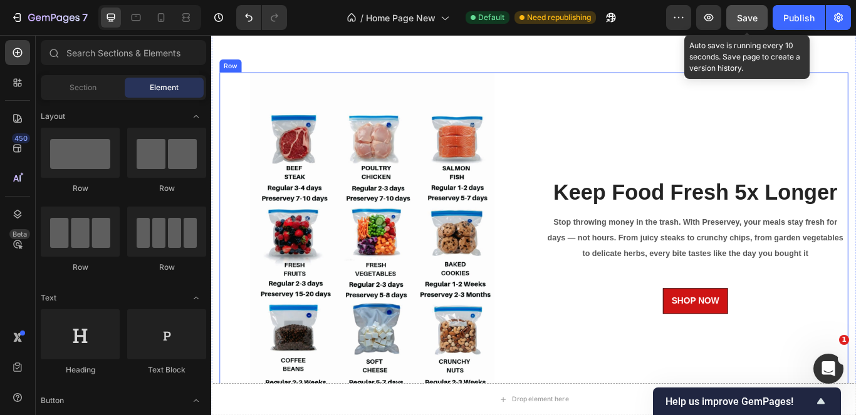
scroll to position [1575, 0]
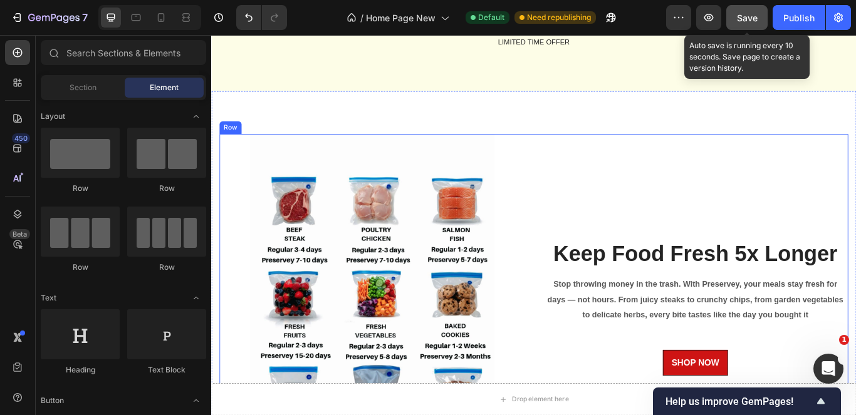
click at [855, 239] on div "Keep Food Fresh 5x Longer Heading Stop throwing money in the trash. With Preser…" at bounding box center [775, 352] width 357 height 404
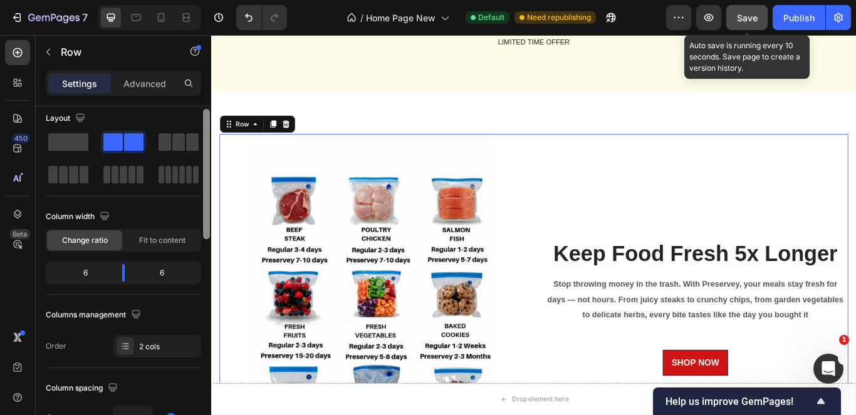
click at [207, 224] on div at bounding box center [206, 174] width 7 height 130
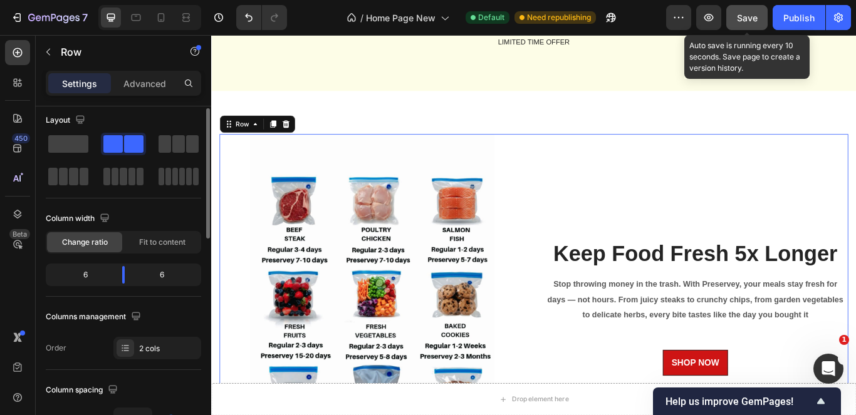
click at [727, 254] on div "Keep Food Fresh 5x Longer Heading Stop throwing money in the trash. With Preser…" at bounding box center [775, 352] width 357 height 404
click at [774, 242] on div "Keep Food Fresh 5x Longer Heading Stop throwing money in the trash. With Preser…" at bounding box center [775, 352] width 357 height 404
click at [724, 310] on div "Keep Food Fresh 5x Longer Heading Stop throwing money in the trash. With Preser…" at bounding box center [775, 352] width 357 height 404
click at [732, 209] on div "Keep Food Fresh 5x Longer Heading Stop throwing money in the trash. With Preser…" at bounding box center [775, 352] width 357 height 404
click at [780, 231] on div "Keep Food Fresh 5x Longer Heading Stop throwing money in the trash. With Preser…" at bounding box center [775, 352] width 357 height 404
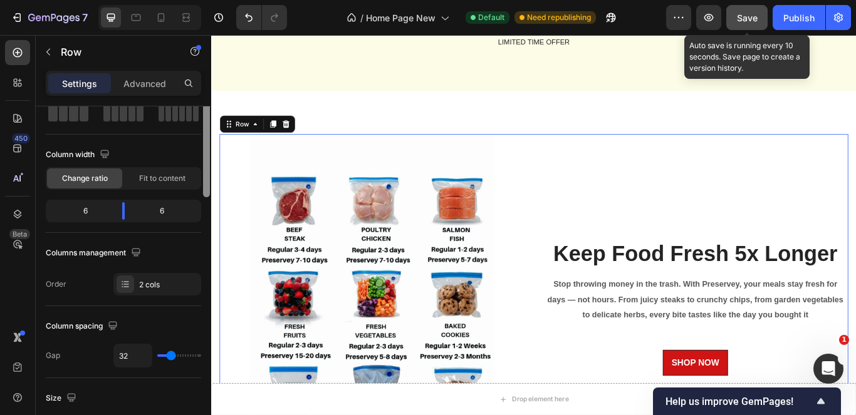
scroll to position [0, 0]
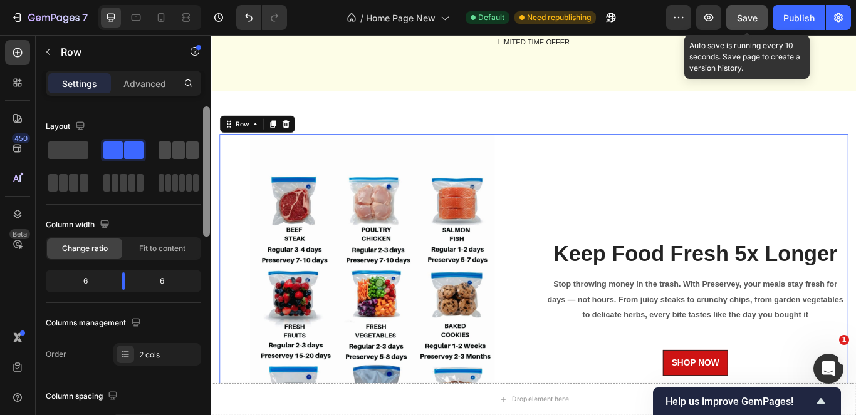
drag, startPoint x: 205, startPoint y: 164, endPoint x: 180, endPoint y: 141, distance: 33.7
click at [180, 141] on div "Layout Column width Change ratio Fit to content 6 6 Columns management Order 2 …" at bounding box center [123, 279] width 175 height 345
click at [168, 85] on div "Advanced" at bounding box center [144, 83] width 63 height 20
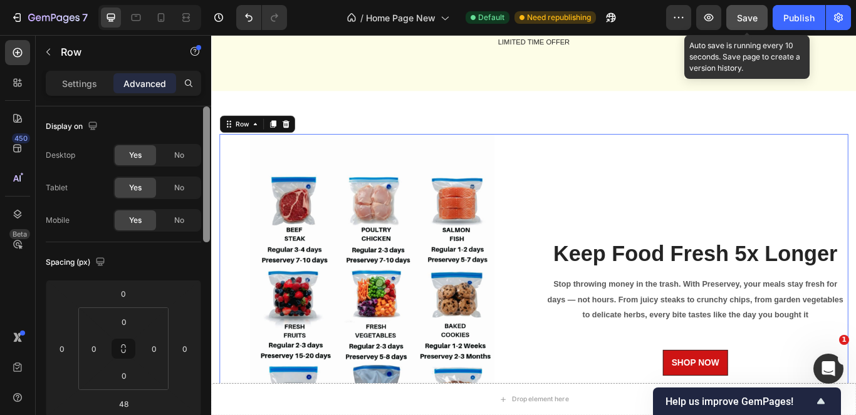
drag, startPoint x: 206, startPoint y: 117, endPoint x: 189, endPoint y: 73, distance: 47.4
click at [189, 73] on div "Settings Advanced Display on Desktop Yes No Tablet Yes No Mobile Yes No Spacing…" at bounding box center [123, 261] width 175 height 380
click at [89, 83] on p "Settings" at bounding box center [79, 83] width 35 height 13
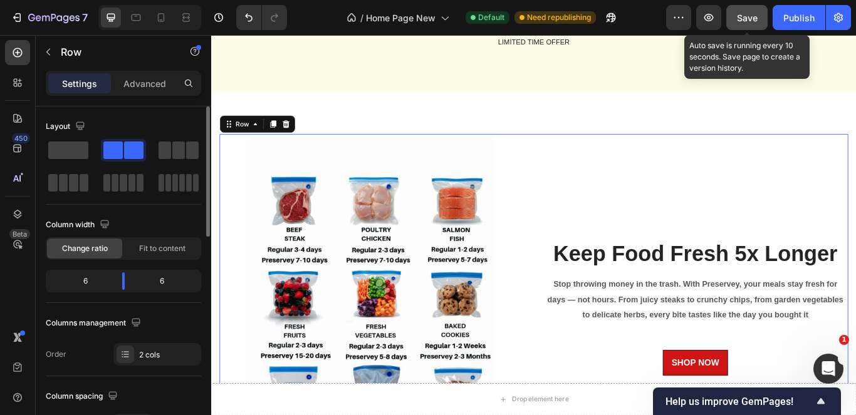
click at [701, 221] on div "Keep Food Fresh 5x Longer Heading Stop throwing money in the trash. With Preser…" at bounding box center [775, 352] width 357 height 404
click at [855, 240] on div "Keep Food Fresh 5x Longer Heading Stop throwing money in the trash. With Preser…" at bounding box center [775, 352] width 357 height 404
click at [671, 386] on div "Keep Food Fresh 5x Longer Heading Stop throwing money in the trash. With Preser…" at bounding box center [775, 352] width 357 height 404
click at [155, 244] on span "Fit to content" at bounding box center [162, 248] width 46 height 11
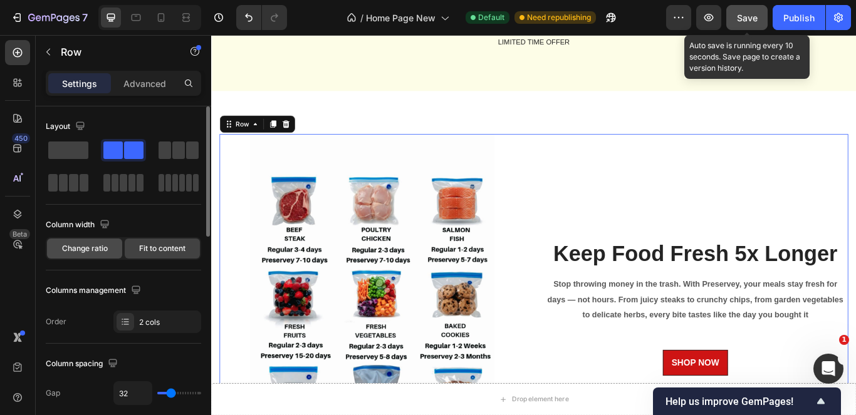
click at [104, 250] on span "Change ratio" at bounding box center [85, 248] width 46 height 11
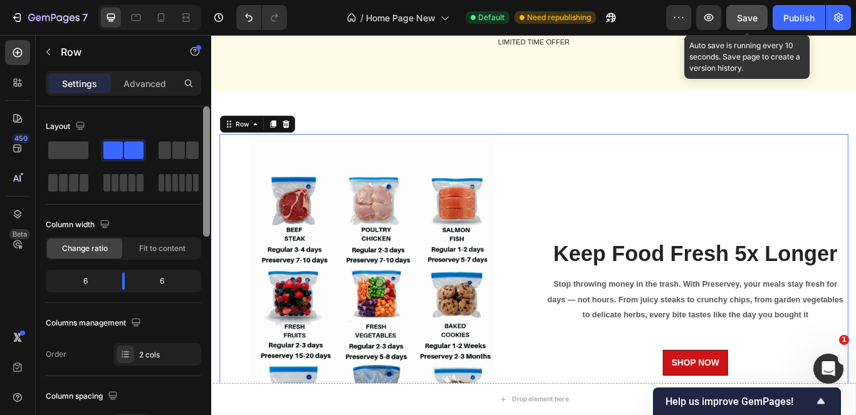
drag, startPoint x: 205, startPoint y: 207, endPoint x: 208, endPoint y: 183, distance: 24.6
click at [208, 183] on div at bounding box center [206, 172] width 7 height 130
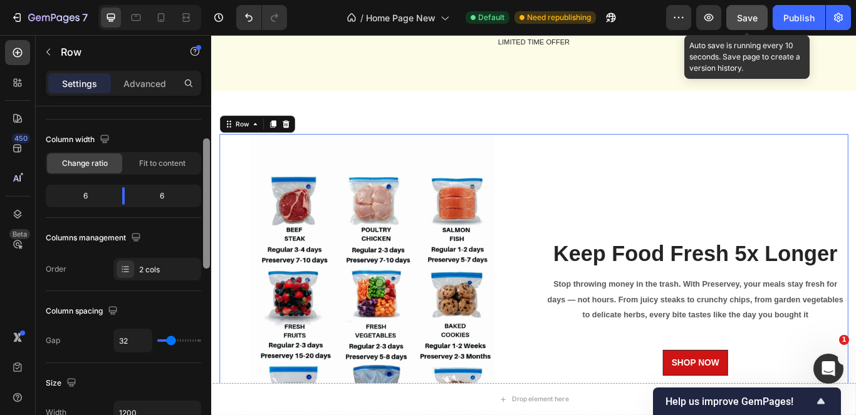
scroll to position [123, 0]
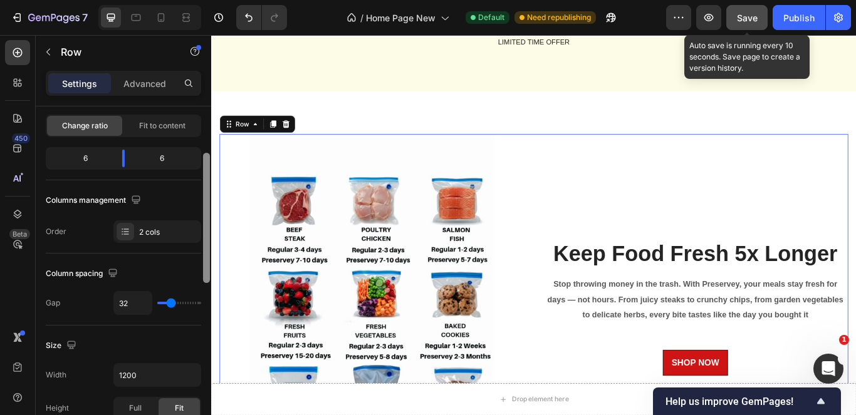
drag, startPoint x: 204, startPoint y: 181, endPoint x: 208, endPoint y: 228, distance: 47.1
click at [208, 228] on div at bounding box center [206, 218] width 7 height 130
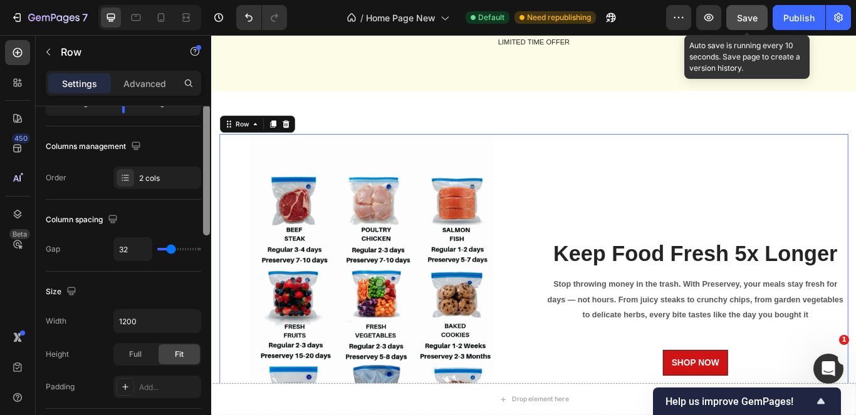
scroll to position [192, 0]
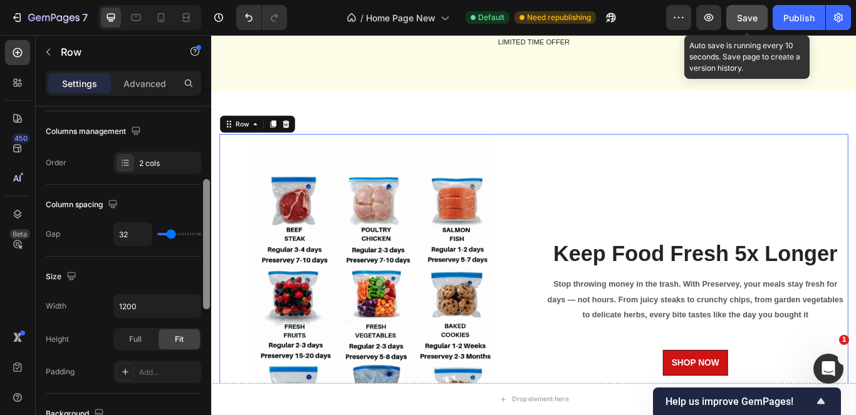
drag, startPoint x: 206, startPoint y: 231, endPoint x: 8, endPoint y: 262, distance: 199.8
click at [204, 257] on div at bounding box center [206, 244] width 7 height 130
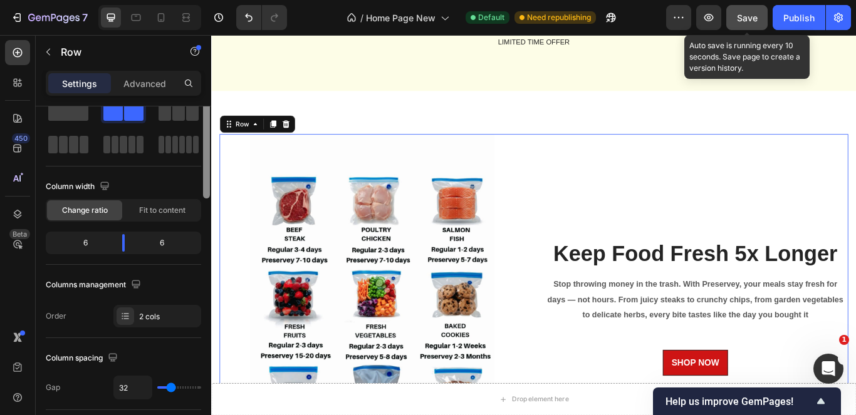
scroll to position [0, 0]
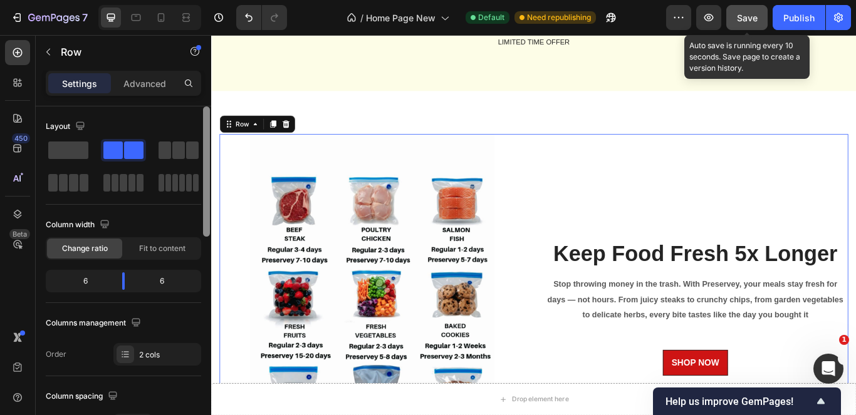
drag, startPoint x: 207, startPoint y: 192, endPoint x: 201, endPoint y: 82, distance: 109.8
click at [201, 82] on div "Settings Advanced Layout Column width Change ratio Fit to content 6 6 Columns m…" at bounding box center [123, 261] width 175 height 380
click at [81, 127] on icon "button" at bounding box center [80, 126] width 13 height 13
click at [78, 126] on icon "button" at bounding box center [80, 126] width 8 height 8
click at [763, 204] on div "Keep Food Fresh 5x Longer Heading Stop throwing money in the trash. With Preser…" at bounding box center [775, 352] width 357 height 404
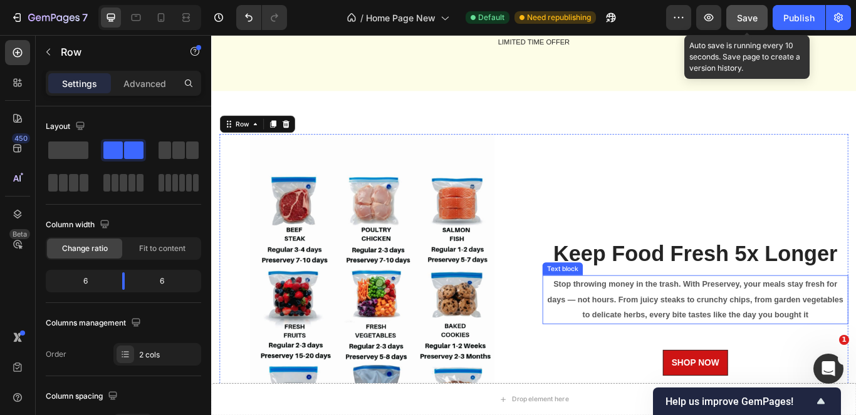
click at [675, 361] on span "Stop throwing money in the trash. With Preservey, your meals stay fresh for day…" at bounding box center [775, 343] width 345 height 46
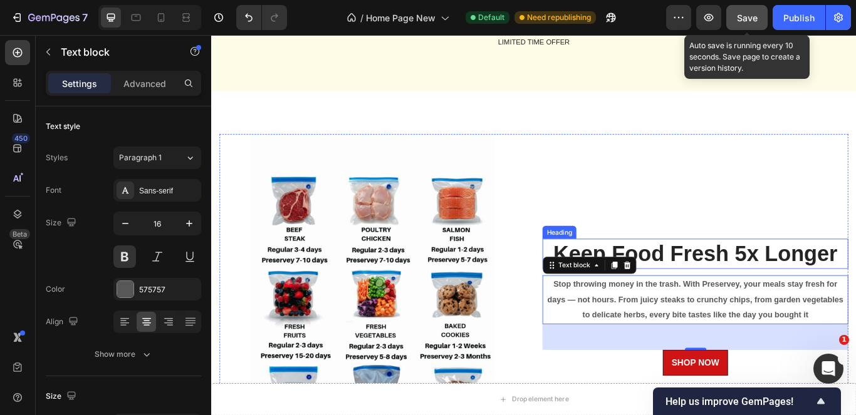
click at [771, 283] on h3 "Keep Food Fresh 5x Longer" at bounding box center [775, 290] width 357 height 35
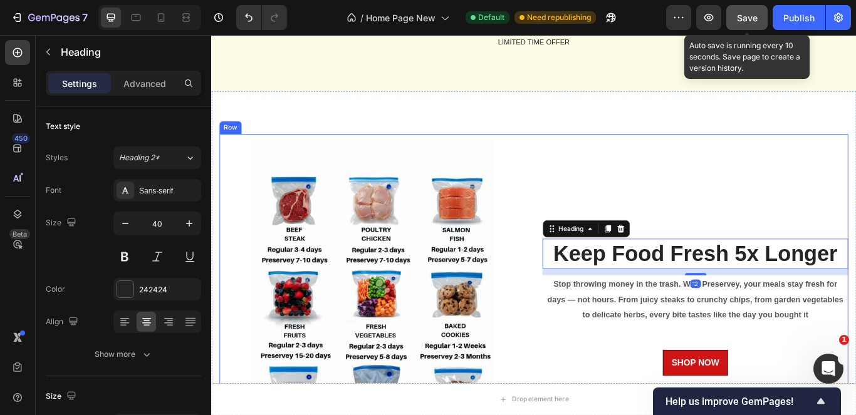
click at [855, 211] on div "Keep Food Fresh 5x Longer Heading 12 Stop throwing money in the trash. With Pre…" at bounding box center [775, 352] width 357 height 404
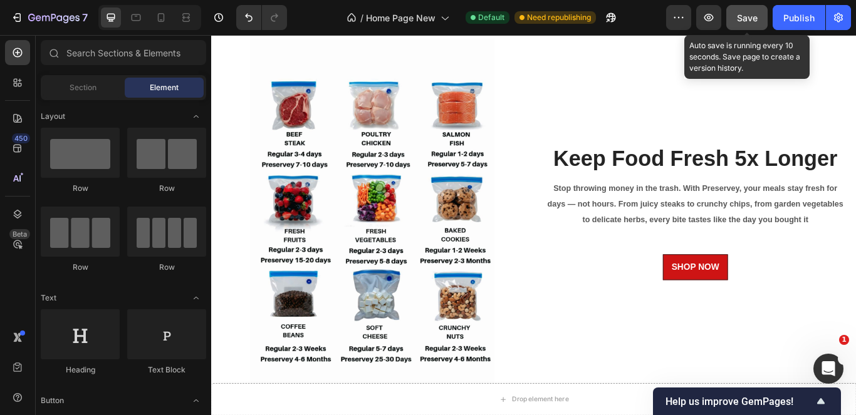
scroll to position [1631, 0]
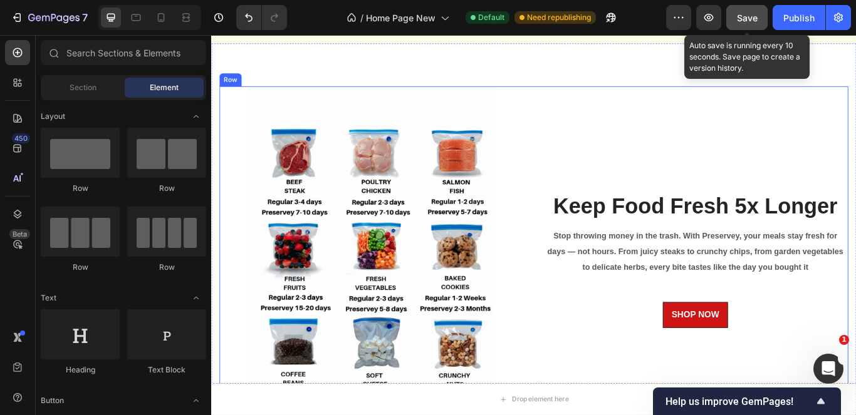
click at [848, 173] on div "Keep Food Fresh 5x Longer Heading Stop throwing money in the trash. With Preser…" at bounding box center [775, 297] width 357 height 404
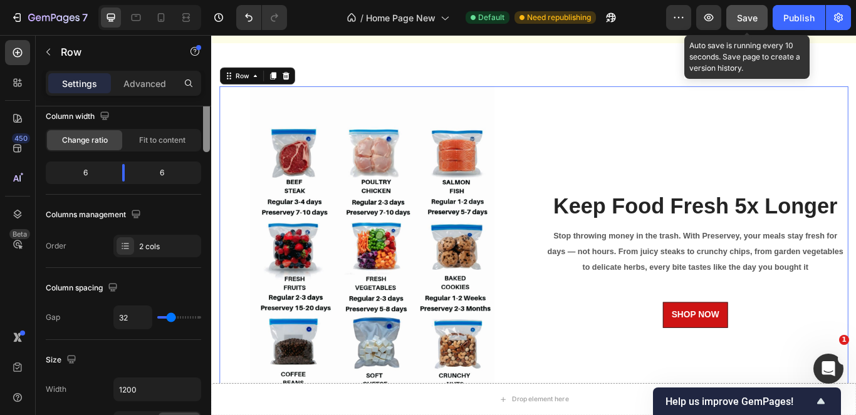
scroll to position [0, 0]
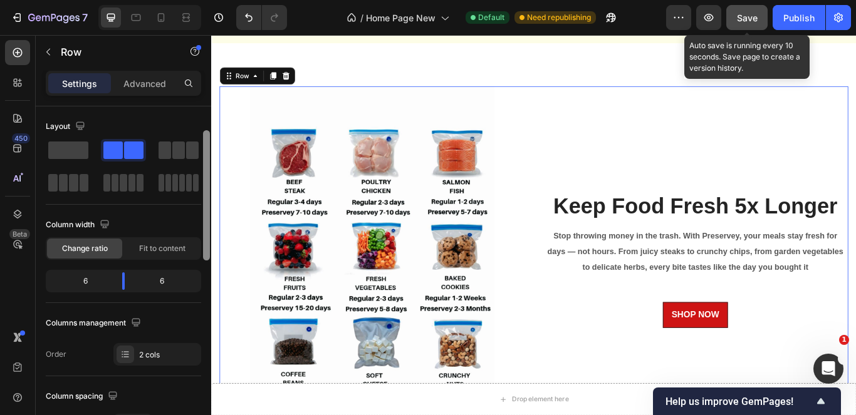
drag, startPoint x: 204, startPoint y: 133, endPoint x: 202, endPoint y: 115, distance: 18.2
click at [202, 124] on div at bounding box center [206, 296] width 9 height 345
click at [676, 253] on div "Keep Food Fresh 5x Longer Heading Stop throwing money in the trash. With Preser…" at bounding box center [775, 297] width 357 height 404
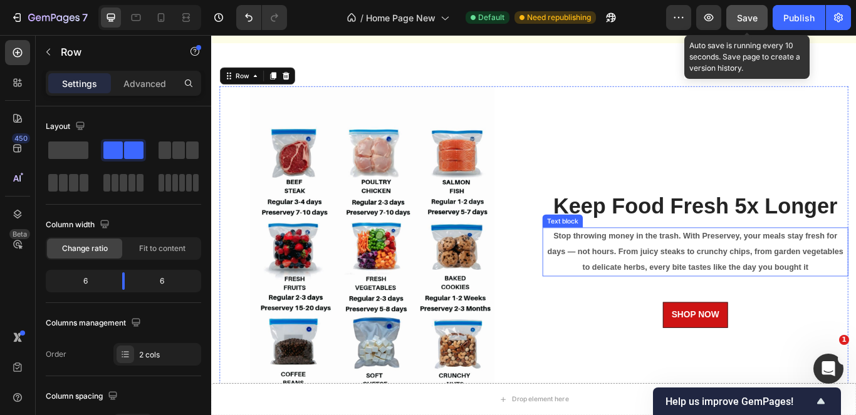
drag, startPoint x: 685, startPoint y: 269, endPoint x: 677, endPoint y: 267, distance: 7.9
click at [685, 269] on span "Stop throwing money in the trash. With Preservey, your meals stay fresh for day…" at bounding box center [775, 287] width 345 height 46
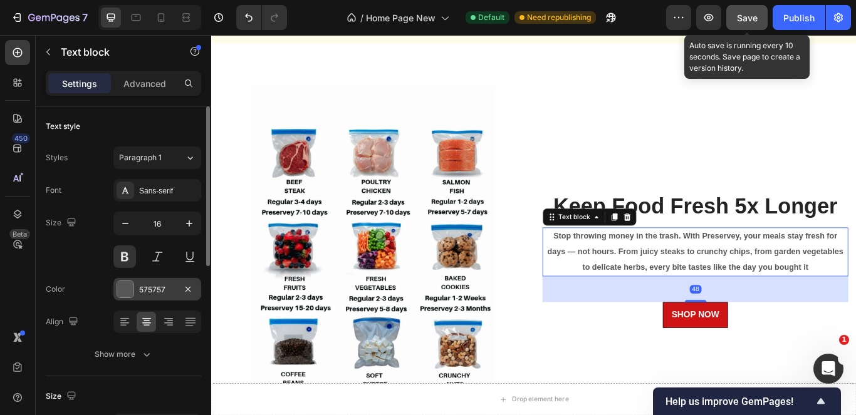
click at [162, 289] on div "575757" at bounding box center [157, 289] width 36 height 11
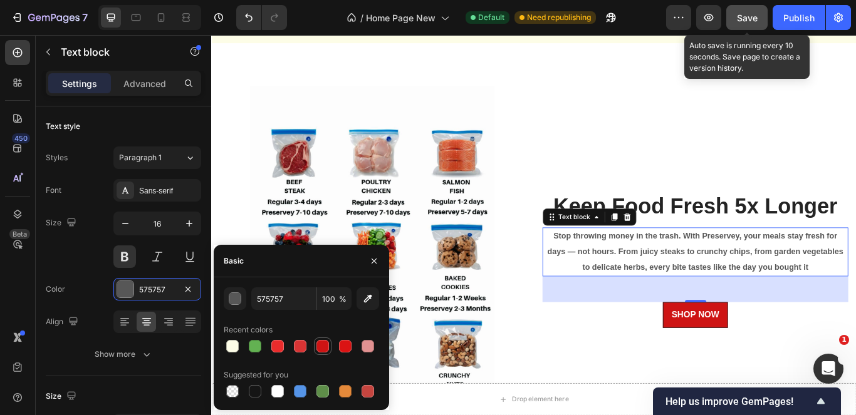
click at [327, 345] on div at bounding box center [322, 346] width 13 height 13
type input "[DATE]"
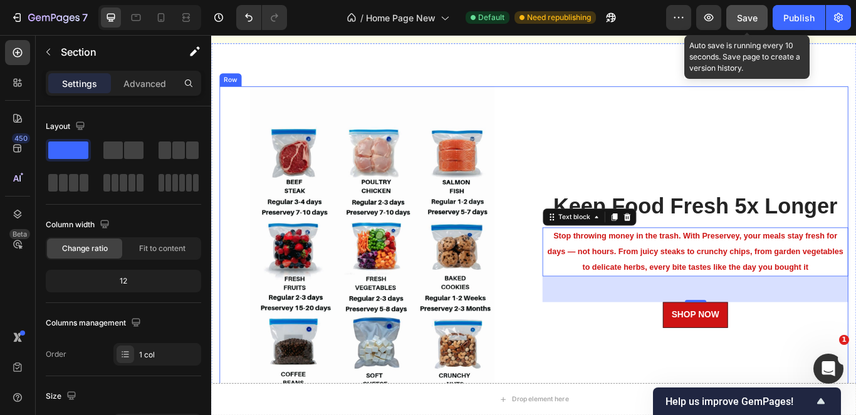
click at [593, 83] on div "Image Keep Food Fresh 5x Longer Heading Stop throwing money in the trash. With …" at bounding box center [587, 416] width 752 height 744
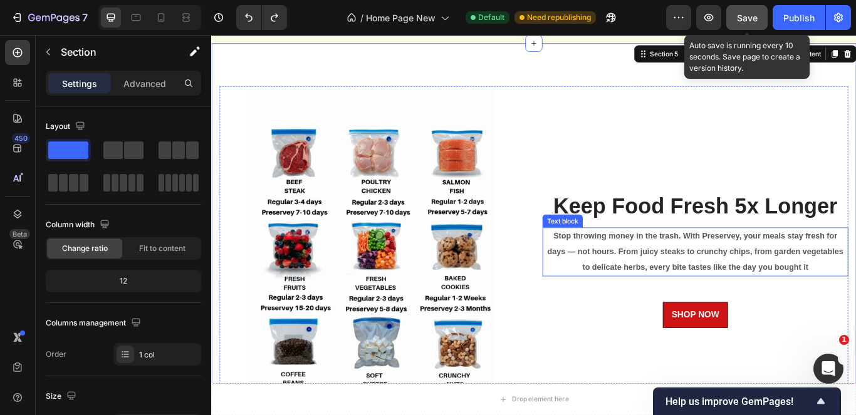
click at [686, 289] on p "Stop throwing money in the trash. With Preservey, your meals stay fresh for day…" at bounding box center [775, 288] width 354 height 54
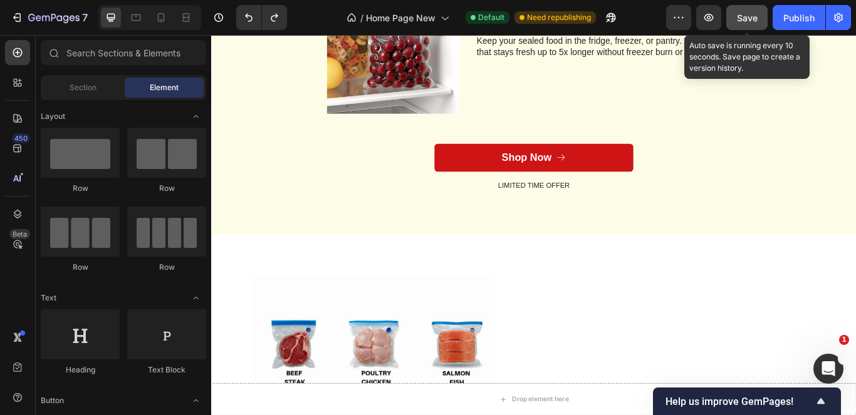
scroll to position [1591, 0]
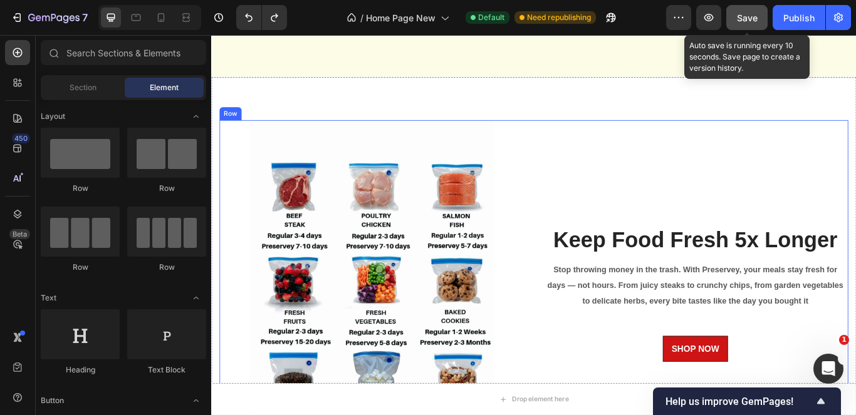
click at [789, 177] on div "Keep Food Fresh 5x Longer Heading Stop throwing money in the trash. With Preser…" at bounding box center [775, 336] width 357 height 404
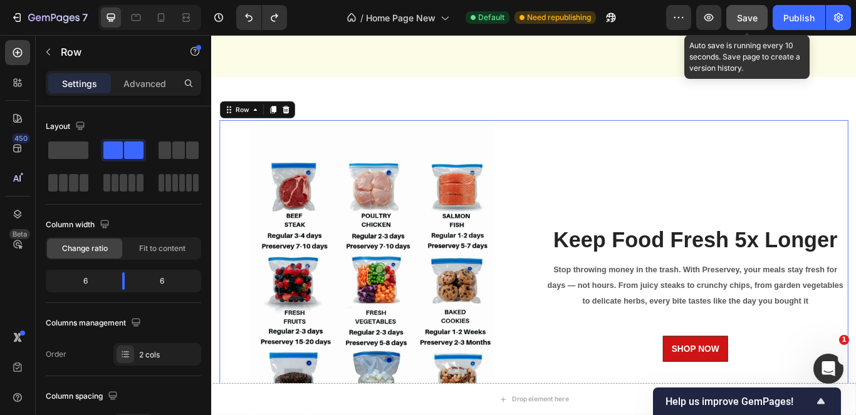
click at [682, 210] on div "Keep Food Fresh 5x Longer Heading Stop throwing money in the trash. With Preser…" at bounding box center [775, 336] width 357 height 404
